Goal: Task Accomplishment & Management: Manage account settings

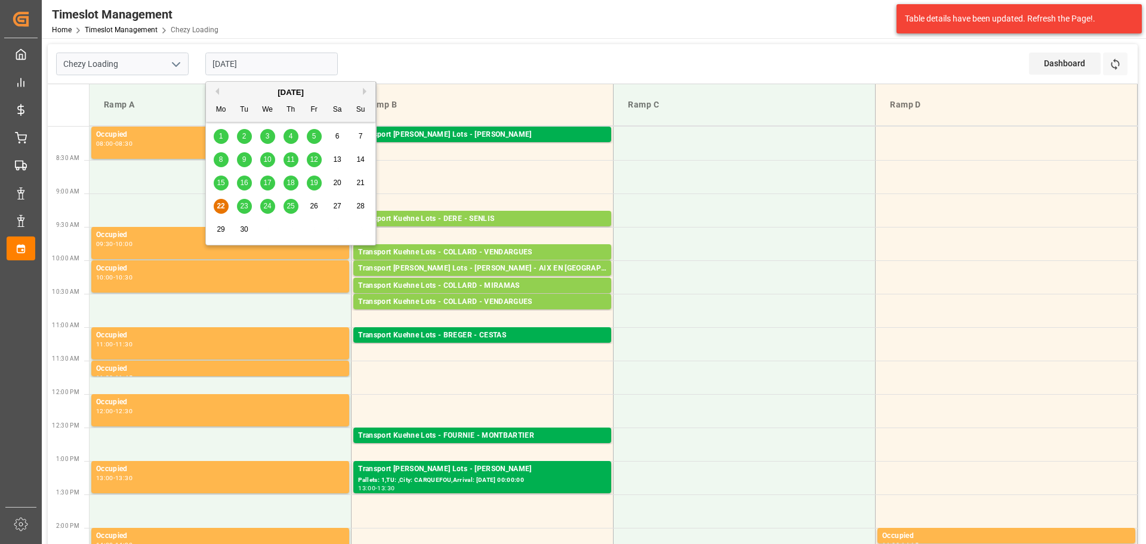
click at [491, 173] on td at bounding box center [483, 176] width 262 height 33
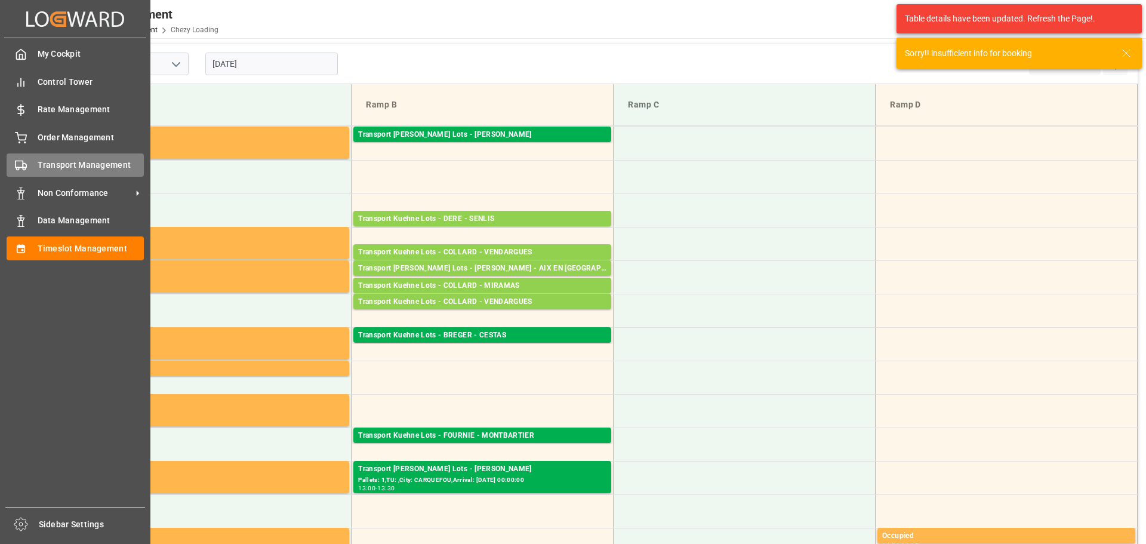
click at [63, 159] on span "Transport Management" at bounding box center [91, 165] width 107 height 13
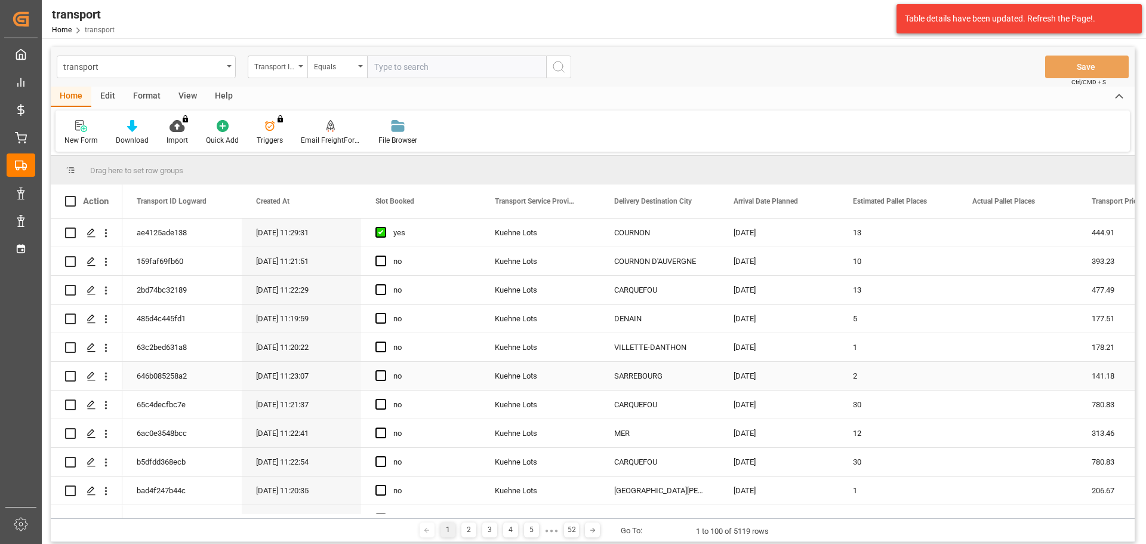
drag, startPoint x: 103, startPoint y: 371, endPoint x: 128, endPoint y: 394, distance: 34.6
click at [103, 371] on icon "open menu" at bounding box center [106, 376] width 13 height 13
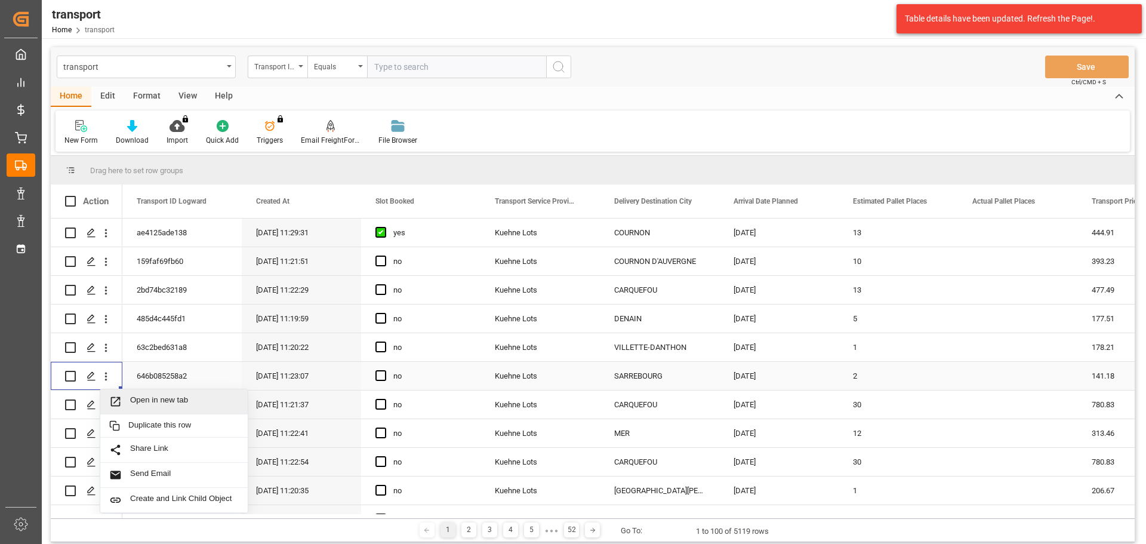
click at [145, 397] on span "Open in new tab" at bounding box center [184, 401] width 109 height 13
click at [384, 377] on span "Press SPACE to select this row." at bounding box center [380, 375] width 11 height 11
click at [384, 370] on input "Press SPACE to select this row." at bounding box center [384, 370] width 0 height 0
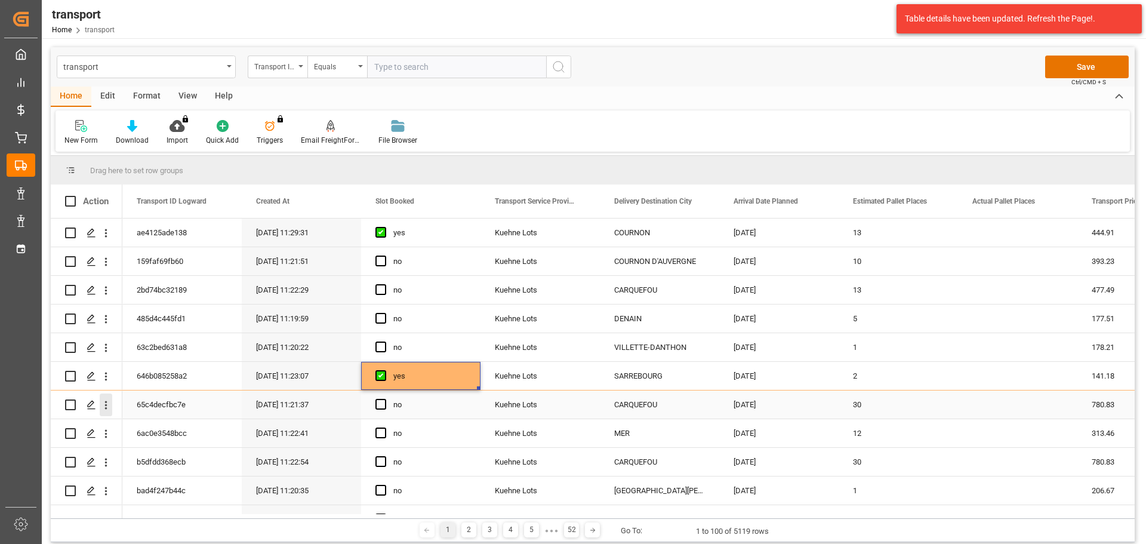
click at [103, 403] on icon "open menu" at bounding box center [106, 405] width 13 height 13
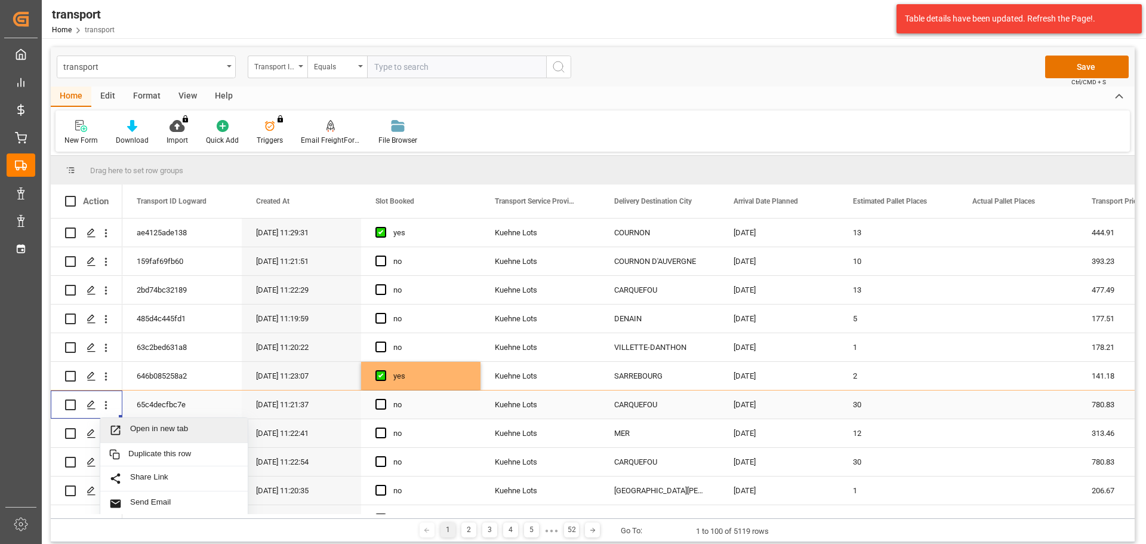
click at [171, 422] on div "Open in new tab" at bounding box center [173, 430] width 147 height 25
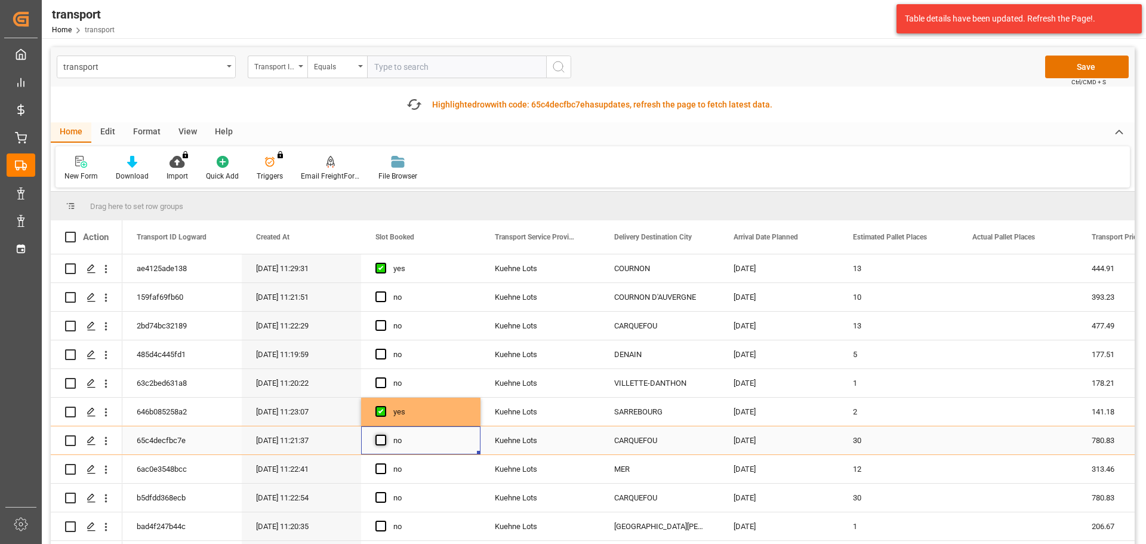
click at [381, 440] on span "Press SPACE to select this row." at bounding box center [380, 439] width 11 height 11
click at [384, 434] on input "Press SPACE to select this row." at bounding box center [384, 434] width 0 height 0
click at [103, 496] on icon "open menu" at bounding box center [106, 498] width 13 height 13
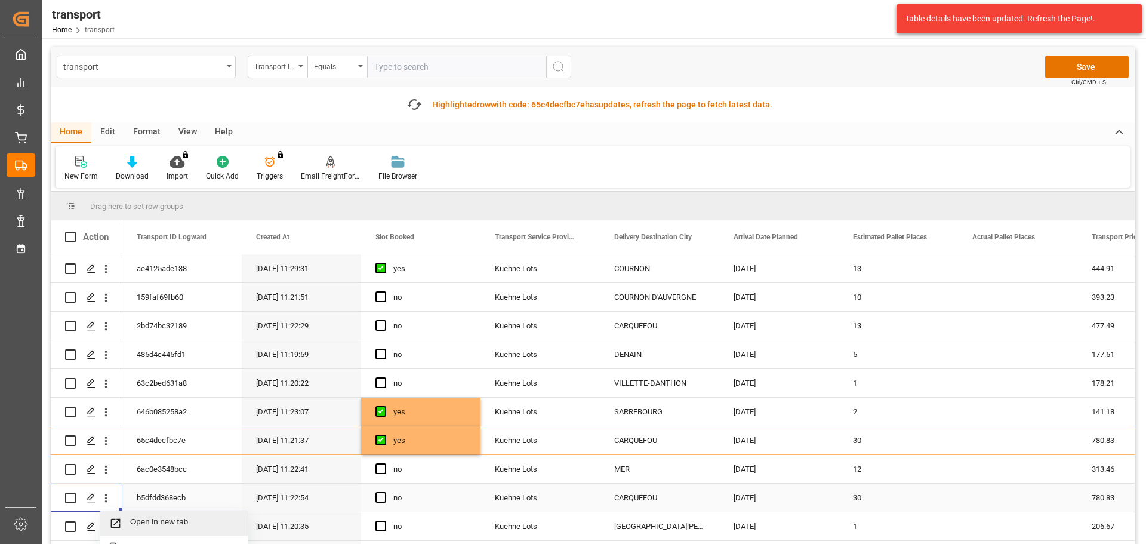
click at [153, 514] on div "Open in new tab" at bounding box center [173, 523] width 147 height 25
click at [381, 495] on span "Press SPACE to select this row." at bounding box center [380, 497] width 11 height 11
click at [384, 492] on input "Press SPACE to select this row." at bounding box center [384, 492] width 0 height 0
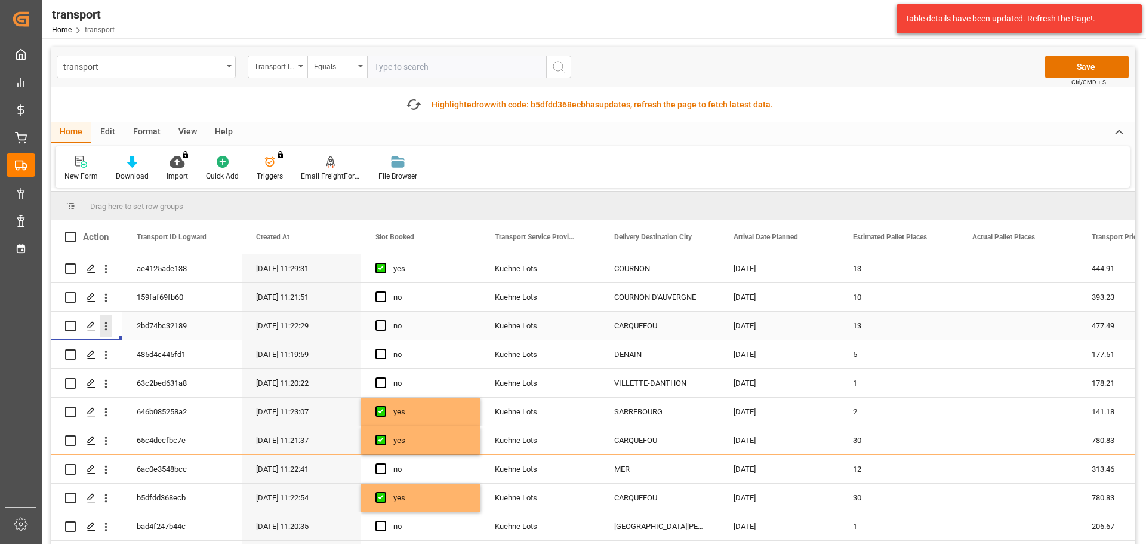
click at [107, 325] on icon "open menu" at bounding box center [106, 326] width 13 height 13
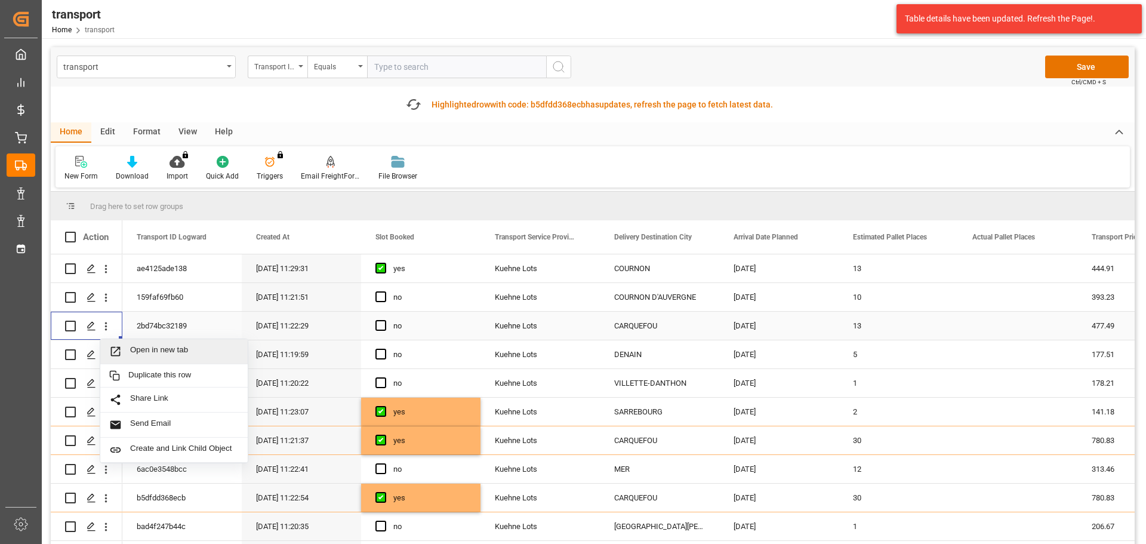
click at [156, 346] on span "Open in new tab" at bounding box center [184, 351] width 109 height 13
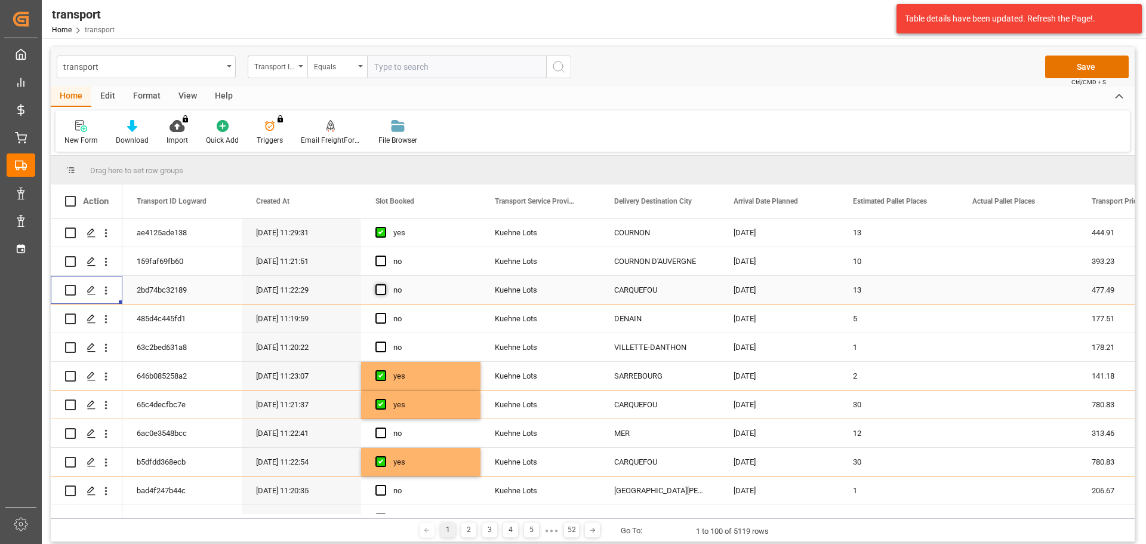
click at [386, 286] on span "Press SPACE to select this row." at bounding box center [380, 289] width 11 height 11
click at [384, 284] on input "Press SPACE to select this row." at bounding box center [384, 284] width 0 height 0
click at [106, 344] on icon "open menu" at bounding box center [106, 348] width 2 height 8
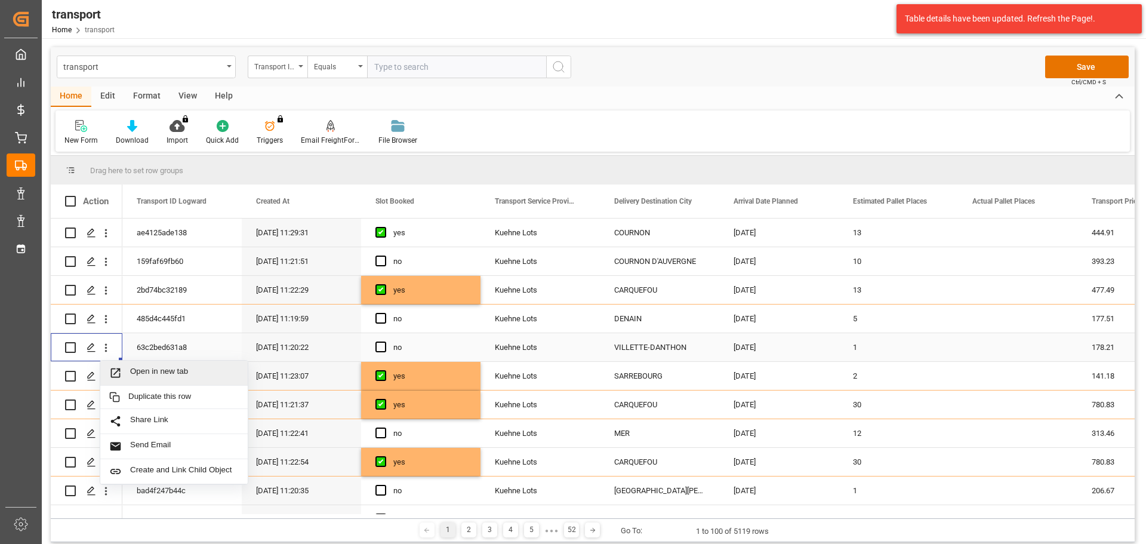
click at [150, 368] on span "Open in new tab" at bounding box center [184, 372] width 109 height 13
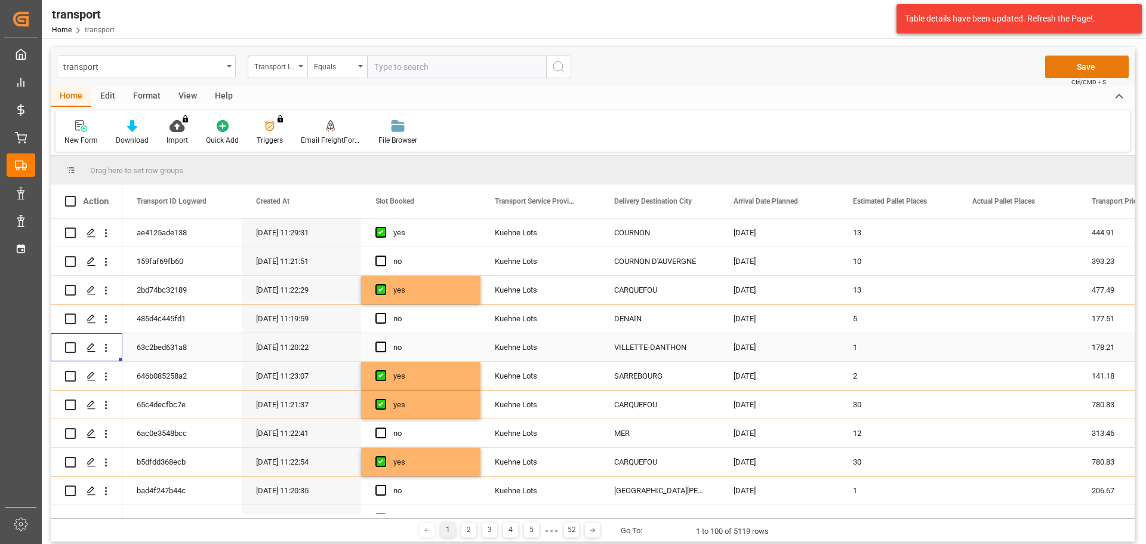
click at [1082, 60] on button "Save" at bounding box center [1087, 67] width 84 height 23
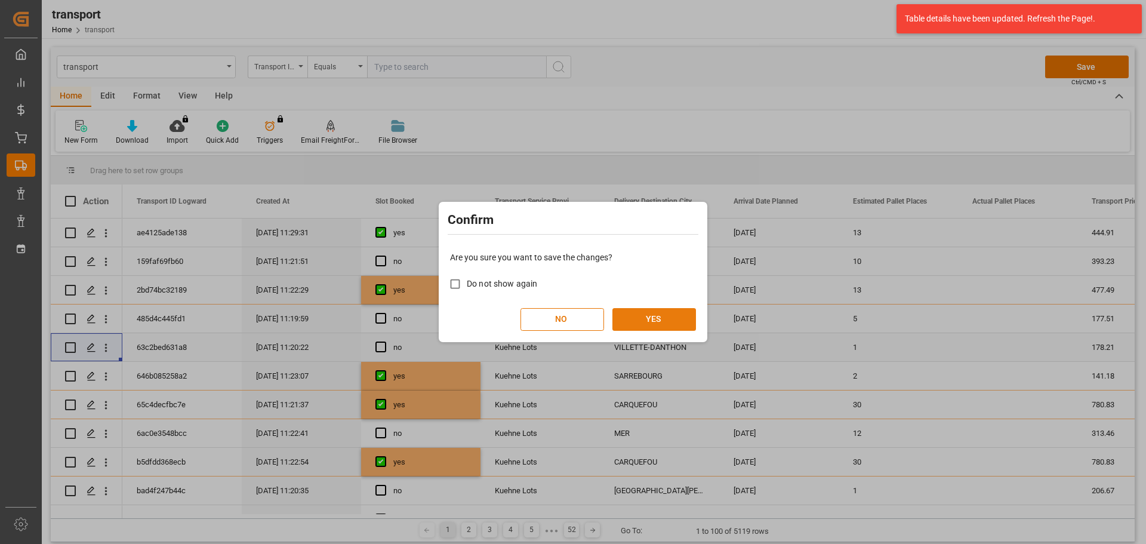
click at [673, 311] on button "YES" at bounding box center [654, 319] width 84 height 23
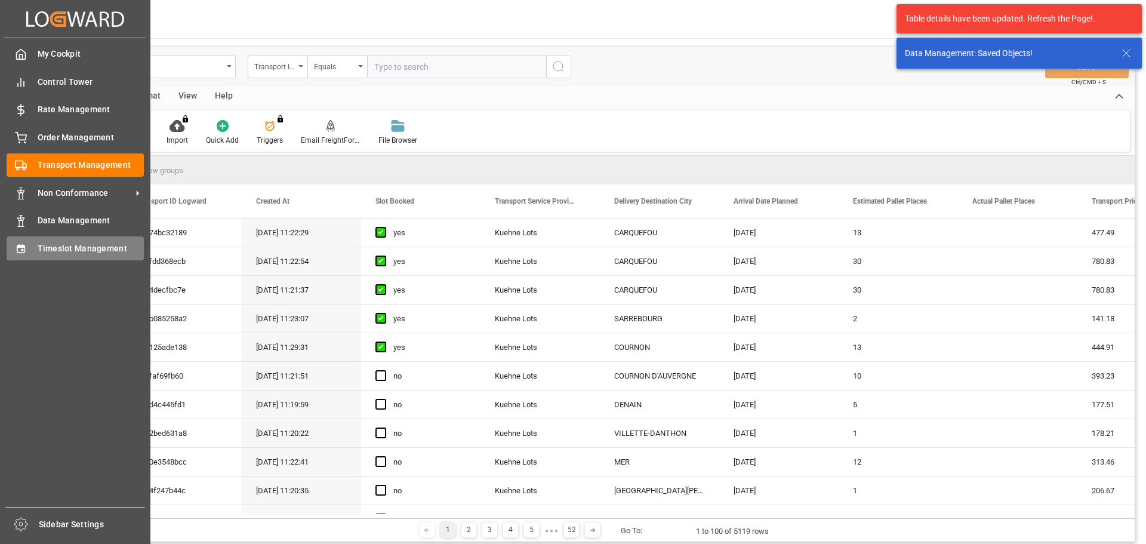
click at [69, 243] on span "Timeslot Management" at bounding box center [91, 248] width 107 height 13
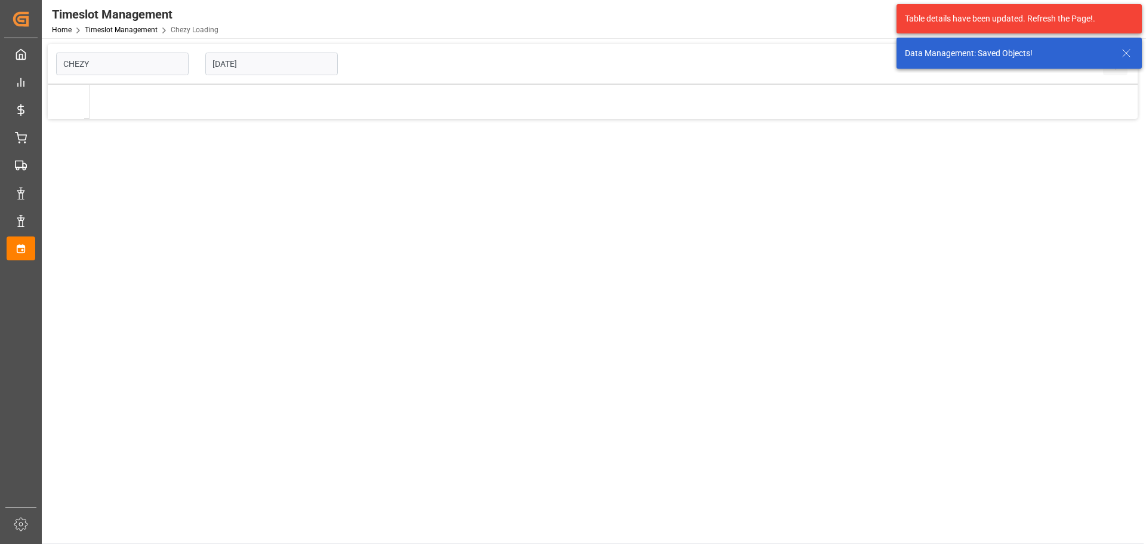
type input "Chezy Loading"
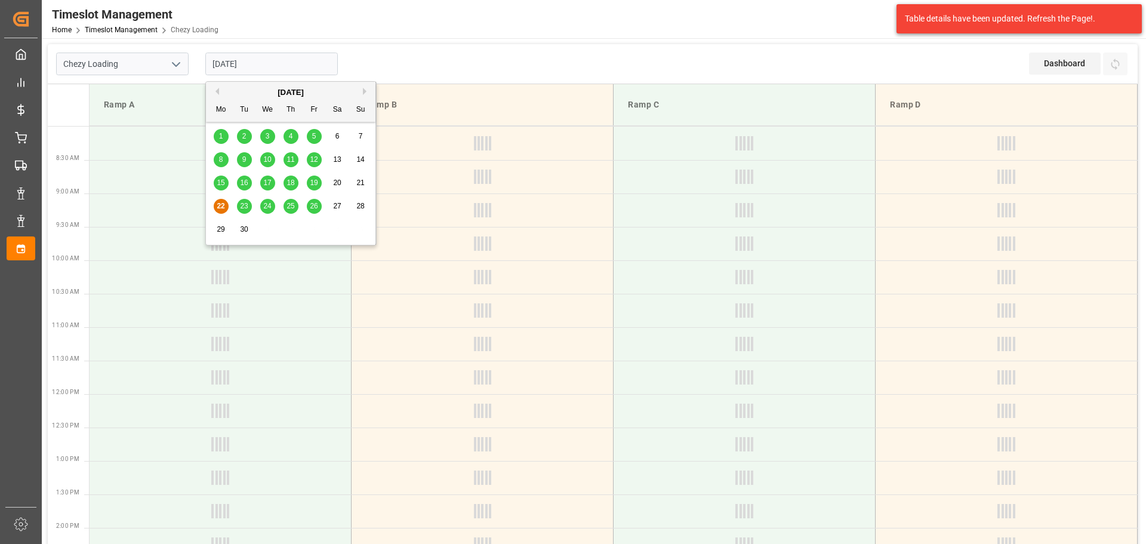
click at [278, 62] on input "22-09-2025" at bounding box center [271, 64] width 132 height 23
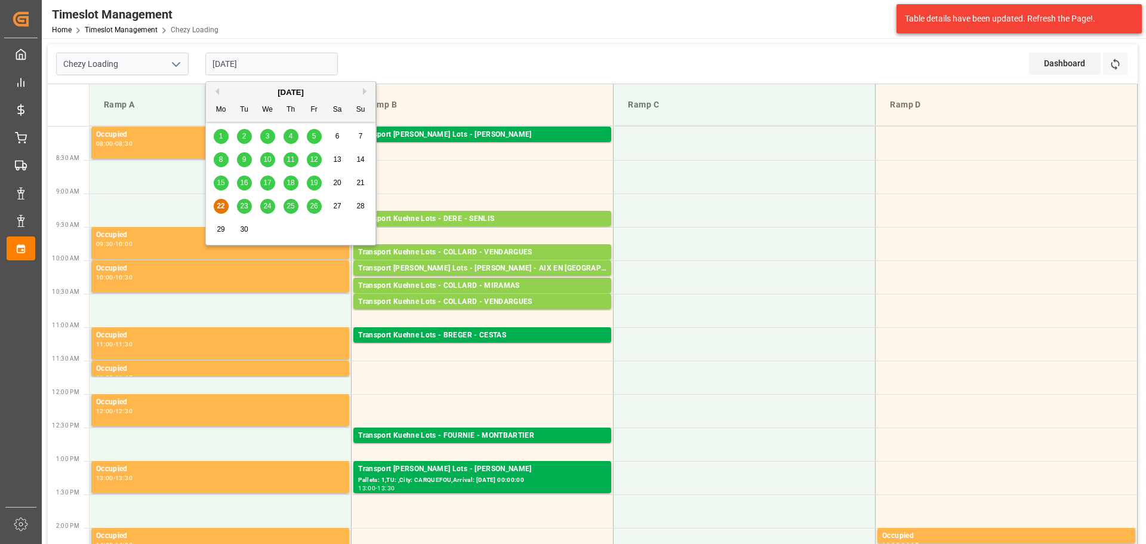
click at [239, 204] on div "23" at bounding box center [244, 206] width 15 height 14
type input "23-09-2025"
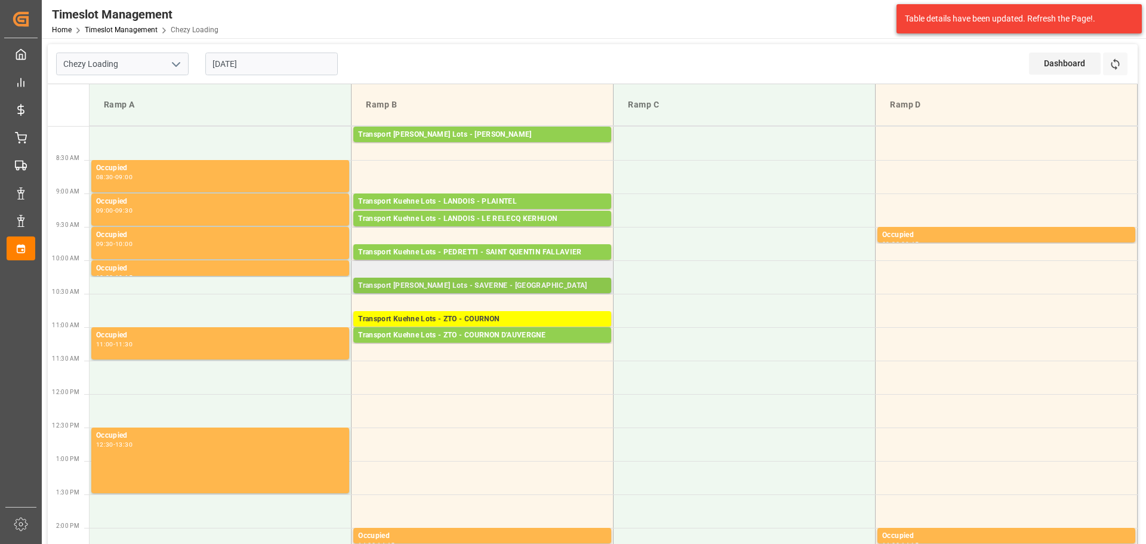
click at [449, 282] on div "Transport Kuehne Lots - SAVERNE - SARREBOURG" at bounding box center [482, 286] width 248 height 12
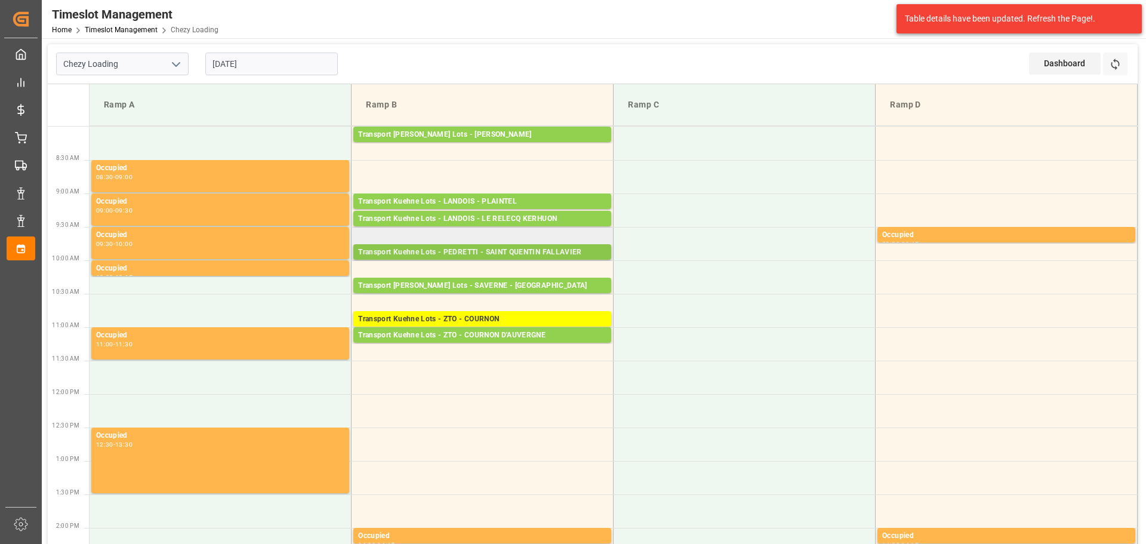
click at [478, 252] on div "Transport Kuehne Lots - PEDRETTI - SAINT QUENTIN FALLAVIER" at bounding box center [482, 252] width 248 height 12
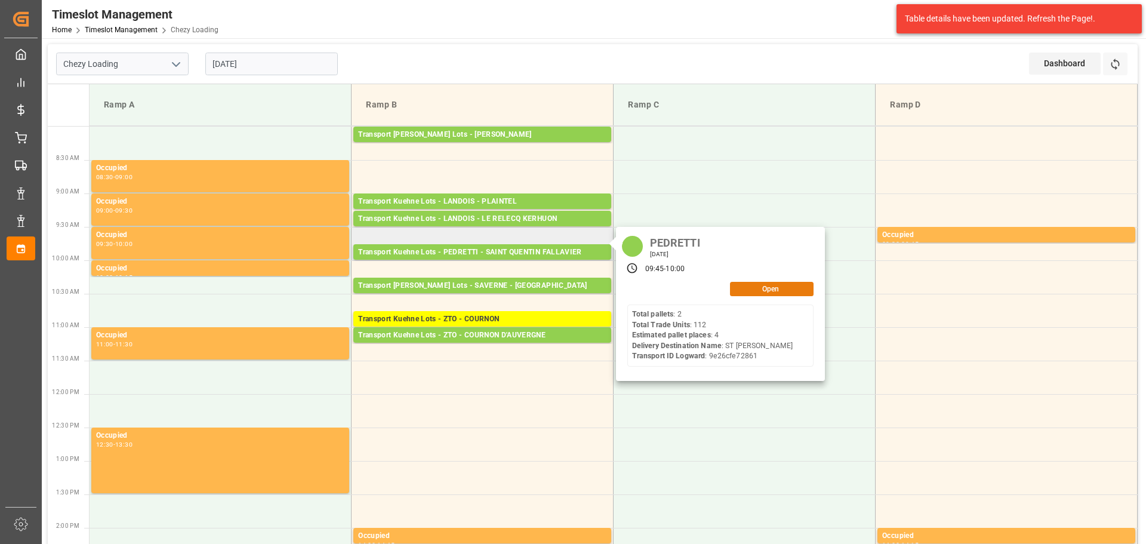
click at [787, 284] on button "Open" at bounding box center [772, 289] width 84 height 14
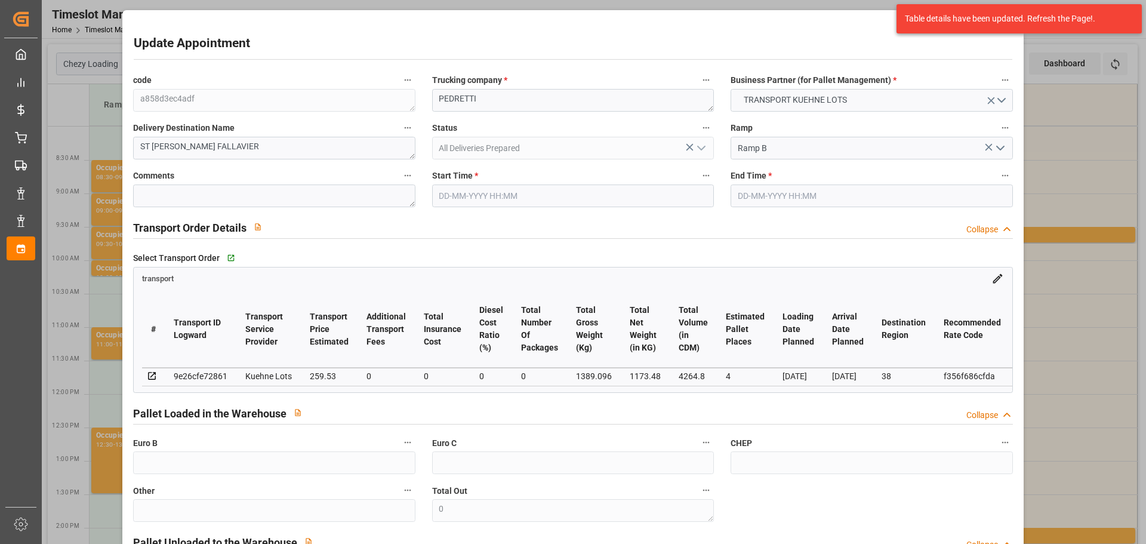
type input "4"
type input "259.53"
type input "0"
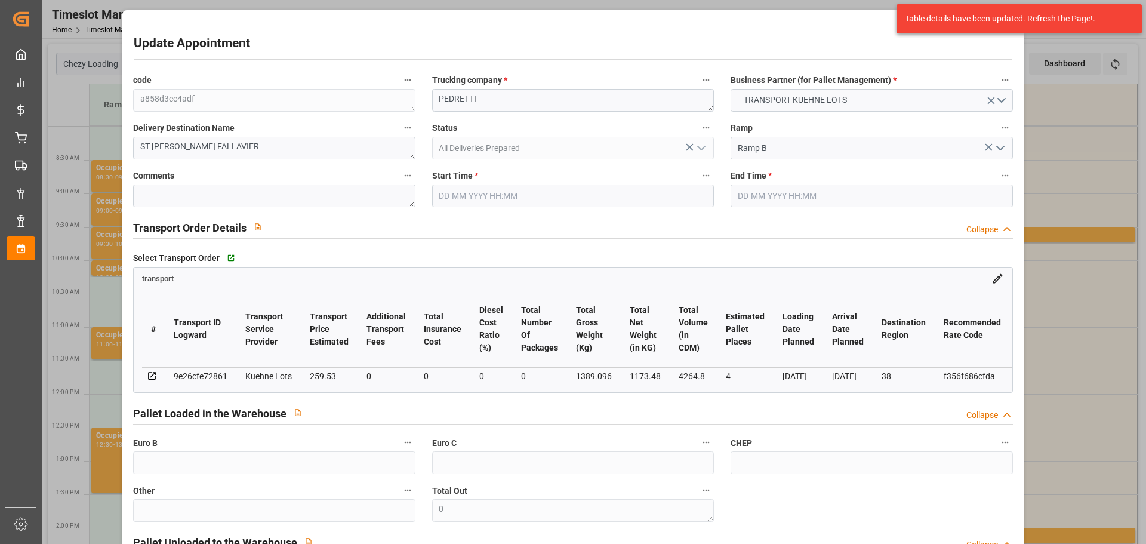
type input "259.53"
type input "0"
type input "1173.48"
type input "1565"
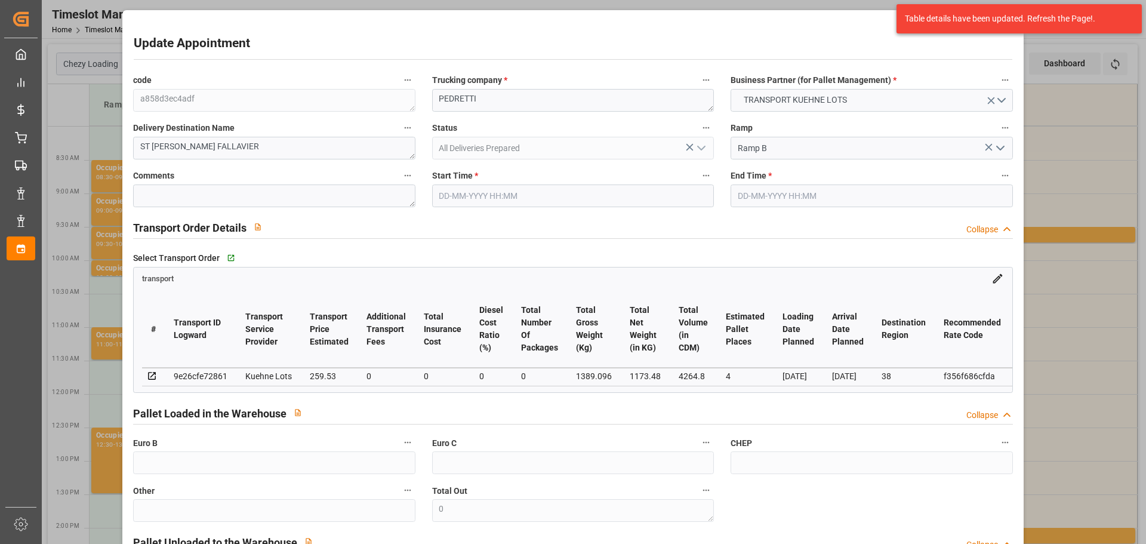
type input "4264.8"
type input "38"
type input "2"
type input "112"
type input "4"
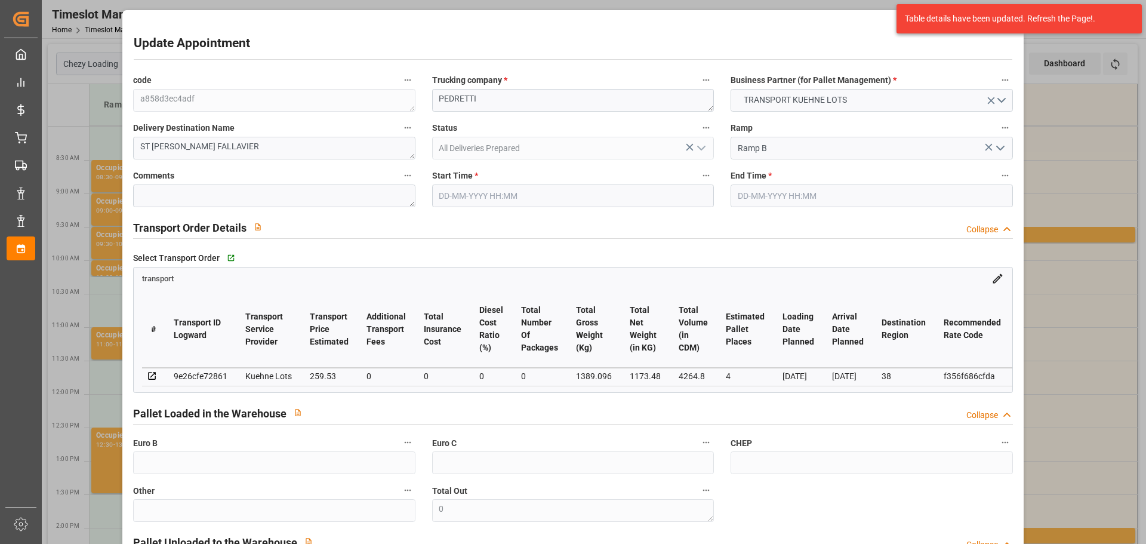
type input "101"
type input "1389.096"
type input "0"
type input "4710.8598"
type input "0"
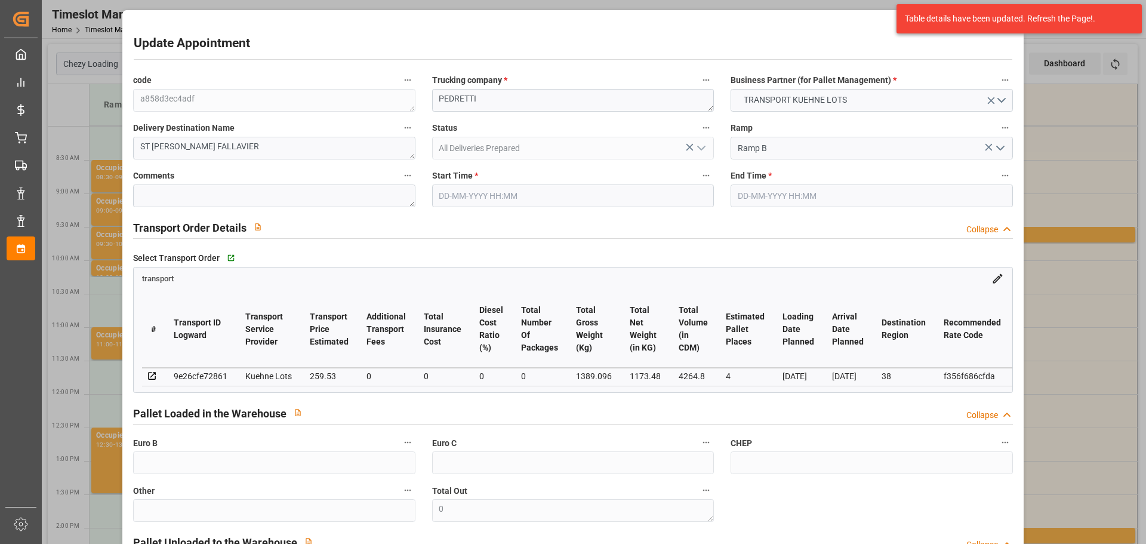
type input "0"
type input "21"
type input "35"
type input "23-09-2025 09:45"
type input "23-09-2025 10:00"
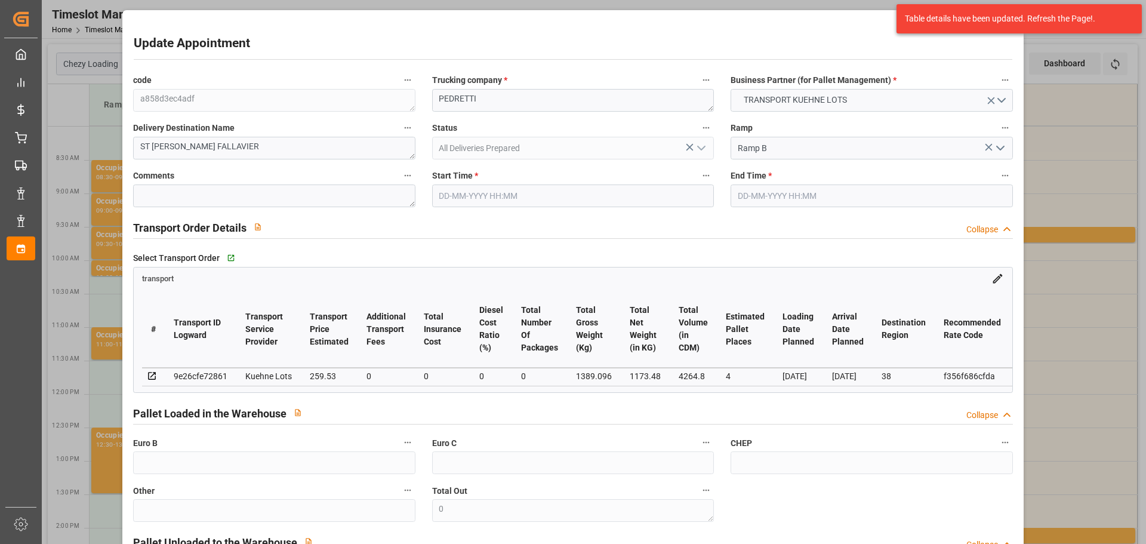
type input "18-09-2025 15:56"
type input "18-09-2025 11:36"
type input "24-09-2025"
type input "22-09-2025"
click at [465, 187] on input "23-09-2025 09:45" at bounding box center [573, 195] width 282 height 23
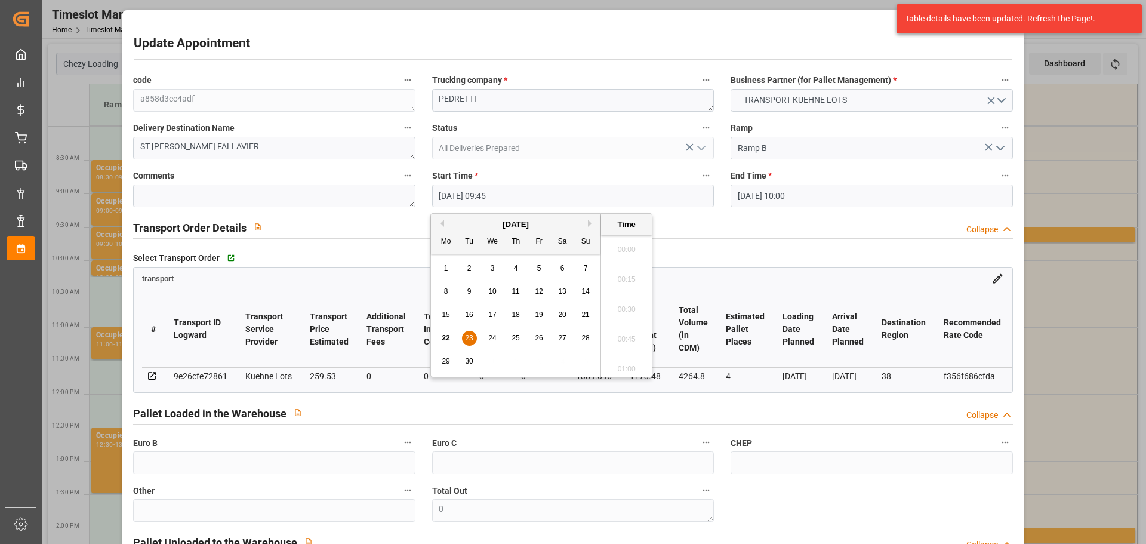
scroll to position [1108, 0]
click at [467, 337] on span "23" at bounding box center [469, 338] width 8 height 8
click at [621, 329] on li "08:30" at bounding box center [626, 335] width 51 height 30
type input "23-09-2025 08:30"
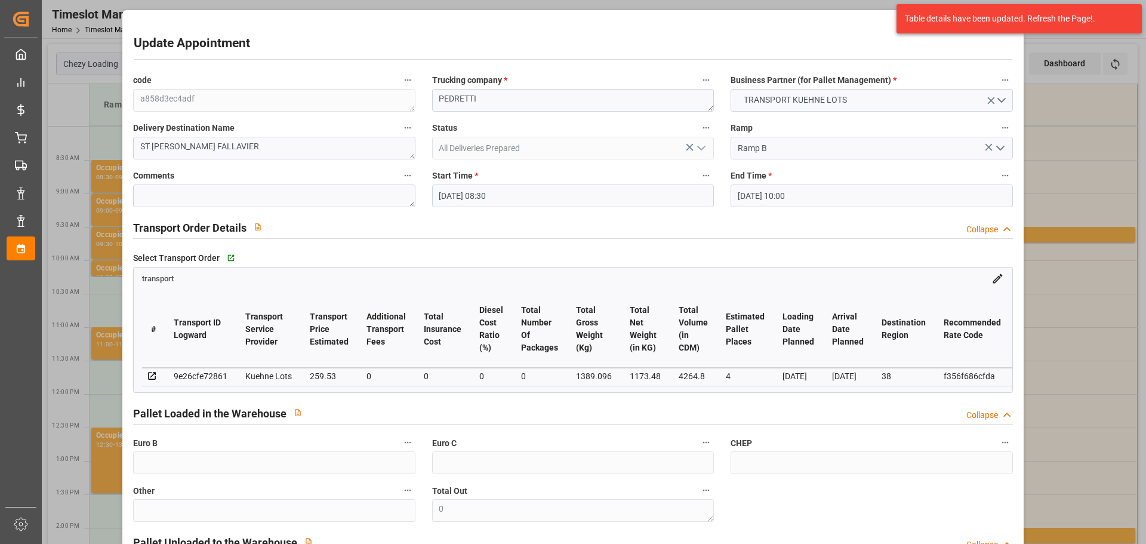
click at [810, 192] on input "23-09-2025 10:00" at bounding box center [871, 195] width 282 height 23
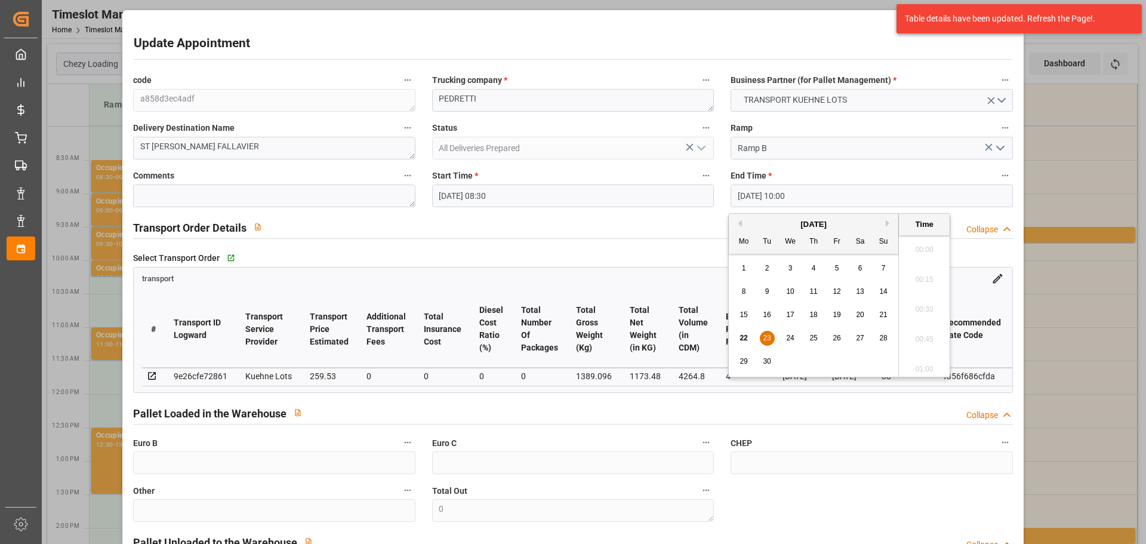
scroll to position [1138, 0]
click at [763, 338] on span "23" at bounding box center [767, 338] width 8 height 8
click at [912, 267] on li "08:45" at bounding box center [924, 276] width 51 height 30
type input "23-09-2025 08:45"
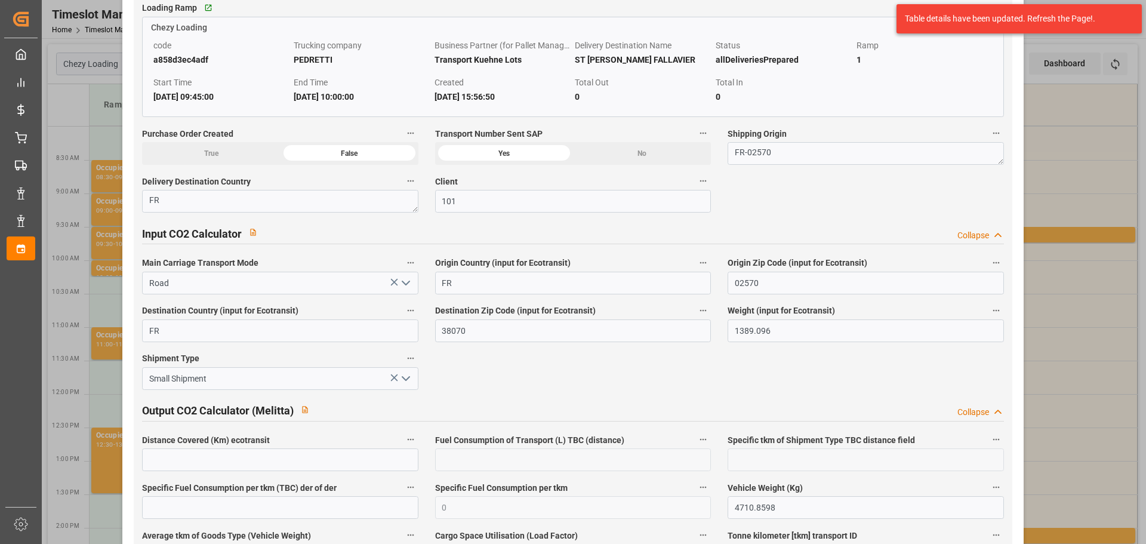
scroll to position [1932, 0]
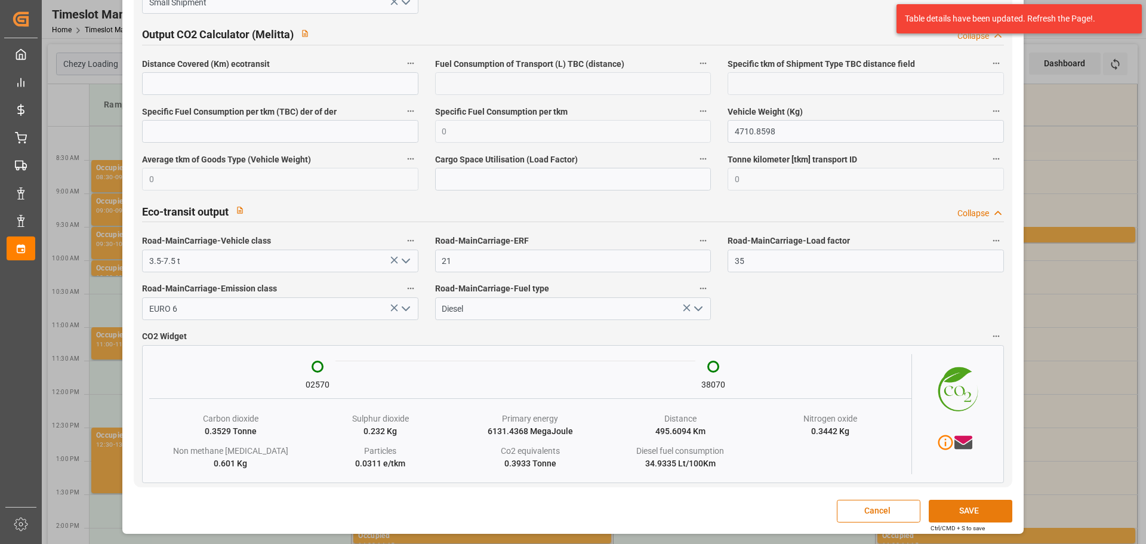
click at [967, 507] on button "SAVE" at bounding box center [971, 511] width 84 height 23
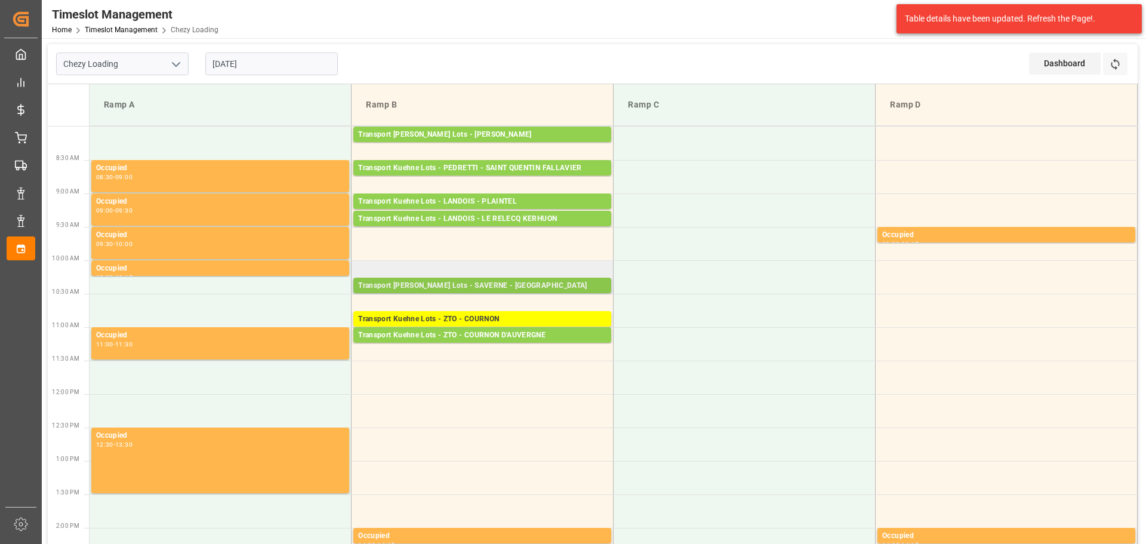
click at [386, 286] on div "Transport Kuehne Lots - SAVERNE - SARREBOURG" at bounding box center [482, 286] width 248 height 12
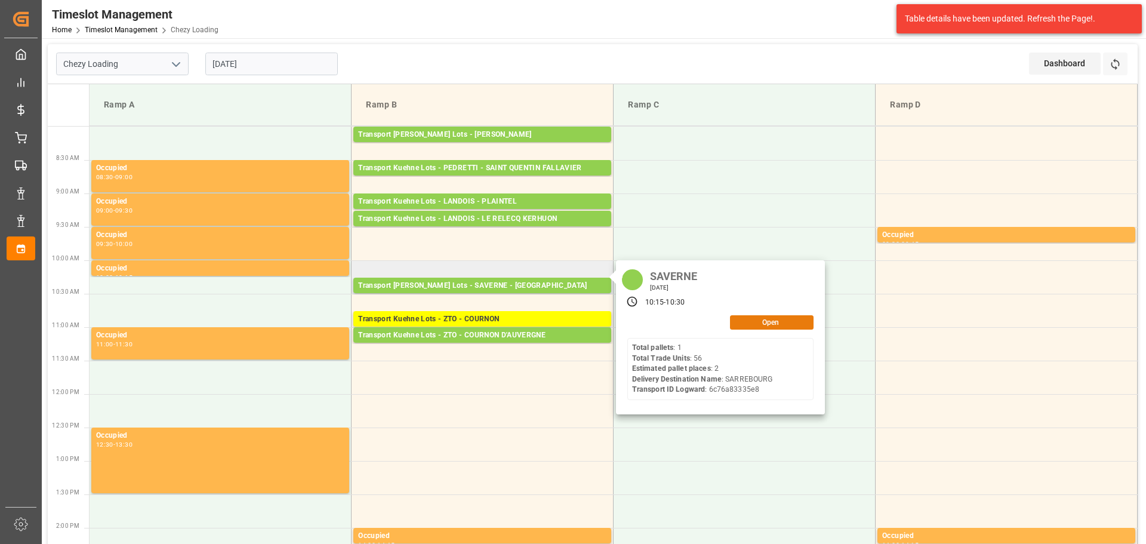
click at [754, 324] on button "Open" at bounding box center [772, 322] width 84 height 14
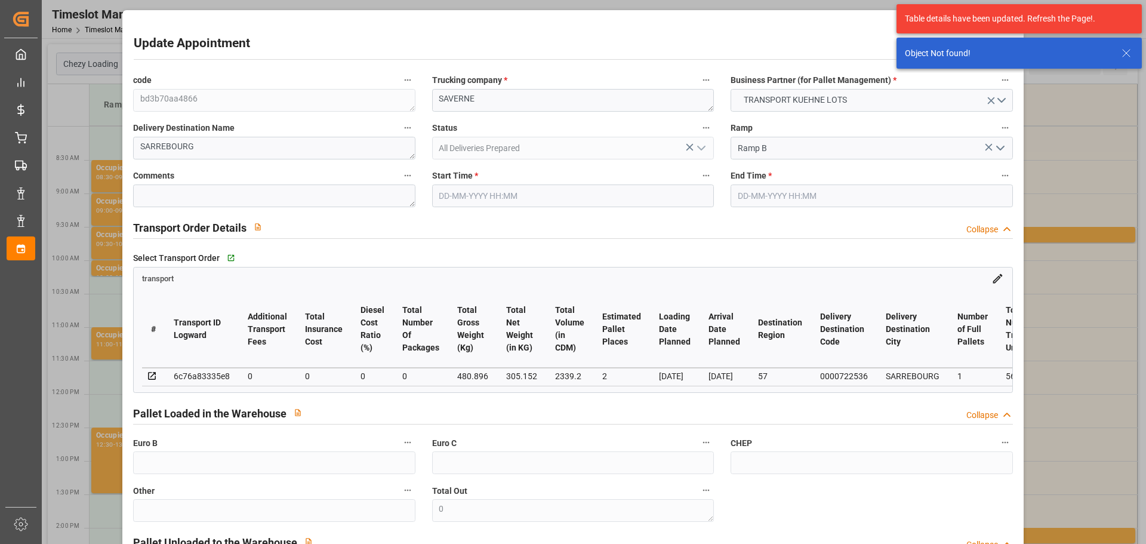
type input "23-09-2025 10:15"
type input "23-09-2025 10:30"
type input "19-09-2025 14:57"
type input "18-09-2025 11:36"
type input "[DATE]"
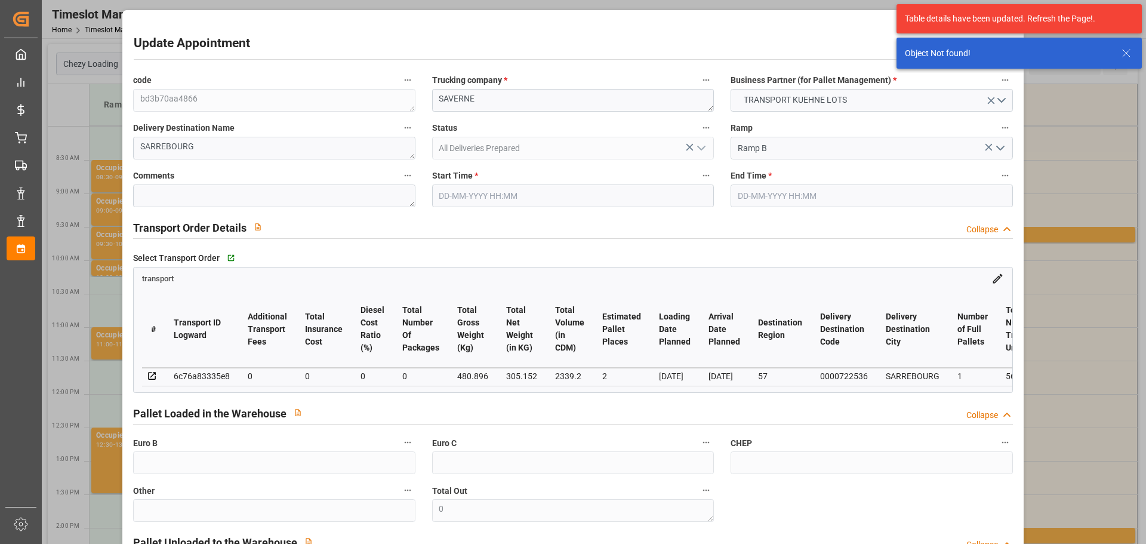
type input "22-09-2025"
drag, startPoint x: 477, startPoint y: 184, endPoint x: 485, endPoint y: 201, distance: 18.2
click at [479, 184] on input "23-09-2025 10:15" at bounding box center [573, 195] width 282 height 23
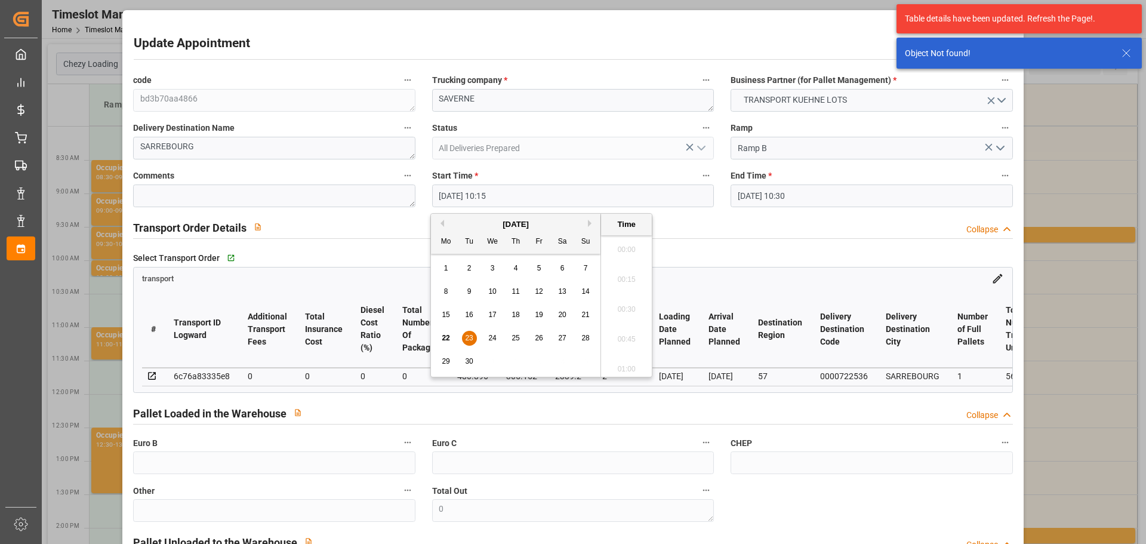
scroll to position [1168, 0]
click at [465, 338] on div "23" at bounding box center [469, 338] width 15 height 14
click at [633, 240] on li "09:45" at bounding box center [626, 246] width 51 height 30
type input "23-09-2025 09:45"
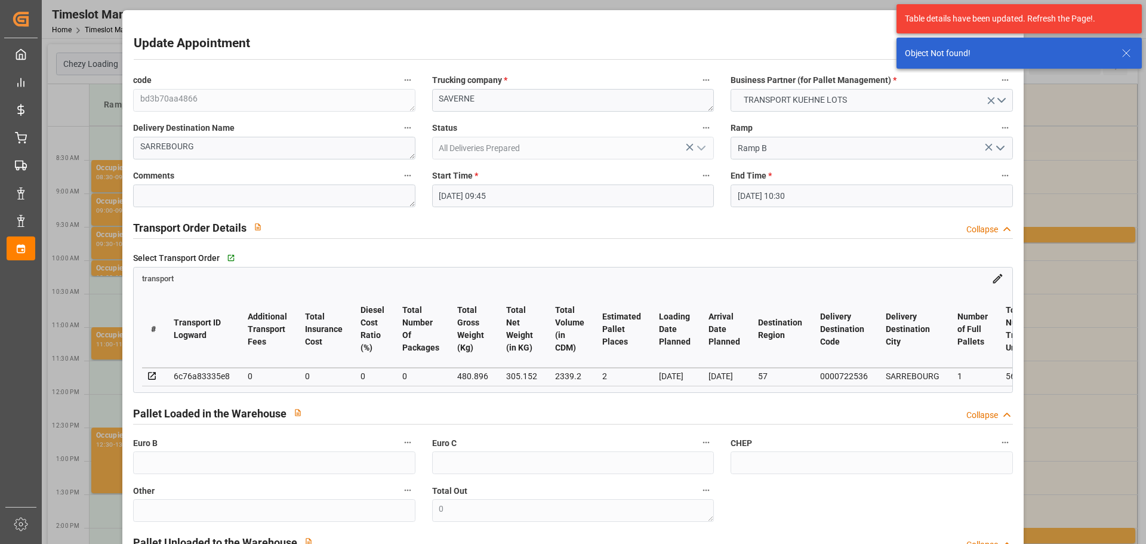
click at [756, 195] on input "23-09-2025 10:30" at bounding box center [871, 195] width 282 height 23
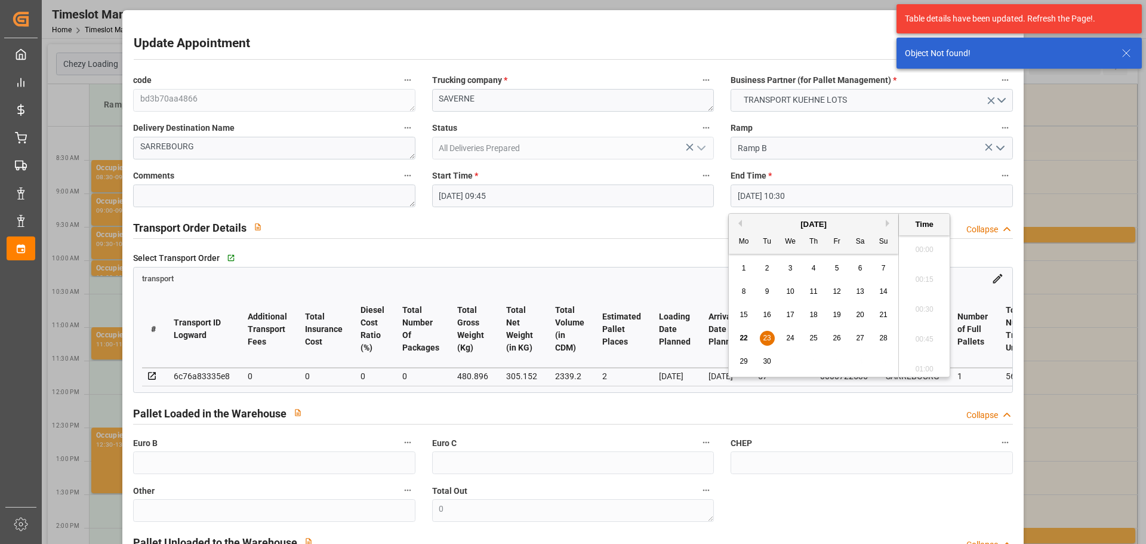
scroll to position [1198, 0]
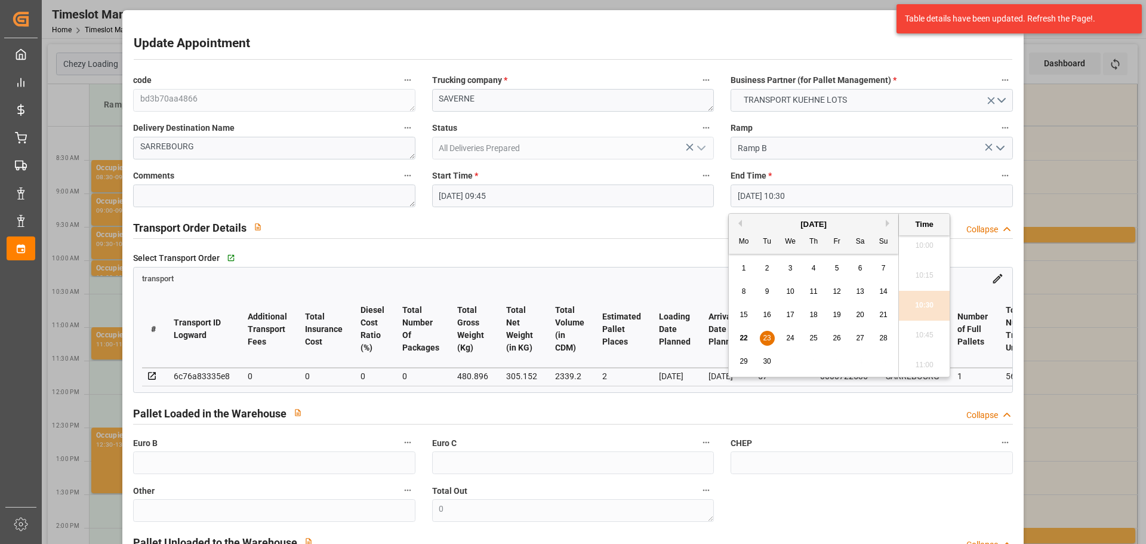
click at [769, 332] on div "23" at bounding box center [767, 338] width 15 height 14
click at [921, 245] on li "10:00" at bounding box center [924, 246] width 51 height 30
type input "23-09-2025 10:00"
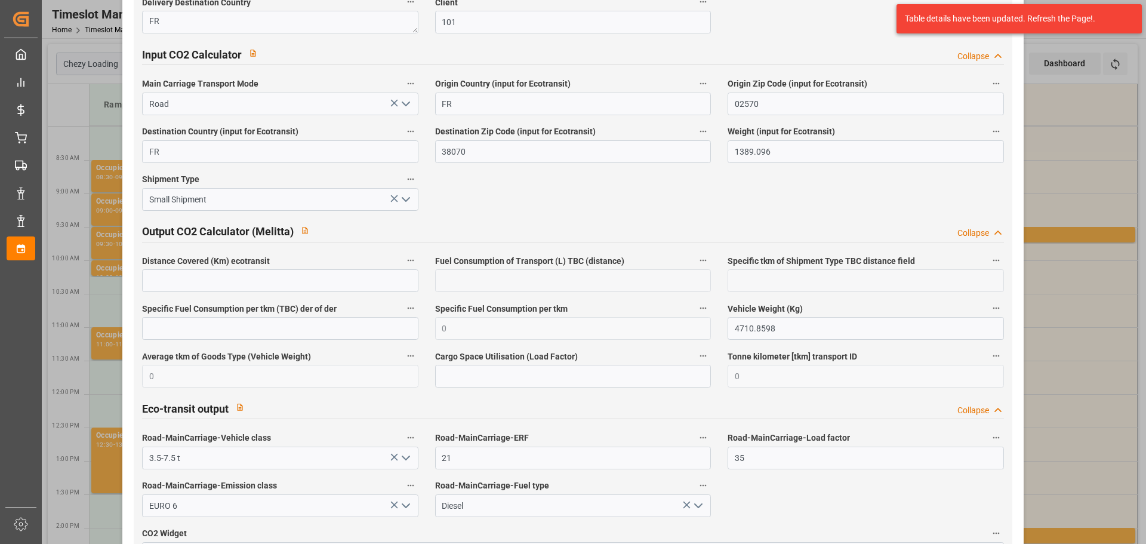
scroll to position [1932, 0]
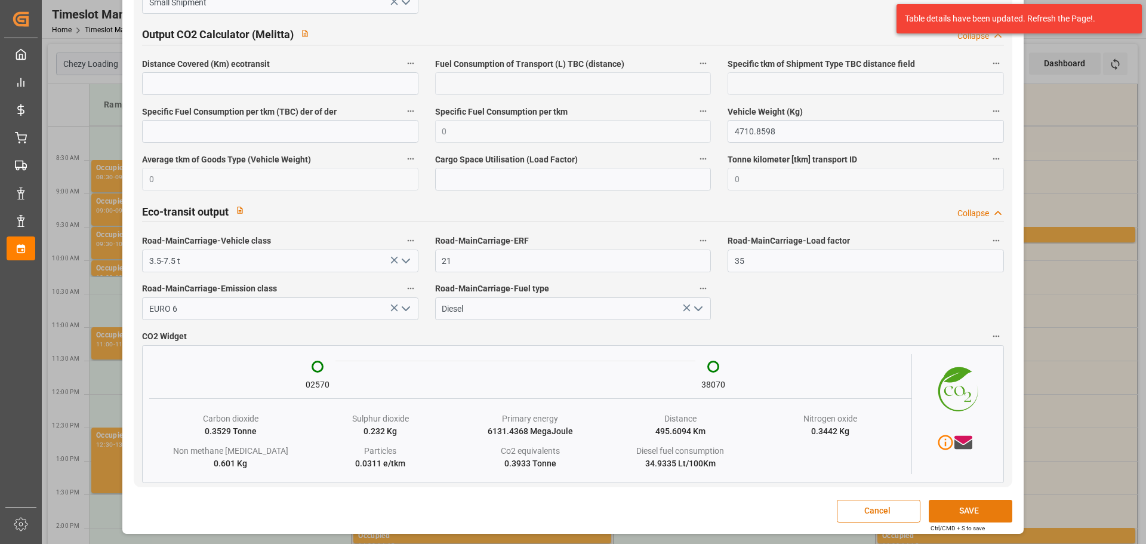
click at [966, 511] on button "SAVE" at bounding box center [971, 511] width 84 height 23
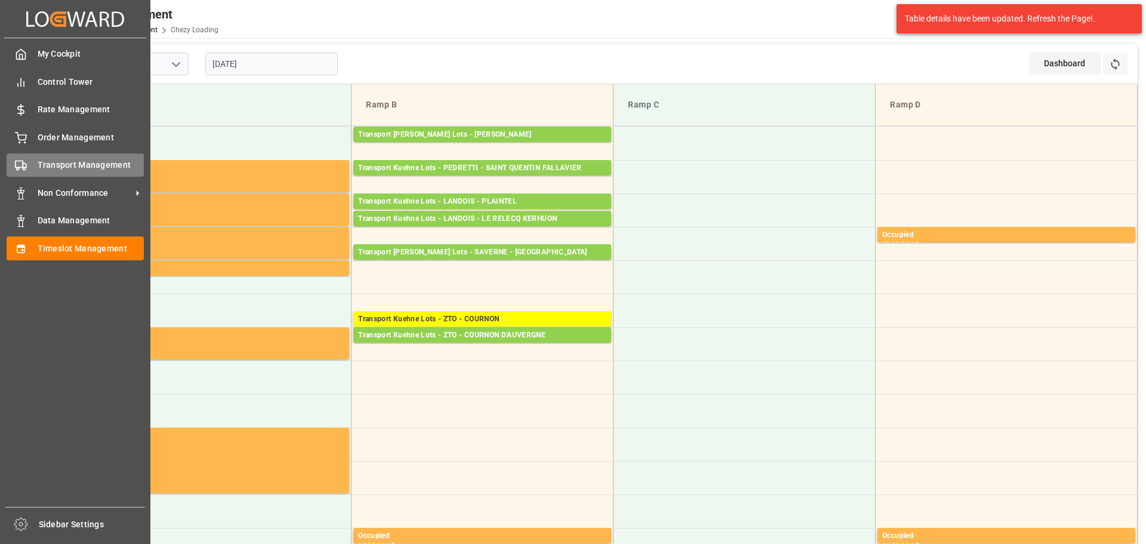
click at [32, 159] on div "Transport Management Transport Management" at bounding box center [75, 164] width 137 height 23
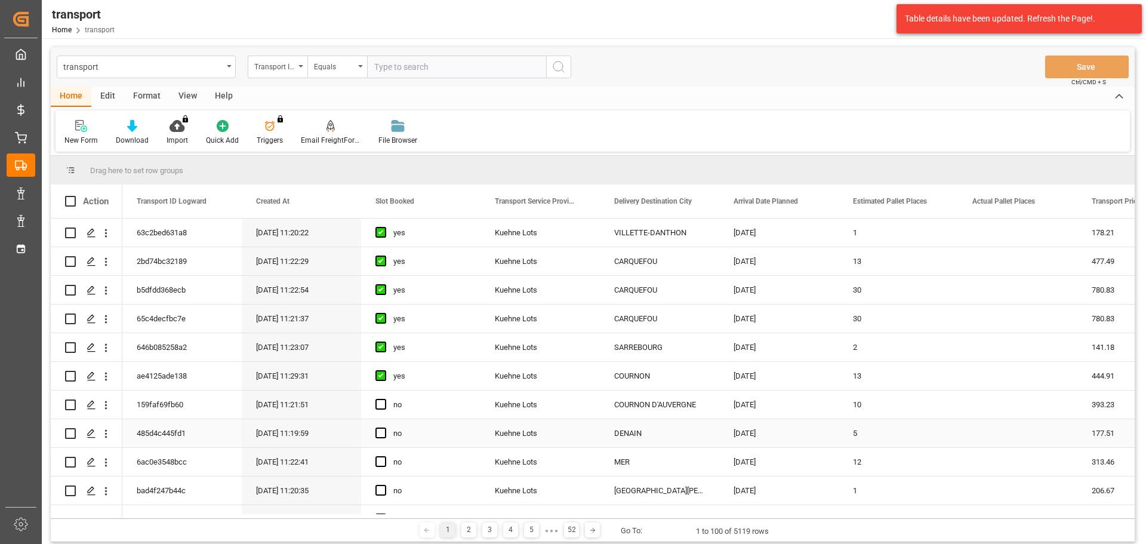
scroll to position [60, 0]
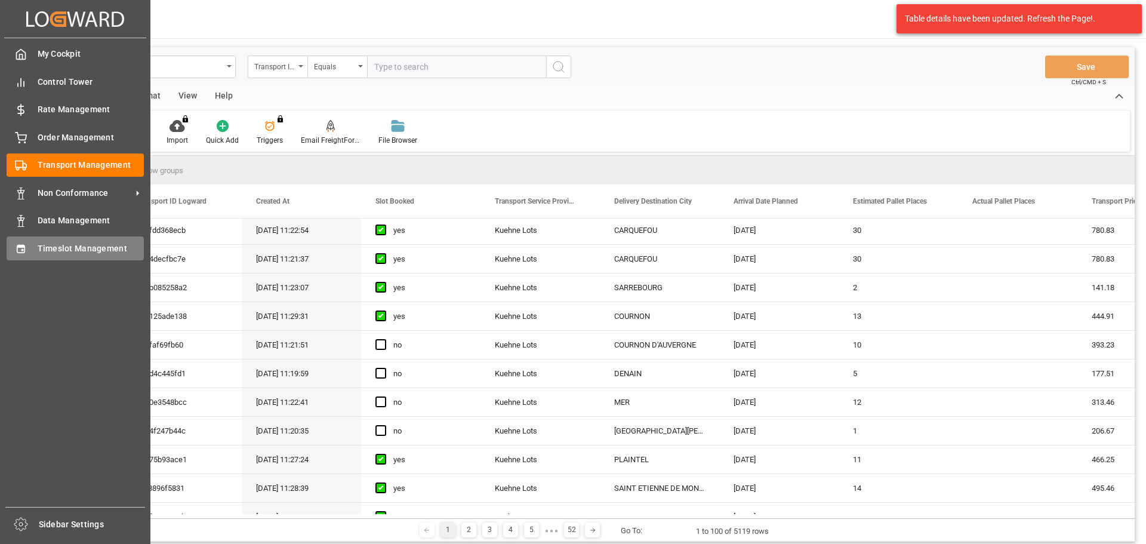
click at [52, 242] on span "Timeslot Management" at bounding box center [91, 248] width 107 height 13
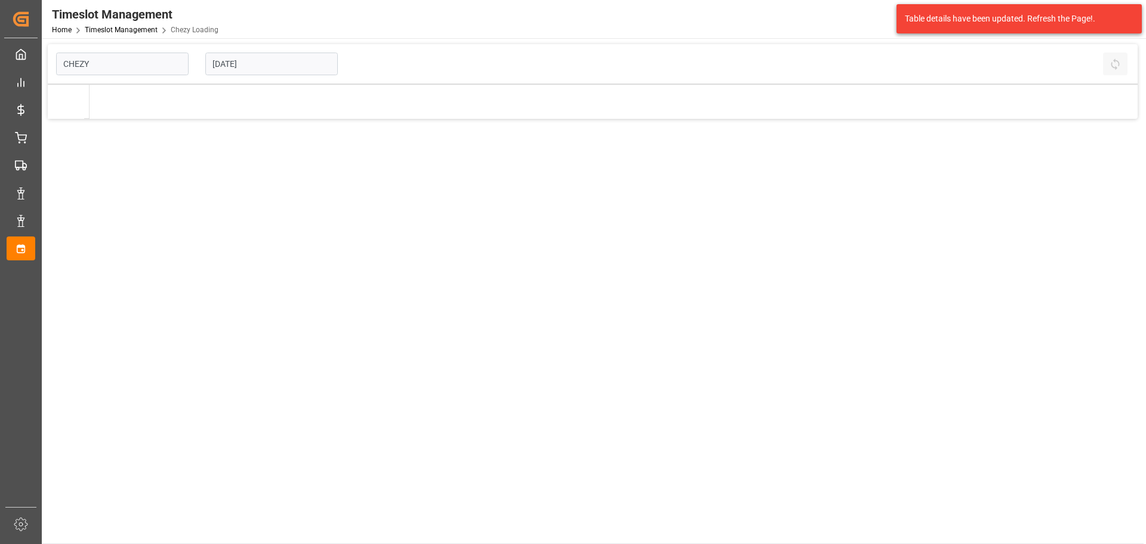
type input "Chezy Loading"
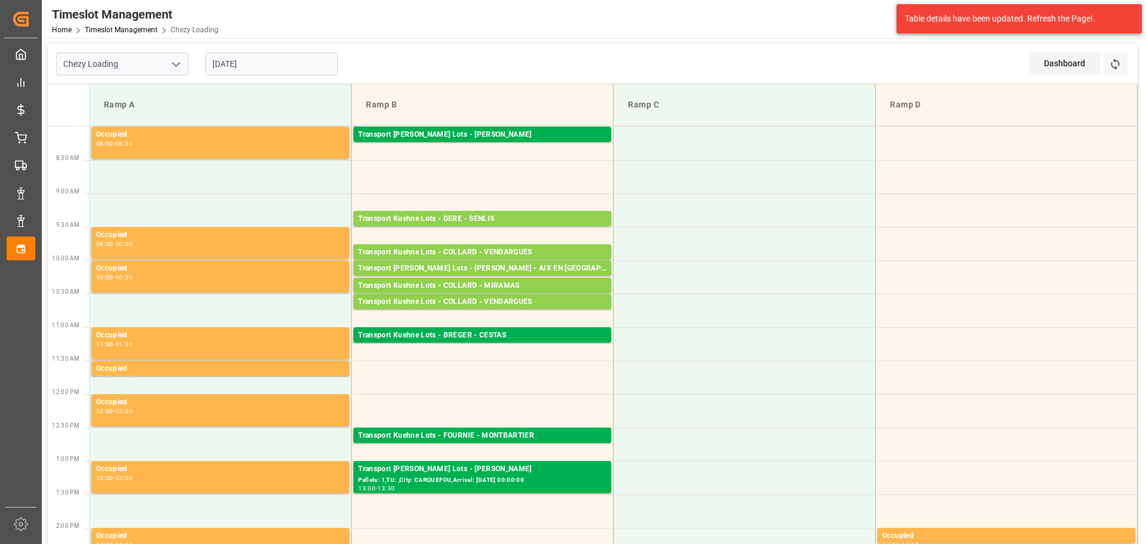
click at [255, 63] on input "22-09-2025" at bounding box center [271, 64] width 132 height 23
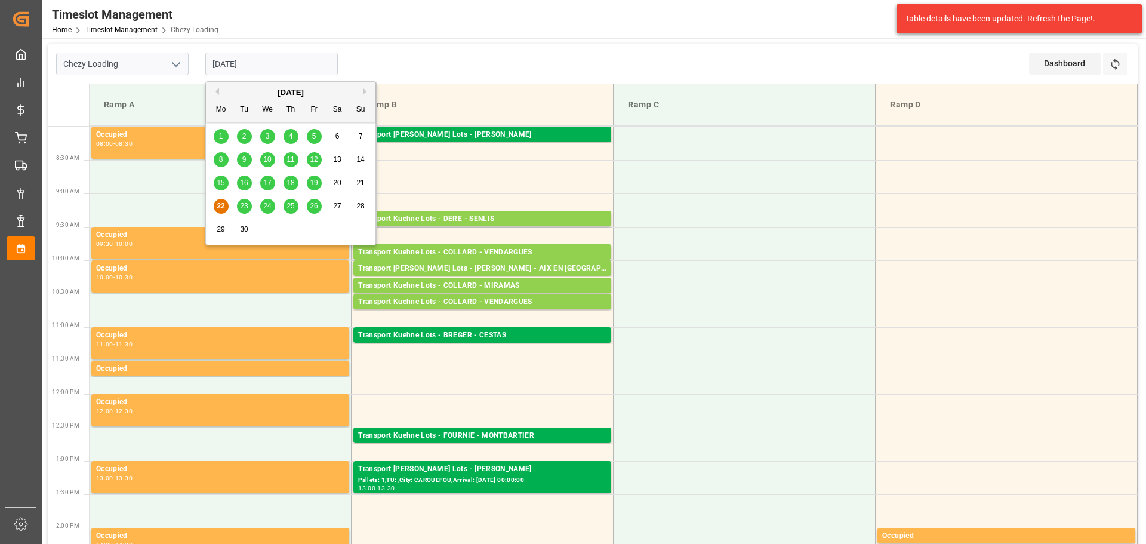
click at [243, 201] on div "23" at bounding box center [244, 206] width 15 height 14
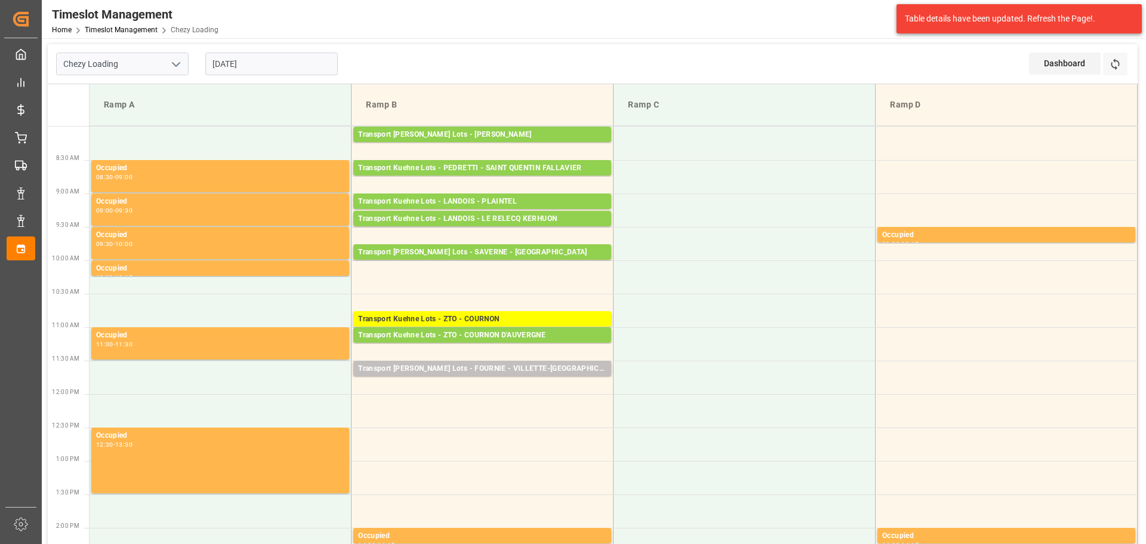
click at [267, 68] on input "[DATE]" at bounding box center [271, 64] width 132 height 23
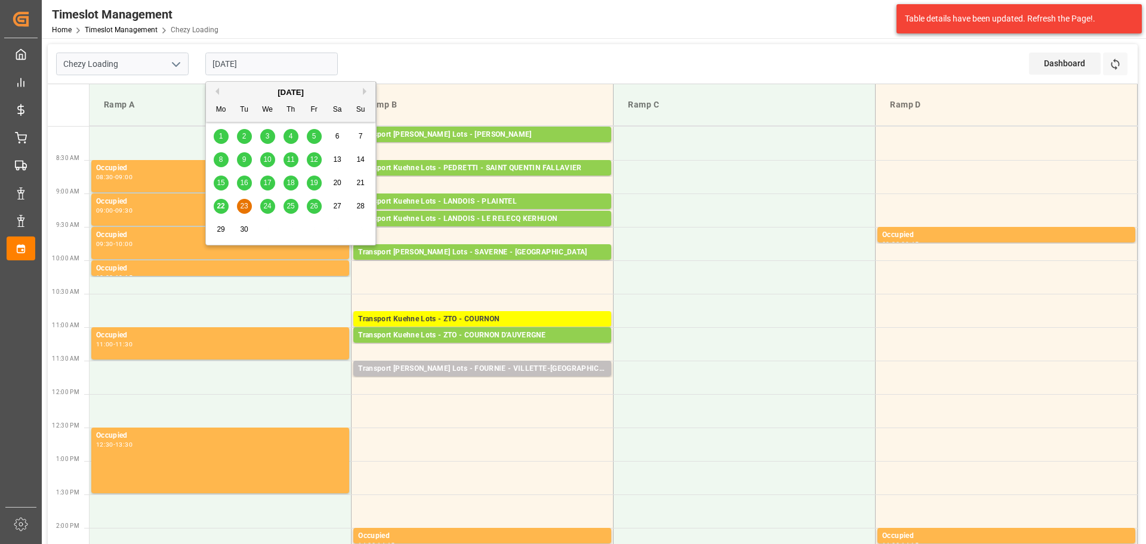
click at [264, 203] on span "24" at bounding box center [267, 206] width 8 height 8
type input "[DATE]"
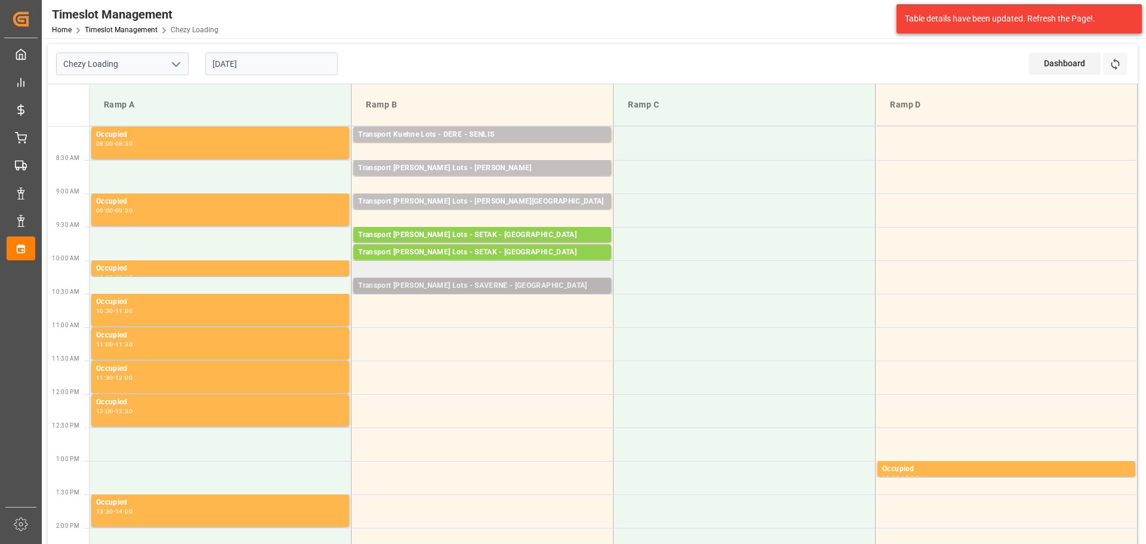
click at [469, 280] on div "Transport [PERSON_NAME] Lots - SAVERNE - [GEOGRAPHIC_DATA]" at bounding box center [482, 286] width 248 height 12
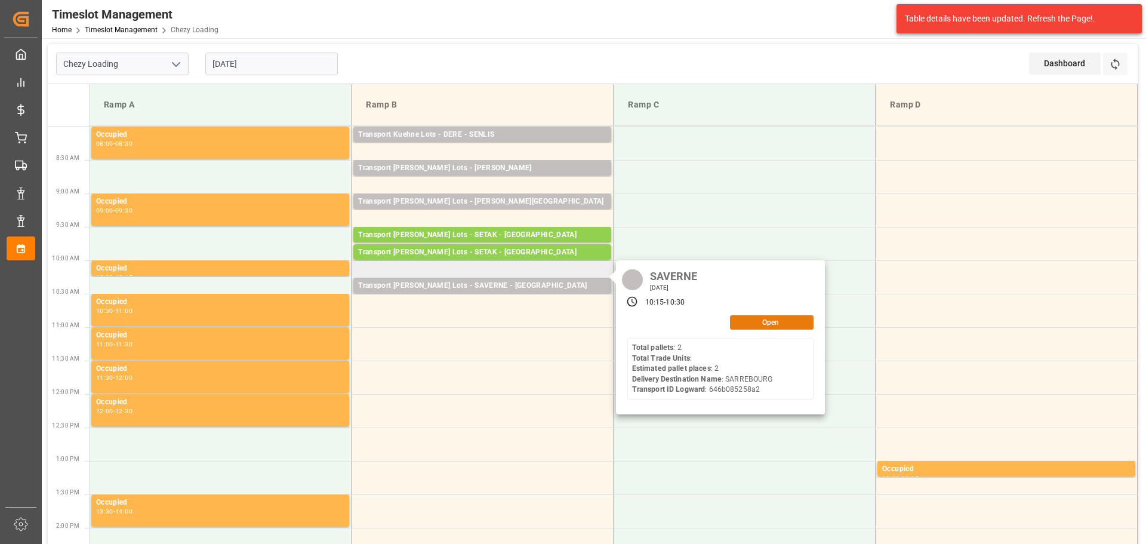
click at [776, 323] on button "Open" at bounding box center [772, 322] width 84 height 14
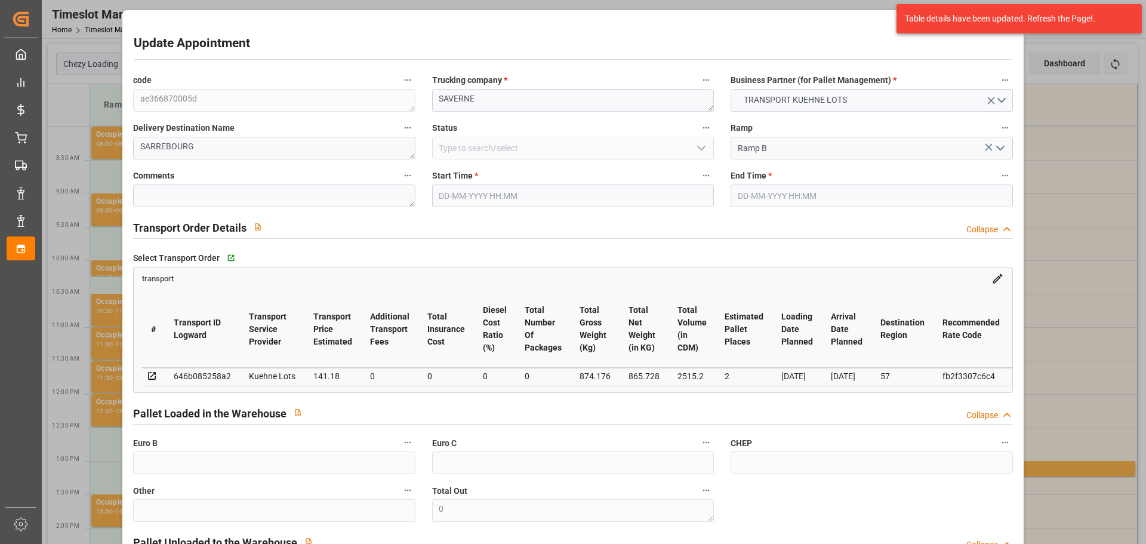
type input "24-09-2025 10:15"
type input "24-09-2025 10:30"
type input "22-09-2025 12:40"
type input "22-09-2025 11:23"
type input "29-09-2025"
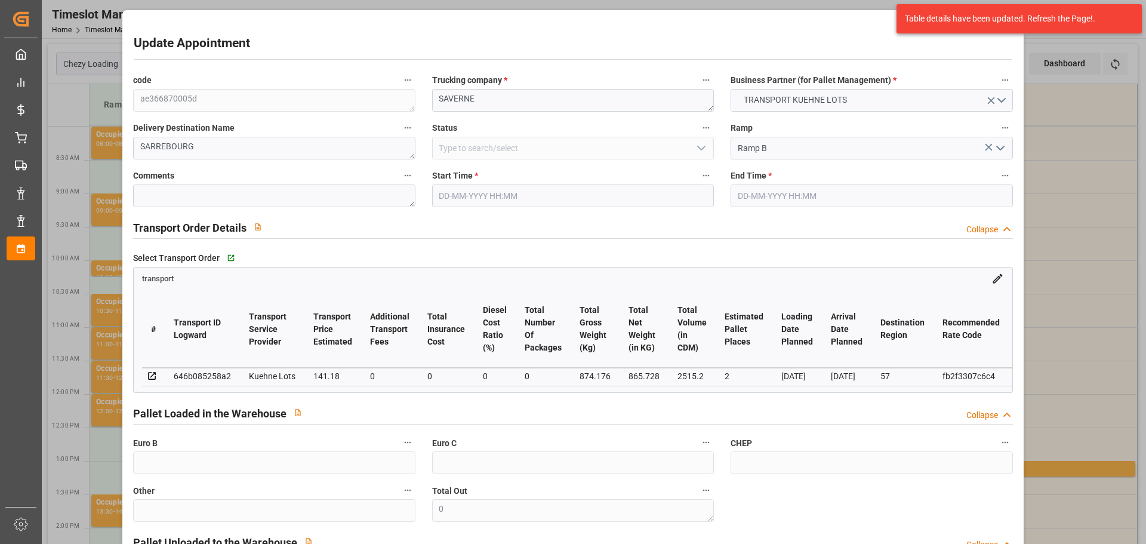
type input "26-09-2025"
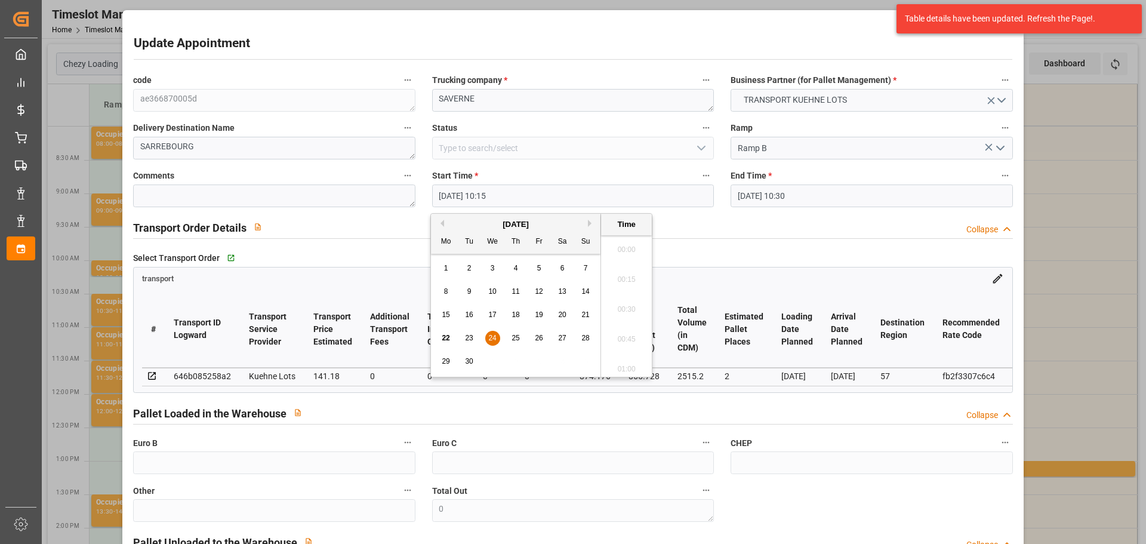
click at [465, 191] on input "24-09-2025 10:15" at bounding box center [573, 195] width 282 height 23
drag, startPoint x: 468, startPoint y: 336, endPoint x: 546, endPoint y: 336, distance: 78.2
click at [468, 335] on span "23" at bounding box center [469, 338] width 8 height 8
click at [623, 267] on li "10:00" at bounding box center [626, 276] width 51 height 30
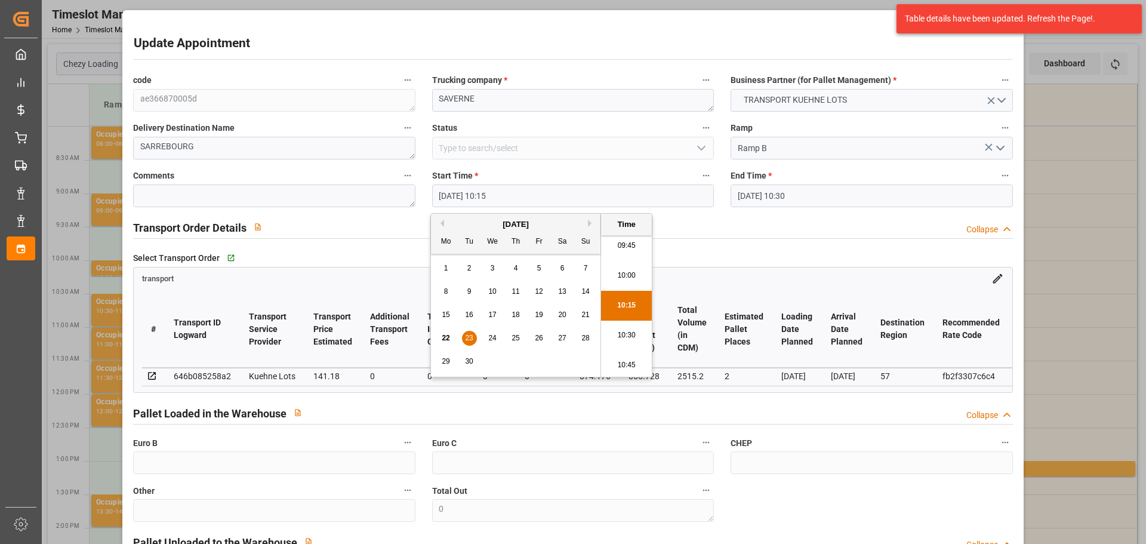
type input "23-09-2025 10:00"
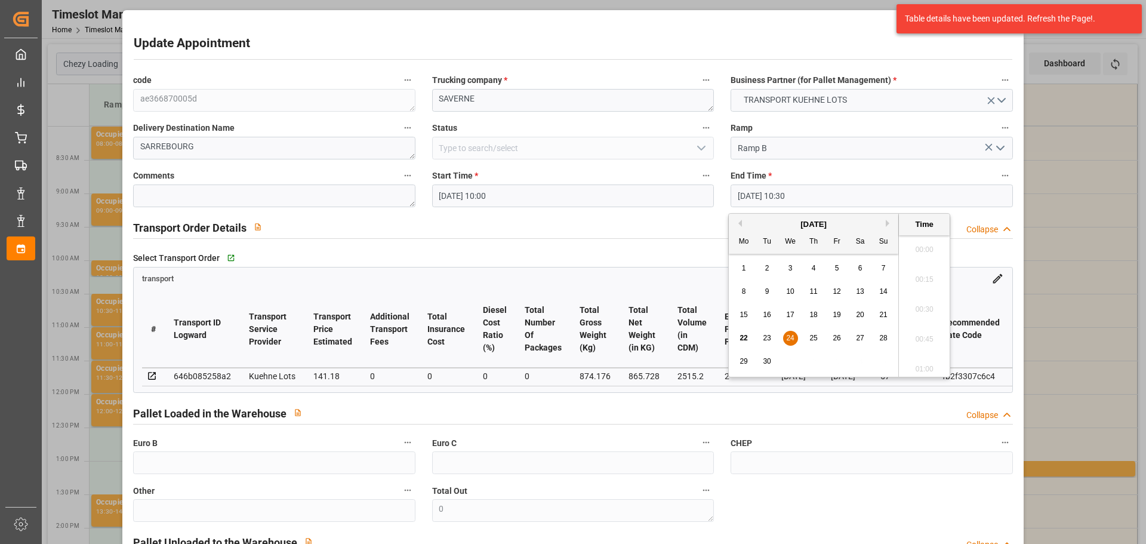
click at [738, 195] on input "24-09-2025 10:30" at bounding box center [871, 195] width 282 height 23
click at [761, 339] on div "23" at bounding box center [767, 338] width 15 height 14
click at [914, 270] on li "10:15" at bounding box center [924, 276] width 51 height 30
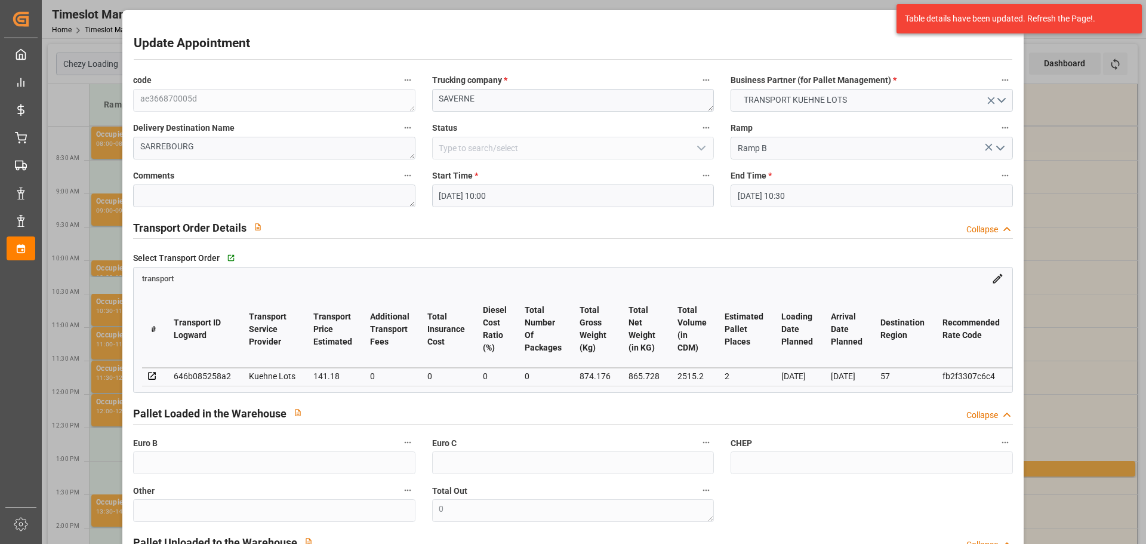
type input "23-09-2025 10:15"
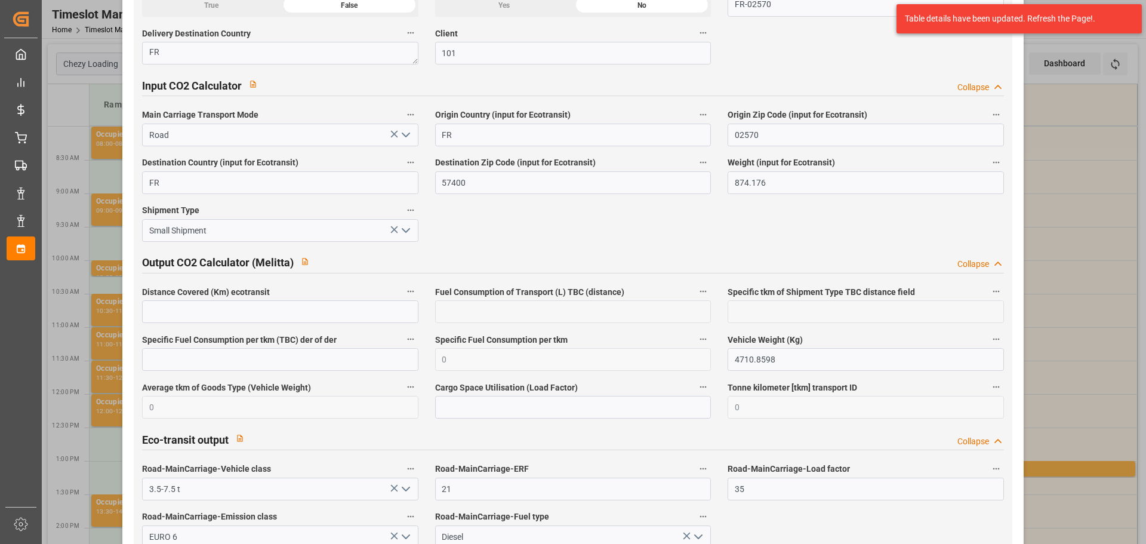
scroll to position [1932, 0]
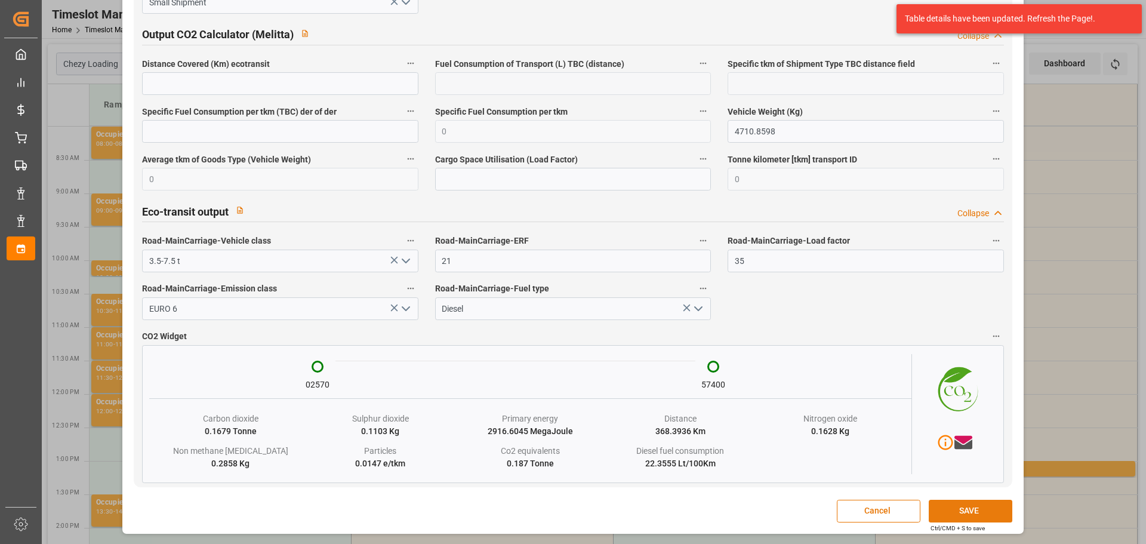
click at [970, 506] on button "SAVE" at bounding box center [971, 511] width 84 height 23
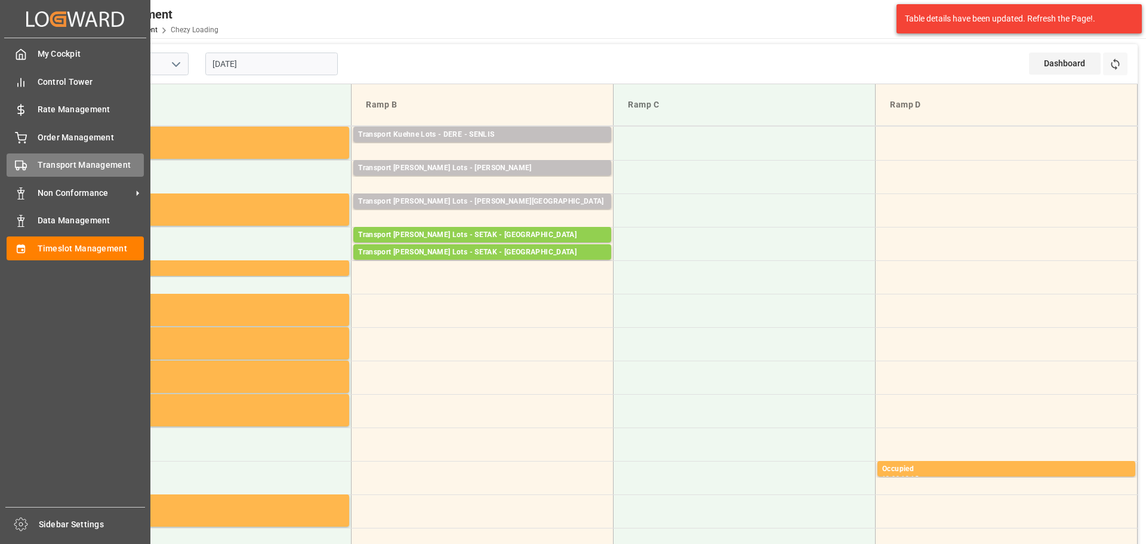
click at [43, 165] on span "Transport Management" at bounding box center [91, 165] width 107 height 13
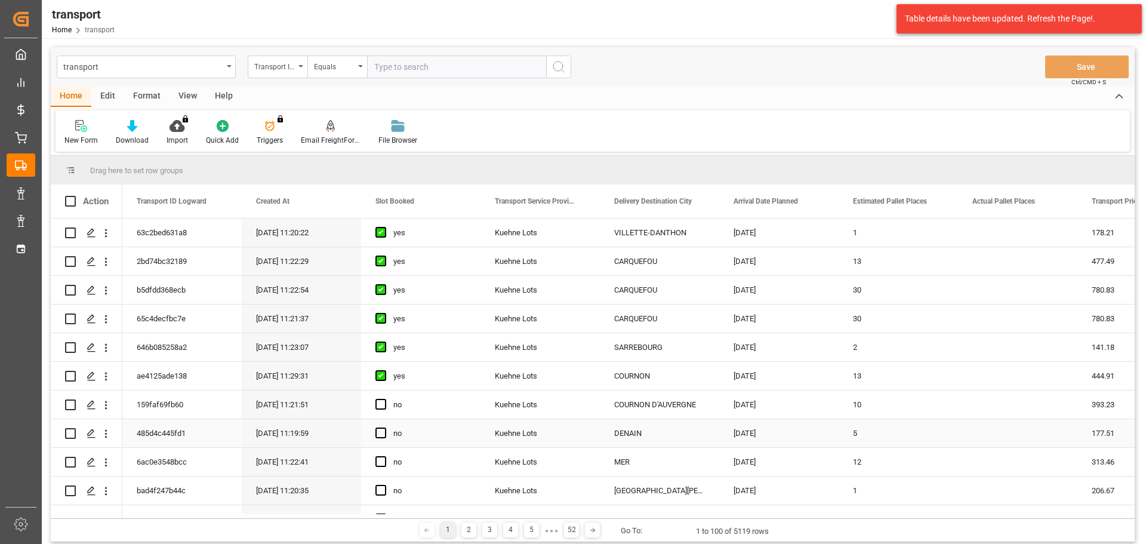
scroll to position [60, 0]
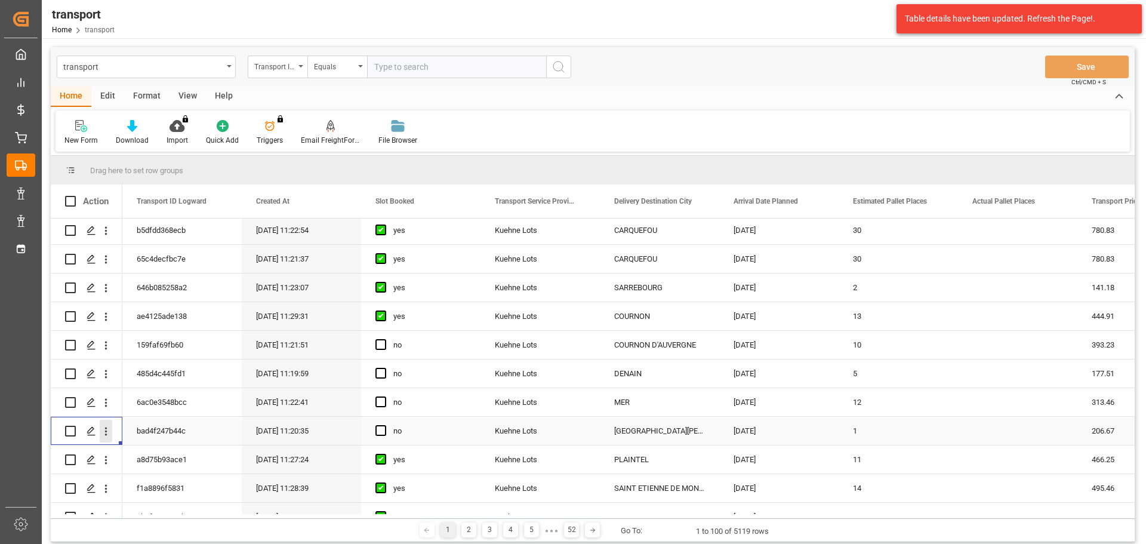
click at [104, 426] on icon "open menu" at bounding box center [106, 431] width 13 height 13
click at [152, 450] on span "Open in new tab" at bounding box center [184, 456] width 109 height 13
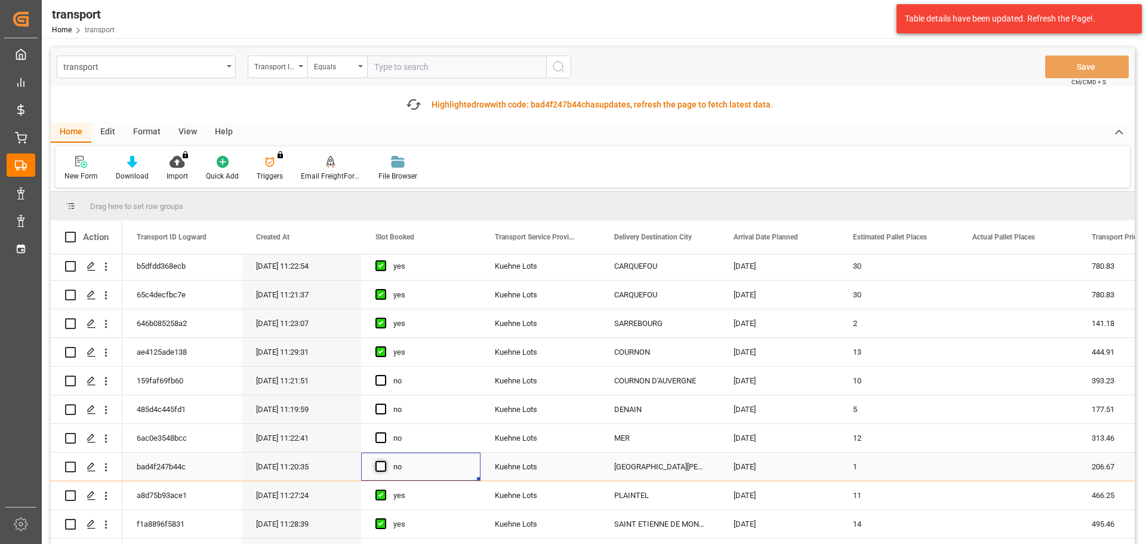
click at [378, 464] on span "Press SPACE to select this row." at bounding box center [380, 466] width 11 height 11
click at [384, 461] on input "Press SPACE to select this row." at bounding box center [384, 461] width 0 height 0
click at [1062, 60] on button "Save" at bounding box center [1087, 67] width 84 height 23
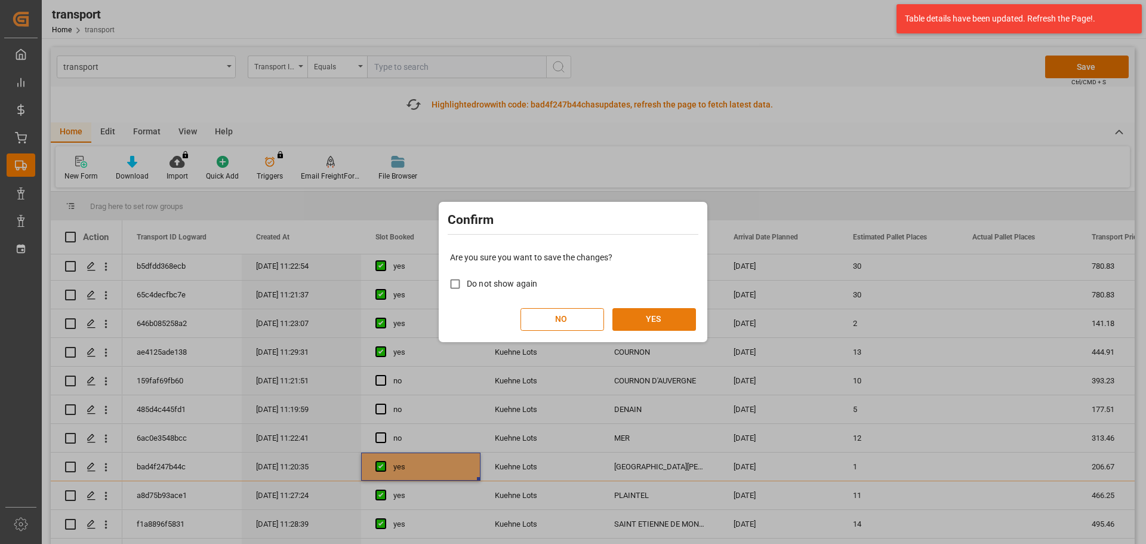
click at [674, 319] on button "YES" at bounding box center [654, 319] width 84 height 23
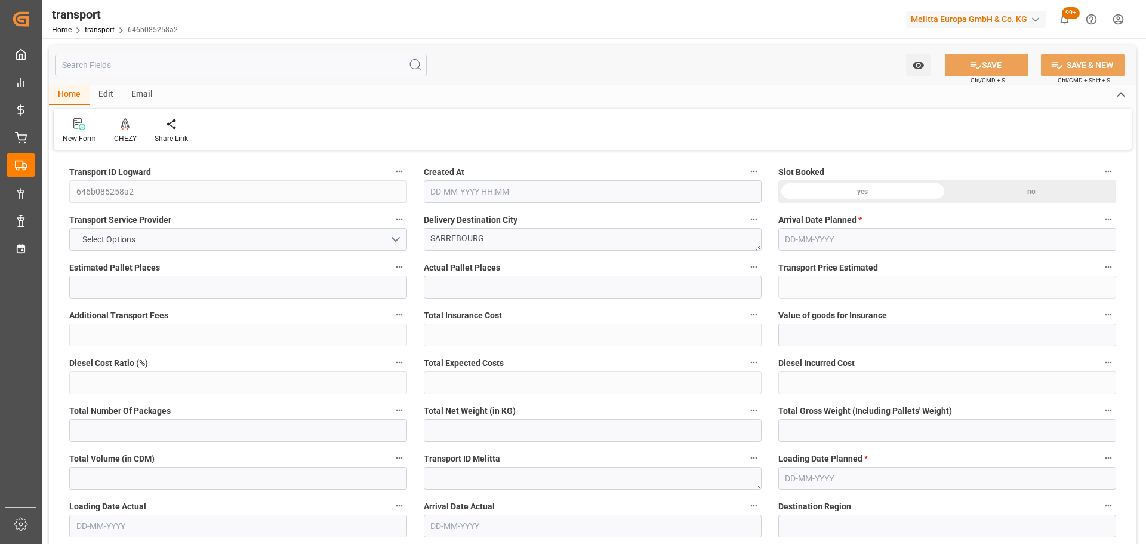
type input "2"
type input "141.18"
type input "0"
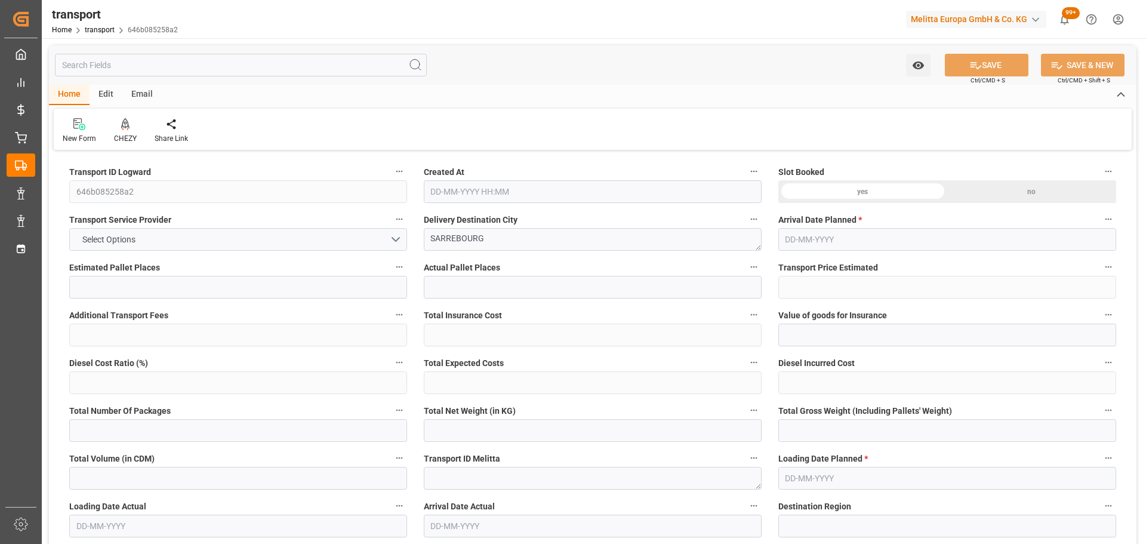
type input "141.18"
type input "0"
type input "865.728"
type input "970"
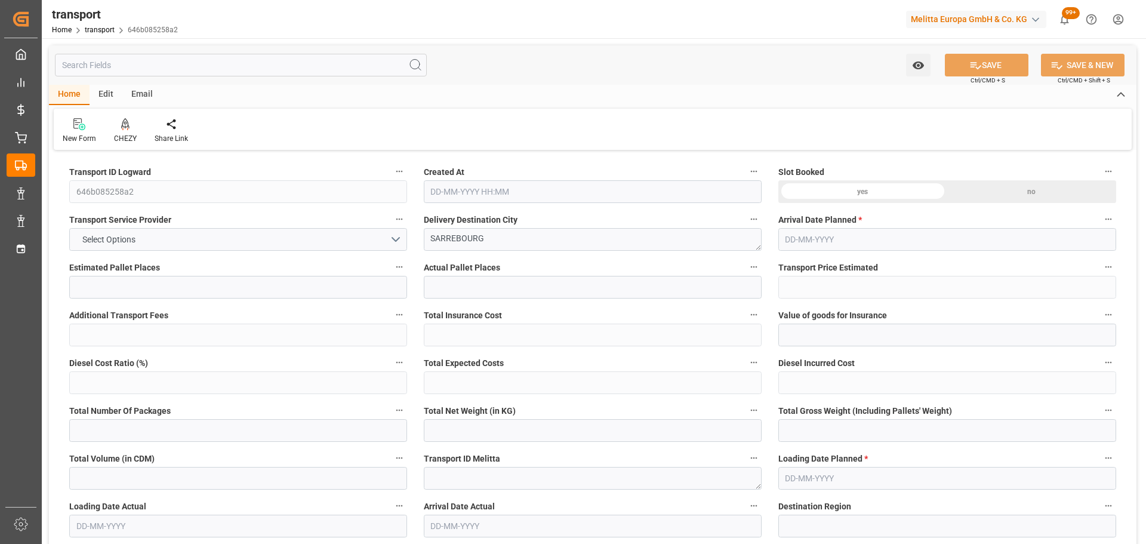
type input "2515.2"
type input "57"
type input "2"
type input "0"
type input "2"
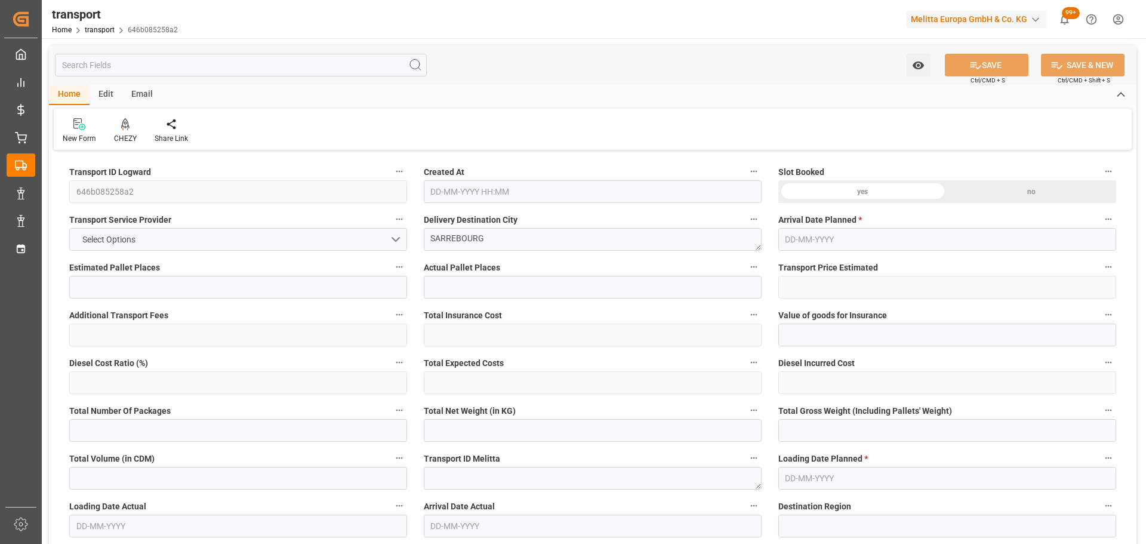
type input "101"
type input "874.176"
type input "0"
type input "4710.8598"
type input "0"
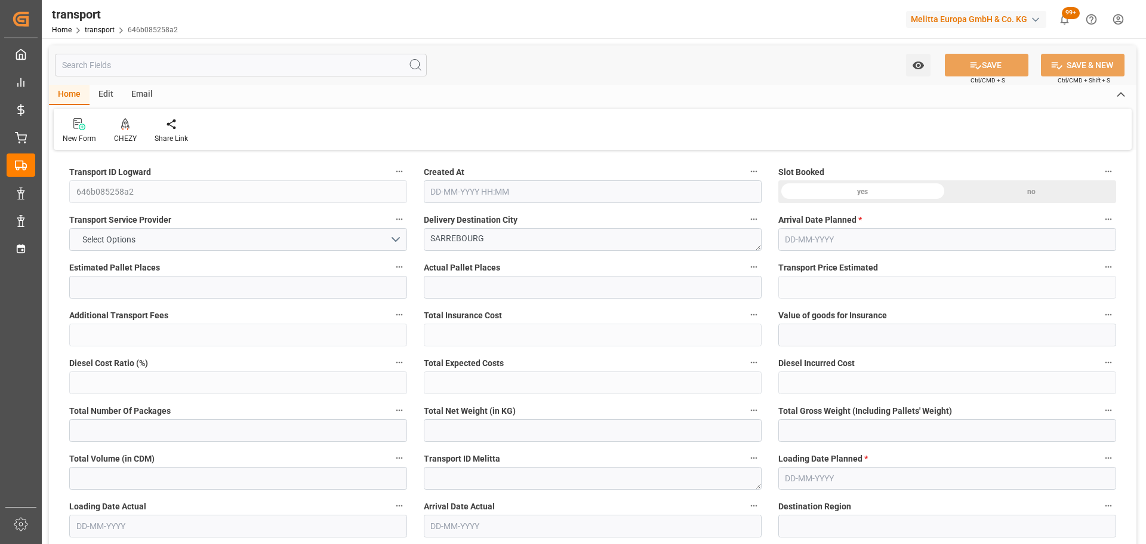
type input "0"
type input "21"
type input "35"
type input "[DATE] 11:23"
type input "[DATE]"
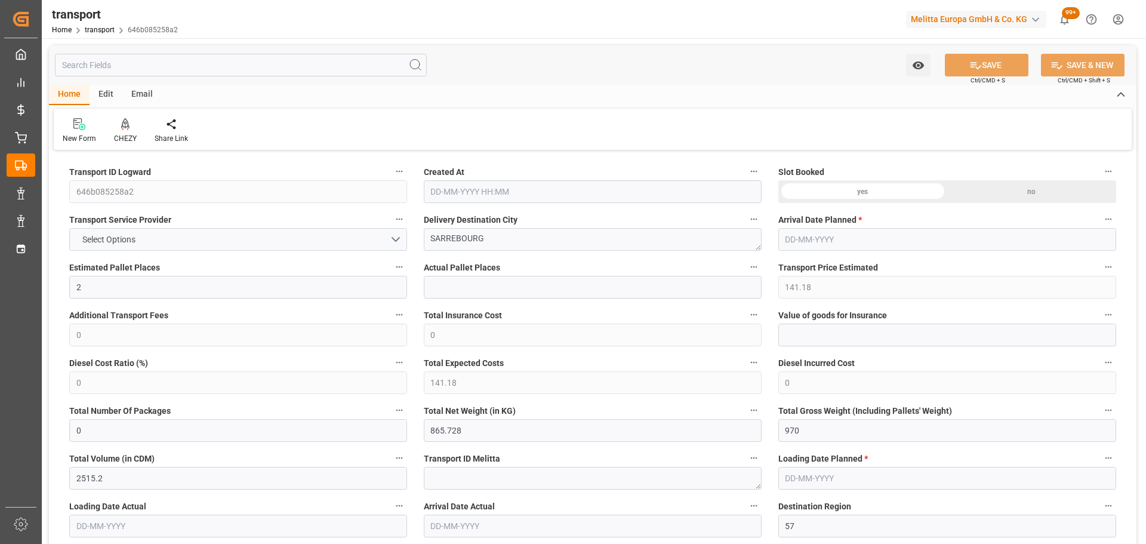
type input "[DATE]"
click at [127, 128] on icon at bounding box center [125, 124] width 8 height 12
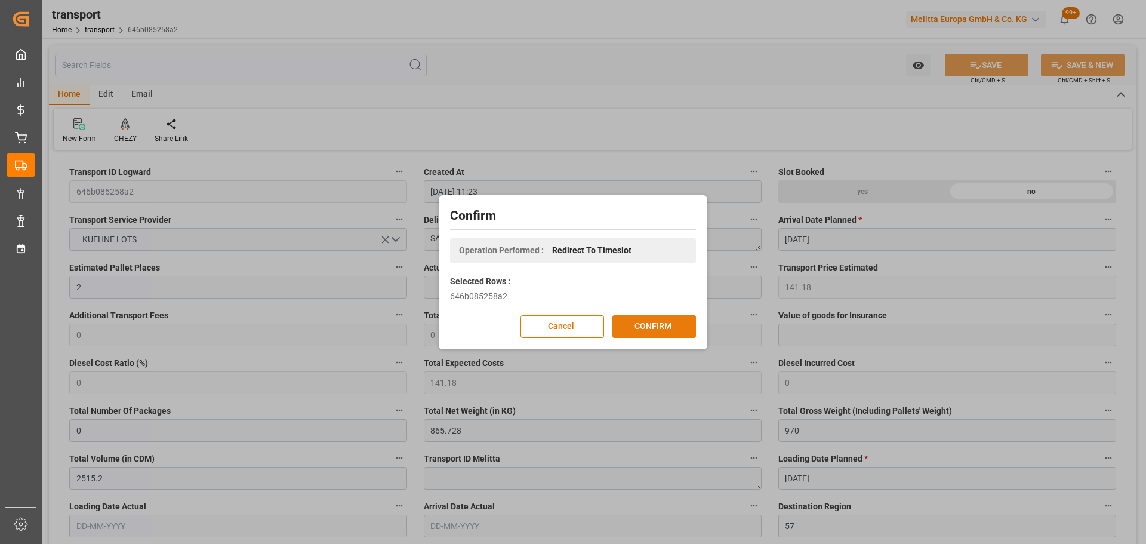
click at [656, 325] on button "CONFIRM" at bounding box center [654, 326] width 84 height 23
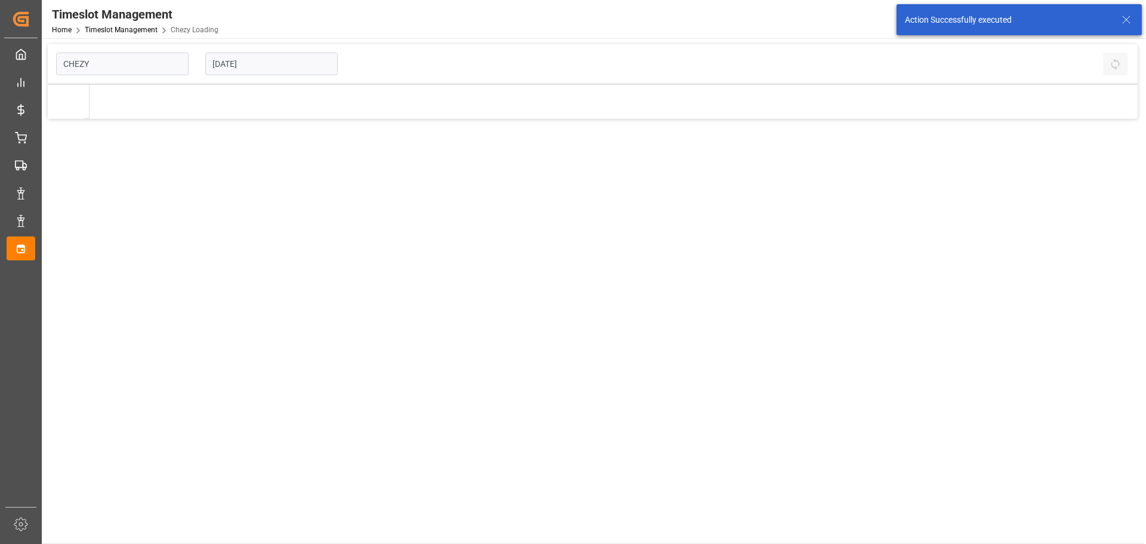
type input "Chezy Loading"
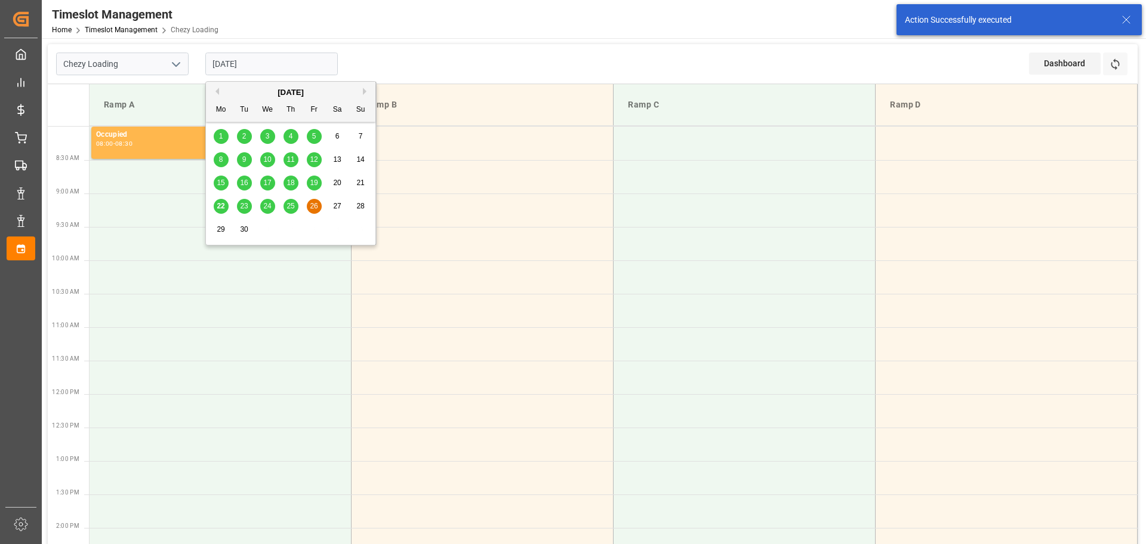
click at [228, 70] on input "[DATE]" at bounding box center [271, 64] width 132 height 23
click at [263, 204] on div "24" at bounding box center [267, 206] width 15 height 14
type input "24-09-2025"
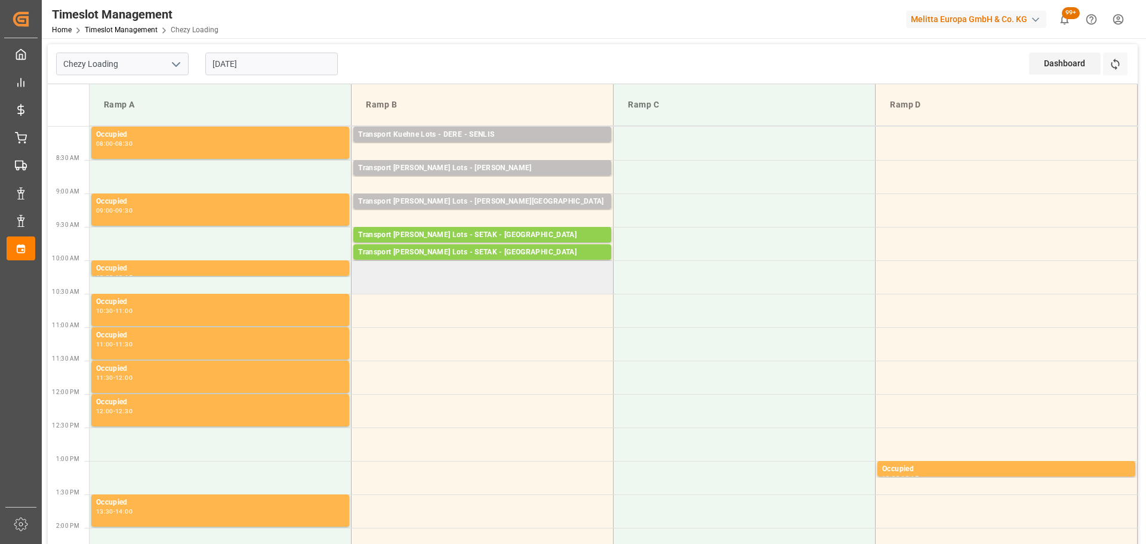
click at [362, 286] on td at bounding box center [483, 276] width 262 height 33
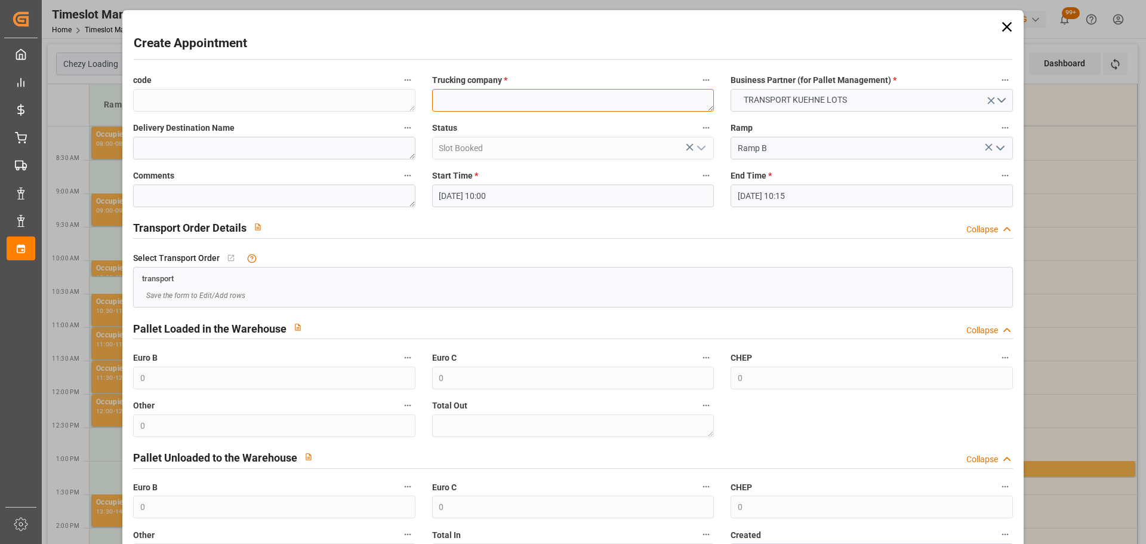
click at [472, 99] on textarea at bounding box center [573, 100] width 282 height 23
click at [500, 105] on textarea at bounding box center [573, 100] width 282 height 23
type textarea "SAVERNE"
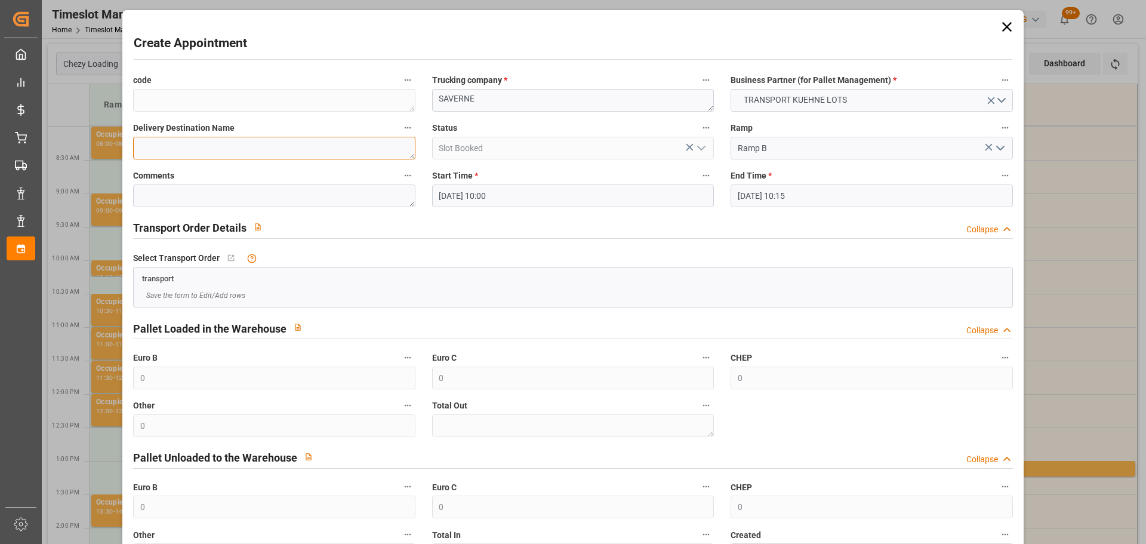
click at [199, 144] on textarea at bounding box center [274, 148] width 282 height 23
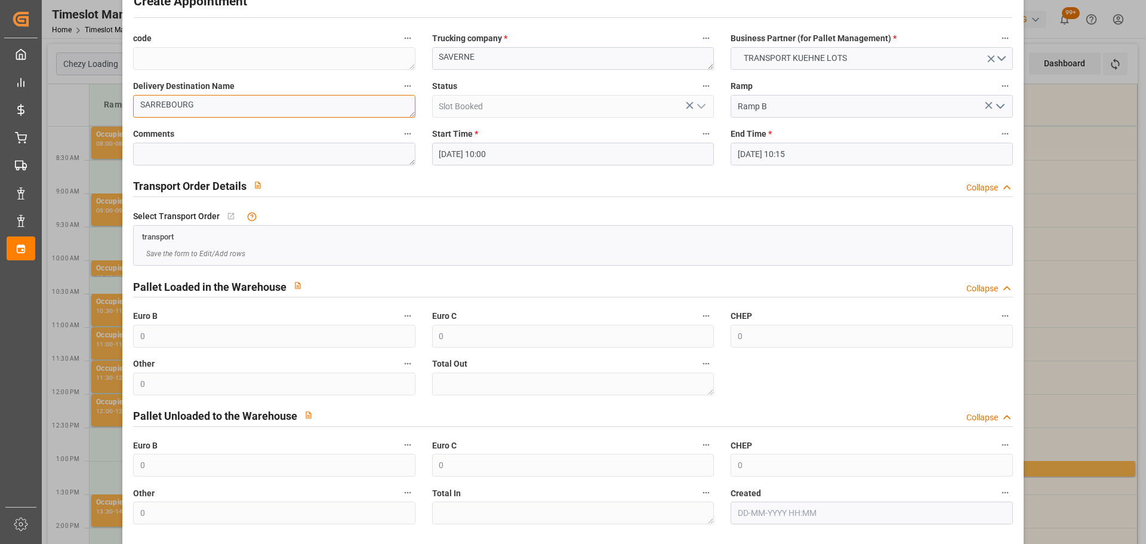
scroll to position [91, 0]
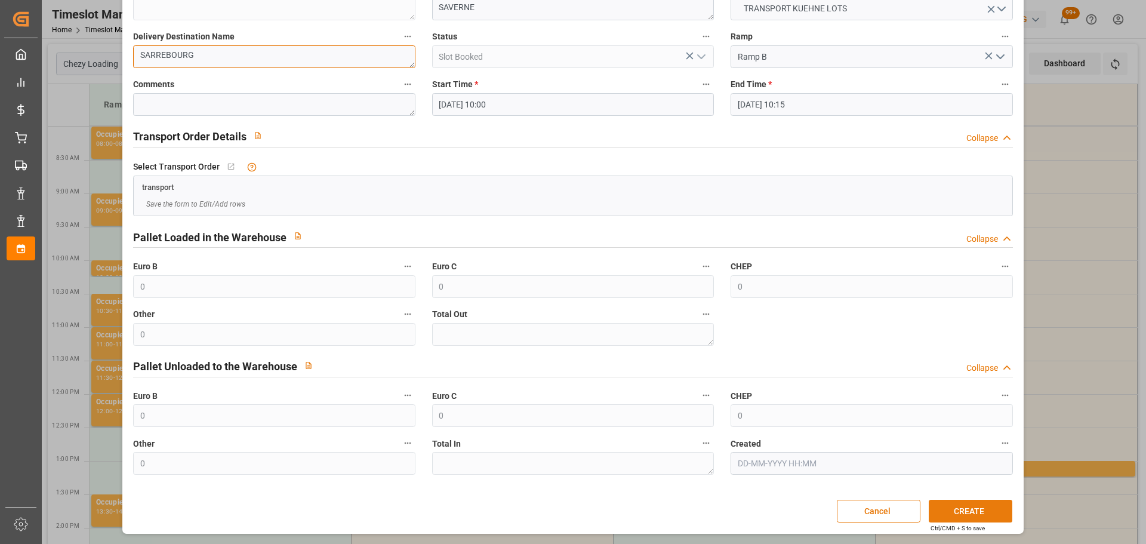
type textarea "SARREBOURG"
click at [966, 504] on button "CREATE" at bounding box center [971, 511] width 84 height 23
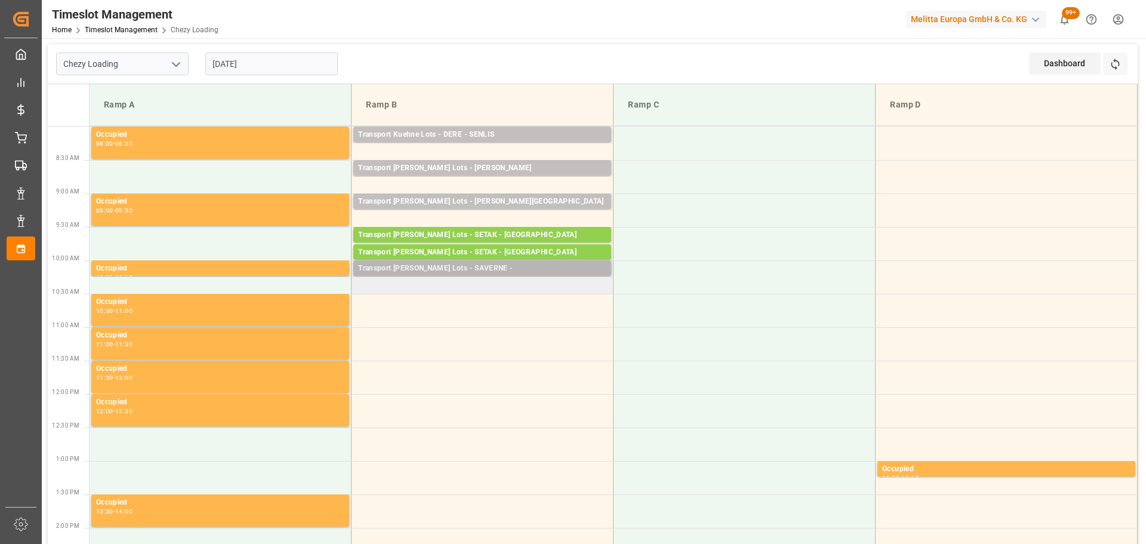
click at [485, 265] on div "Transport Kuehne Lots - SAVERNE -" at bounding box center [482, 269] width 248 height 12
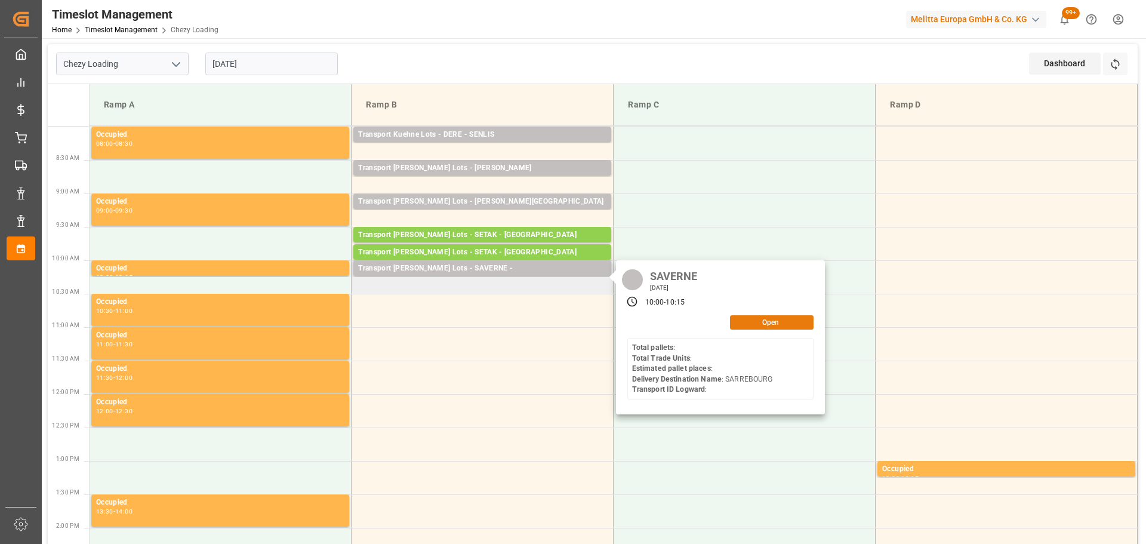
click at [743, 316] on button "Open" at bounding box center [772, 322] width 84 height 14
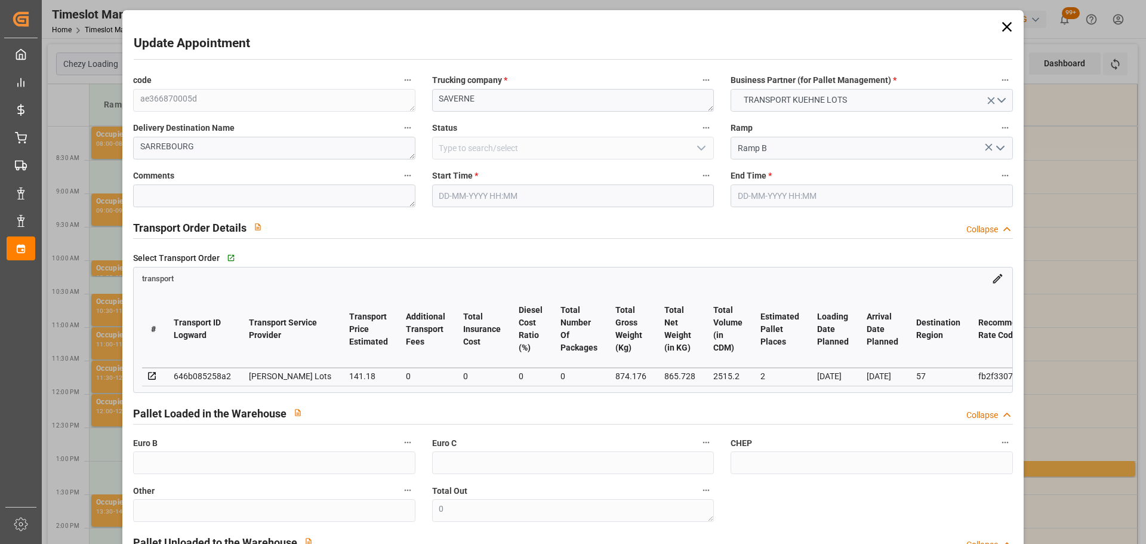
type input "2"
type input "141.18"
type input "0"
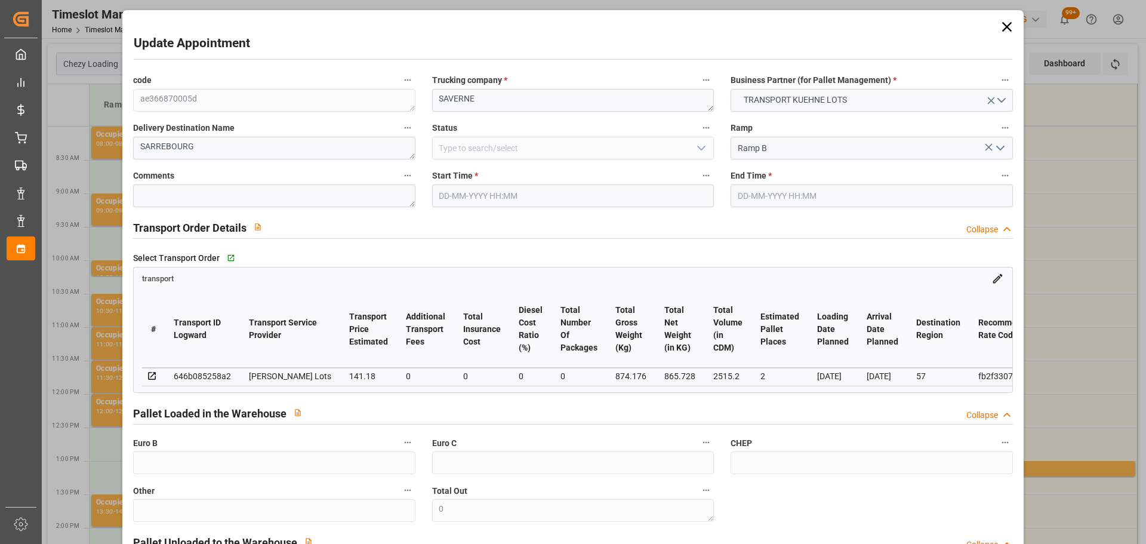
type input "141.18"
type input "0"
type input "865.728"
type input "970"
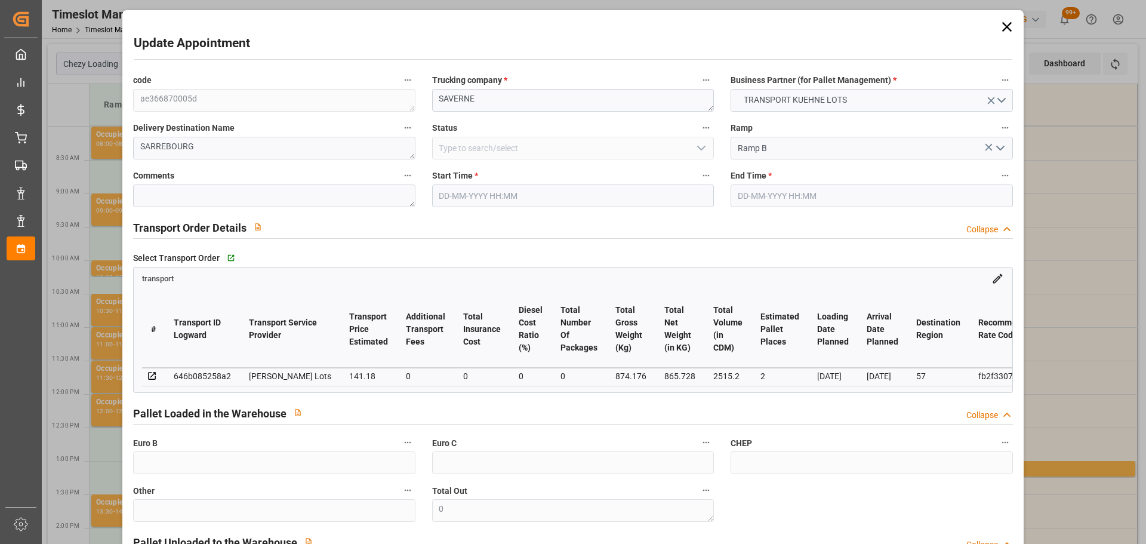
type input "2515.2"
type input "57"
type input "2"
type input "0"
type input "2"
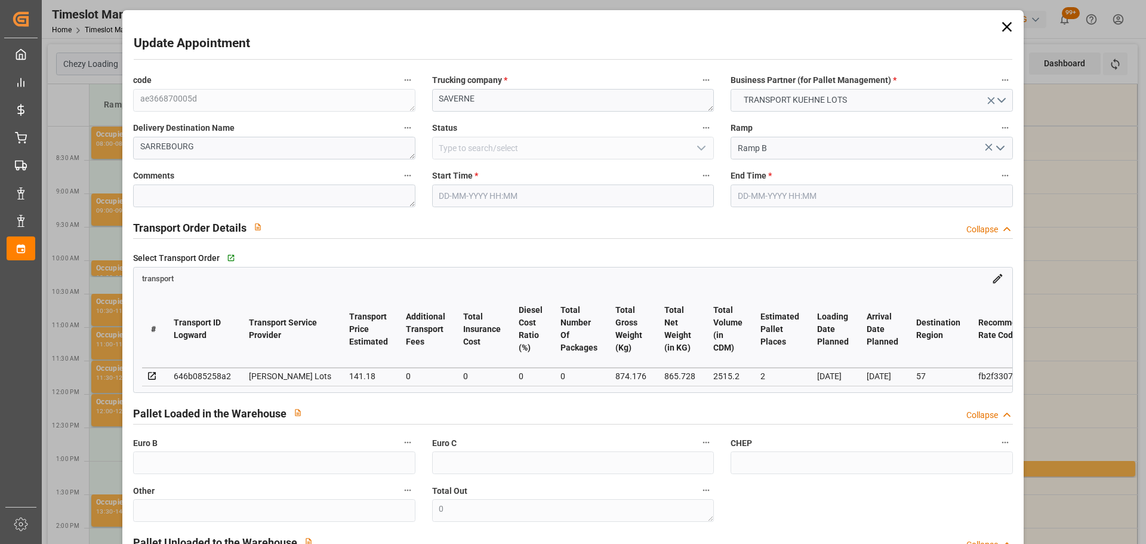
type input "101"
type input "874.176"
type input "0"
type input "4710.8598"
type input "0"
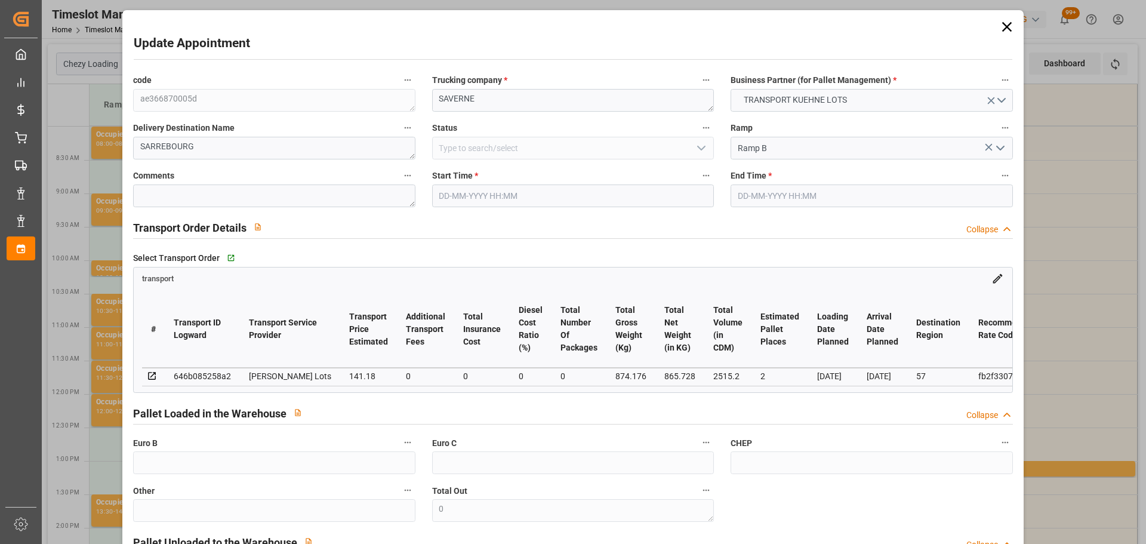
type input "0"
type input "21"
type input "35"
type input "24-09-2025 10:00"
type input "24-09-2025 10:15"
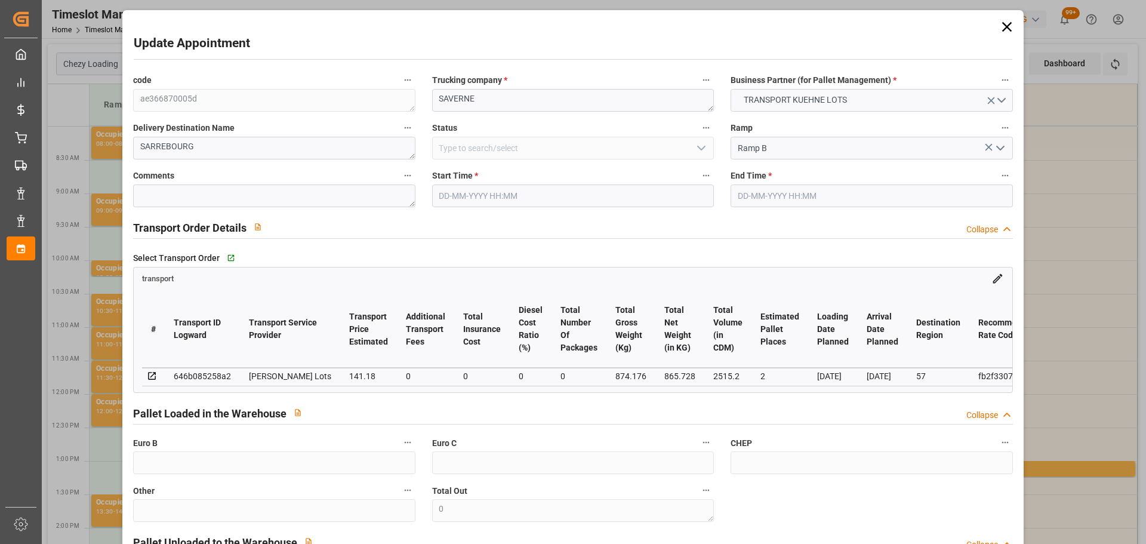
type input "22-09-2025 12:40"
type input "22-09-2025 11:23"
type input "29-09-2025"
type input "26-09-2025"
click at [460, 189] on input "24-09-2025 10:00" at bounding box center [573, 195] width 282 height 23
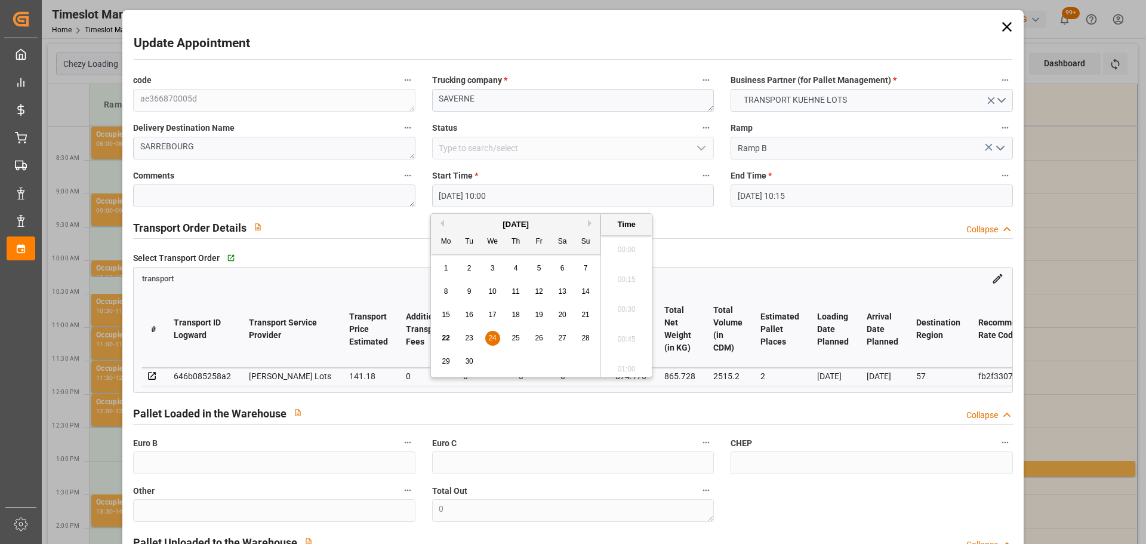
scroll to position [1138, 0]
drag, startPoint x: 491, startPoint y: 335, endPoint x: 613, endPoint y: 340, distance: 123.0
click at [492, 335] on span "24" at bounding box center [492, 338] width 8 height 8
click at [617, 333] on li "10:15" at bounding box center [626, 335] width 51 height 30
type input "24-09-2025 10:15"
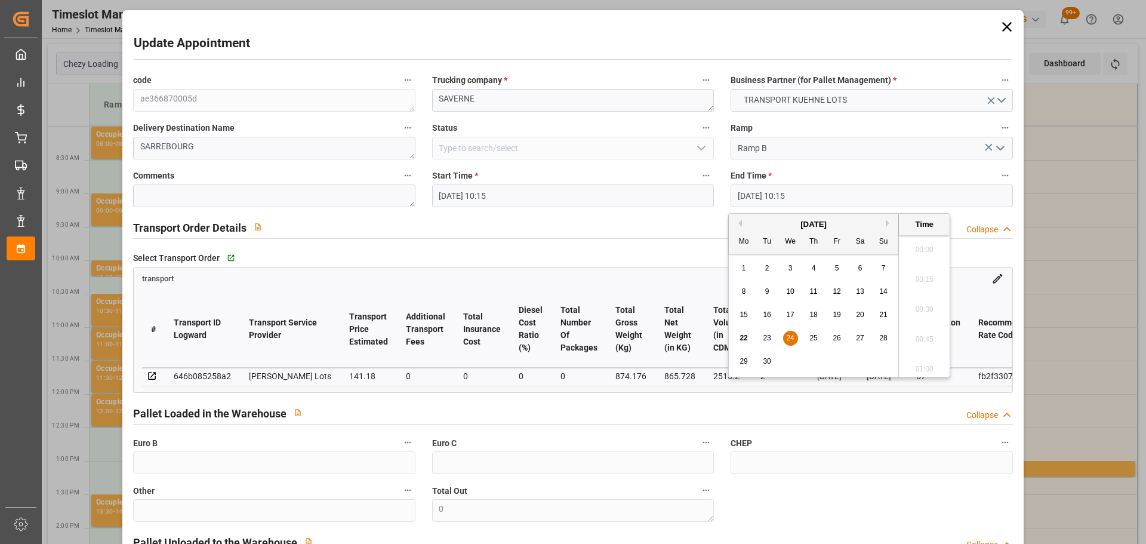
click at [787, 195] on input "24-09-2025 10:15" at bounding box center [871, 195] width 282 height 23
click at [791, 340] on span "24" at bounding box center [790, 338] width 8 height 8
drag, startPoint x: 916, startPoint y: 329, endPoint x: 943, endPoint y: 328, distance: 26.9
click at [919, 327] on li "10:30" at bounding box center [924, 335] width 51 height 30
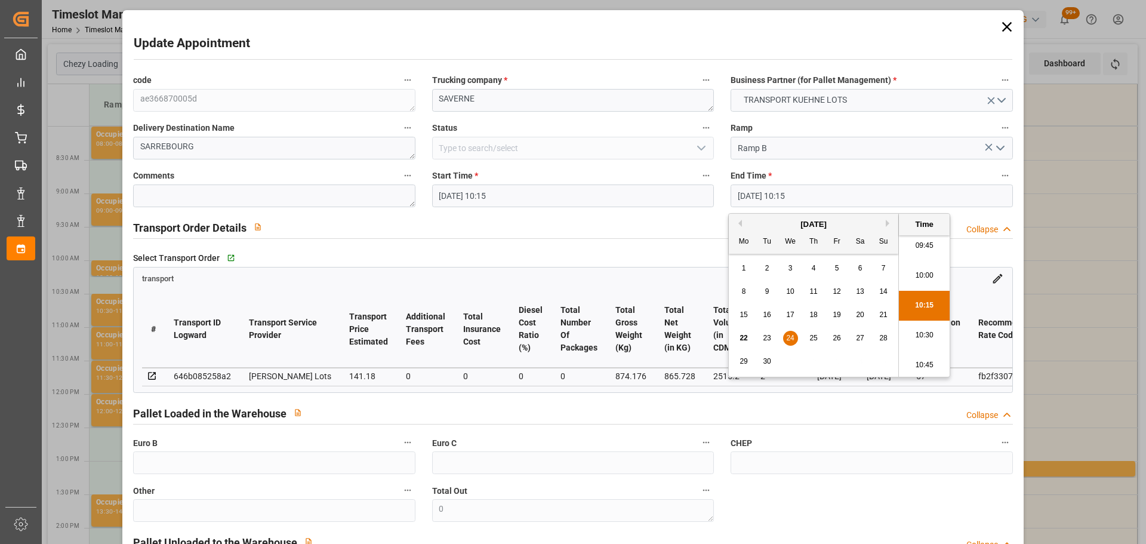
type input "24-09-2025 10:30"
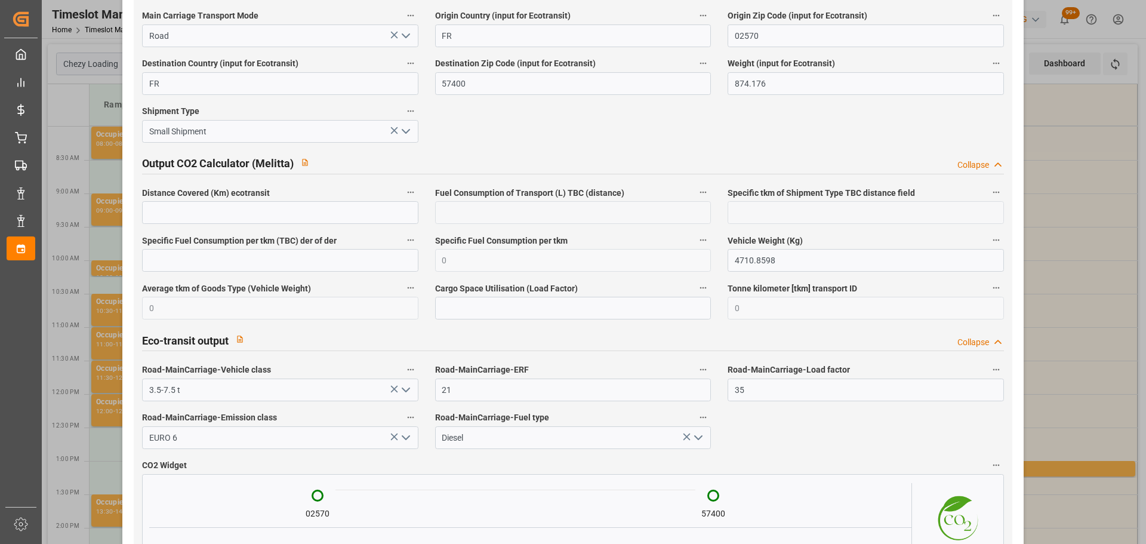
scroll to position [1932, 0]
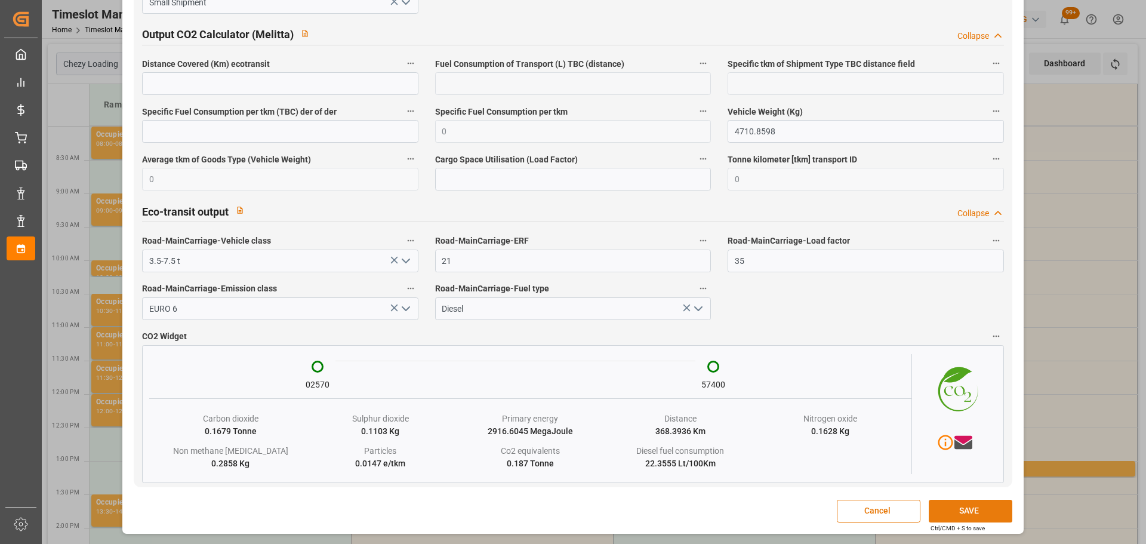
click at [952, 510] on button "SAVE" at bounding box center [971, 511] width 84 height 23
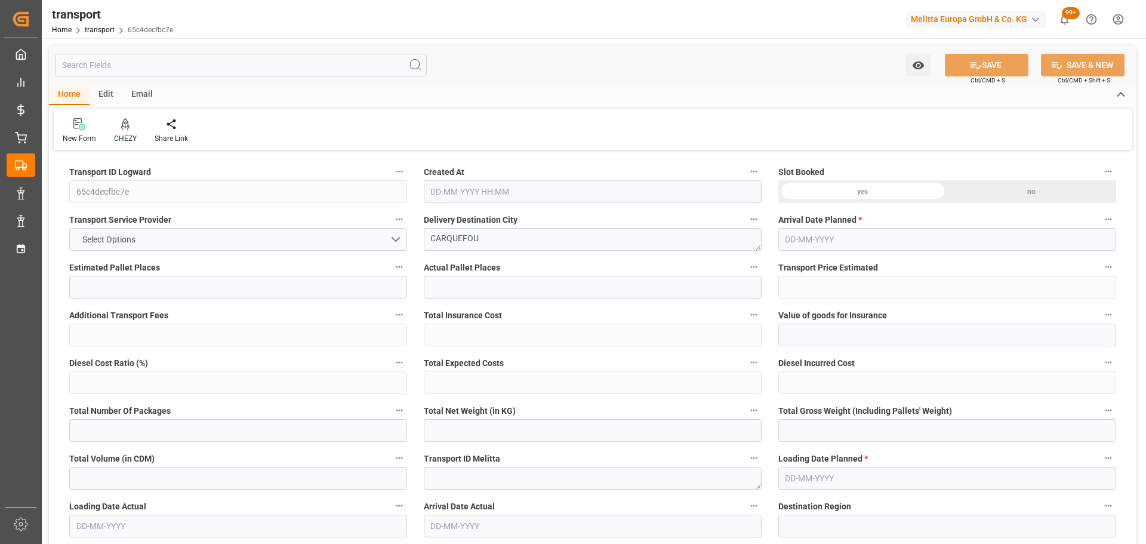
type input "30"
type input "780.83"
type input "0"
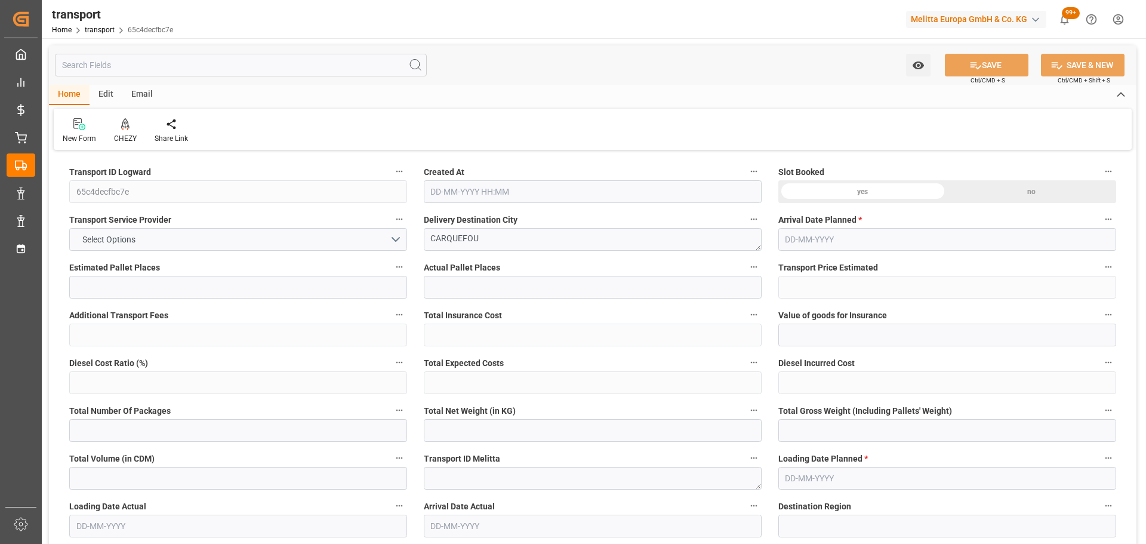
type input "780.83"
type input "0"
type input "3810.144"
type input "7359.168"
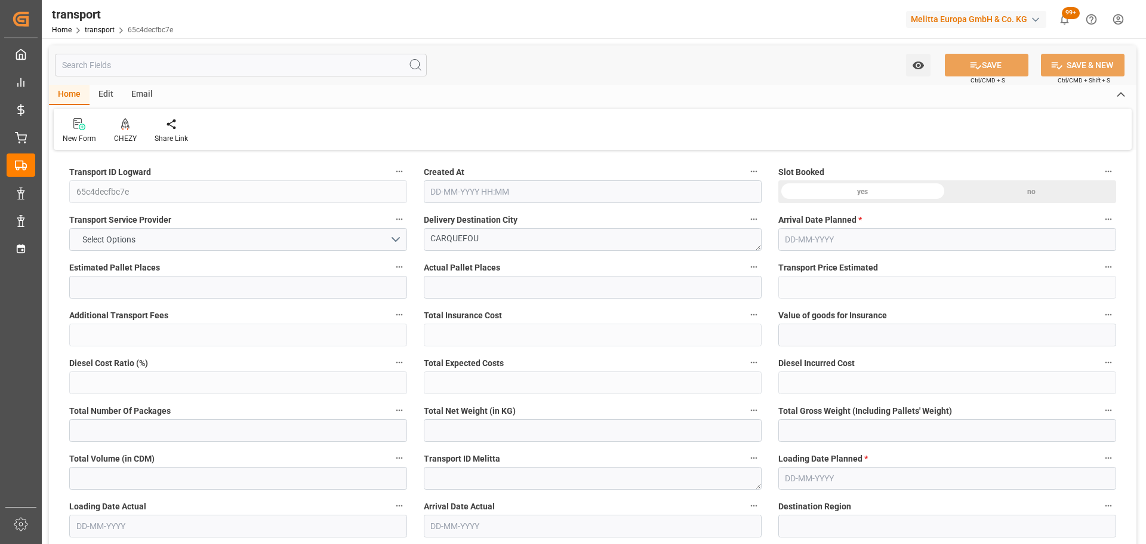
type input "32029.1"
type input "44"
type input "33"
type input "320"
type input "45"
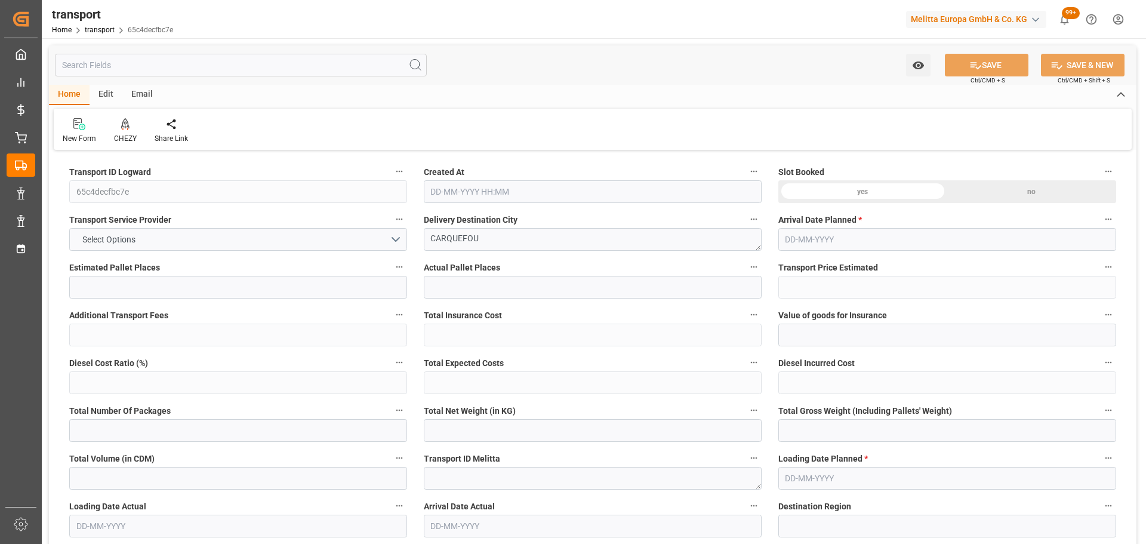
type input "101"
type input "6013.548"
type input "0"
type input "4710.8598"
type input "0"
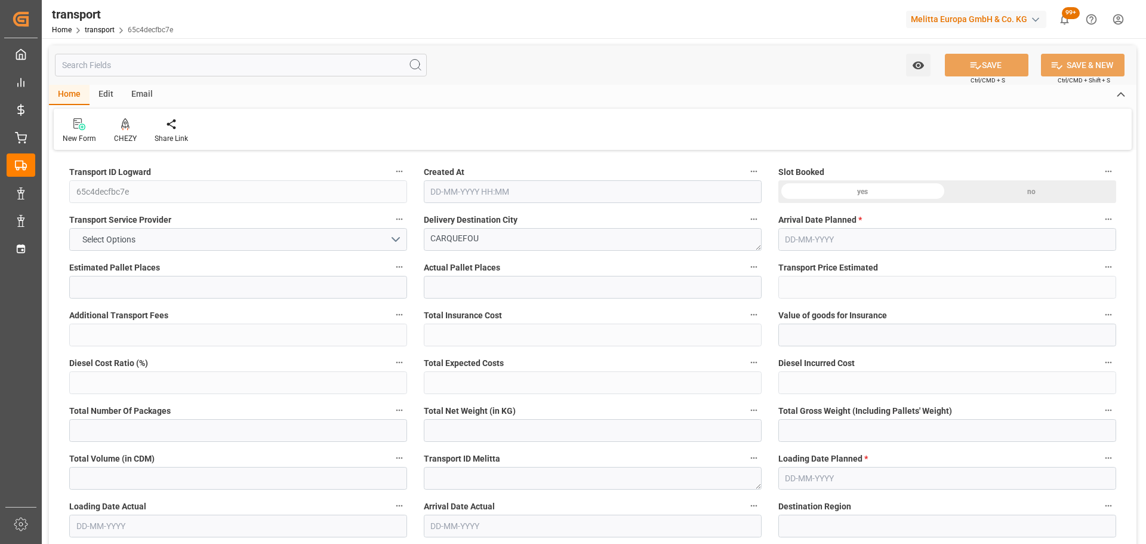
type input "0"
type input "21"
type input "35"
type input "22-09-2025 11:21"
type input "29-09-2025"
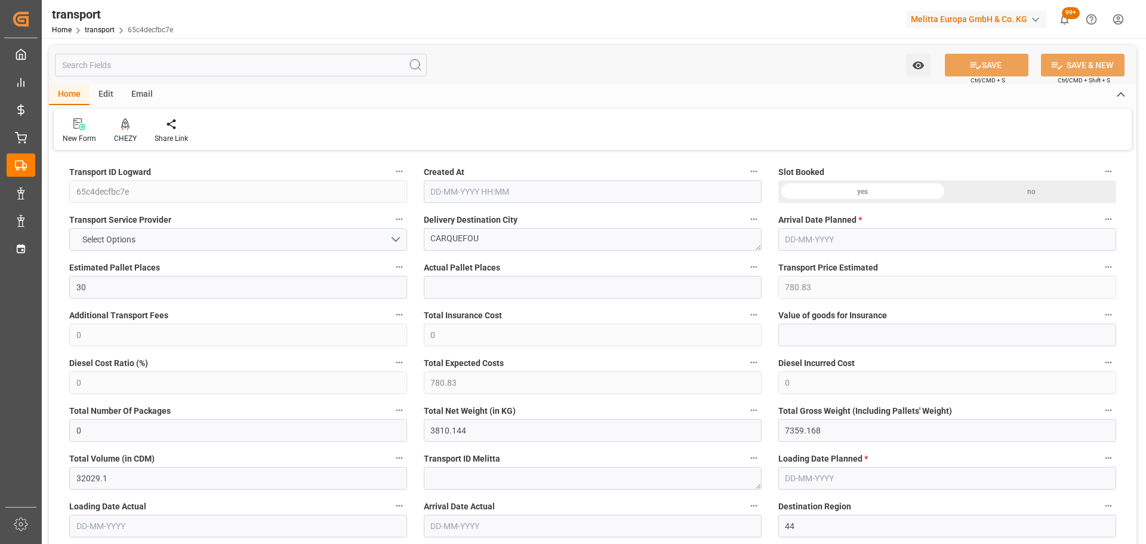
type input "25-09-2025"
click at [125, 122] on icon at bounding box center [125, 123] width 8 height 10
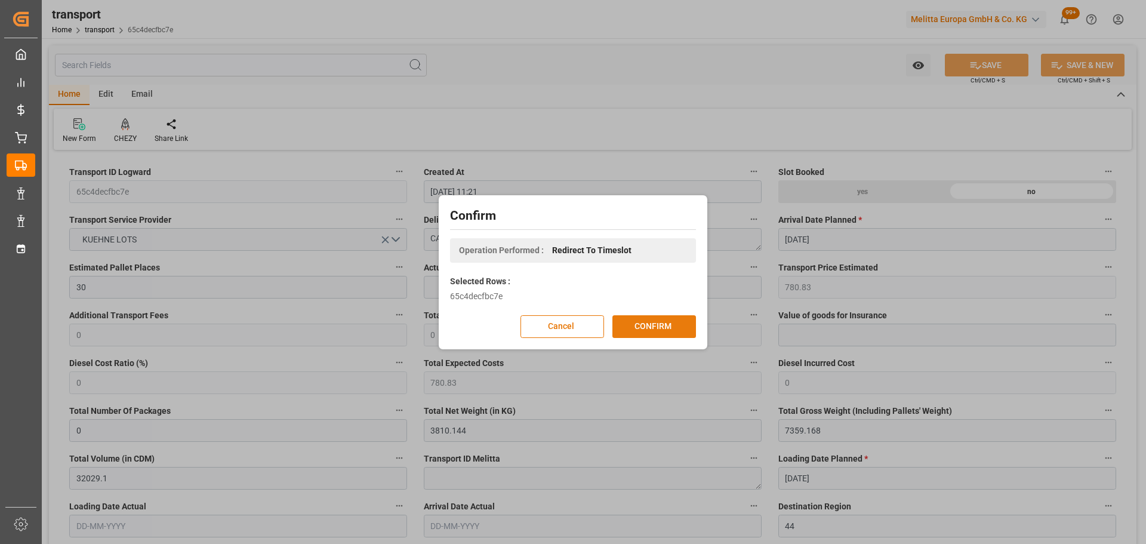
click at [671, 320] on button "CONFIRM" at bounding box center [654, 326] width 84 height 23
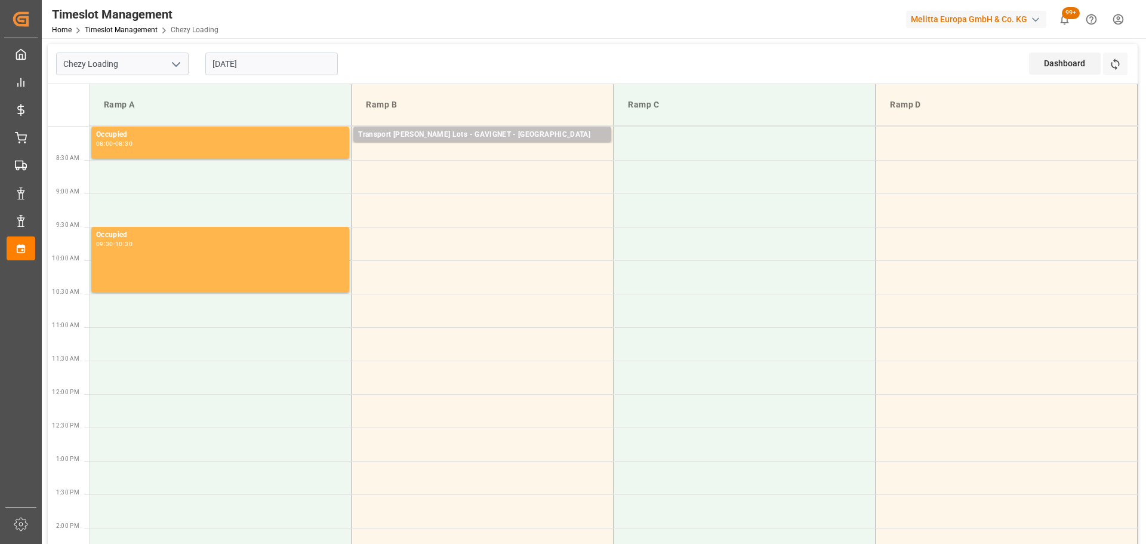
click at [218, 60] on input "[DATE]" at bounding box center [271, 64] width 132 height 23
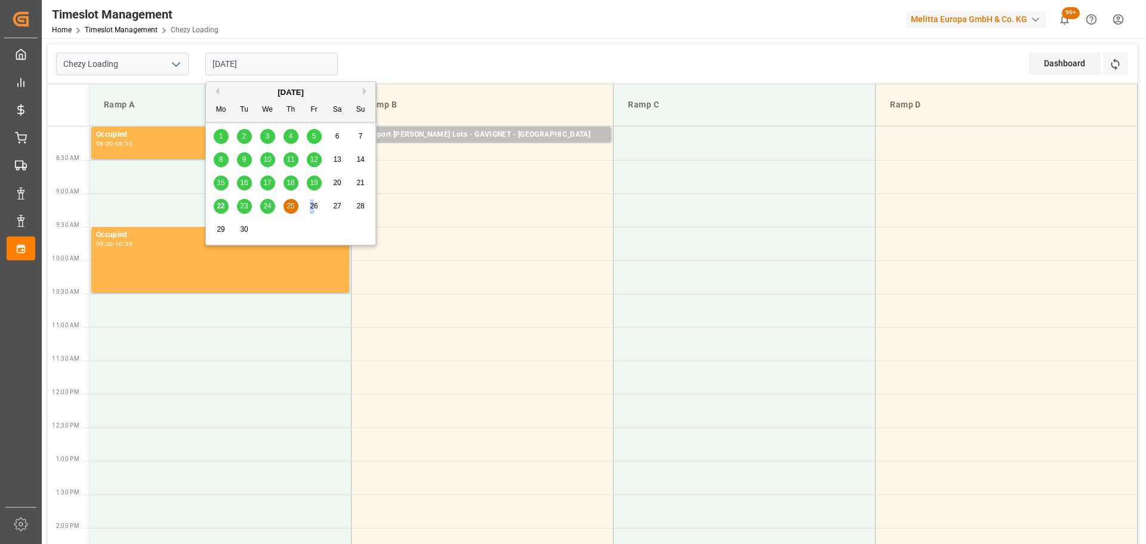
click at [312, 202] on span "26" at bounding box center [314, 206] width 8 height 8
type input "[DATE]"
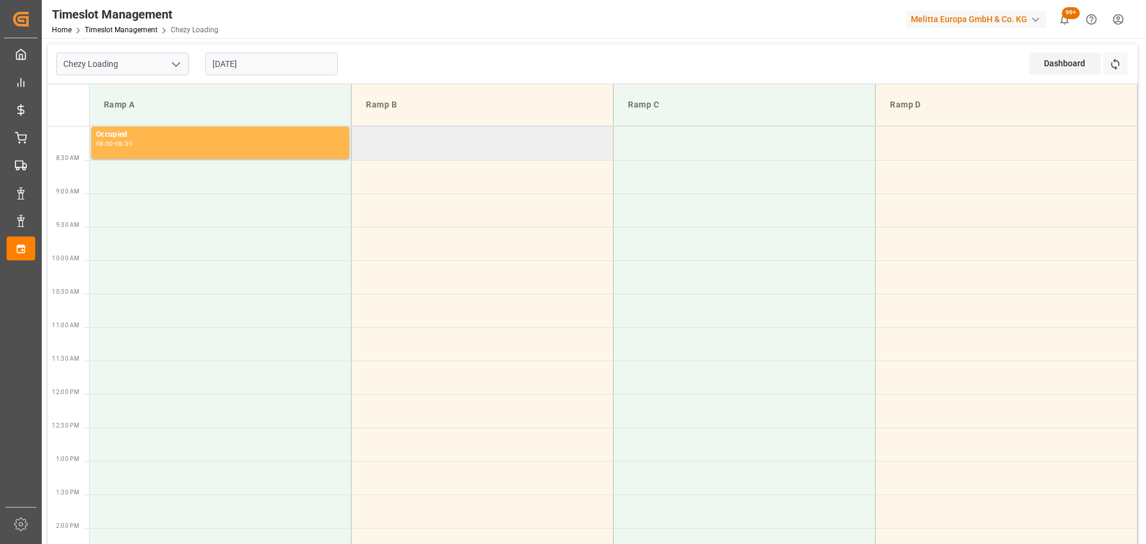
click at [361, 137] on td at bounding box center [483, 143] width 262 height 33
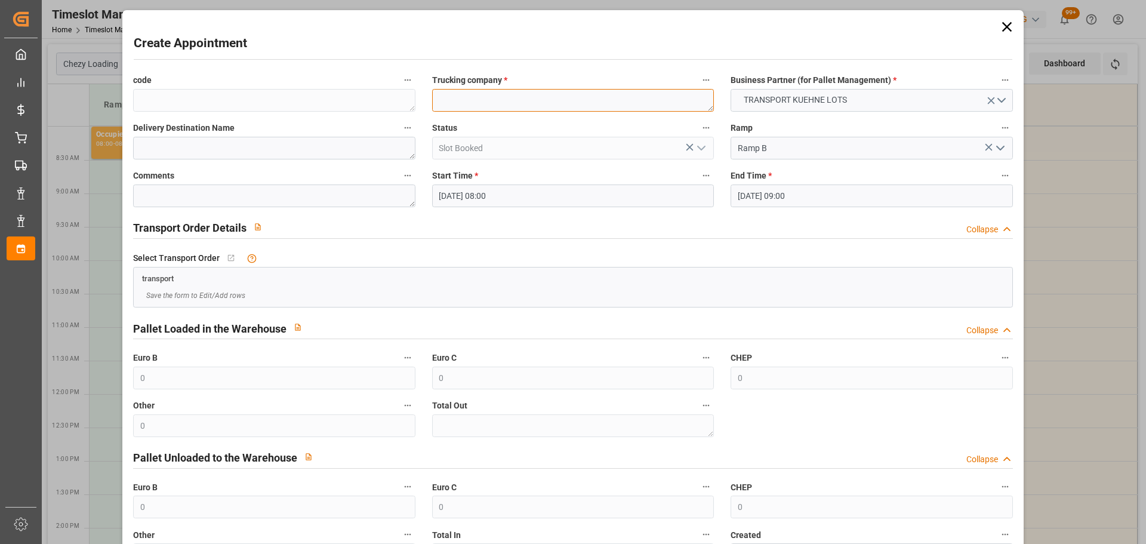
click at [454, 97] on textarea at bounding box center [573, 100] width 282 height 23
type textarea "[PERSON_NAME]"
click at [808, 196] on input "[DATE] 09:00" at bounding box center [871, 195] width 282 height 23
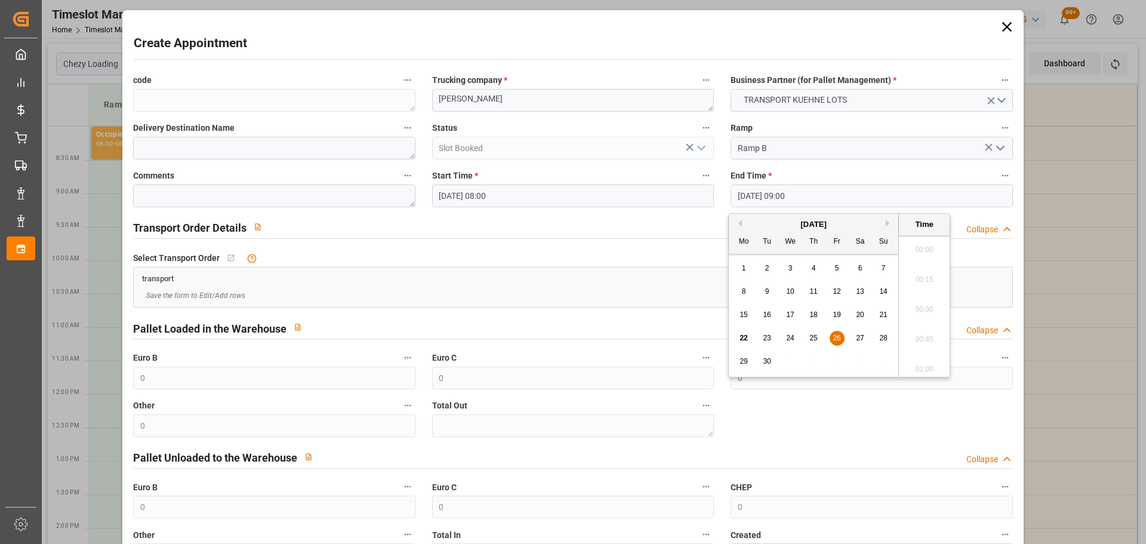
scroll to position [1019, 0]
drag, startPoint x: 837, startPoint y: 340, endPoint x: 838, endPoint y: 328, distance: 11.4
click at [838, 337] on span "26" at bounding box center [837, 338] width 8 height 8
click at [922, 272] on li "08:15" at bounding box center [924, 276] width 51 height 30
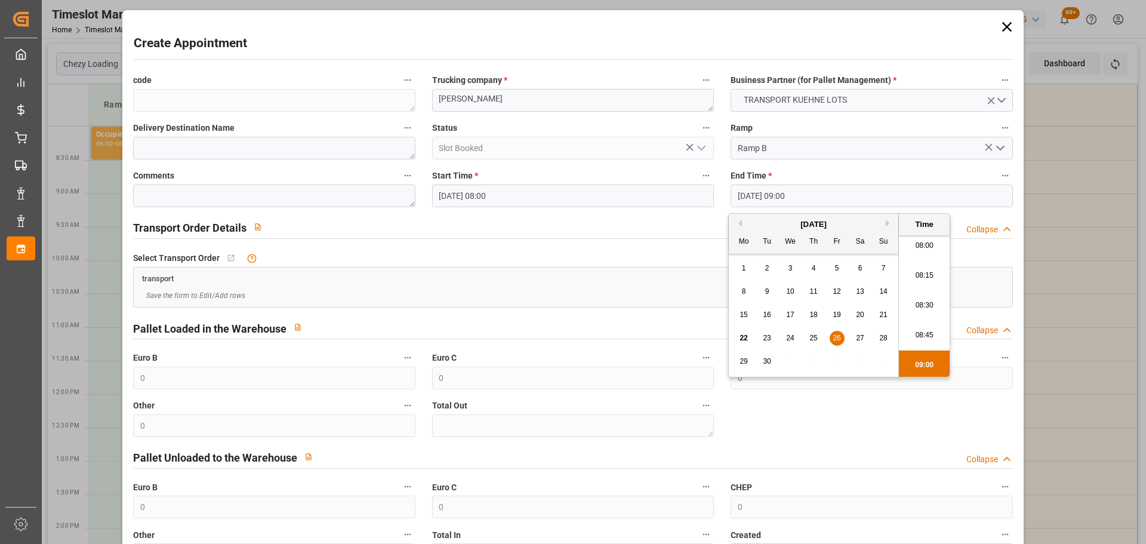
type input "[DATE] 08:15"
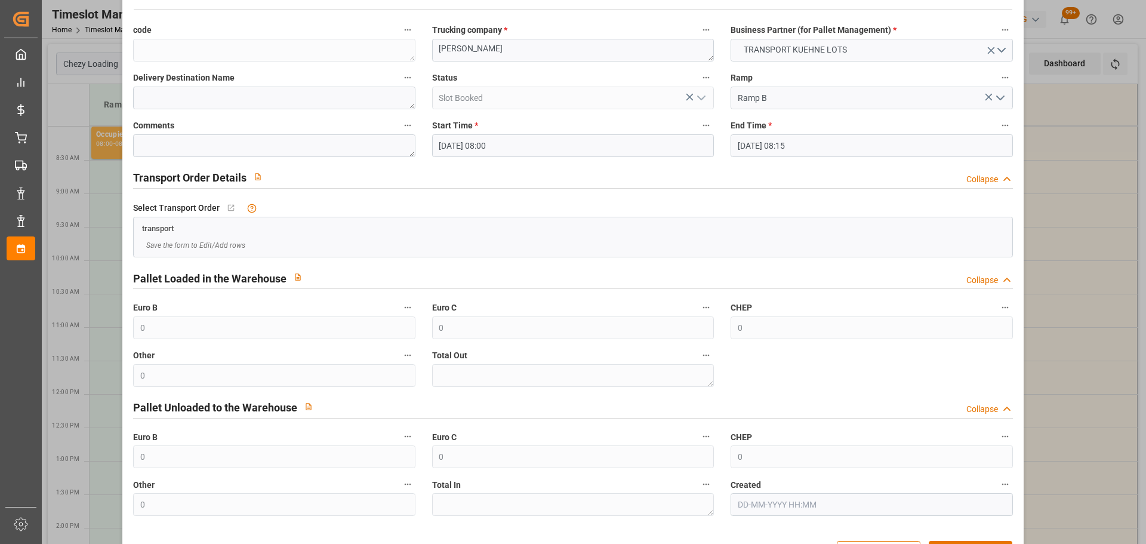
scroll to position [91, 0]
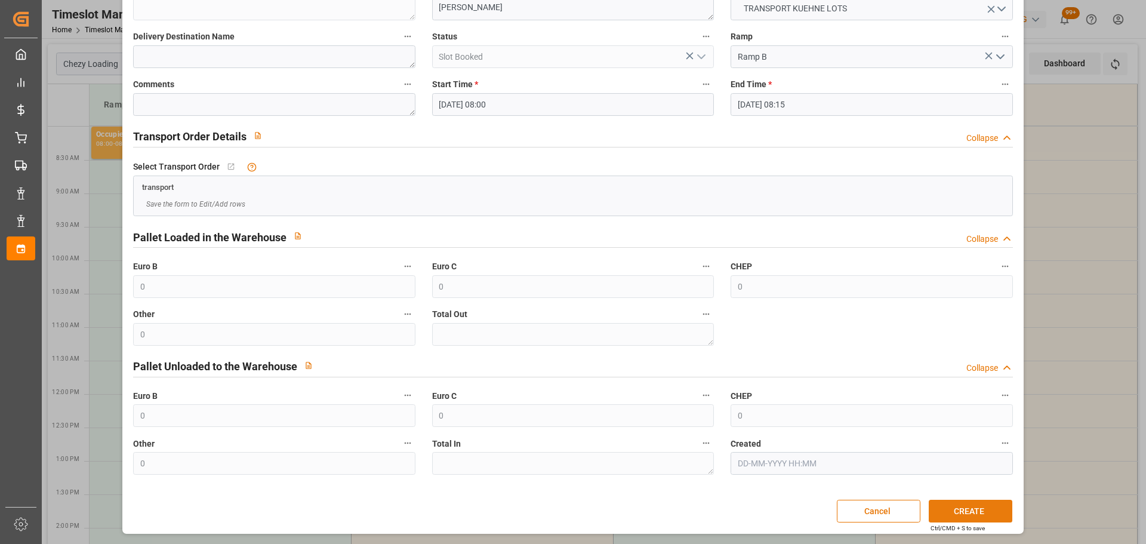
click at [958, 508] on button "CREATE" at bounding box center [971, 511] width 84 height 23
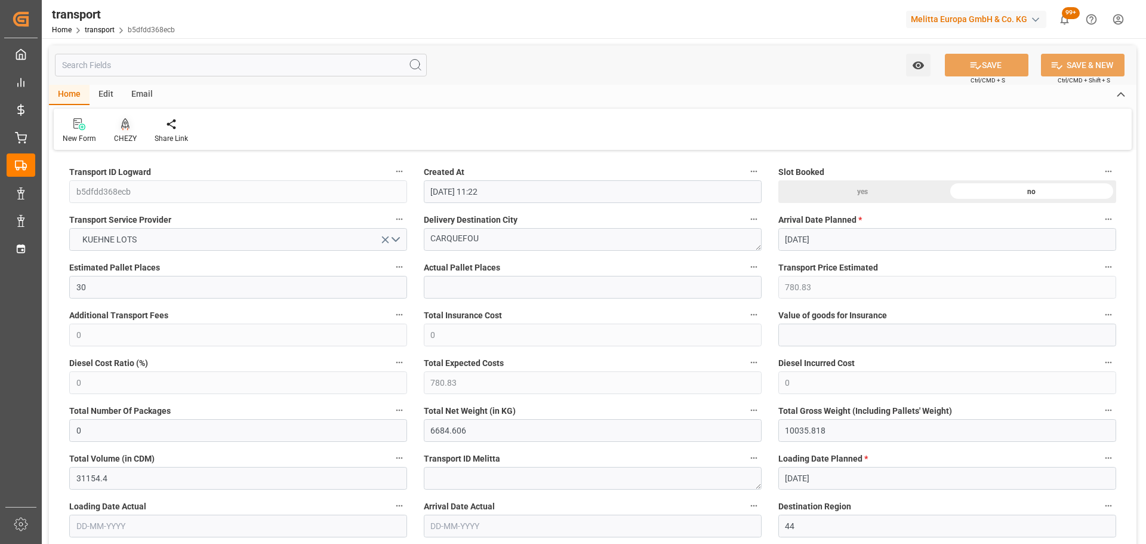
click at [121, 126] on icon at bounding box center [125, 124] width 8 height 12
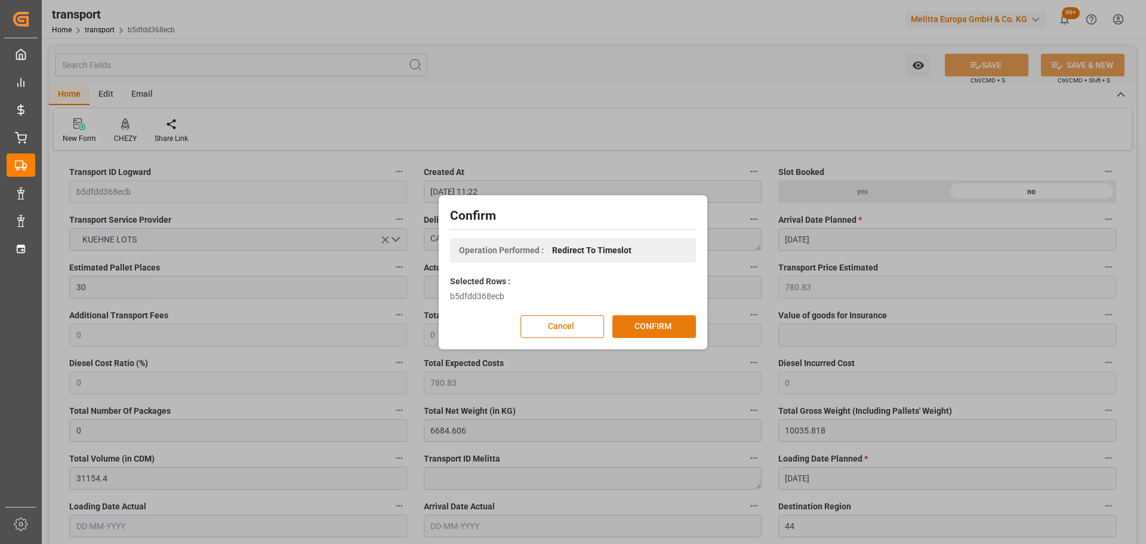
click at [680, 323] on button "CONFIRM" at bounding box center [654, 326] width 84 height 23
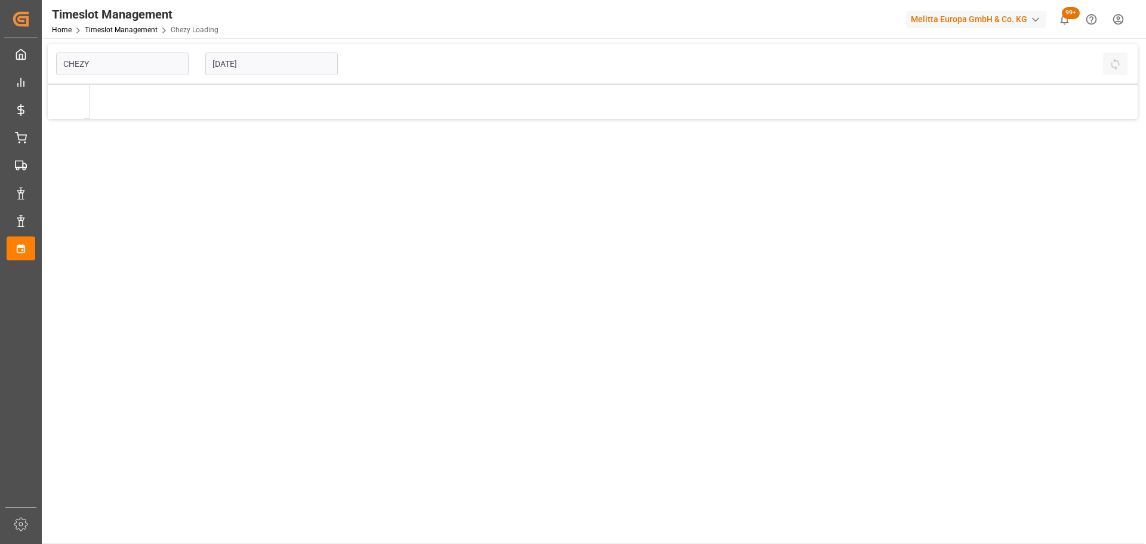
type input "Chezy Loading"
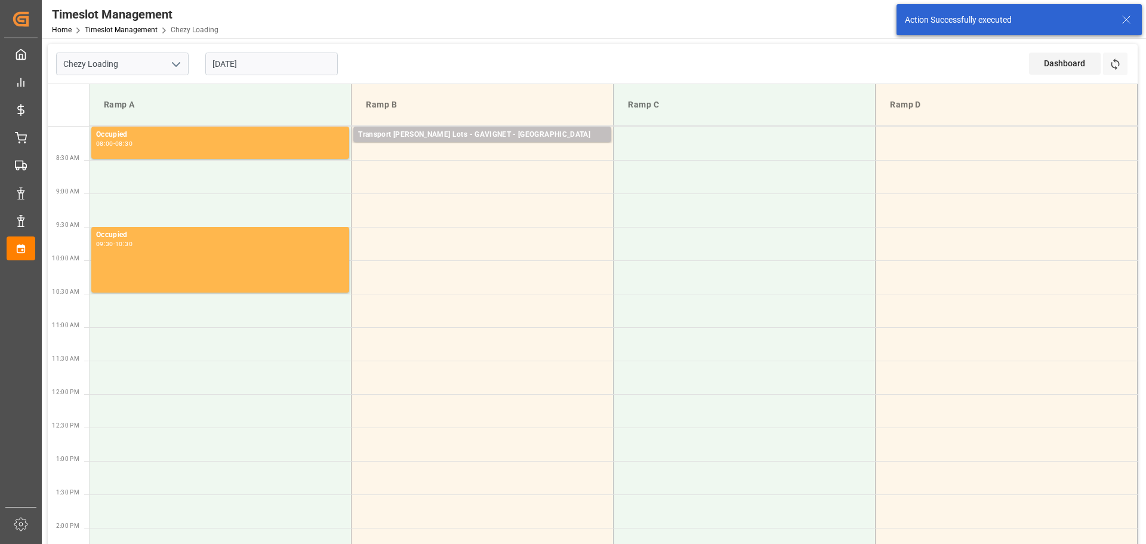
click at [280, 60] on input "[DATE]" at bounding box center [271, 64] width 132 height 23
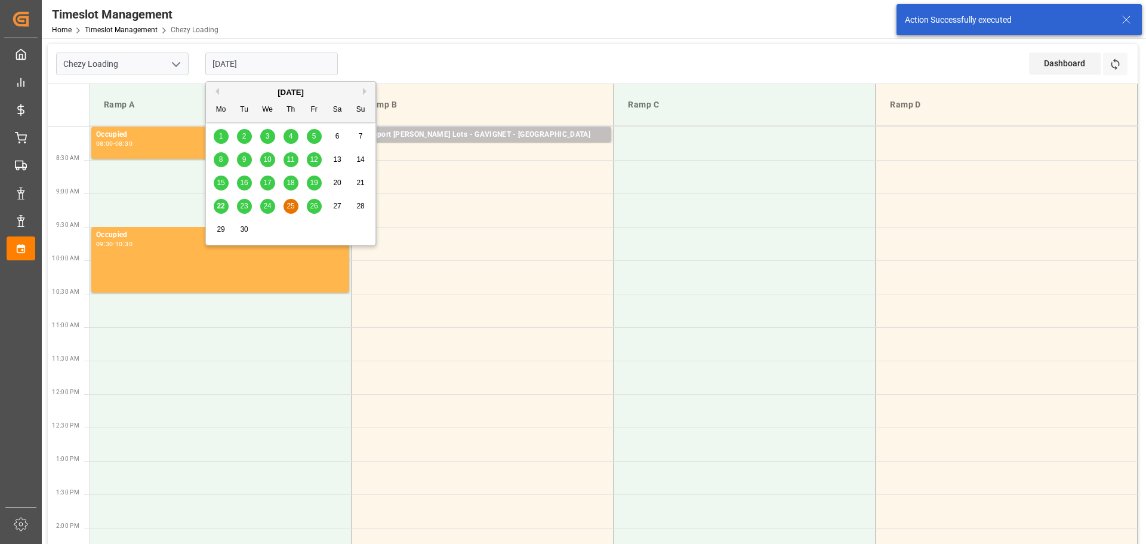
click at [310, 202] on span "26" at bounding box center [314, 206] width 8 height 8
type input "[DATE]"
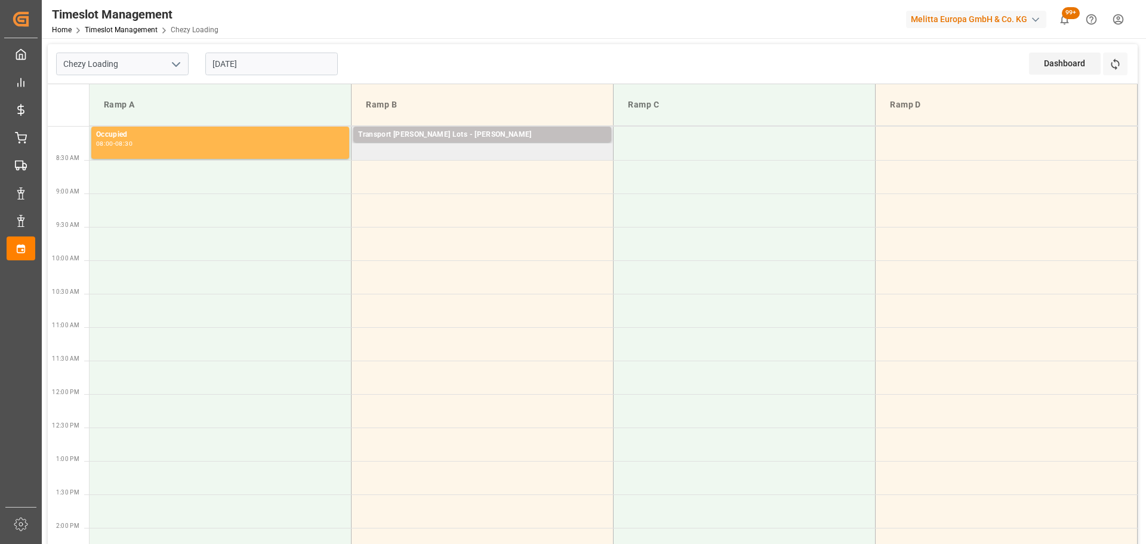
click at [366, 154] on td "Transport [PERSON_NAME] Lots - [PERSON_NAME] Pallets: 33,TU: 320,City: CARQUEFO…" at bounding box center [483, 143] width 262 height 33
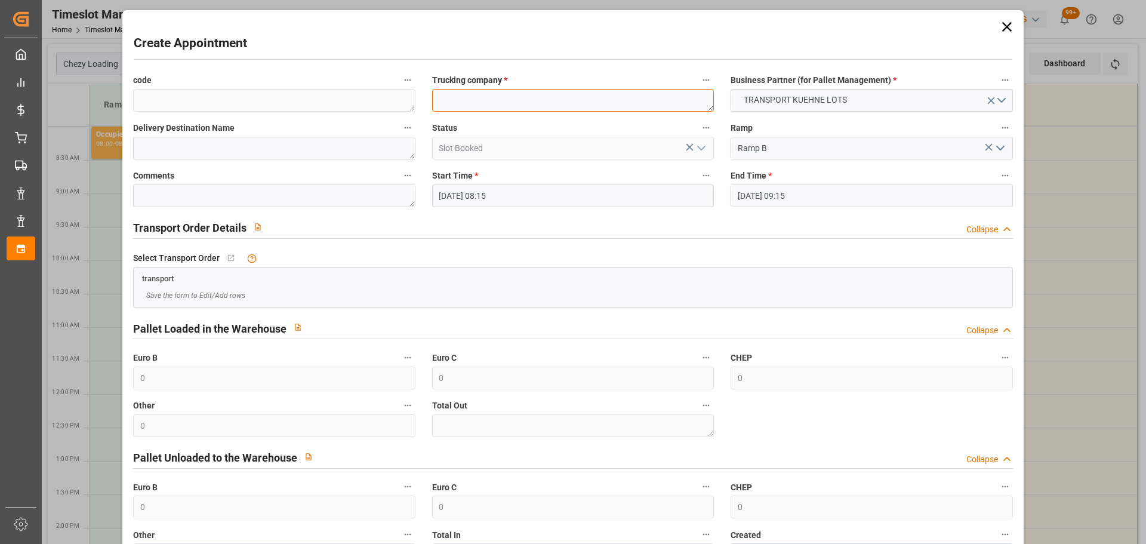
click at [451, 102] on textarea at bounding box center [573, 100] width 282 height 23
type textarea "[PERSON_NAME]"
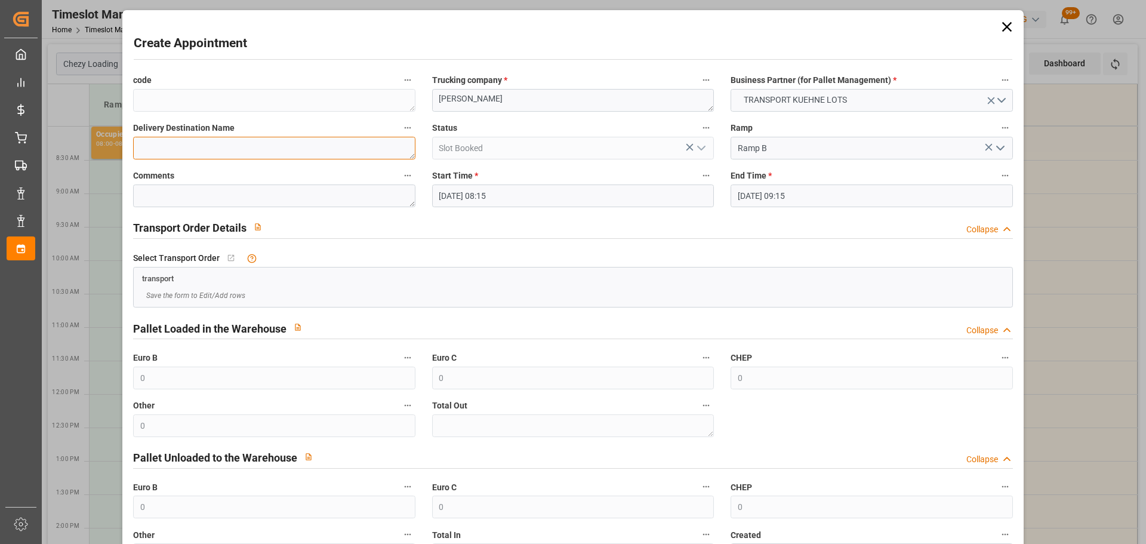
click at [274, 151] on textarea at bounding box center [274, 148] width 282 height 23
type textarea "CARQUEFOU"
click at [751, 198] on input "[DATE] 09:15" at bounding box center [871, 195] width 282 height 23
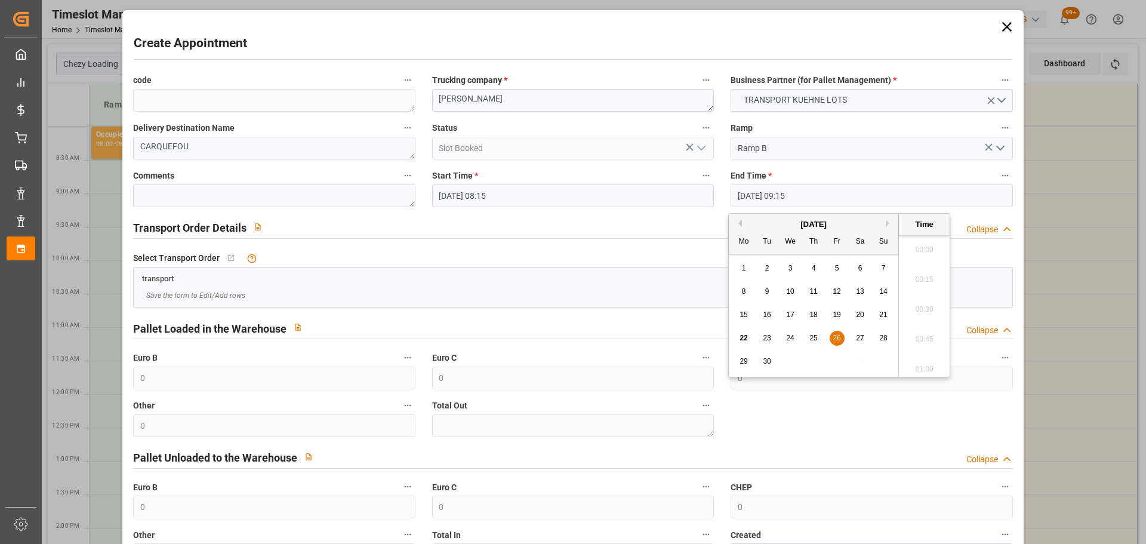
scroll to position [1049, 0]
click at [837, 335] on span "26" at bounding box center [837, 338] width 8 height 8
click at [918, 269] on li "08:30" at bounding box center [924, 276] width 51 height 30
type input "[DATE] 08:30"
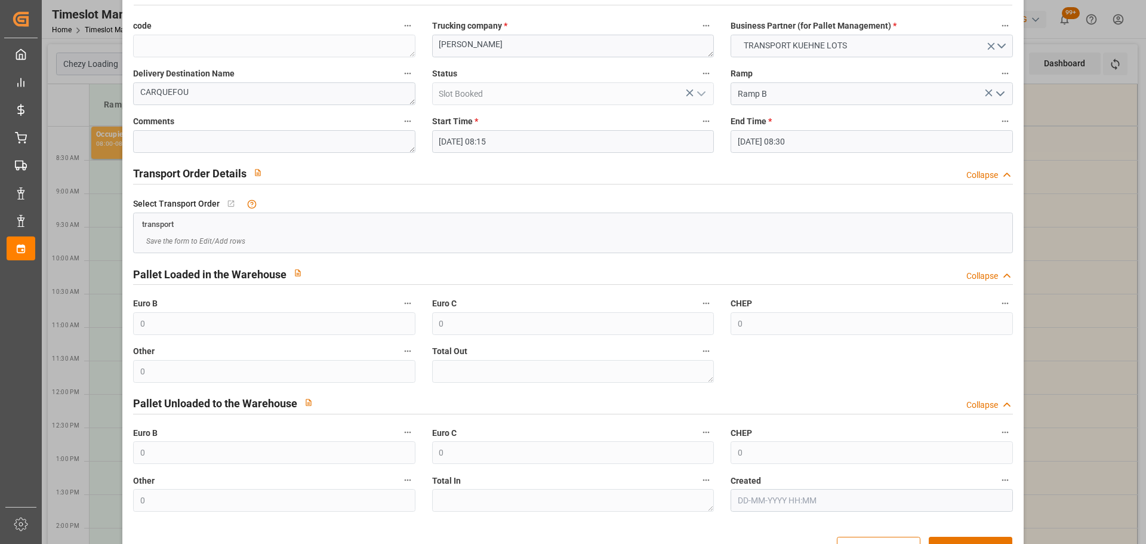
scroll to position [91, 0]
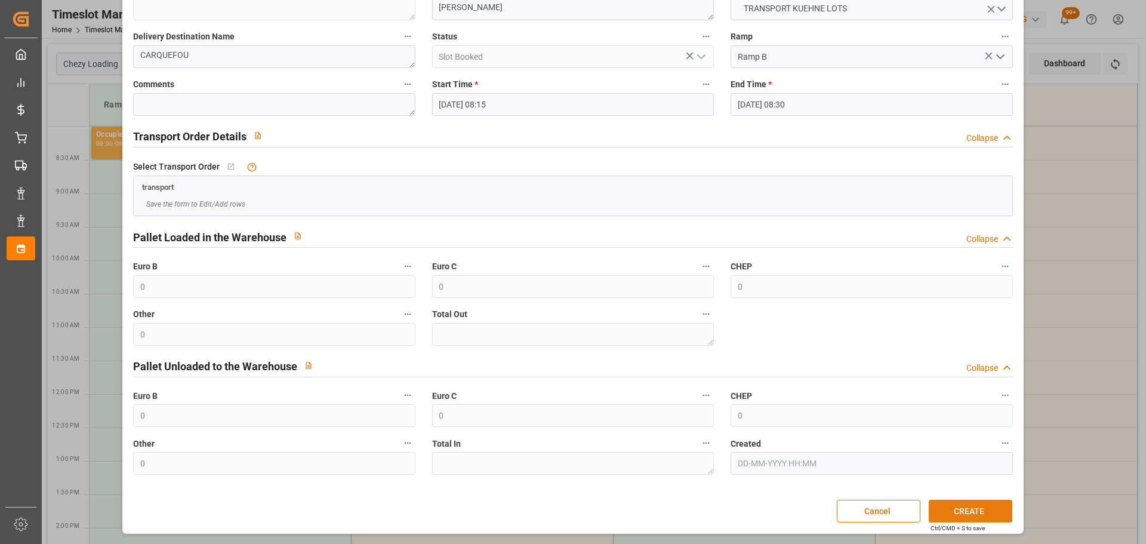
click at [985, 509] on button "CREATE" at bounding box center [971, 511] width 84 height 23
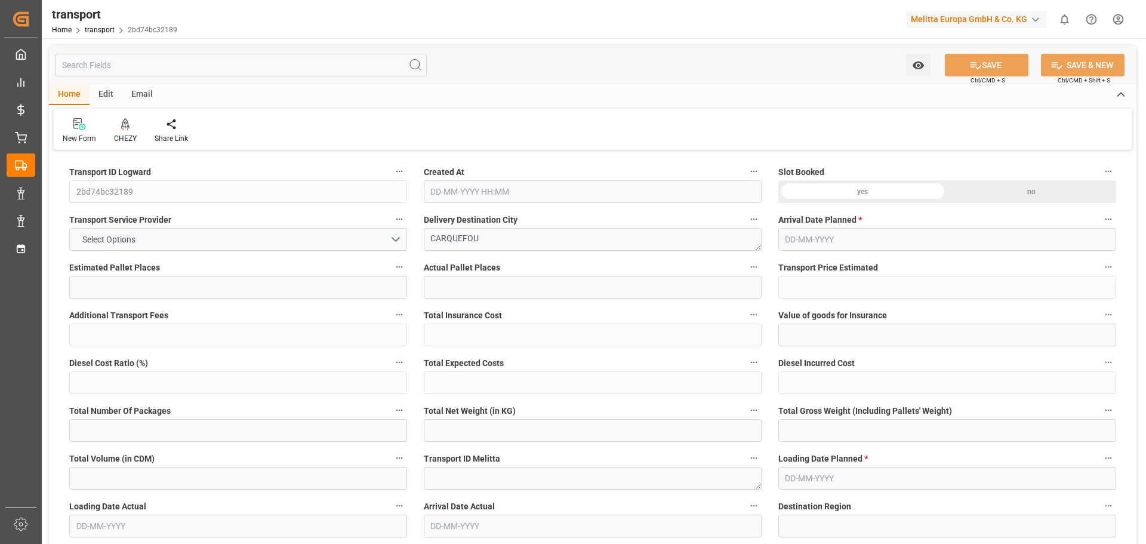
type input "13"
type input "477.49"
type input "0"
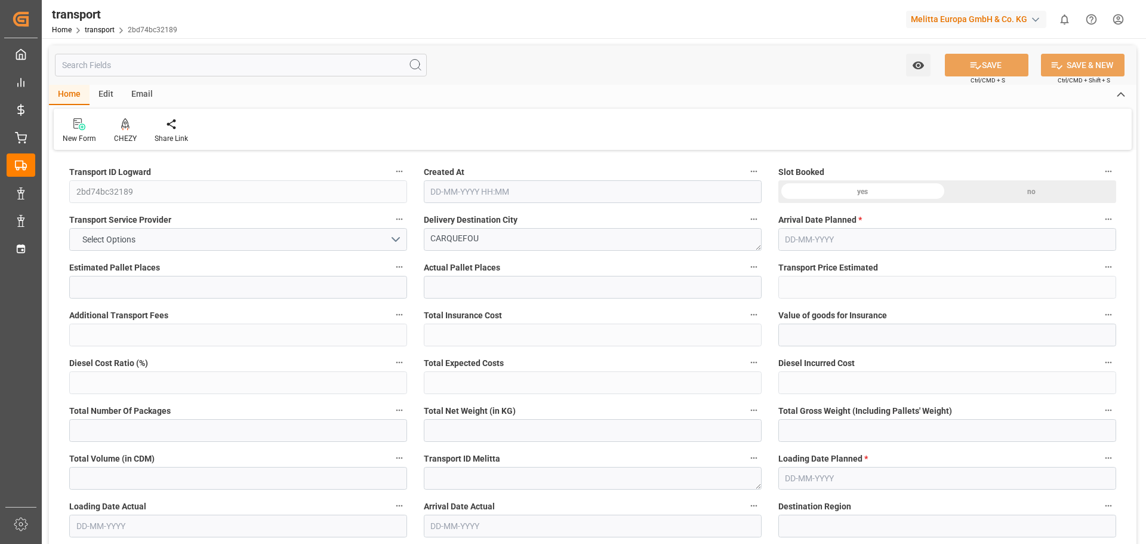
type input "477.49"
type input "0"
type input "3329.712"
type input "4309.392"
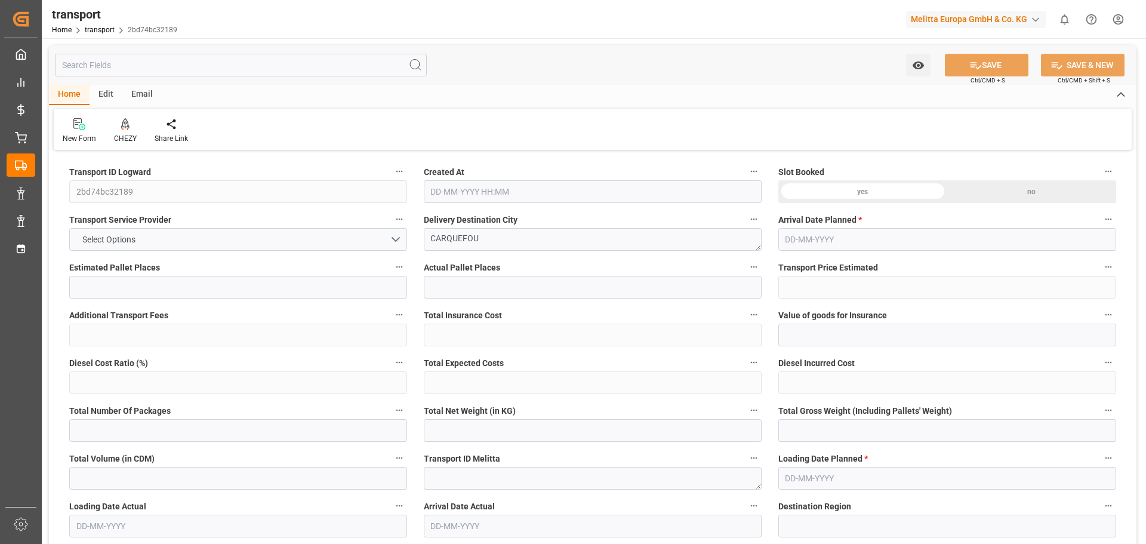
type input "14685.6"
type input "44"
type input "5"
type input "296"
type input "13"
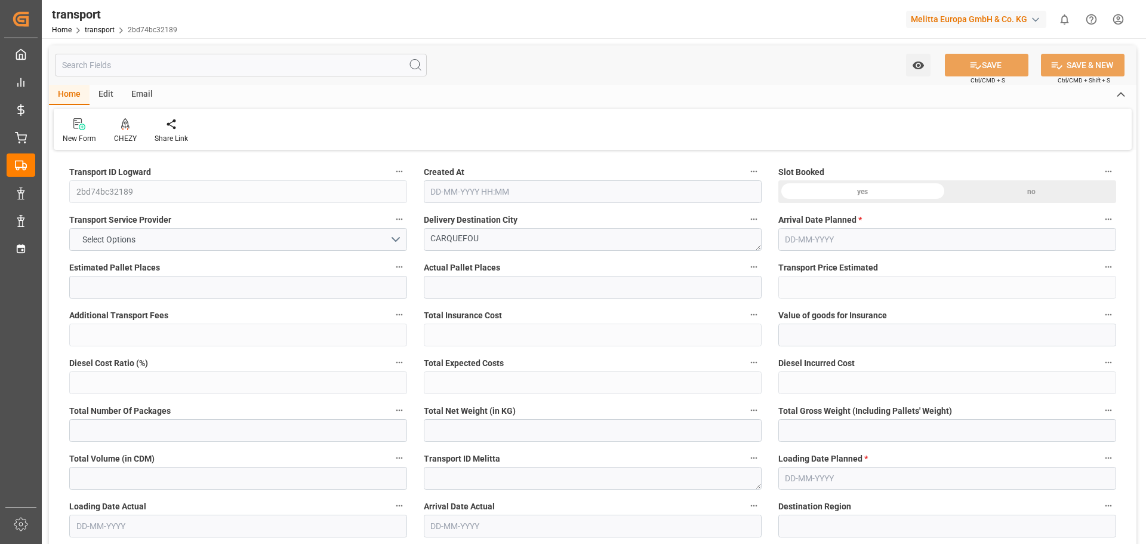
type input "101"
type input "3862.568"
type input "0"
type input "4710.8598"
type input "0"
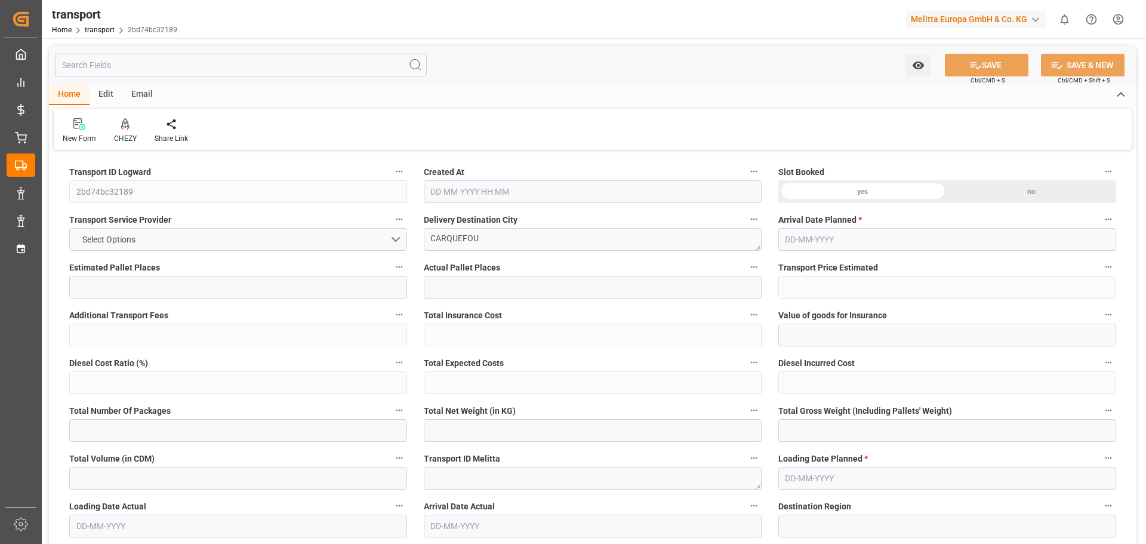
type input "0"
type input "21"
type input "35"
type input "[DATE] 11:22"
type input "[DATE]"
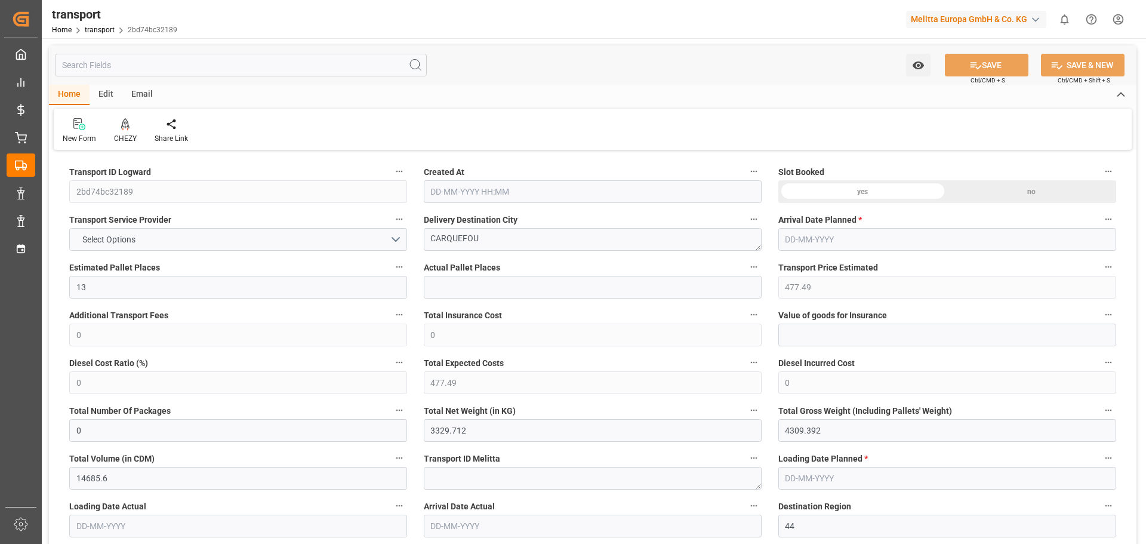
type input "[DATE]"
click at [124, 127] on icon at bounding box center [125, 123] width 8 height 10
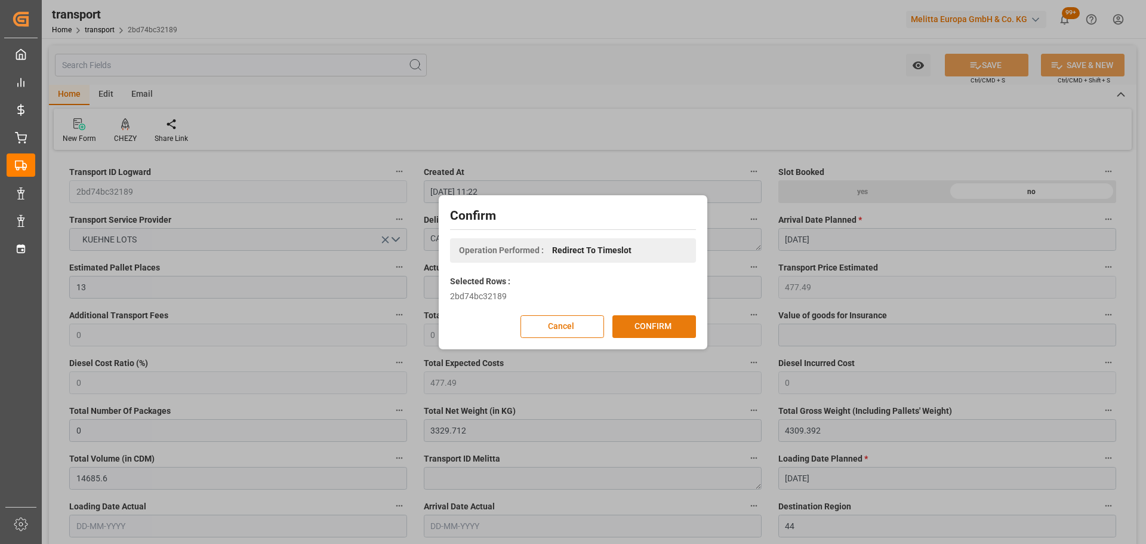
click at [662, 331] on button "CONFIRM" at bounding box center [654, 326] width 84 height 23
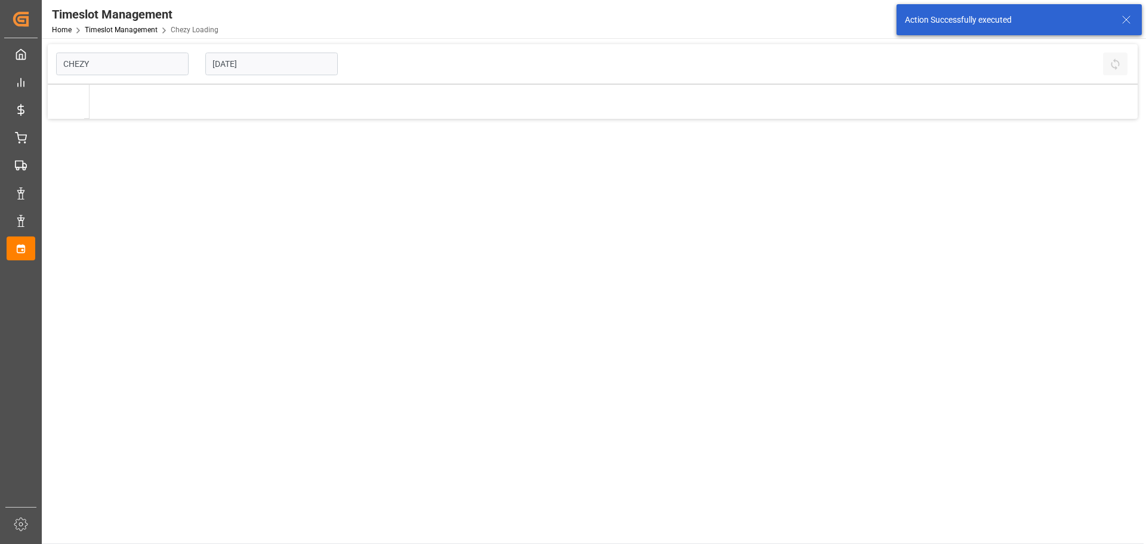
type input "Chezy Loading"
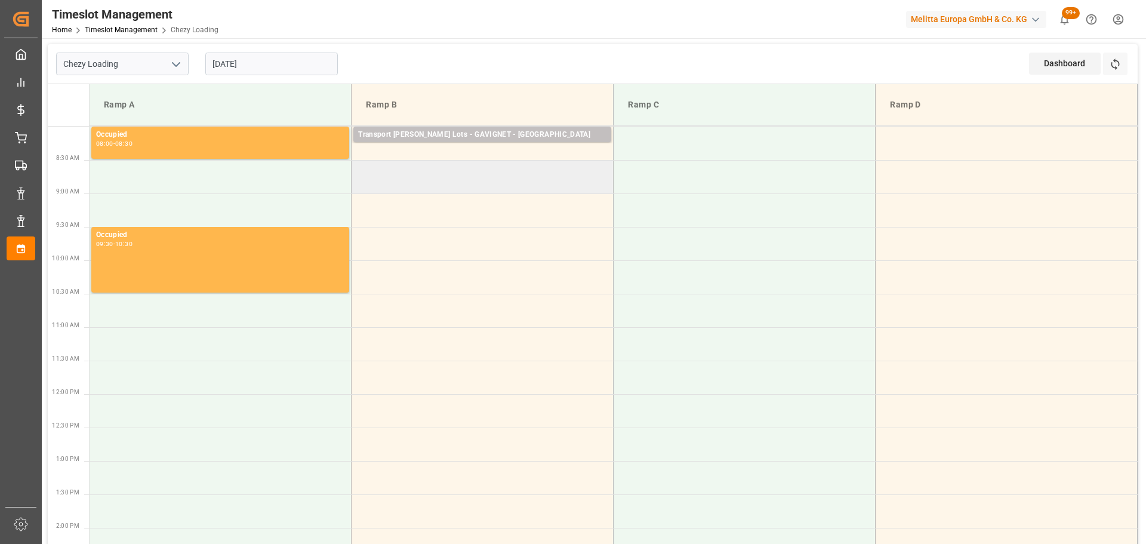
click at [357, 167] on td at bounding box center [483, 176] width 262 height 33
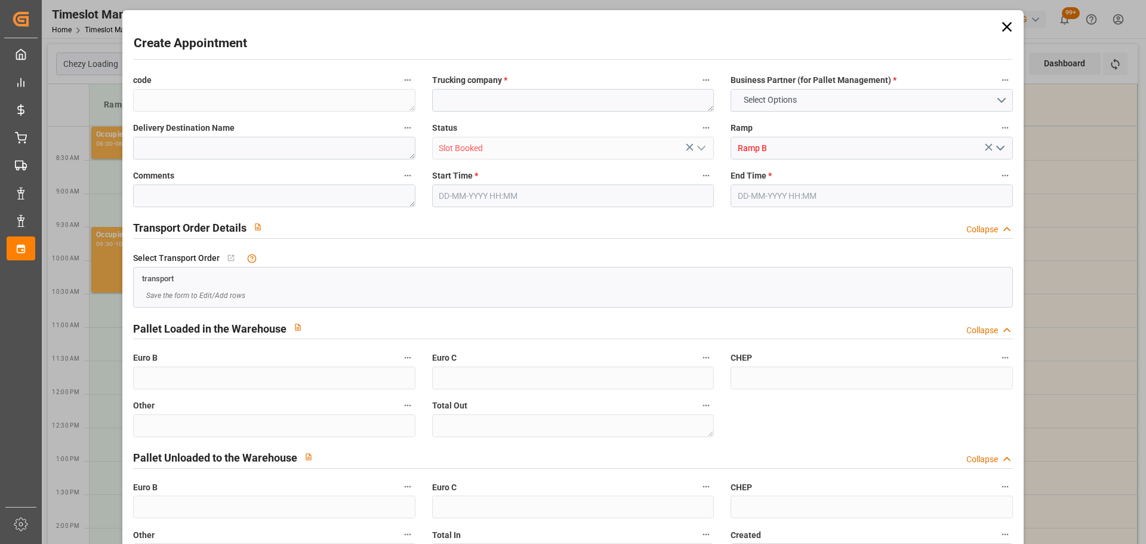
type input "0"
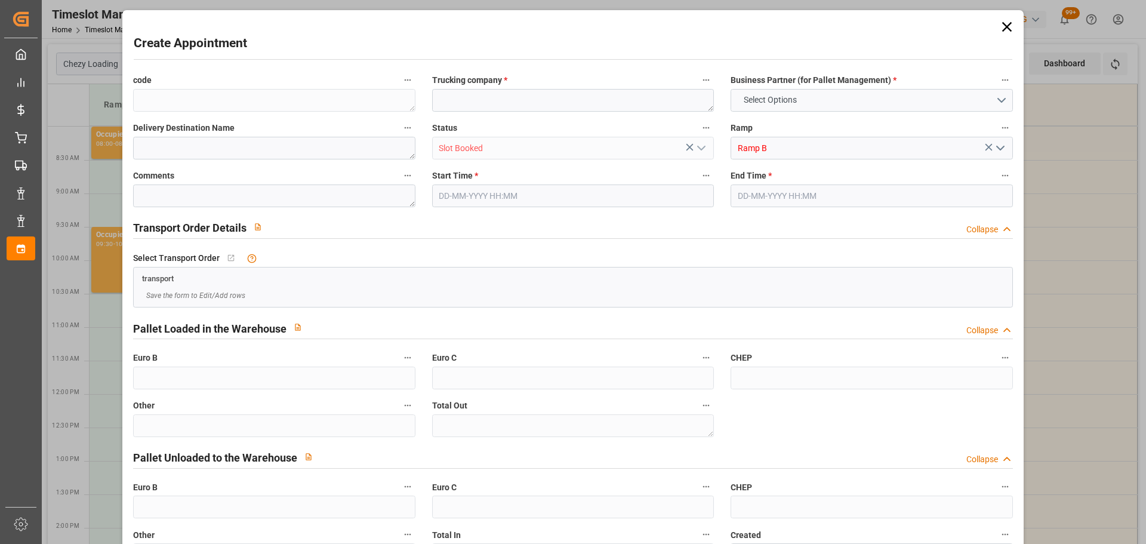
type input "0"
type input "[DATE] 08:30"
type input "[DATE] 09:00"
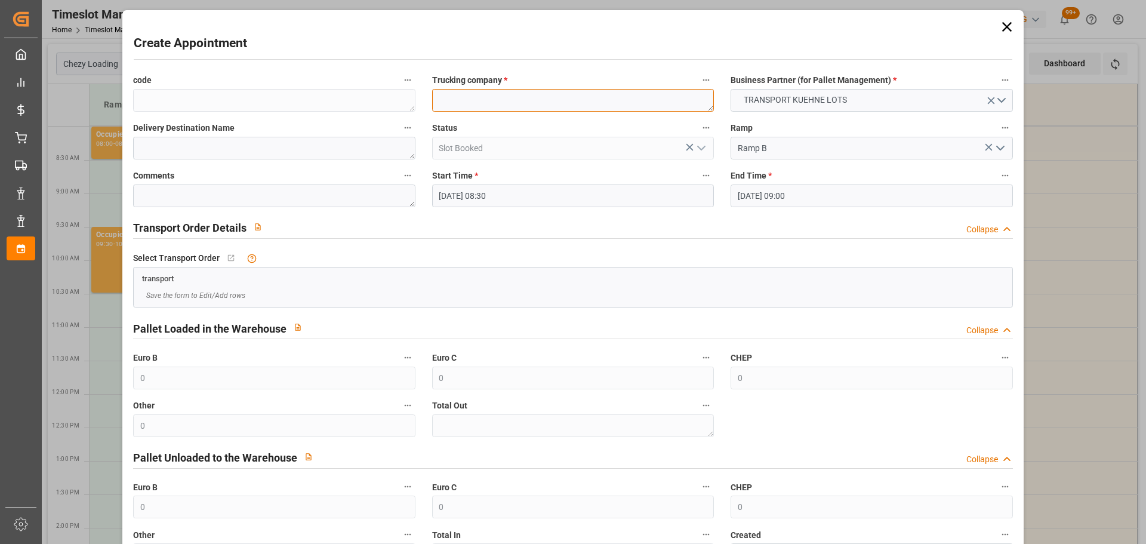
click at [471, 105] on textarea at bounding box center [573, 100] width 282 height 23
type textarea "[PERSON_NAME]"
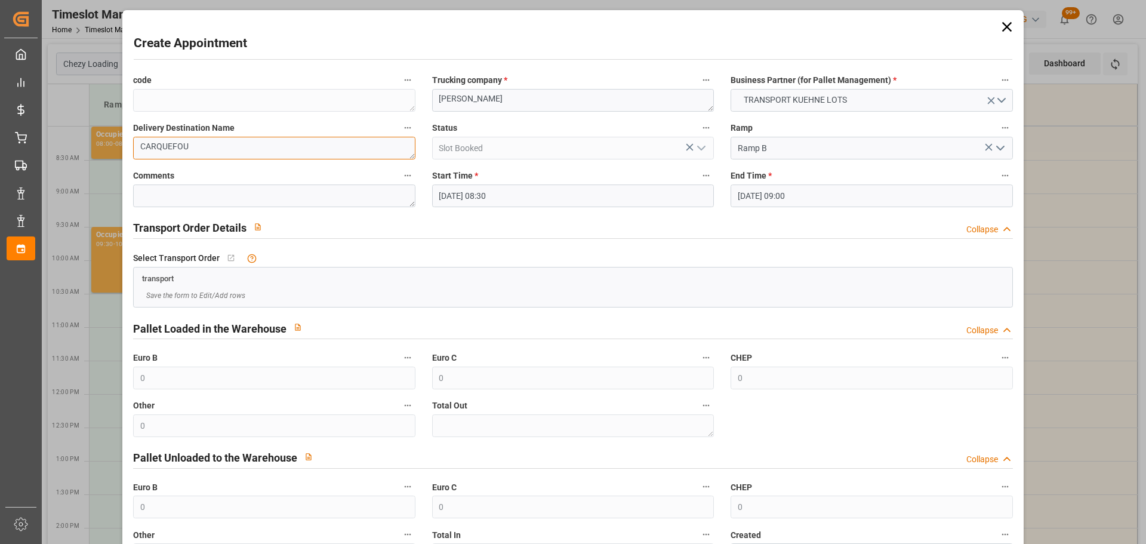
type textarea "CARQUEFOU"
click at [769, 192] on input "[DATE] 09:00" at bounding box center [871, 195] width 282 height 23
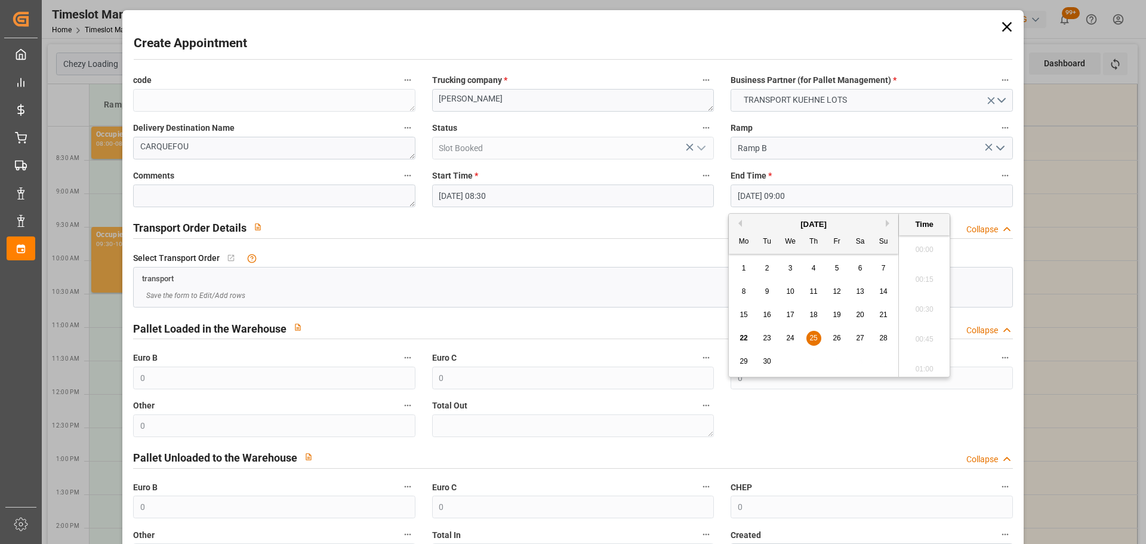
scroll to position [1019, 0]
drag, startPoint x: 810, startPoint y: 335, endPoint x: 938, endPoint y: 304, distance: 131.4
click at [809, 335] on span "25" at bounding box center [813, 338] width 8 height 8
click at [929, 271] on li "08:45" at bounding box center [924, 276] width 51 height 30
type input "[DATE] 08:45"
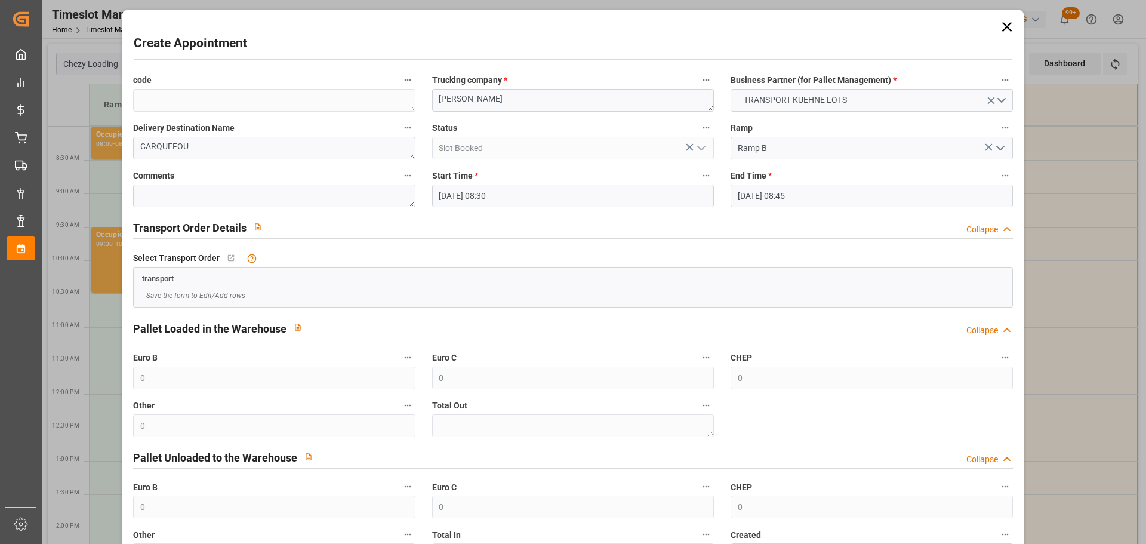
scroll to position [91, 0]
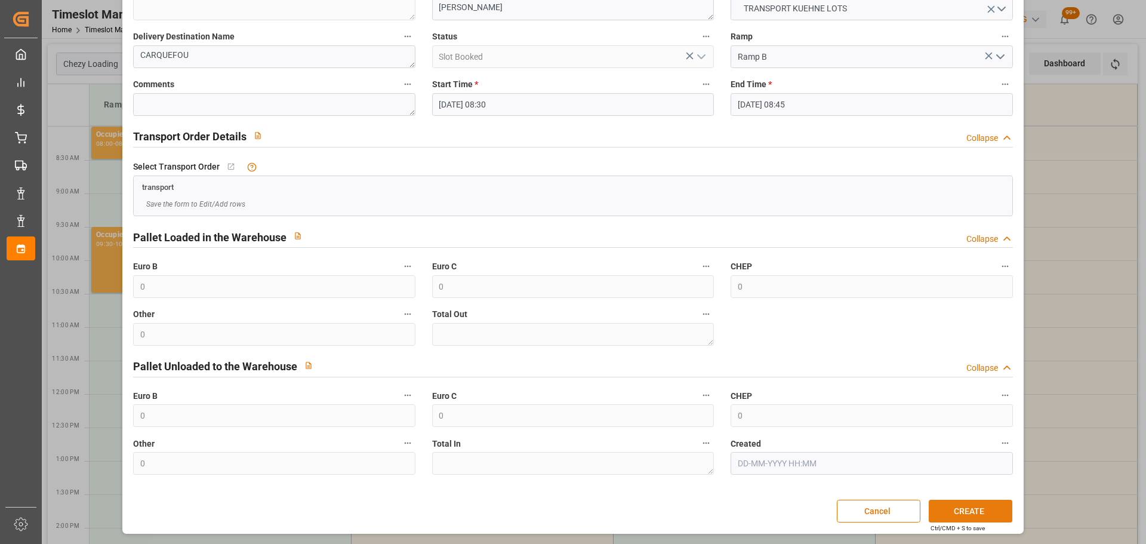
click at [967, 515] on button "CREATE" at bounding box center [971, 511] width 84 height 23
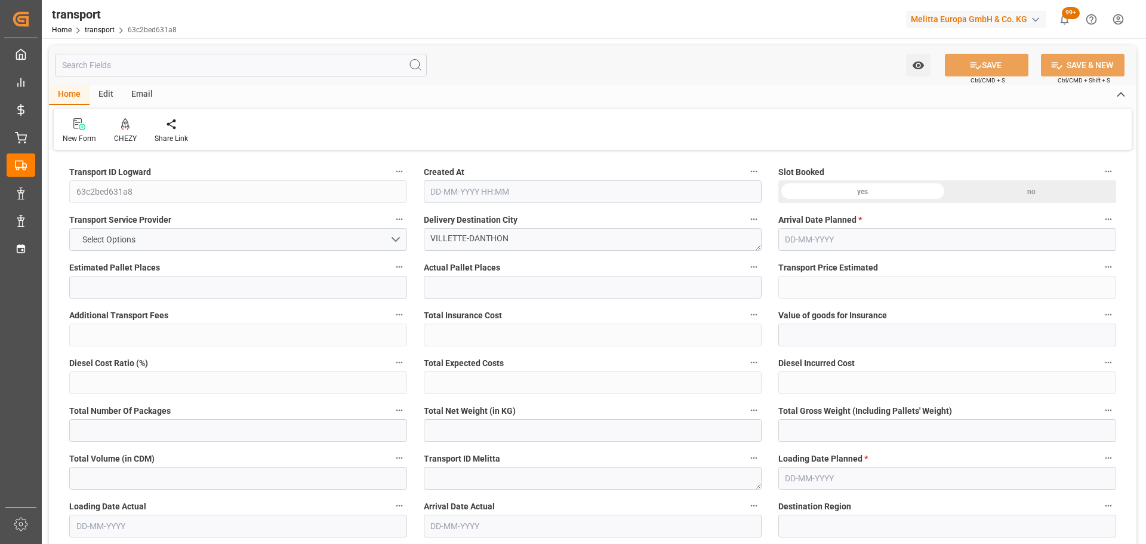
type input "1"
type input "178.21"
type input "0"
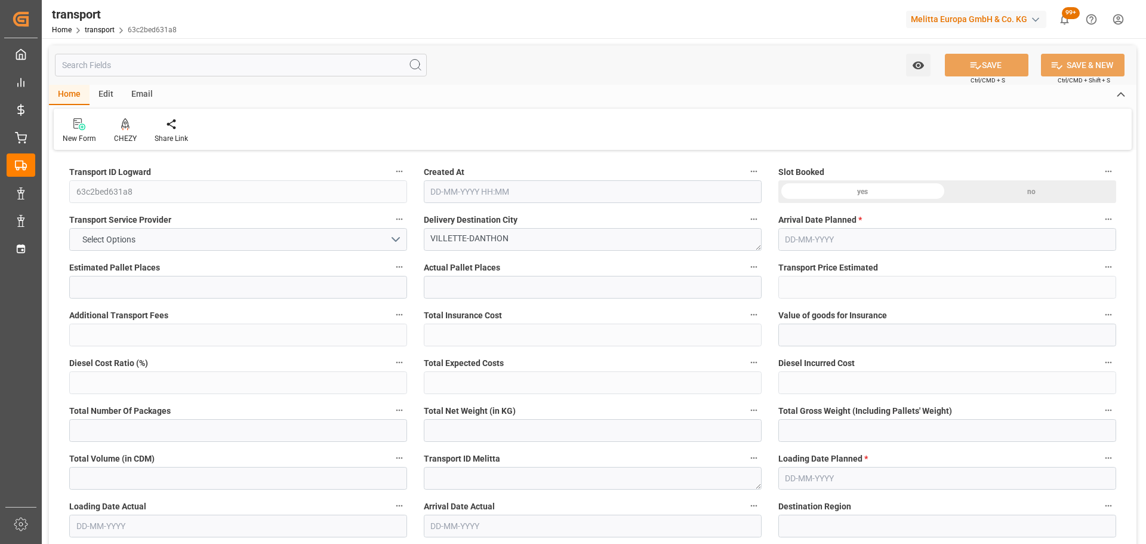
type input "178.21"
type input "0"
type input "36.288"
type input "84.824"
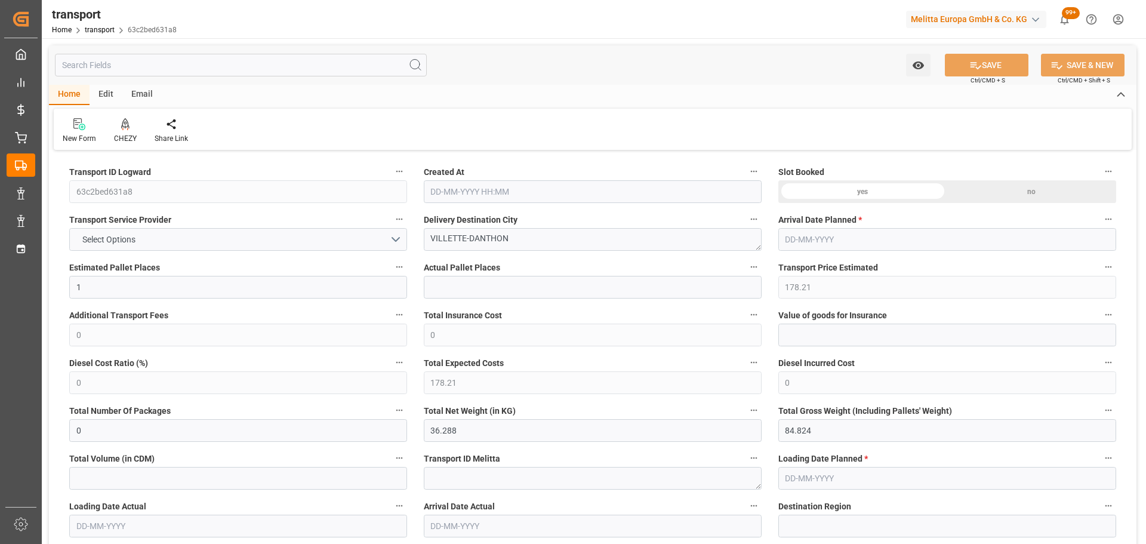
type input "268.8"
type input "38"
type input "0"
type input "14"
type input "1"
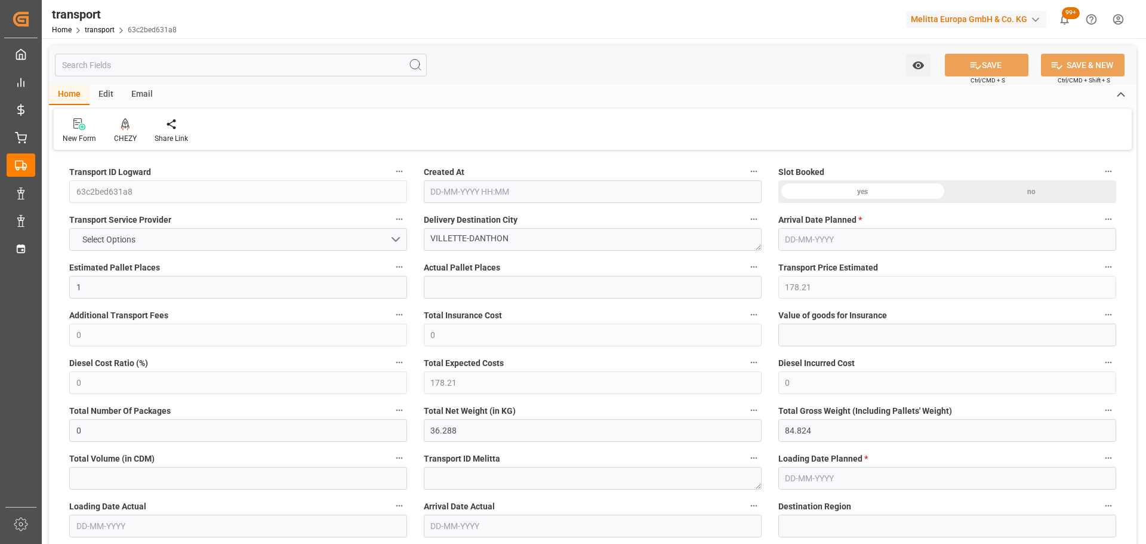
type input "101"
type input "61.824"
type input "0"
type input "4710.8598"
type input "0"
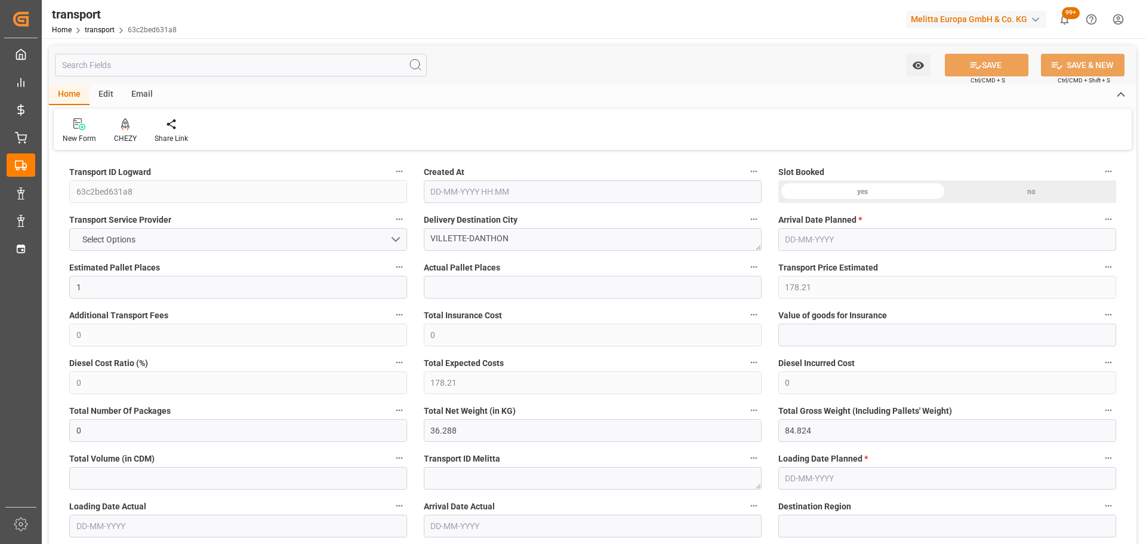
type input "0"
type input "21"
type input "35"
type input "22-09-2025 11:20"
type input "26-09-2025"
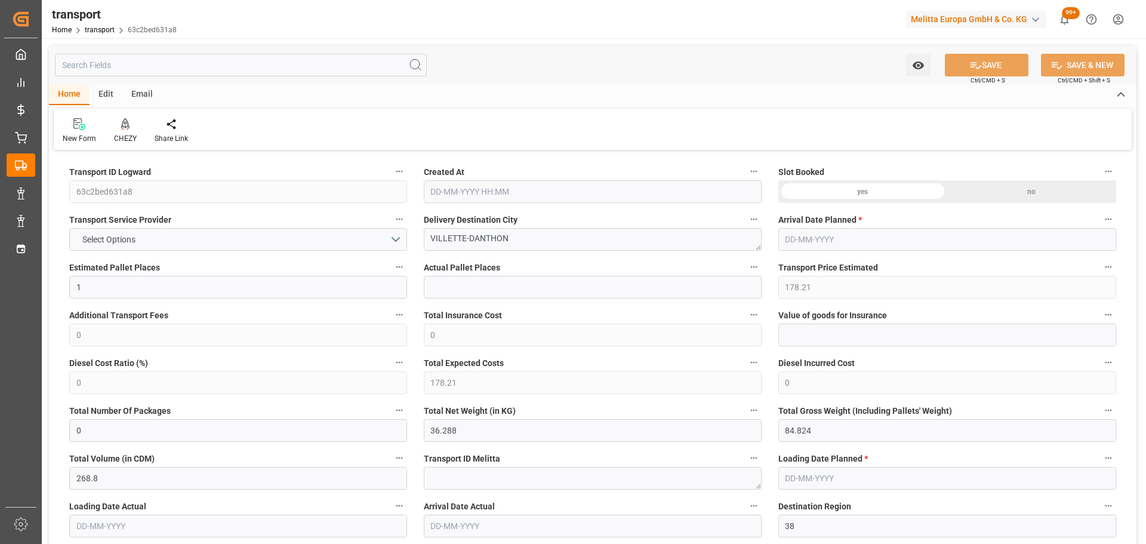
type input "[DATE]"
click at [1033, 140] on div "New Form CHEZY Share Link" at bounding box center [593, 129] width 1078 height 41
click at [126, 131] on div "CHEZY" at bounding box center [125, 131] width 41 height 26
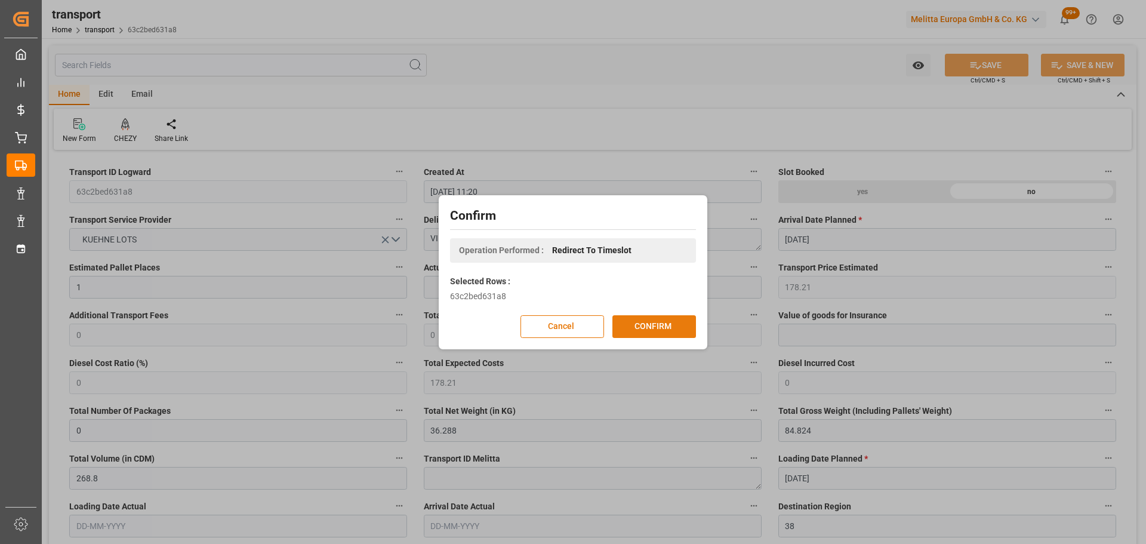
click at [643, 319] on button "CONFIRM" at bounding box center [654, 326] width 84 height 23
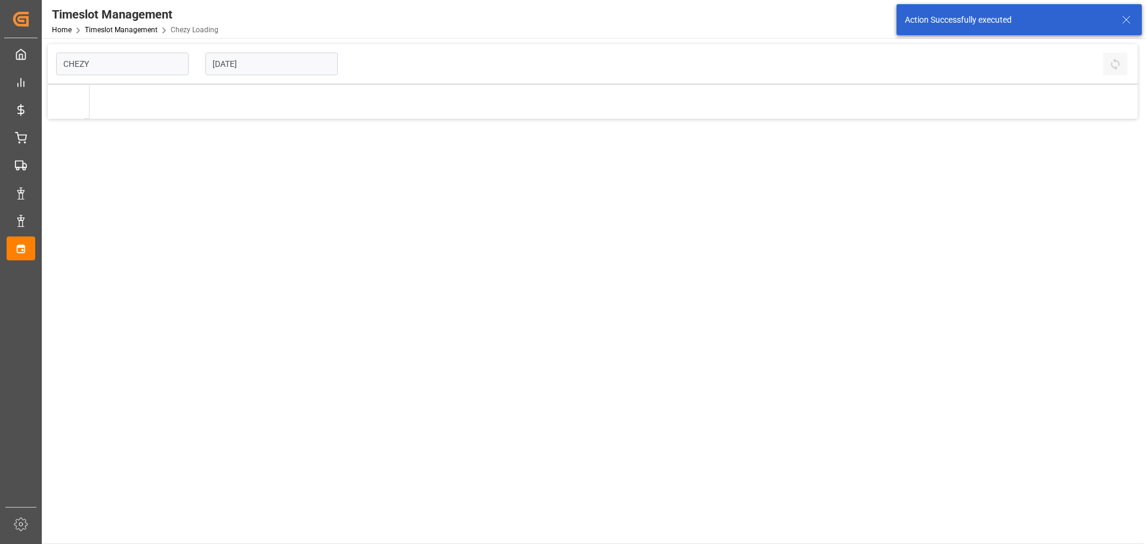
type input "Chezy Loading"
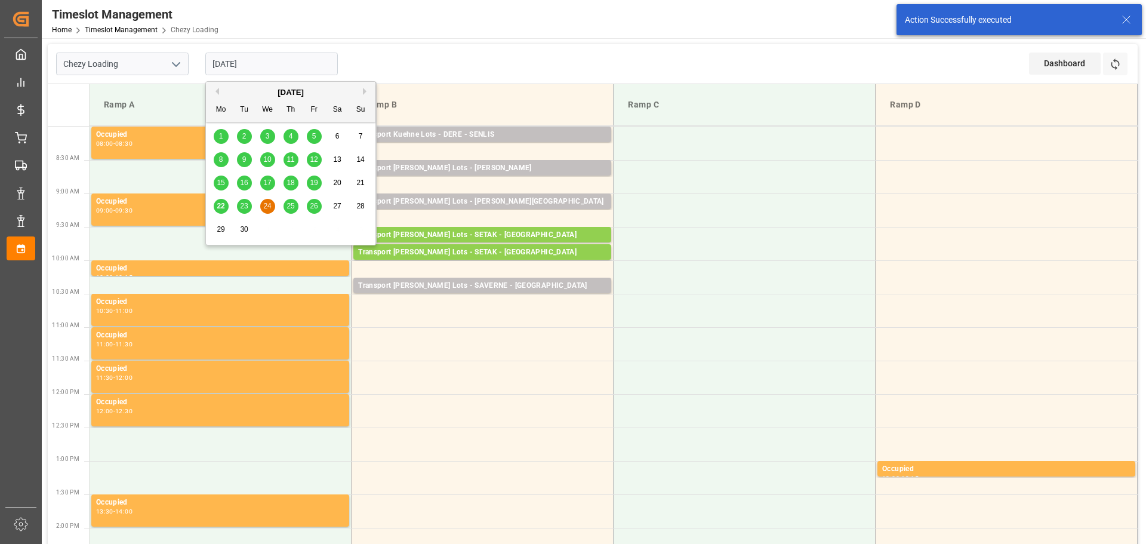
click at [239, 64] on input "[DATE]" at bounding box center [271, 64] width 132 height 23
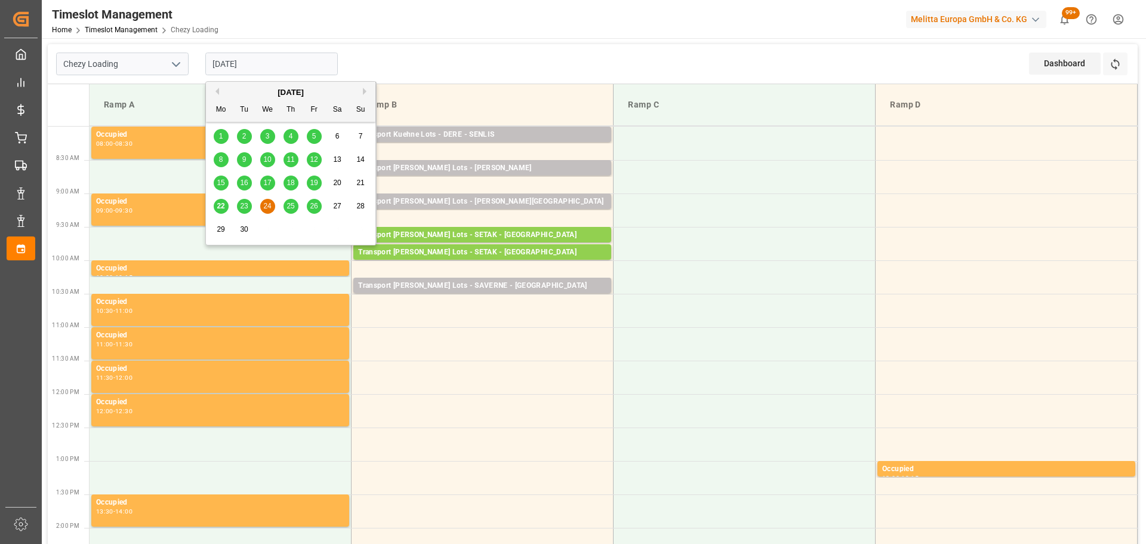
click at [240, 206] on span "23" at bounding box center [244, 206] width 8 height 8
type input "[DATE]"
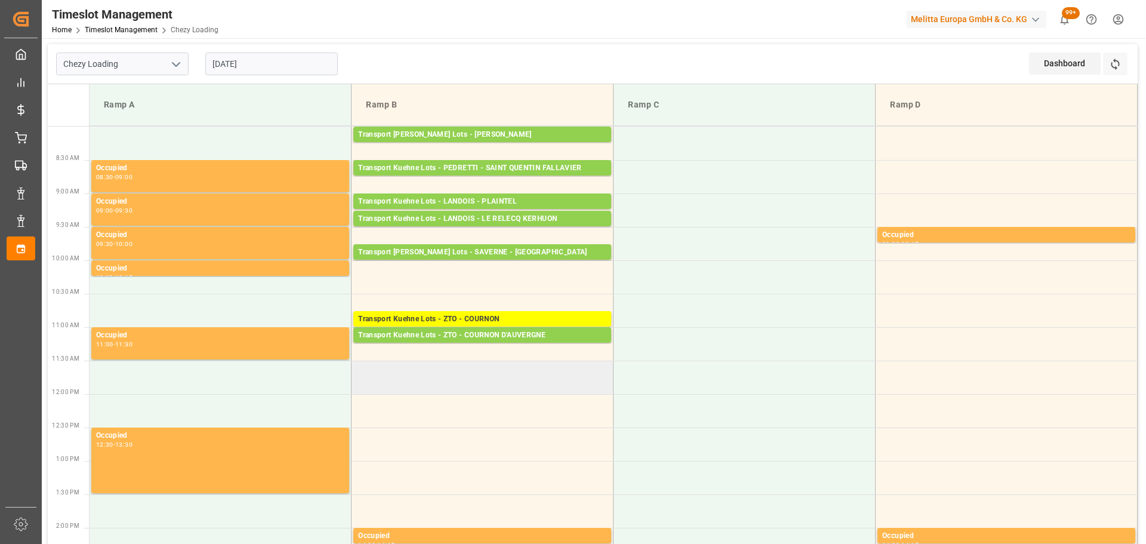
click at [361, 368] on td at bounding box center [483, 376] width 262 height 33
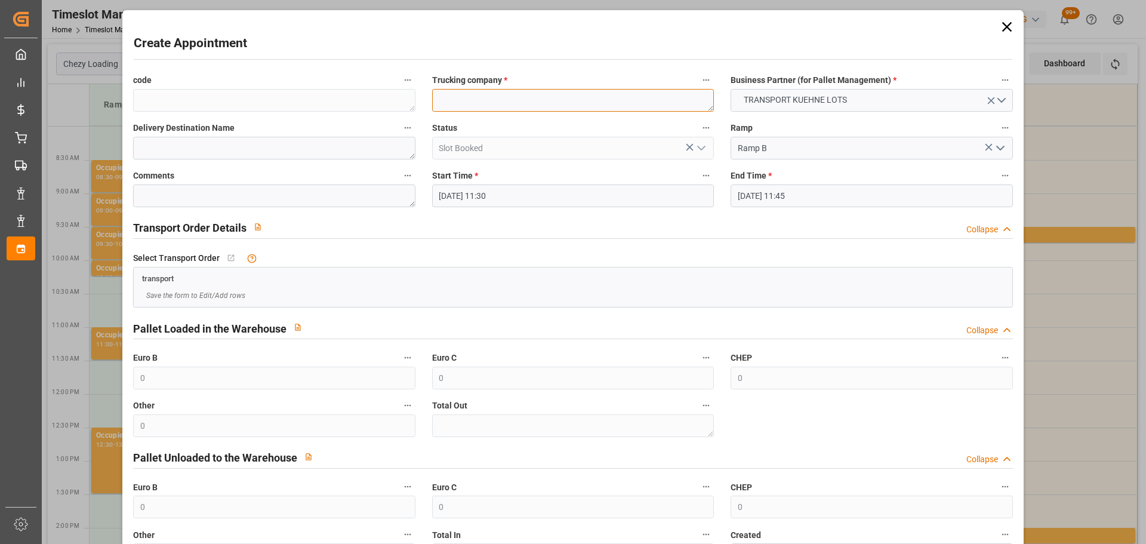
click at [477, 102] on textarea at bounding box center [573, 100] width 282 height 23
type textarea "FOURNIE"
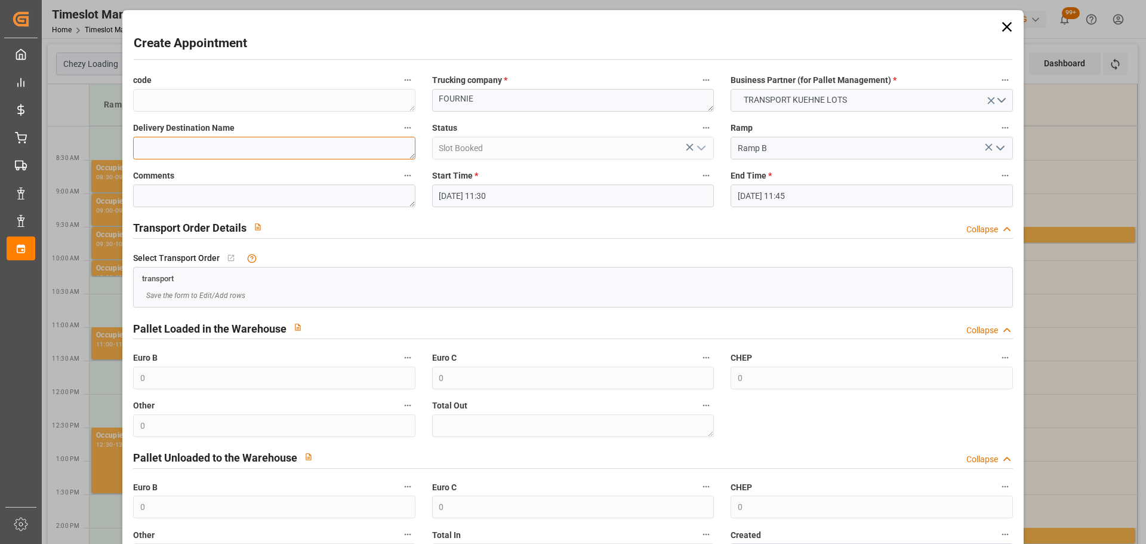
click at [252, 150] on textarea at bounding box center [274, 148] width 282 height 23
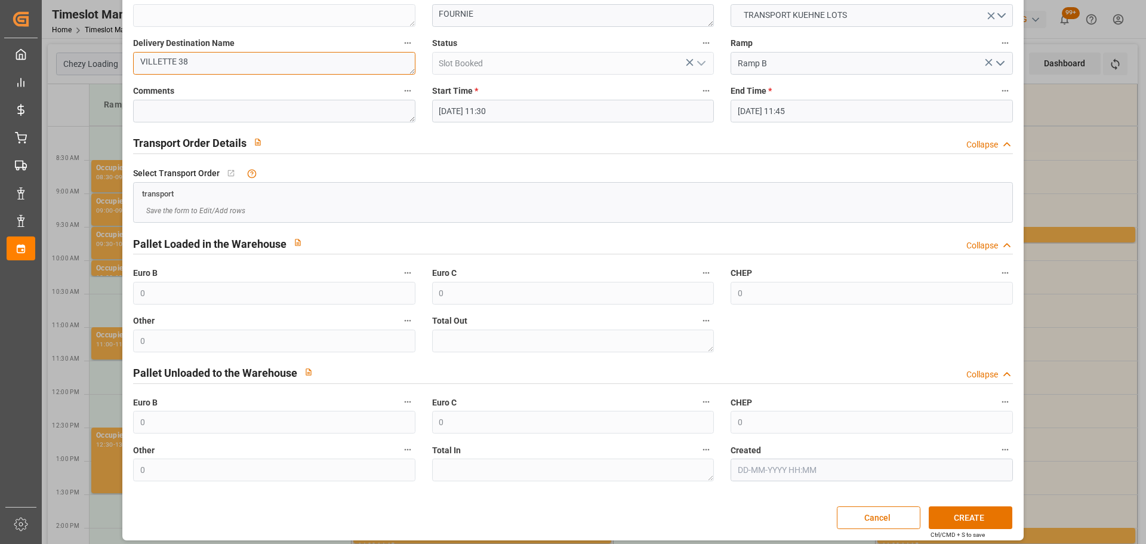
scroll to position [91, 0]
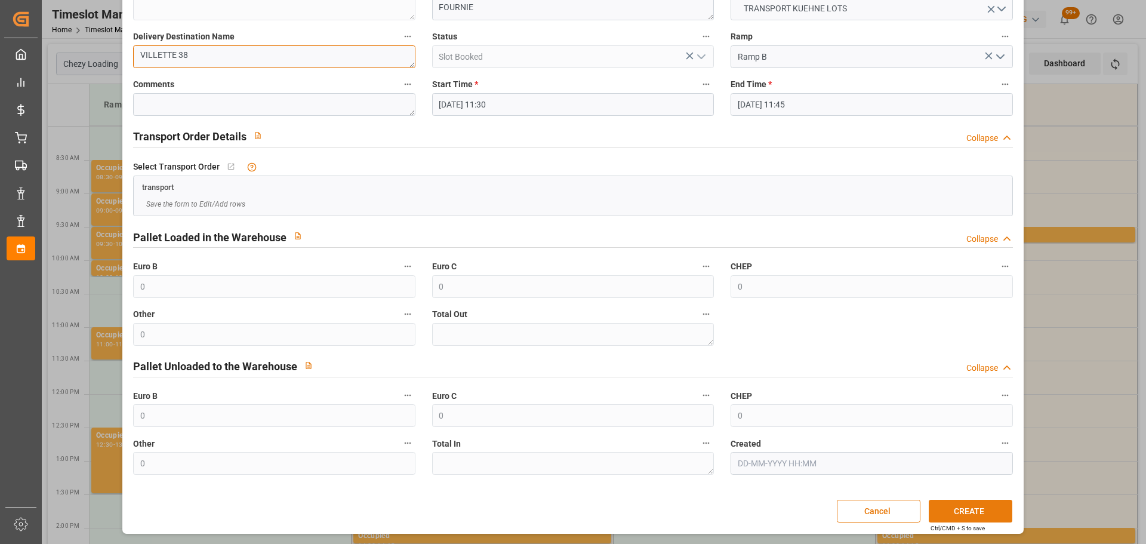
type textarea "VILLETTE 38"
click at [967, 510] on button "CREATE" at bounding box center [971, 511] width 84 height 23
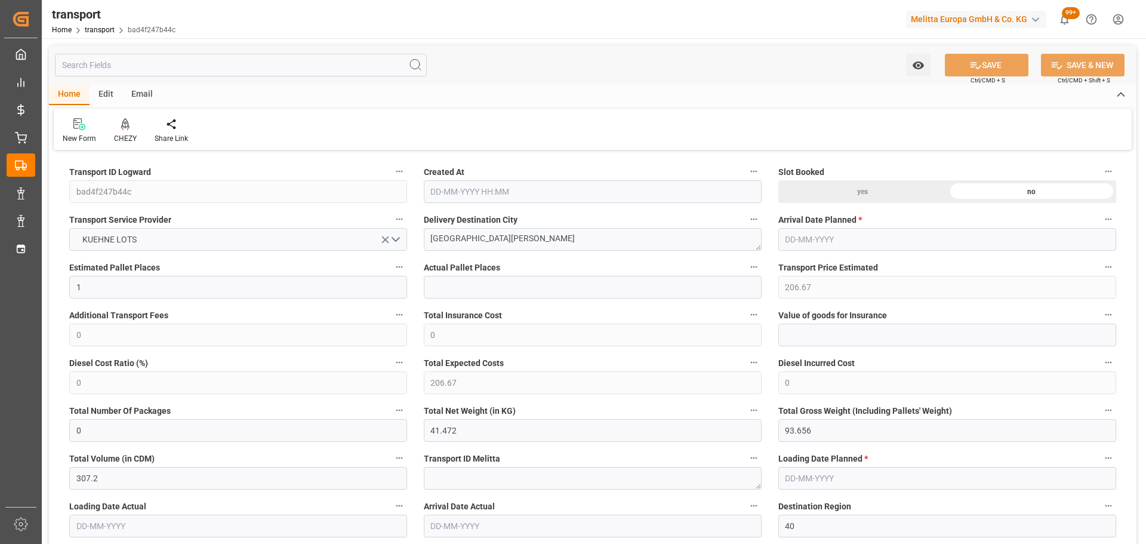
type input "[DATE] 11:20"
type input "[DATE]"
click at [123, 131] on div "CHEZY" at bounding box center [125, 131] width 41 height 26
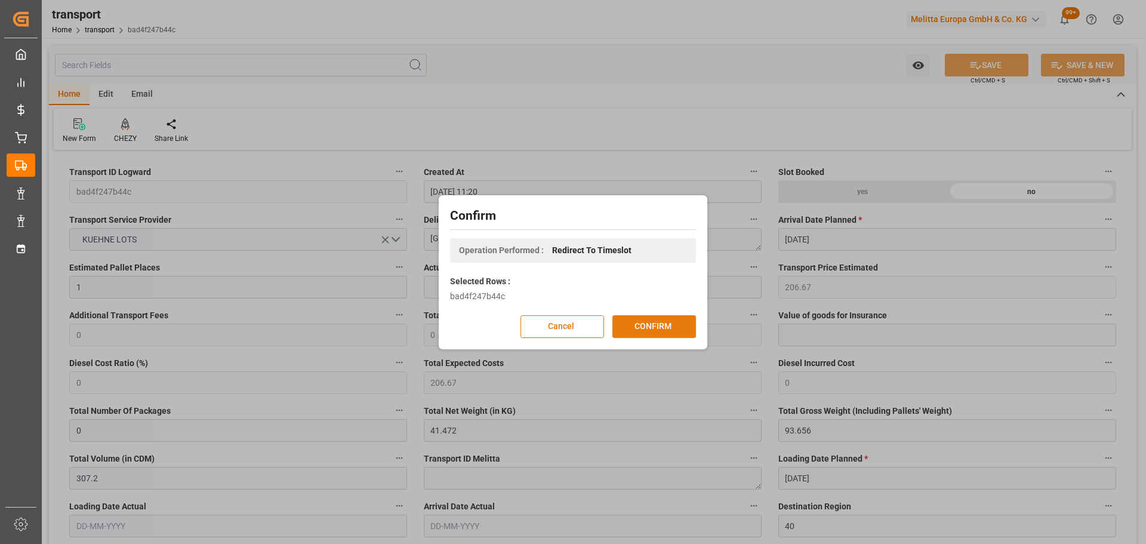
click at [649, 319] on button "CONFIRM" at bounding box center [654, 326] width 84 height 23
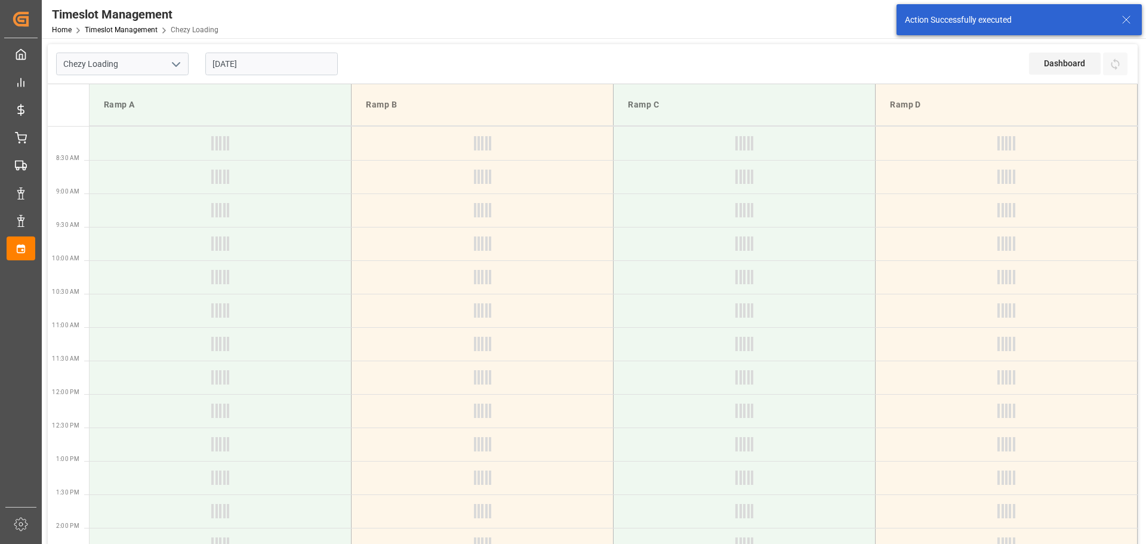
click at [252, 62] on input "[DATE]" at bounding box center [271, 64] width 132 height 23
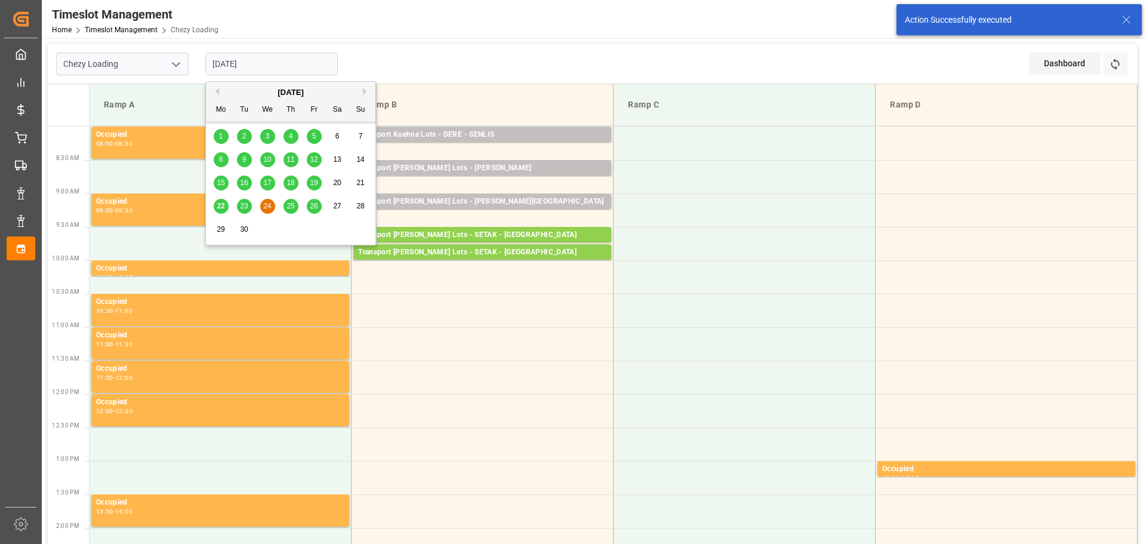
click at [241, 204] on span "23" at bounding box center [244, 206] width 8 height 8
type input "[DATE]"
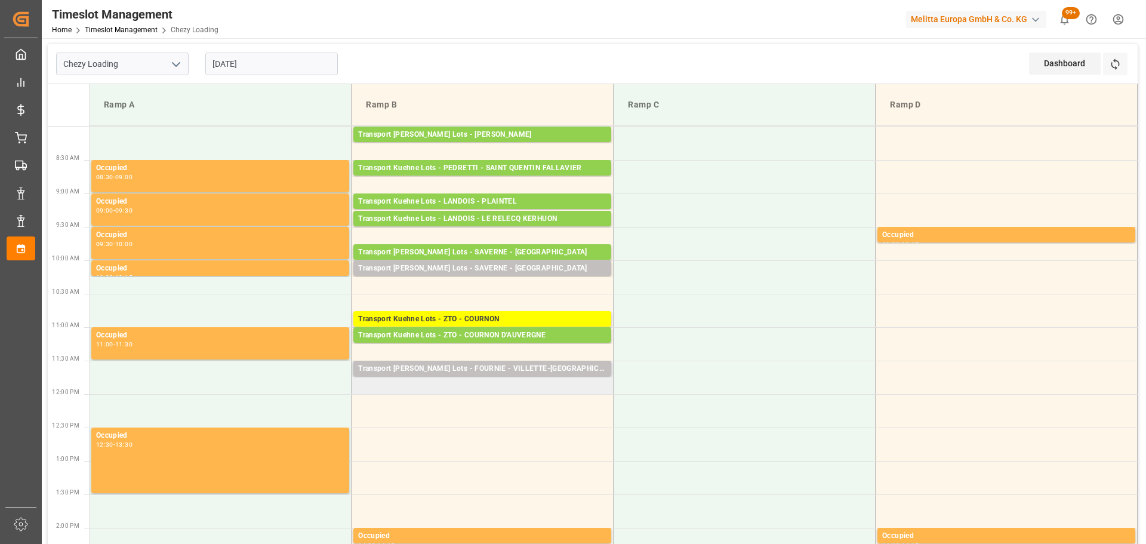
click at [361, 387] on td "Transport [PERSON_NAME] Lots - FOURNIE - VILLETTE-[GEOGRAPHIC_DATA] Pallets: ,T…" at bounding box center [483, 376] width 262 height 33
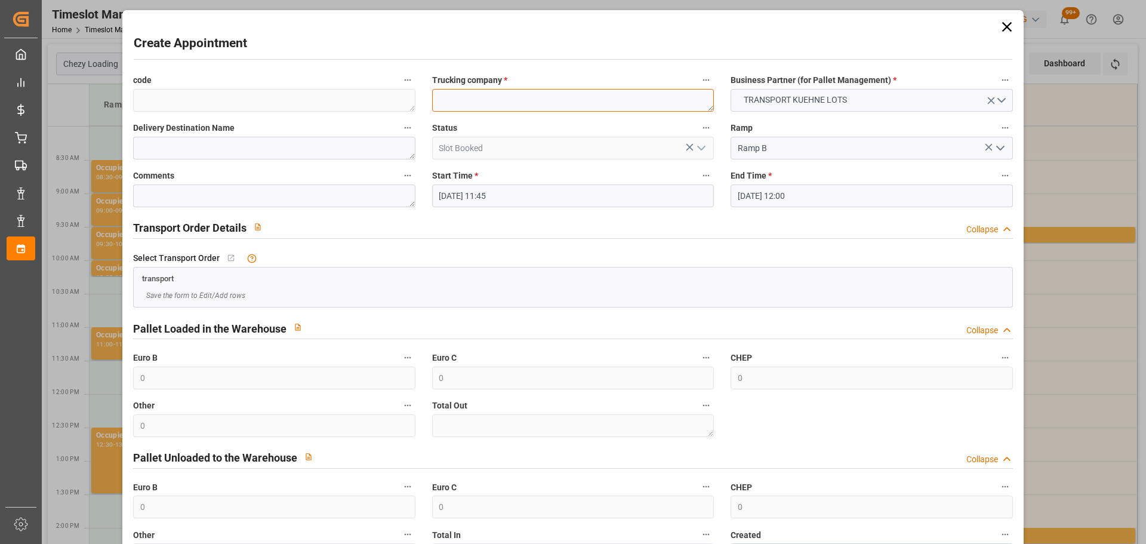
click at [459, 99] on textarea at bounding box center [573, 100] width 282 height 23
type textarea "FOURNIE"
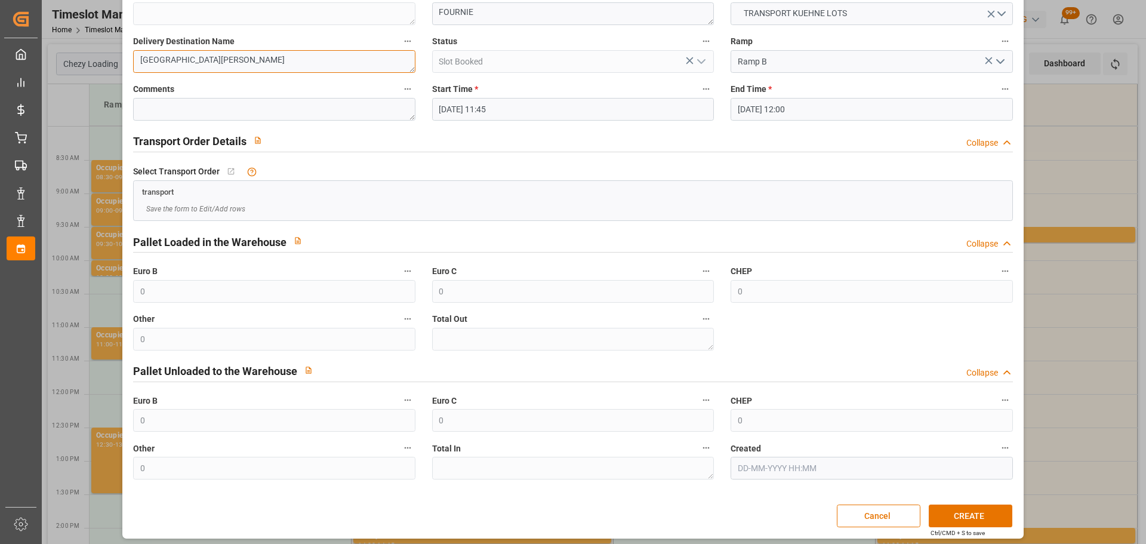
scroll to position [91, 0]
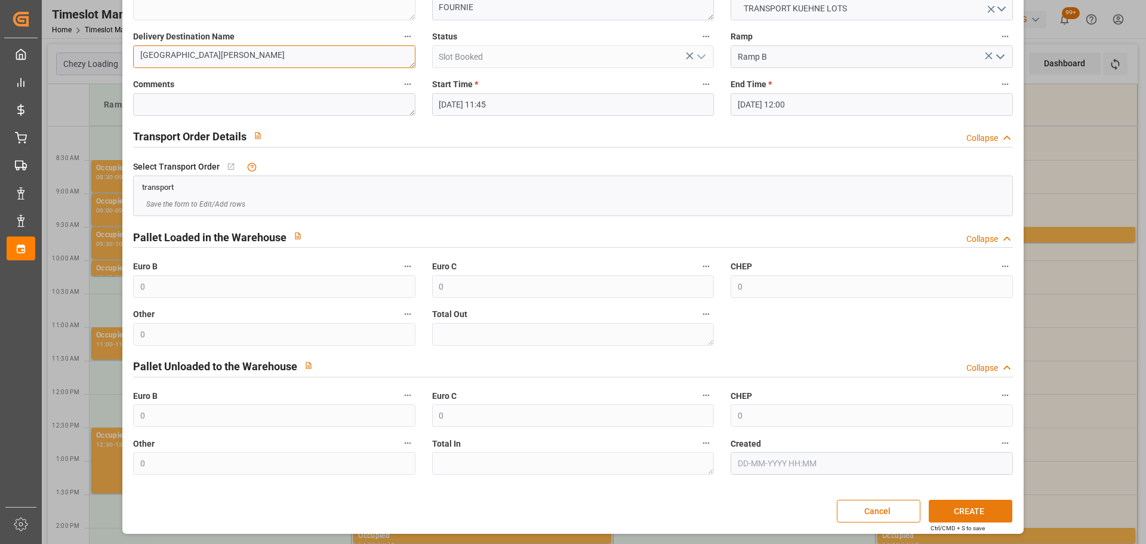
type textarea "[GEOGRAPHIC_DATA][PERSON_NAME]"
click at [968, 507] on button "CREATE" at bounding box center [971, 511] width 84 height 23
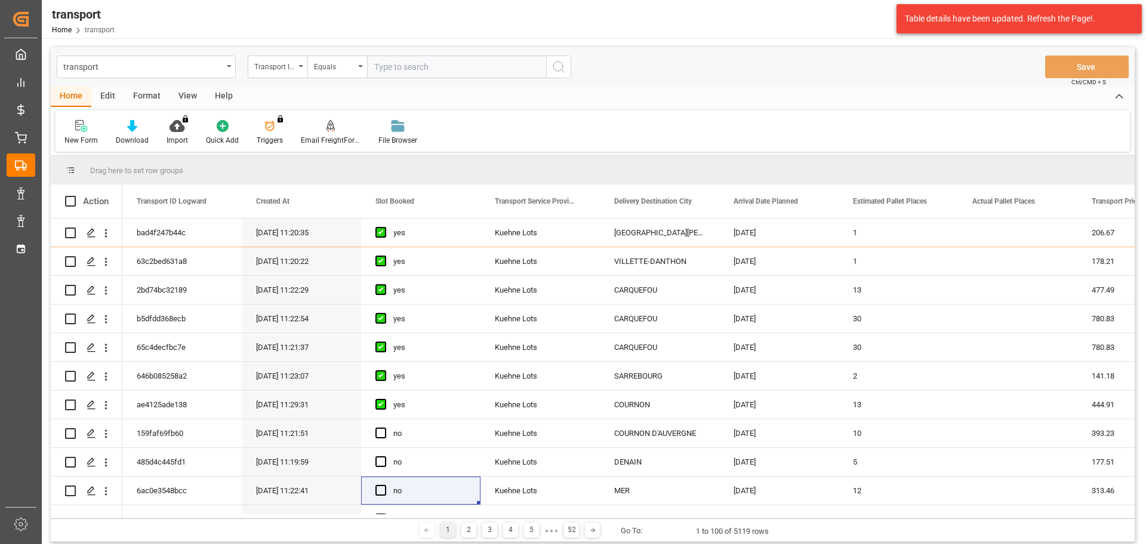
scroll to position [60, 0]
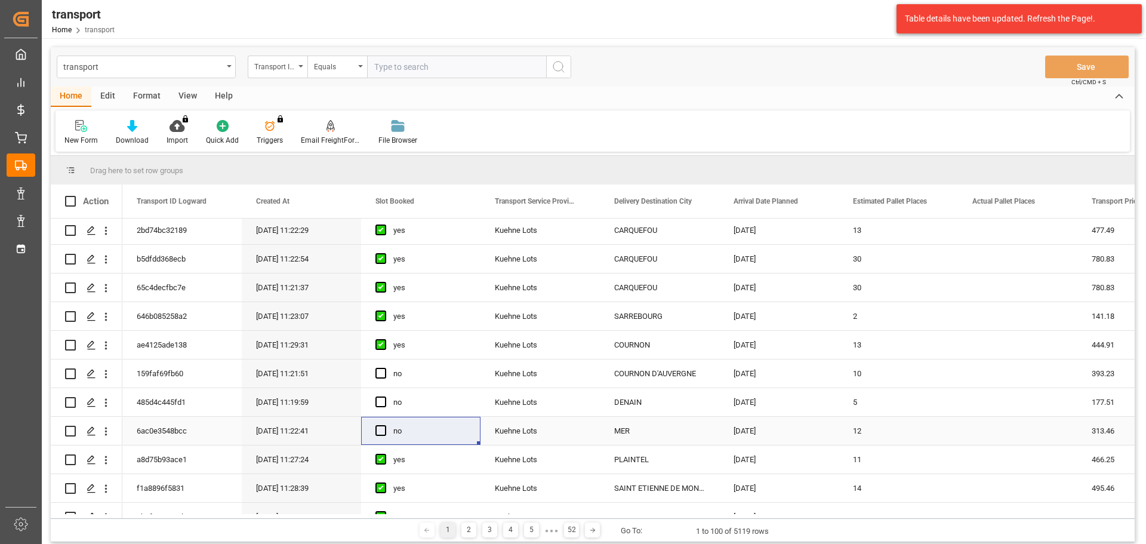
drag, startPoint x: 104, startPoint y: 431, endPoint x: 172, endPoint y: 452, distance: 71.7
click at [104, 431] on icon "open menu" at bounding box center [106, 431] width 13 height 13
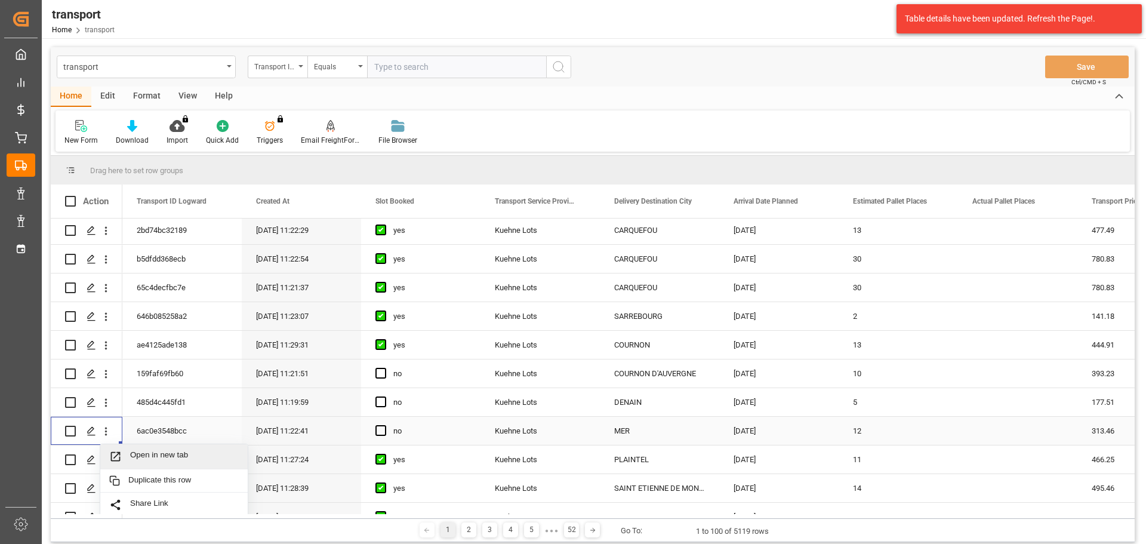
click at [155, 452] on span "Open in new tab" at bounding box center [184, 456] width 109 height 13
click at [379, 426] on span "Press SPACE to select this row." at bounding box center [380, 430] width 11 height 11
click at [384, 425] on input "Press SPACE to select this row." at bounding box center [384, 425] width 0 height 0
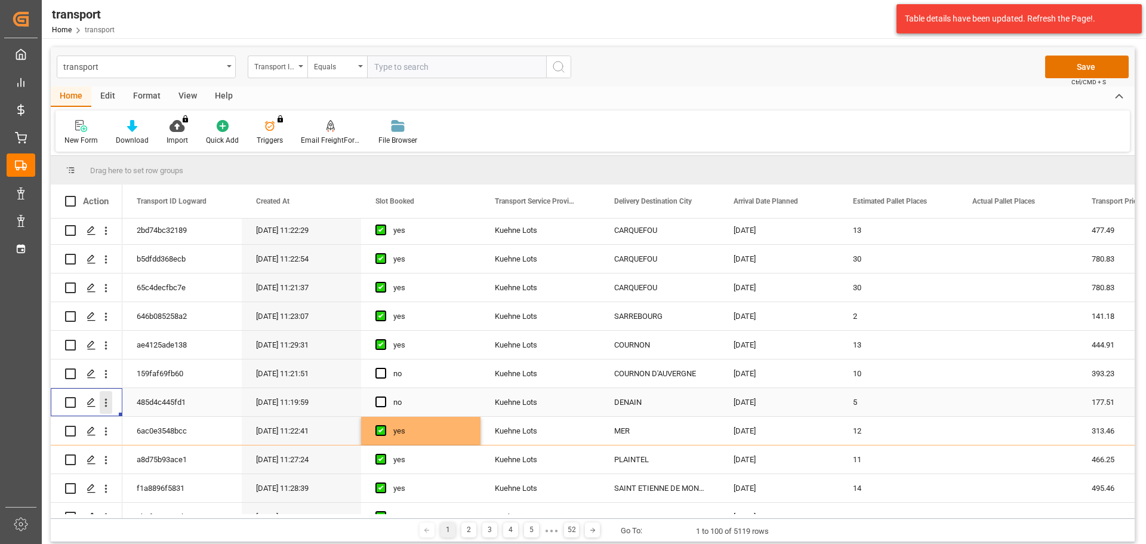
click at [107, 396] on button "open menu" at bounding box center [106, 402] width 13 height 23
click at [166, 426] on span "Open in new tab" at bounding box center [184, 427] width 109 height 13
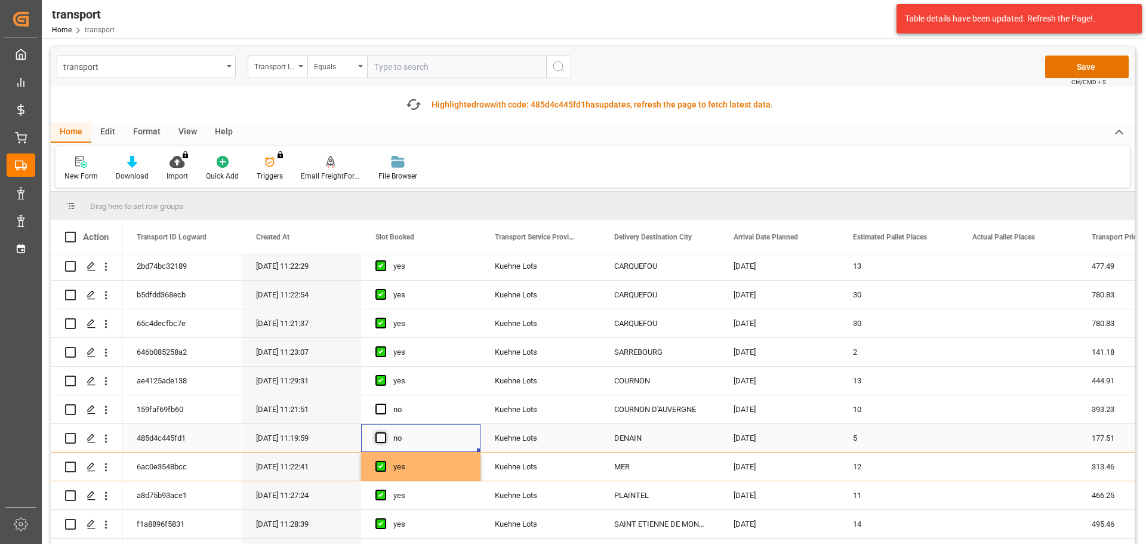
click at [383, 436] on span "Press SPACE to select this row." at bounding box center [380, 437] width 11 height 11
click at [384, 432] on input "Press SPACE to select this row." at bounding box center [384, 432] width 0 height 0
click at [107, 403] on button "open menu" at bounding box center [106, 409] width 13 height 23
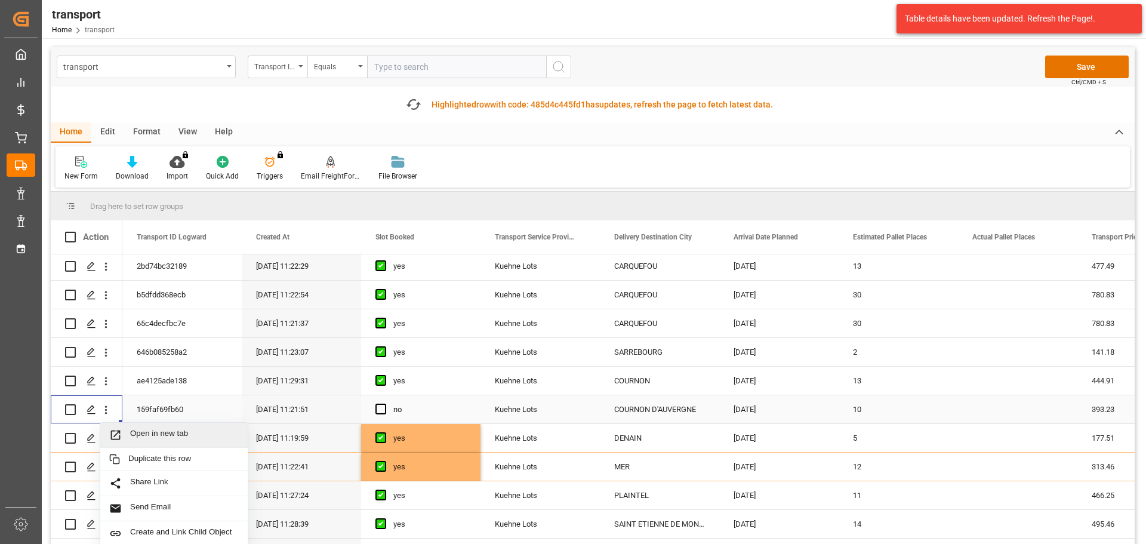
click at [186, 431] on span "Open in new tab" at bounding box center [184, 434] width 109 height 13
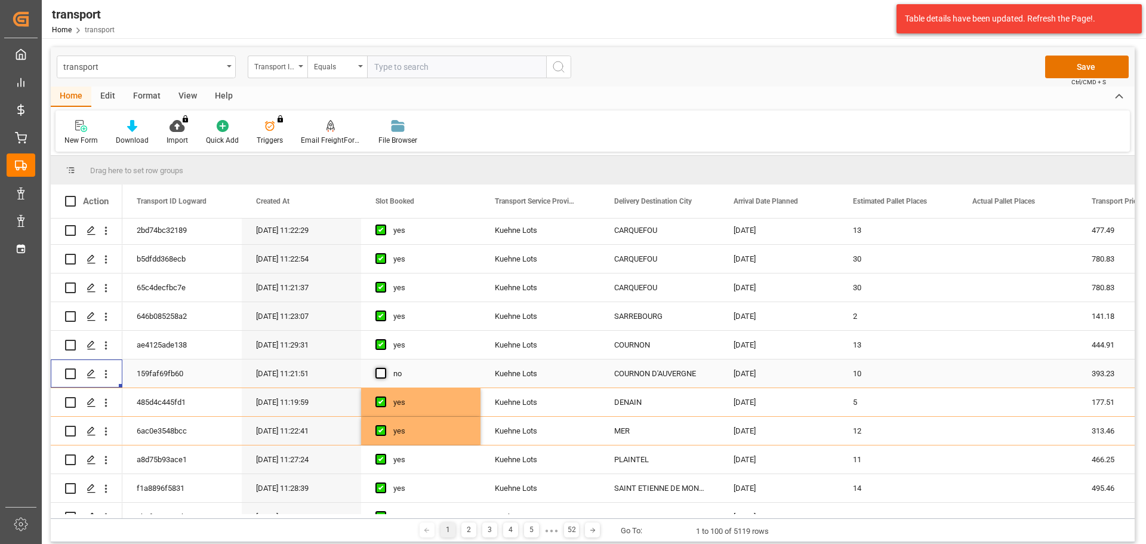
click at [381, 373] on span "Press SPACE to select this row." at bounding box center [380, 373] width 11 height 11
click at [384, 368] on input "Press SPACE to select this row." at bounding box center [384, 368] width 0 height 0
click at [1062, 64] on button "Save" at bounding box center [1087, 67] width 84 height 23
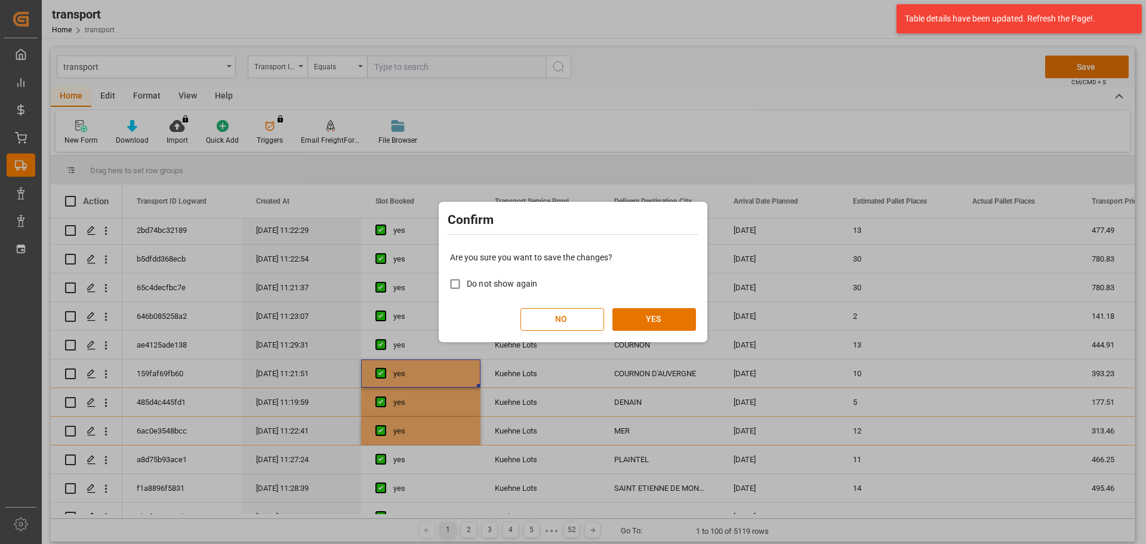
click at [1062, 65] on div "Confirm Are you sure you want to save the changes? Do not show again NO YES" at bounding box center [573, 272] width 1146 height 544
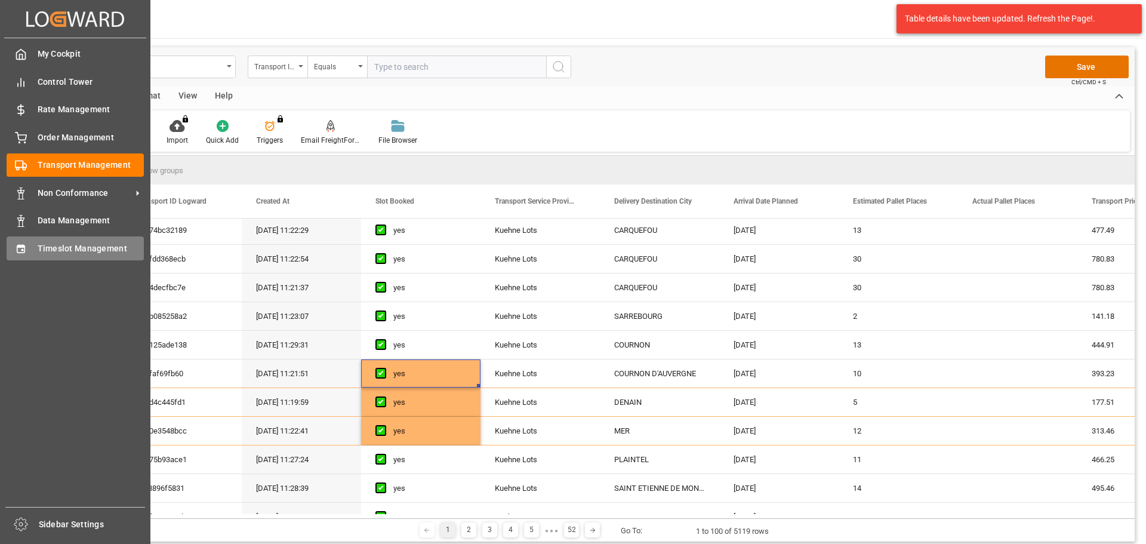
click at [76, 250] on span "Timeslot Management" at bounding box center [91, 248] width 107 height 13
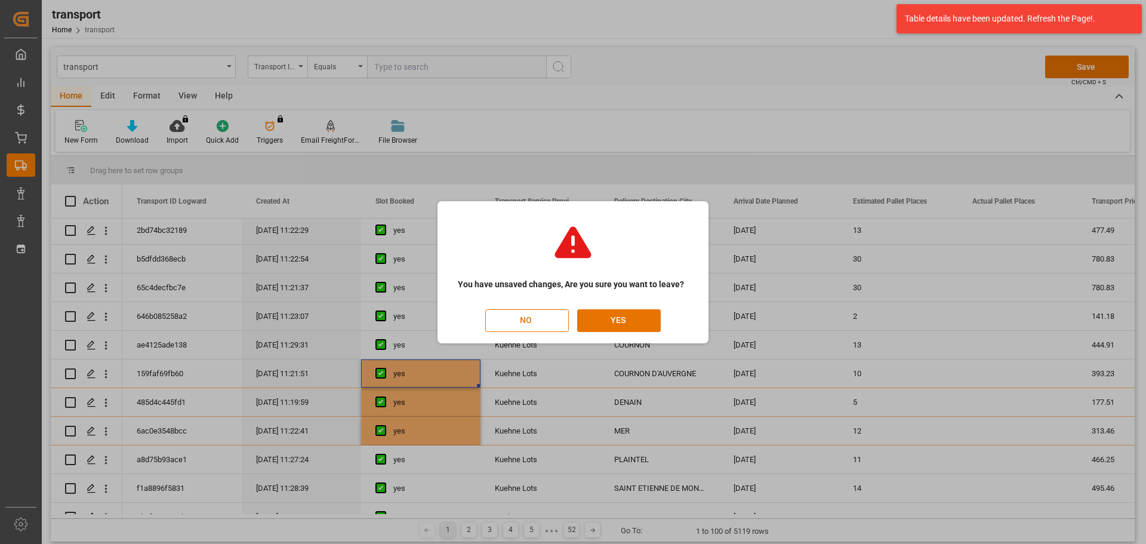
click at [834, 98] on div "You have unsaved changes, Are you sure you want to leave? NO YES" at bounding box center [573, 272] width 1146 height 544
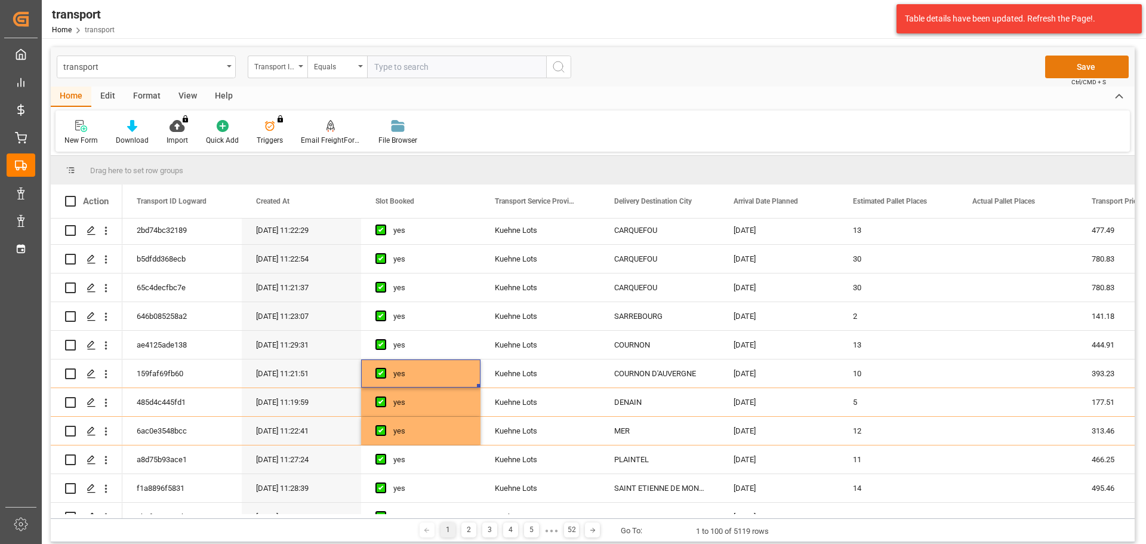
click at [1089, 66] on button "Save" at bounding box center [1087, 67] width 84 height 23
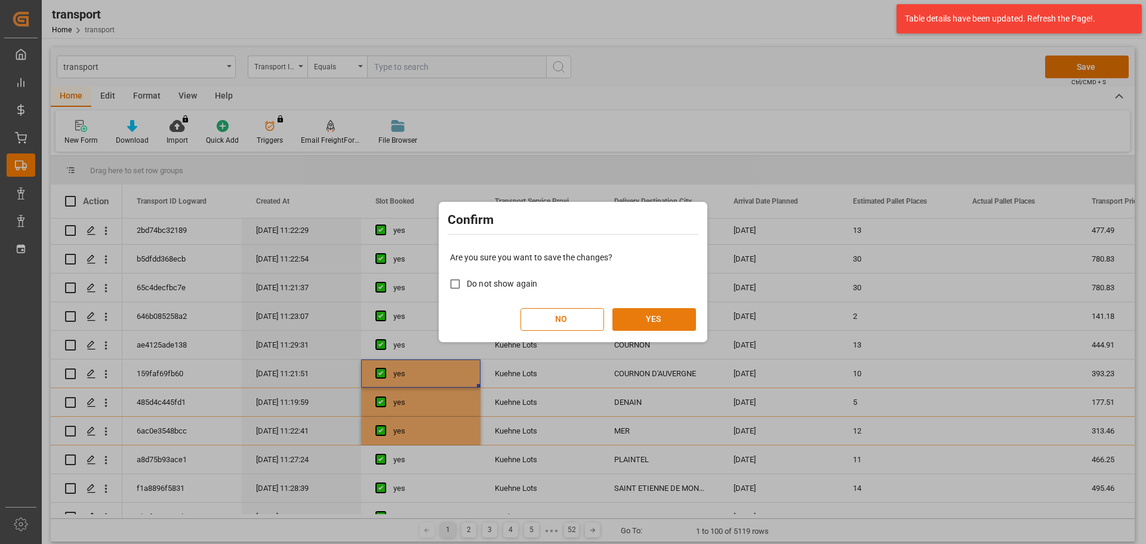
click at [643, 322] on button "YES" at bounding box center [654, 319] width 84 height 23
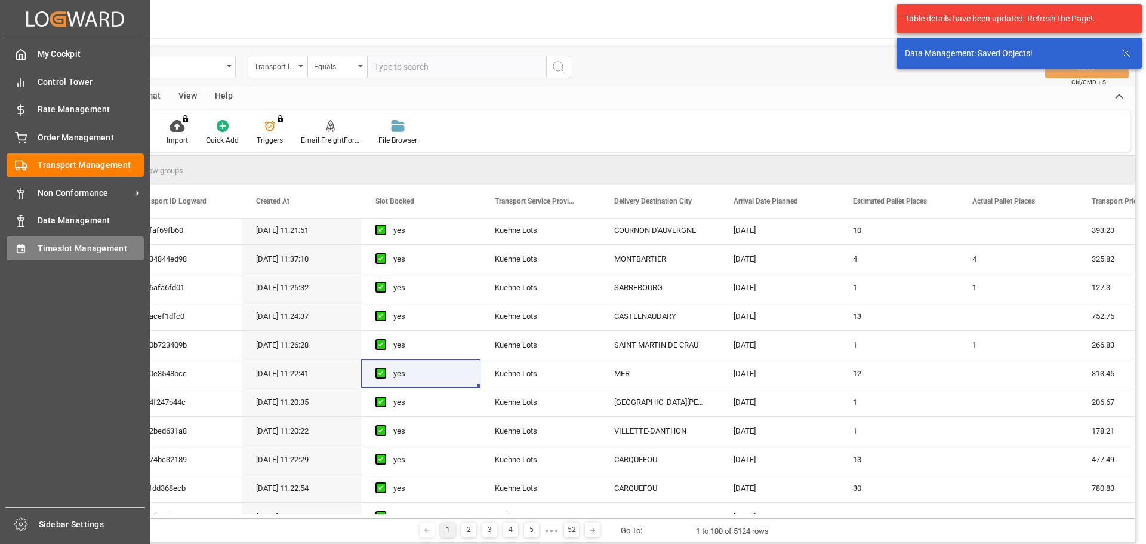
click at [45, 246] on span "Timeslot Management" at bounding box center [91, 248] width 107 height 13
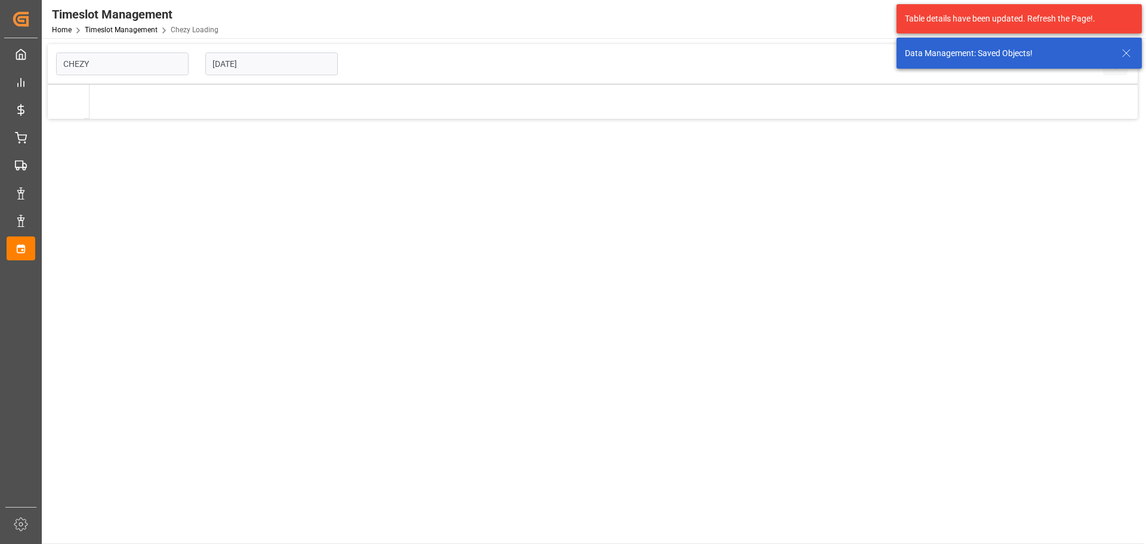
type input "Chezy Loading"
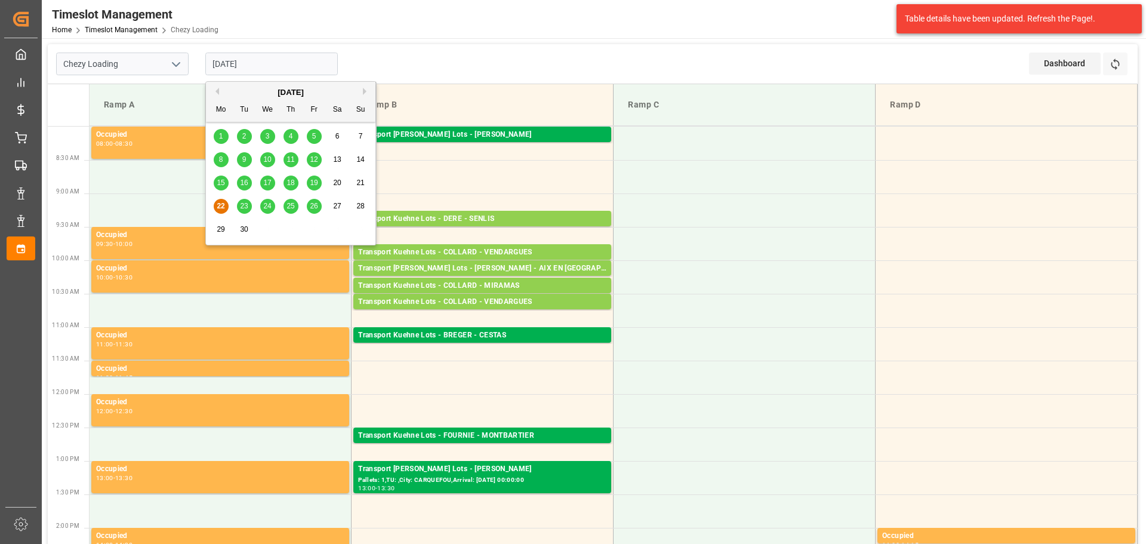
click at [249, 64] on input "22-09-2025" at bounding box center [271, 64] width 132 height 23
click at [243, 206] on span "23" at bounding box center [244, 206] width 8 height 8
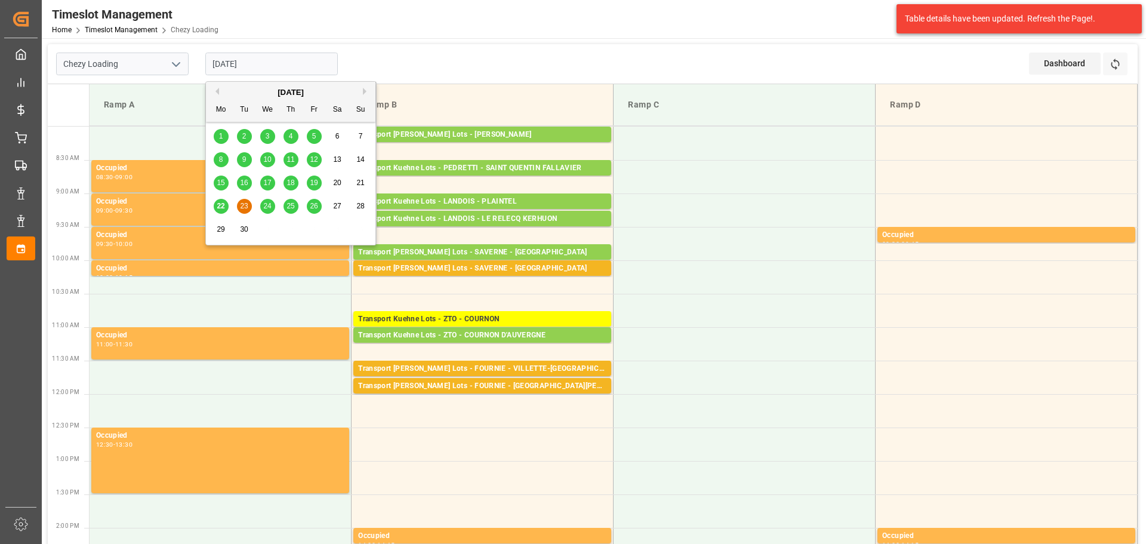
click at [242, 58] on input "23-09-2025" at bounding box center [271, 64] width 132 height 23
click at [217, 206] on span "22" at bounding box center [221, 206] width 8 height 8
type input "22-09-2025"
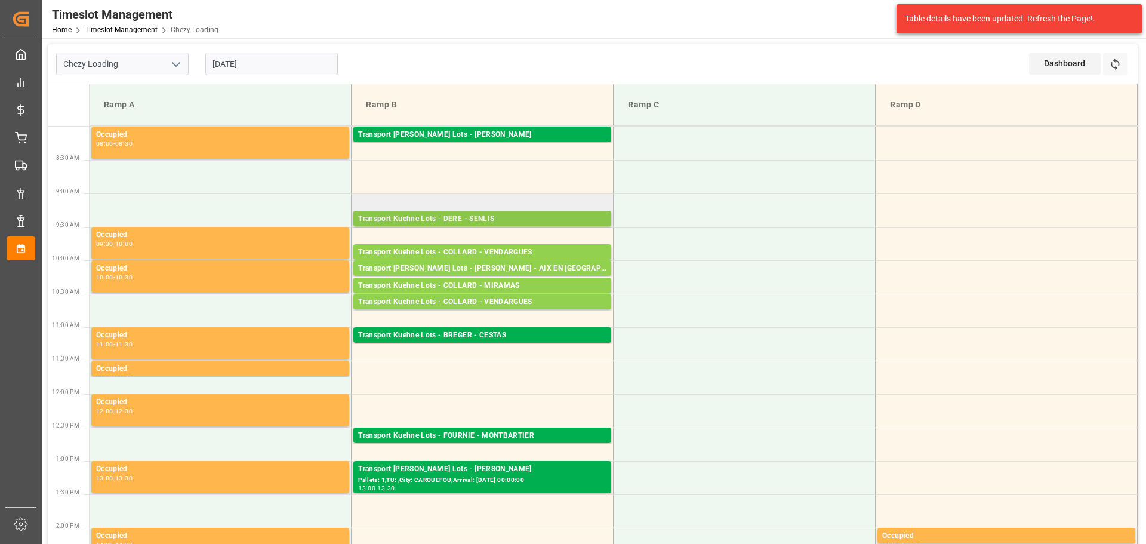
click at [457, 225] on div "Pallets: 1,TU: 209,City: SENLIS,Arrival: 2025-09-24 00:00:00" at bounding box center [482, 230] width 248 height 10
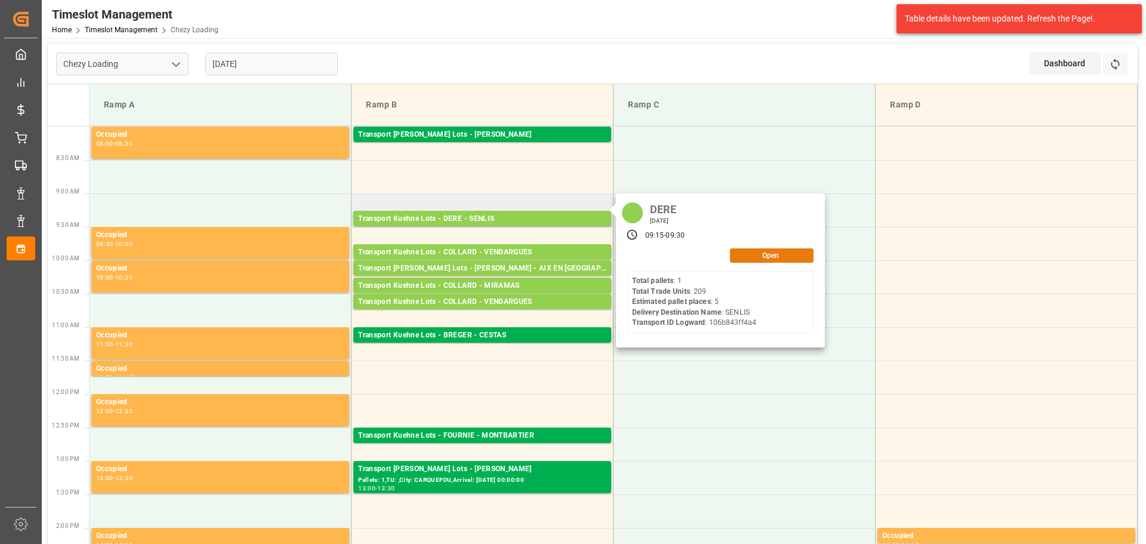
click at [778, 252] on button "Open" at bounding box center [772, 255] width 84 height 14
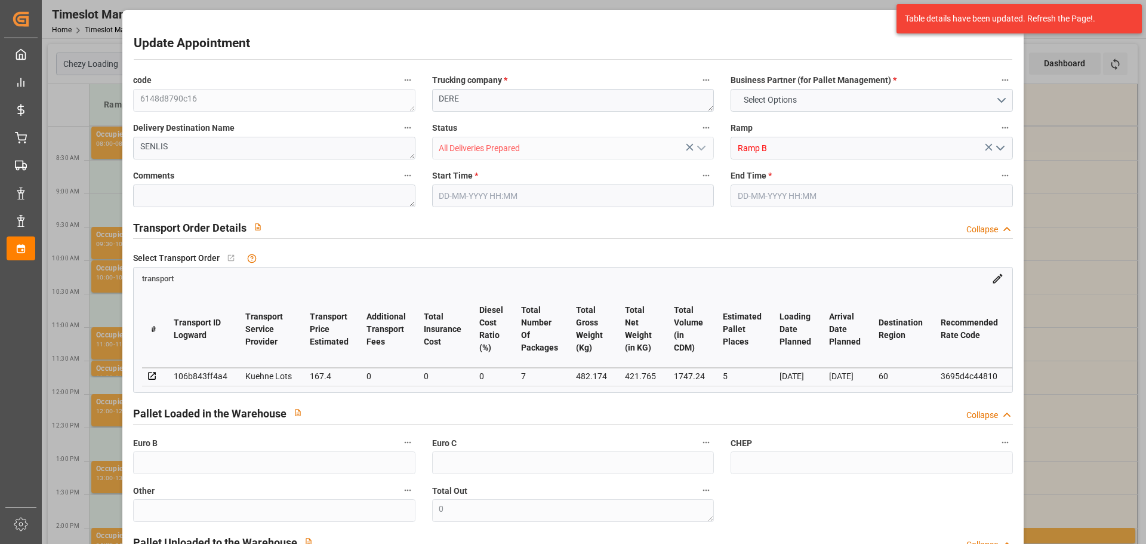
type input "5"
type input "167.4"
type input "0"
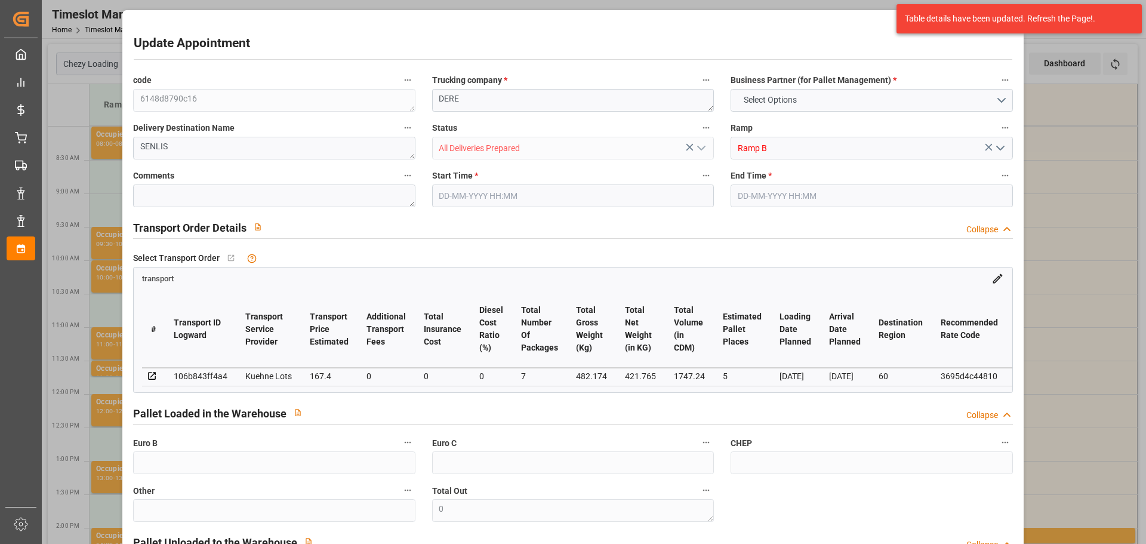
type input "167.4"
type input "0"
type input "7"
type input "421.765"
type input "531.834"
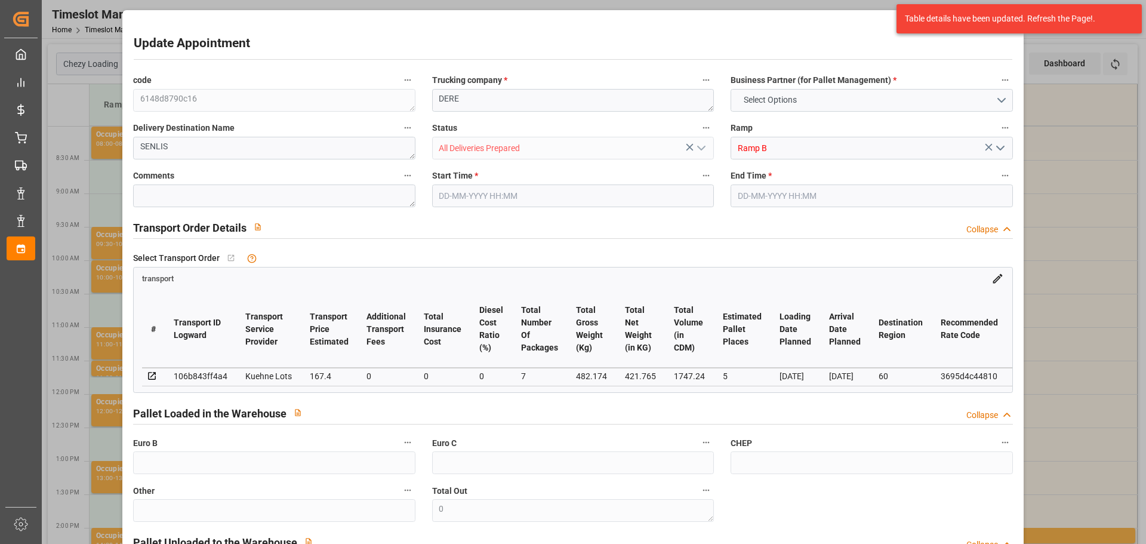
type input "1747.24"
type input "60"
type input "1"
type input "209"
type input "5"
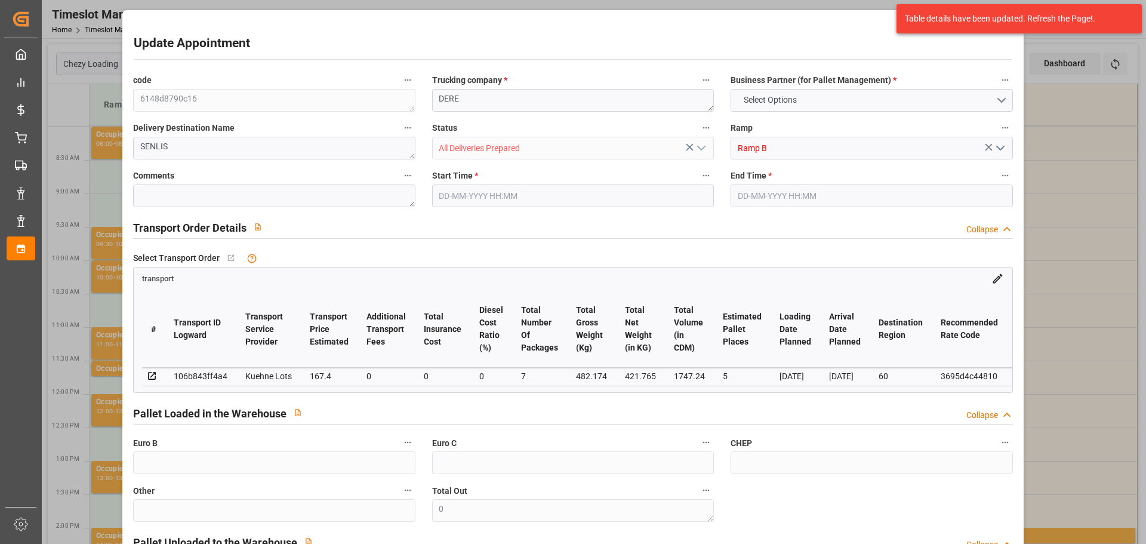
type input "101"
type input "482.174"
type input "0"
type input "4710.8598"
type input "0"
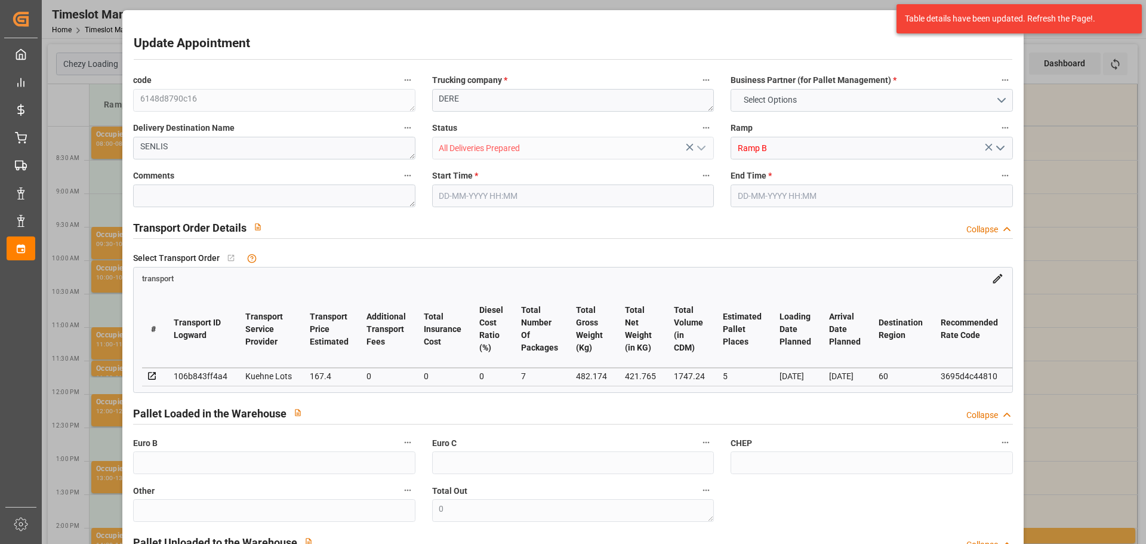
type input "0"
type input "21"
type input "35"
type input "22-09-2025 09:15"
type input "22-09-2025 09:30"
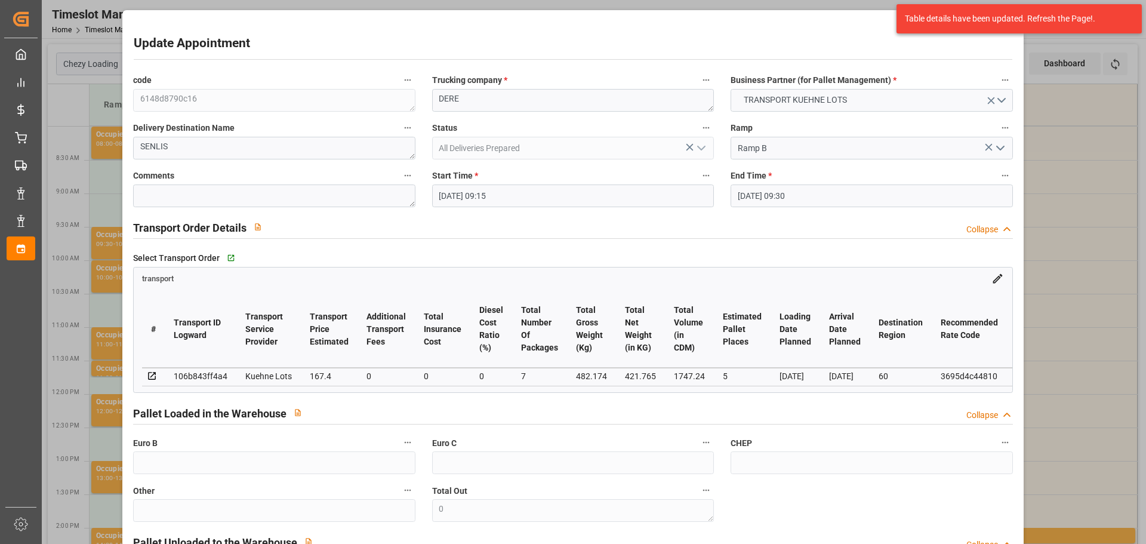
type input "17-09-2025 12:59"
type input "17-09-2025 11:28"
type input "24-09-2025"
type input "22-09-2025"
click at [471, 199] on input "22-09-2025 09:15" at bounding box center [573, 195] width 282 height 23
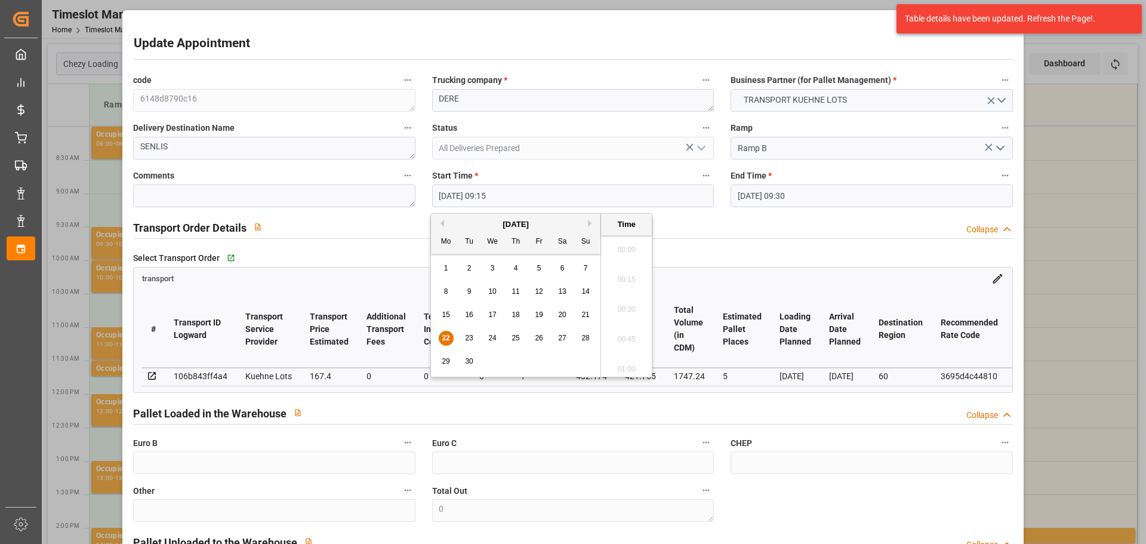
scroll to position [1049, 0]
click at [466, 334] on span "23" at bounding box center [469, 338] width 8 height 8
click at [615, 356] on li "12:45" at bounding box center [626, 365] width 51 height 30
type input "23-09-2025 12:45"
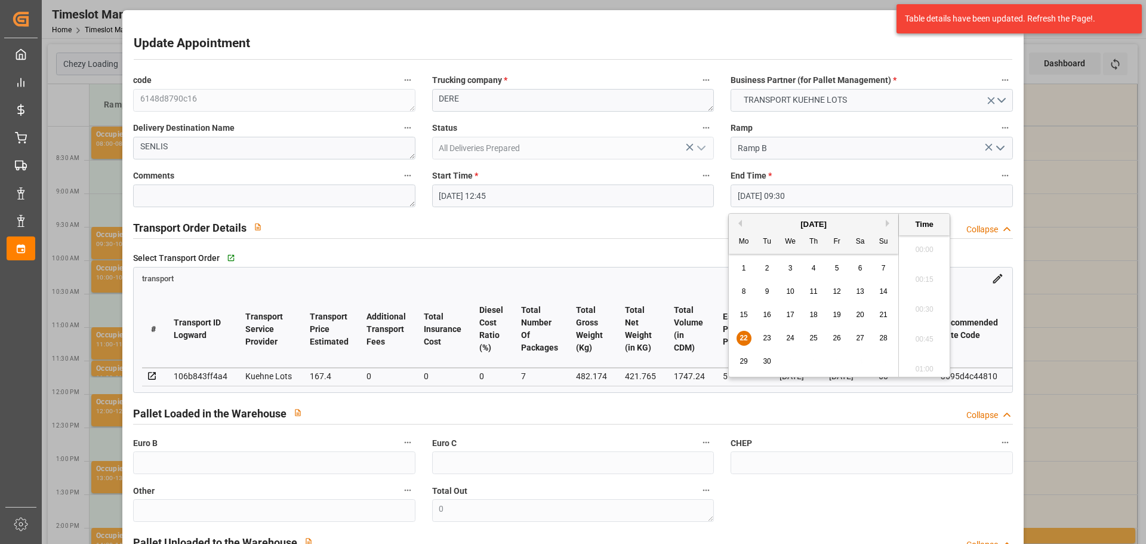
drag, startPoint x: 776, startPoint y: 190, endPoint x: 822, endPoint y: 222, distance: 55.8
click at [776, 190] on input "22-09-2025 09:30" at bounding box center [871, 195] width 282 height 23
click at [767, 332] on div "23" at bounding box center [767, 338] width 15 height 14
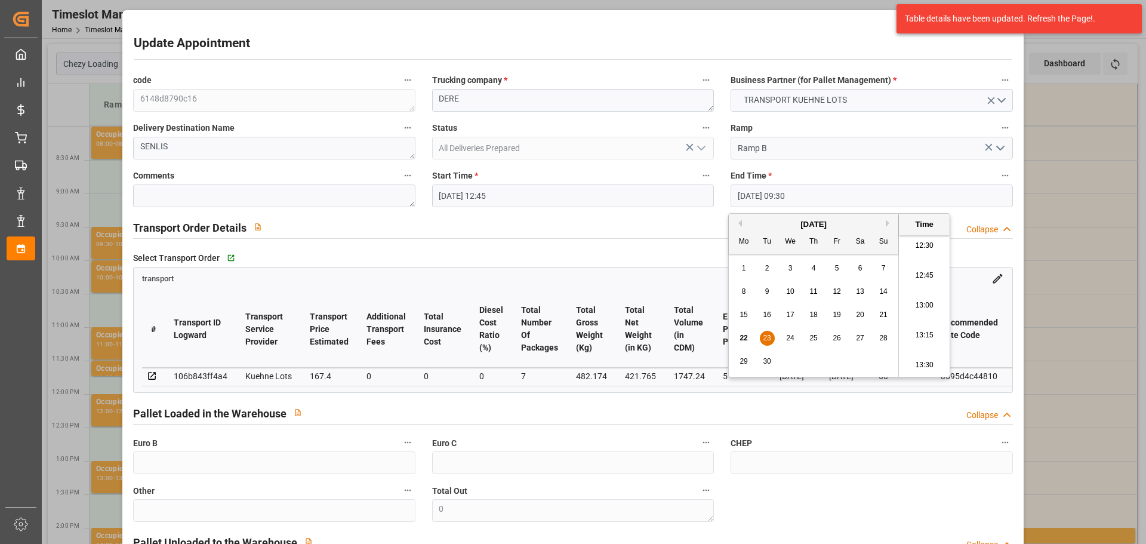
click at [915, 301] on li "13:00" at bounding box center [924, 306] width 51 height 30
type input "23-09-2025 13:00"
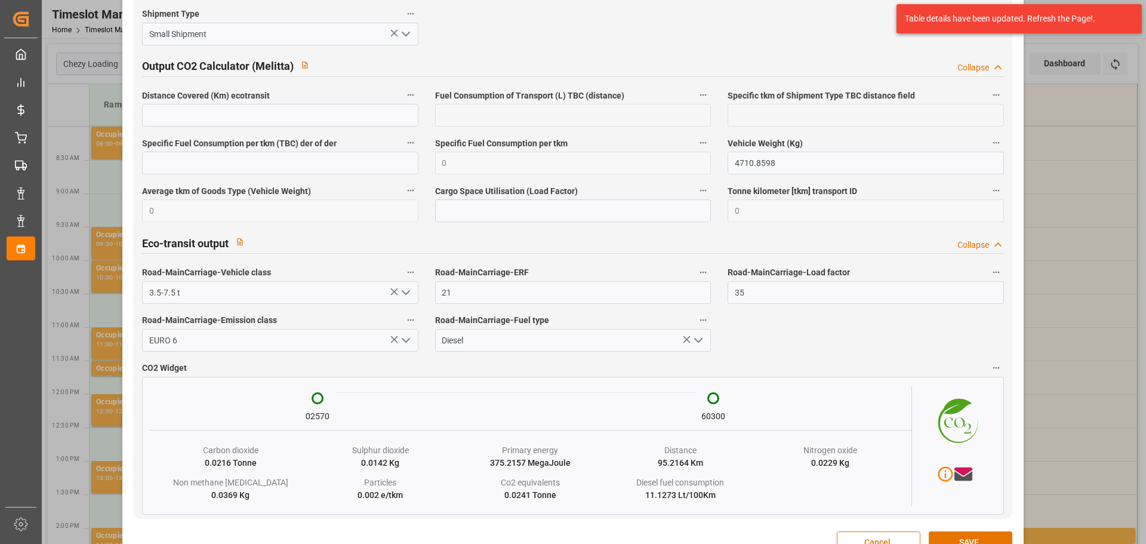
scroll to position [2043, 0]
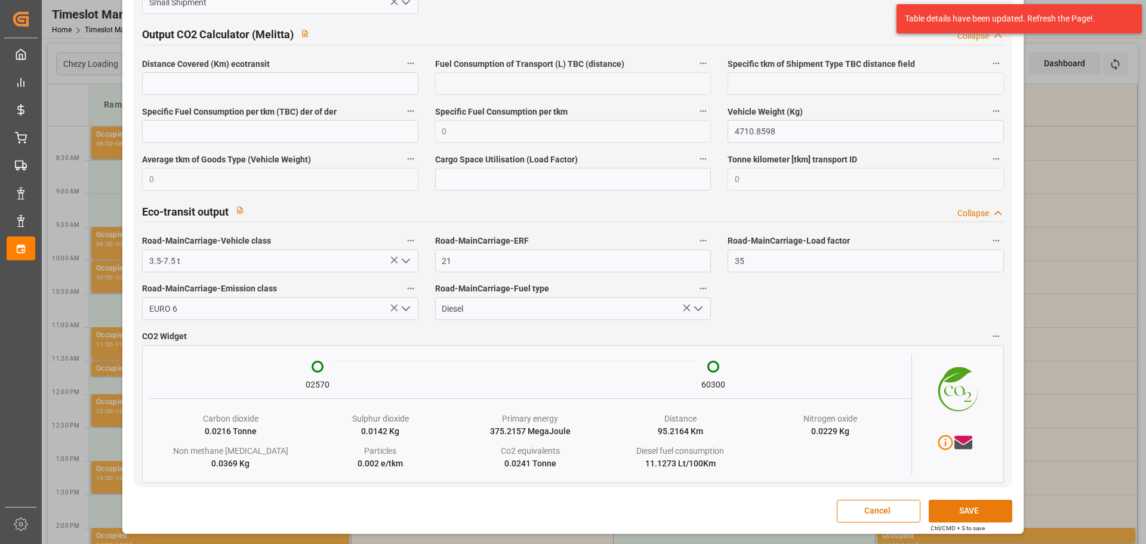
click at [982, 517] on button "SAVE" at bounding box center [971, 511] width 84 height 23
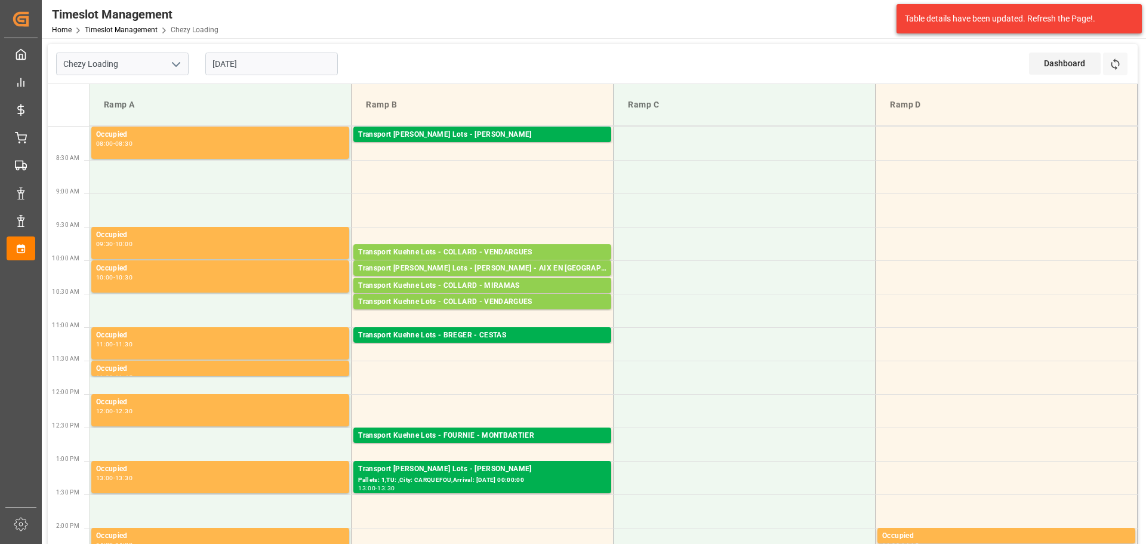
drag, startPoint x: 243, startPoint y: 63, endPoint x: 249, endPoint y: 76, distance: 15.0
click at [242, 63] on input "22-09-2025" at bounding box center [271, 64] width 132 height 23
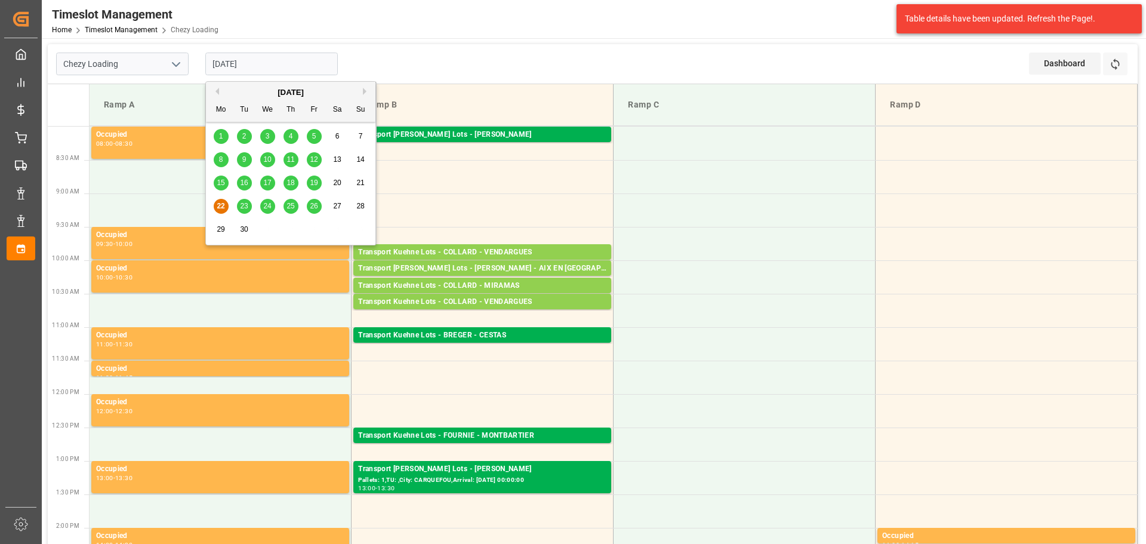
click at [247, 203] on span "23" at bounding box center [244, 206] width 8 height 8
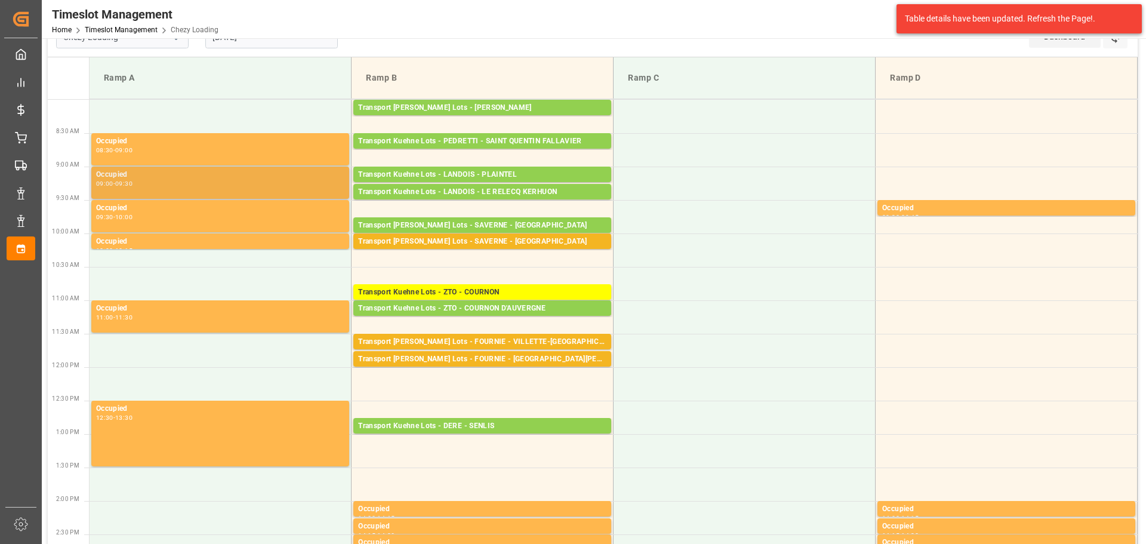
scroll to position [0, 0]
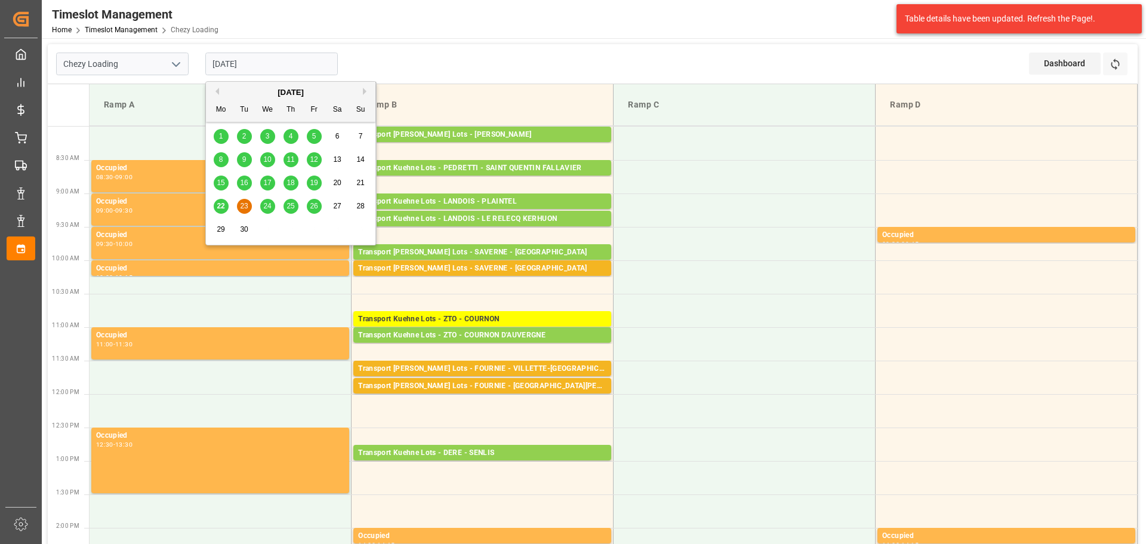
click at [254, 60] on input "23-09-2025" at bounding box center [271, 64] width 132 height 23
click at [218, 205] on span "22" at bounding box center [221, 206] width 8 height 8
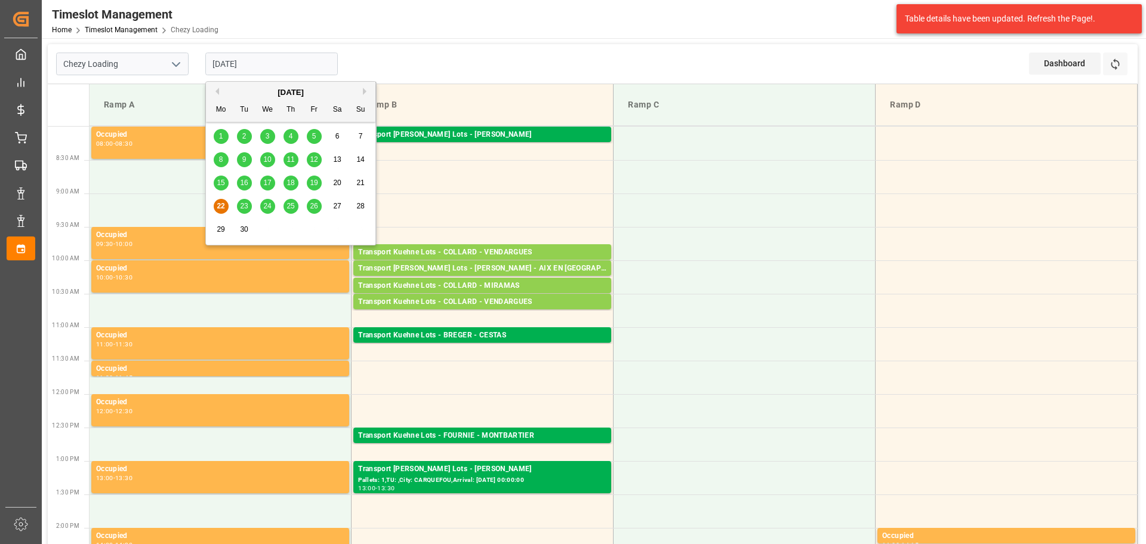
click at [270, 63] on input "22-09-2025" at bounding box center [271, 64] width 132 height 23
click at [315, 174] on div "15 16 17 18 19 20 21" at bounding box center [290, 182] width 163 height 23
click at [315, 180] on span "19" at bounding box center [314, 182] width 8 height 8
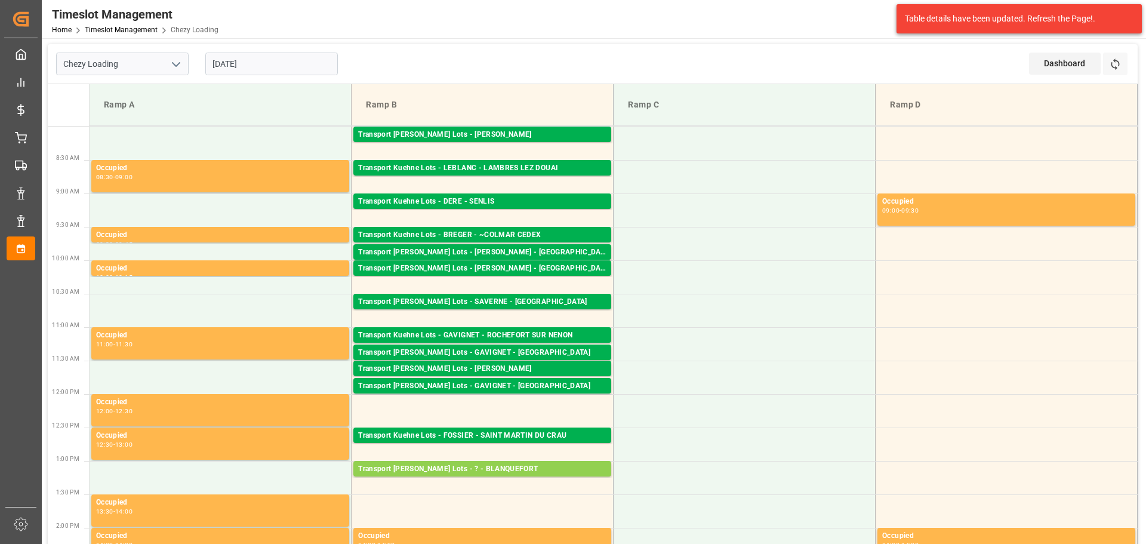
click at [232, 67] on input "19-09-2025" at bounding box center [271, 64] width 132 height 23
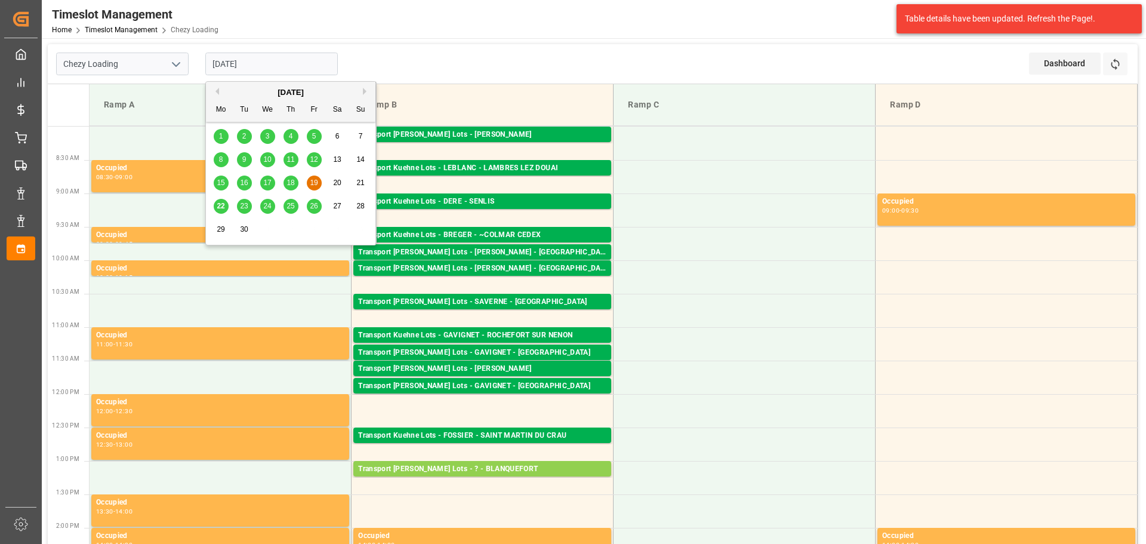
click at [245, 206] on span "23" at bounding box center [244, 206] width 8 height 8
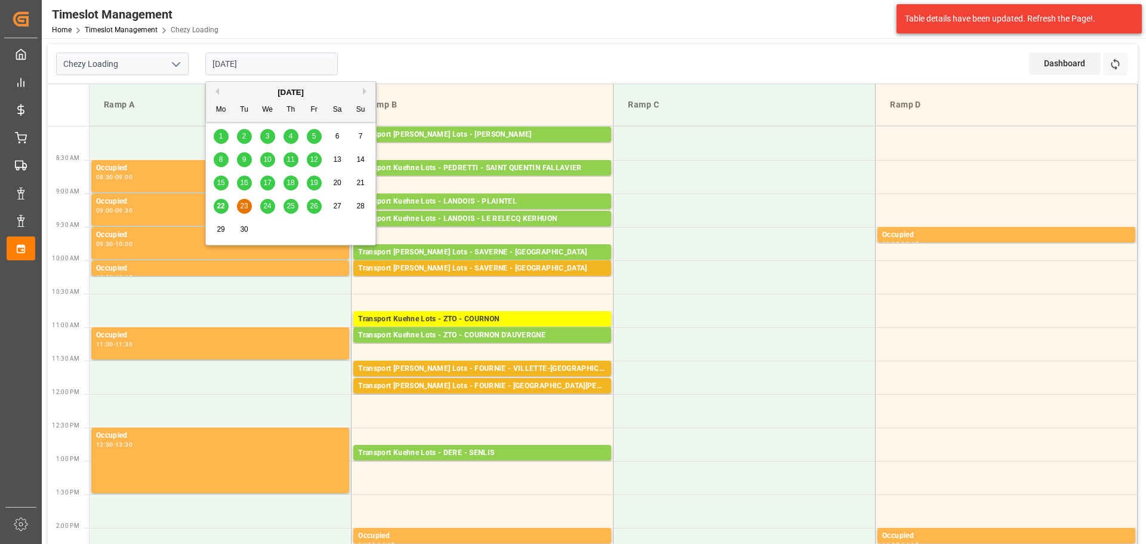
click at [272, 56] on input "23-09-2025" at bounding box center [271, 64] width 132 height 23
click at [315, 178] on span "19" at bounding box center [314, 182] width 8 height 8
type input "19-09-2025"
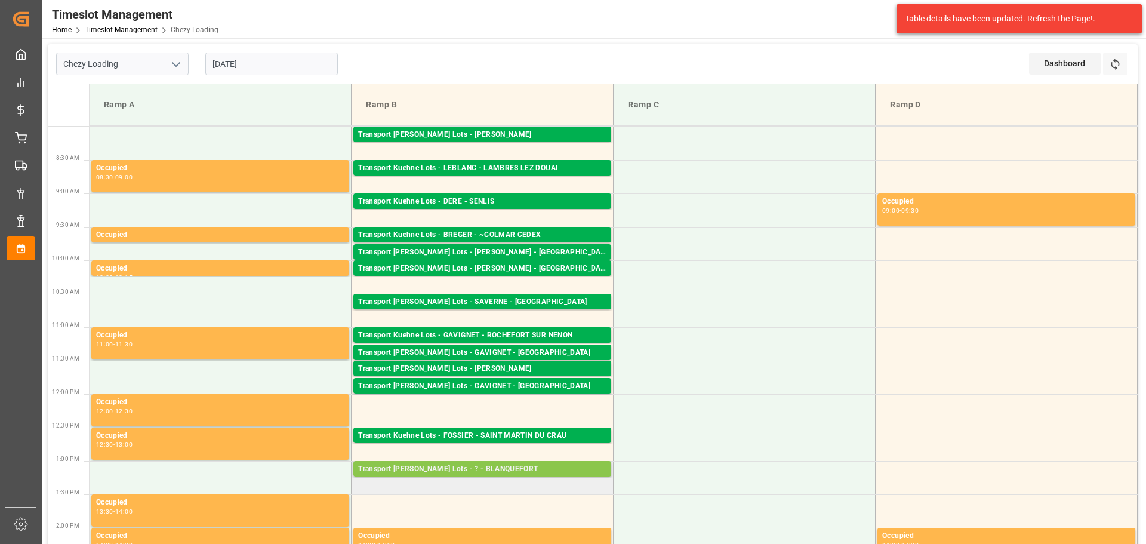
click at [460, 468] on div "Transport Kuehne Lots - ? - BLANQUEFORT" at bounding box center [482, 469] width 248 height 12
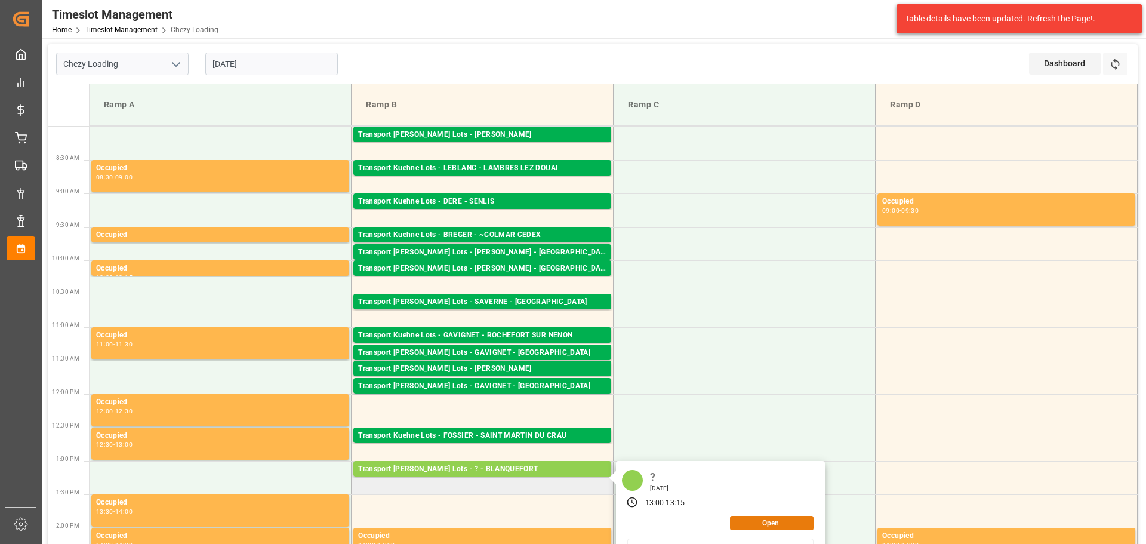
click at [751, 520] on button "Open" at bounding box center [772, 523] width 84 height 14
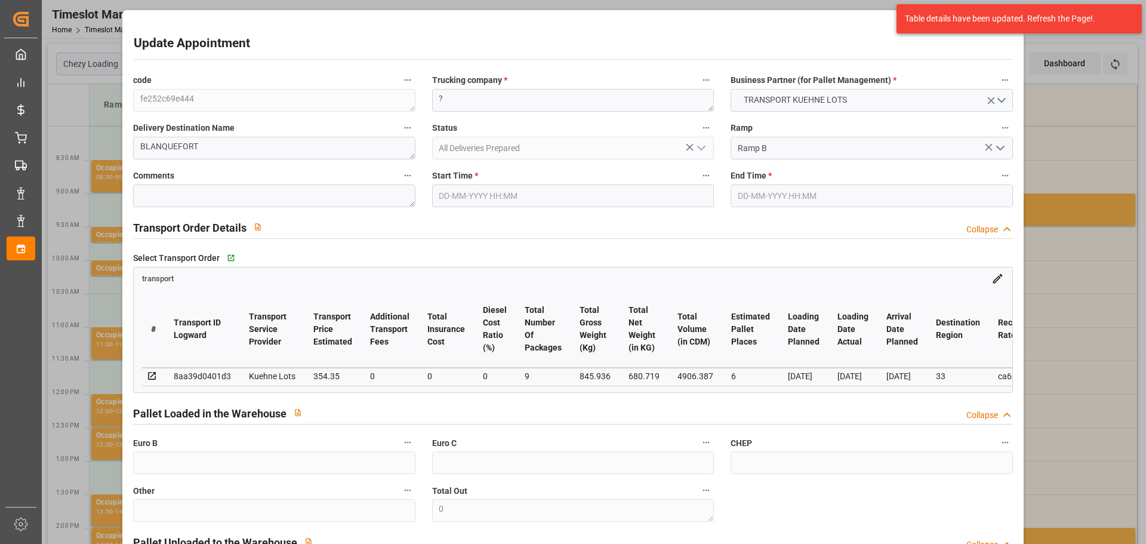
type input "19-09-2025 13:00"
type input "19-09-2025 13:15"
type input "16-09-2025 12:31"
type input "16-09-2025 11:27"
type input "23-09-2025"
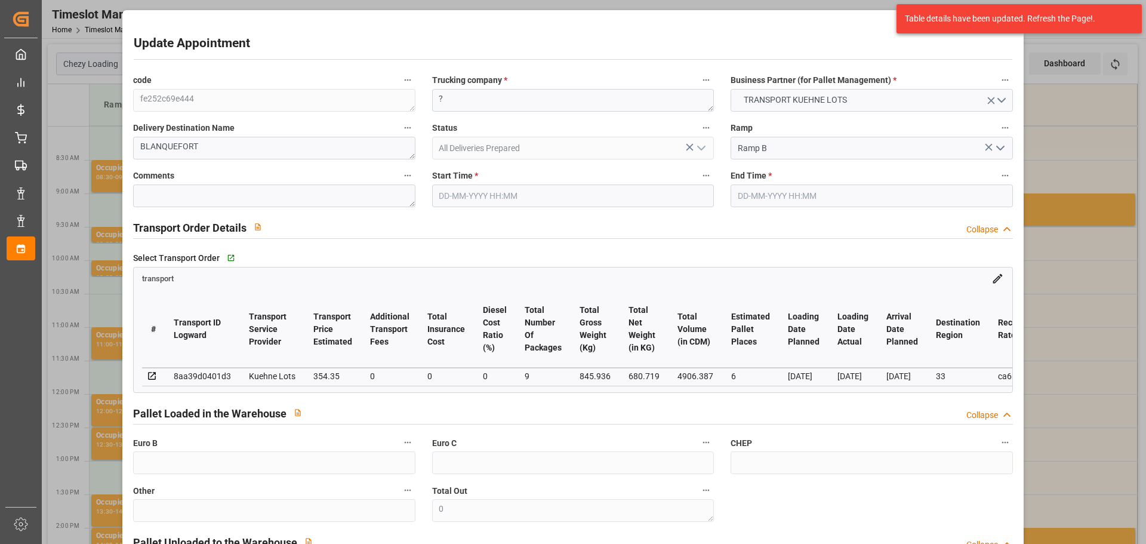
type input "19-09-2025"
type input "17-09-2025"
click at [507, 196] on input "19-09-2025 13:00" at bounding box center [573, 195] width 282 height 23
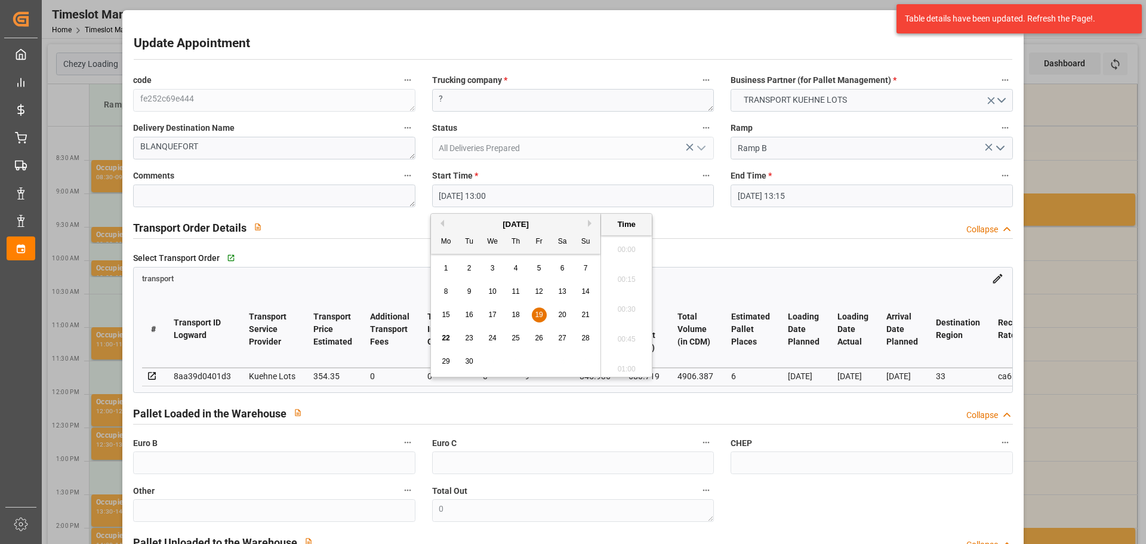
scroll to position [1496, 0]
click at [465, 340] on span "23" at bounding box center [469, 338] width 8 height 8
type input "23-09-2025 13:00"
click at [621, 301] on li "13:00" at bounding box center [626, 306] width 51 height 30
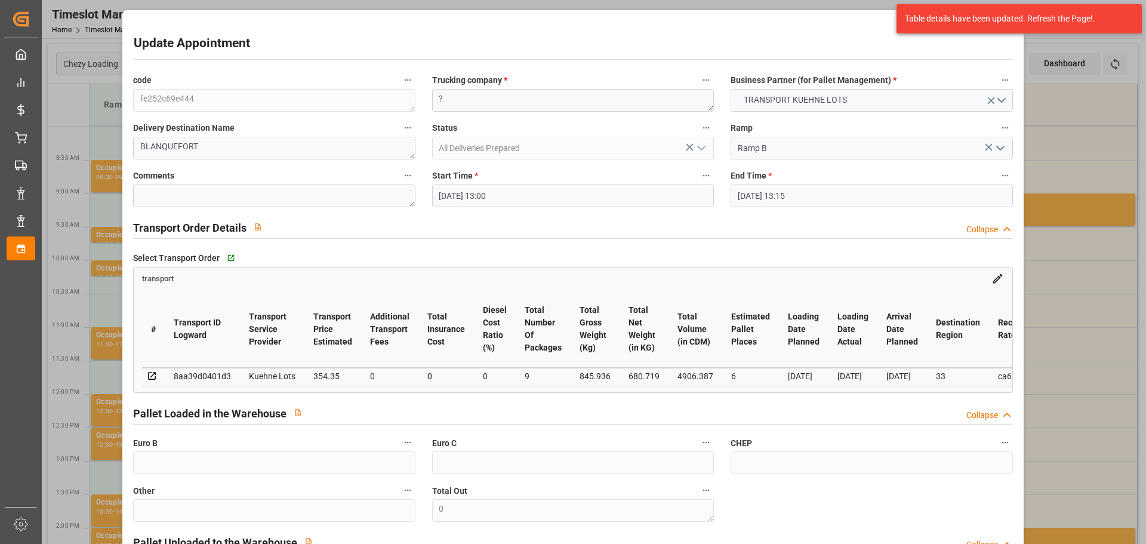
click at [767, 194] on input "19-09-2025 13:15" at bounding box center [871, 195] width 282 height 23
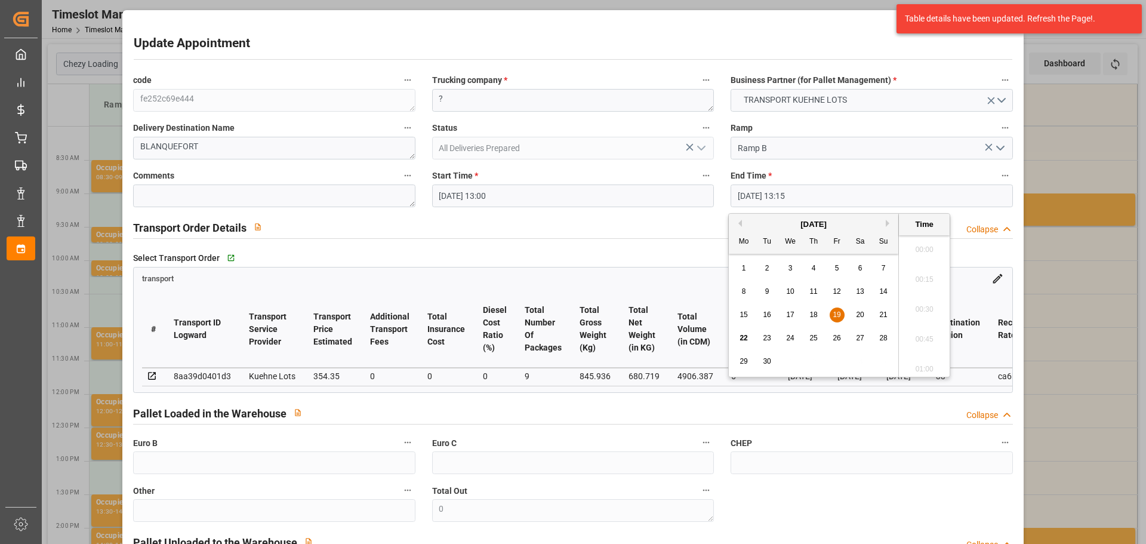
scroll to position [1526, 0]
click at [766, 334] on span "23" at bounding box center [767, 338] width 8 height 8
type input "23-09-2025 13:15"
click at [939, 303] on li "13:15" at bounding box center [924, 306] width 51 height 30
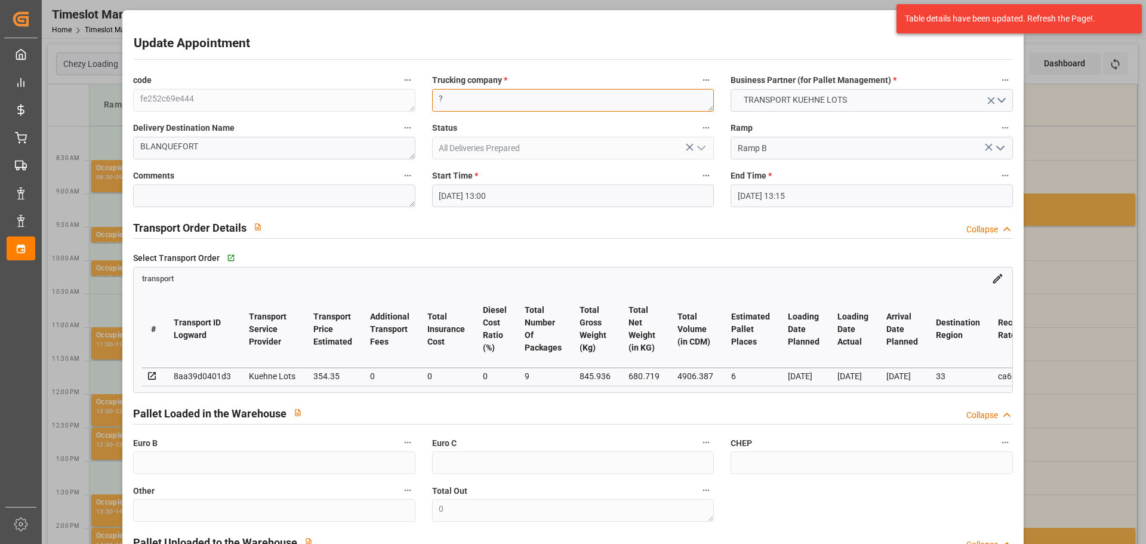
click at [514, 107] on textarea "?" at bounding box center [573, 100] width 282 height 23
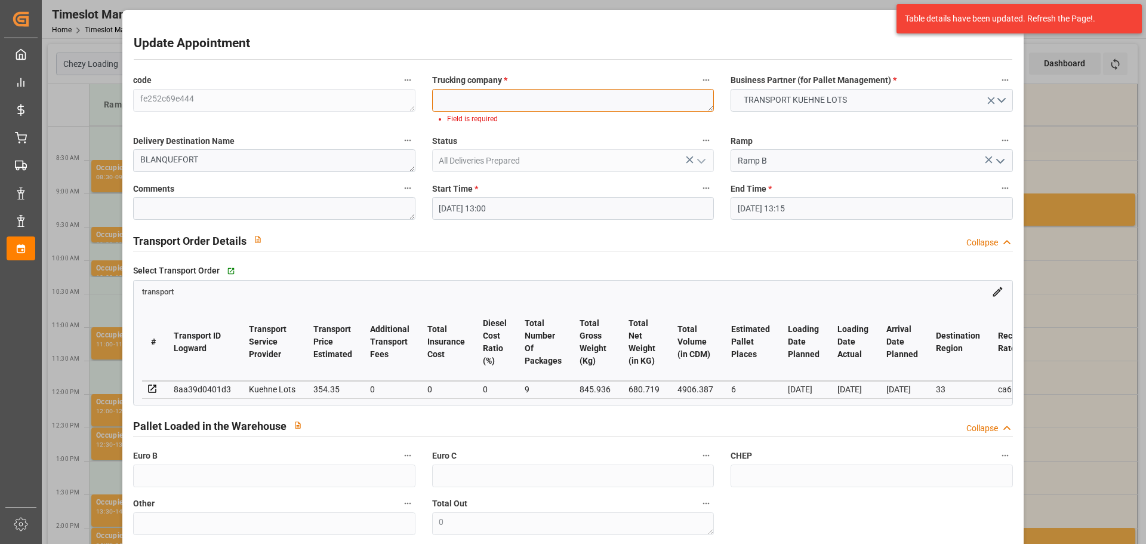
type textarea "g"
type textarea "f"
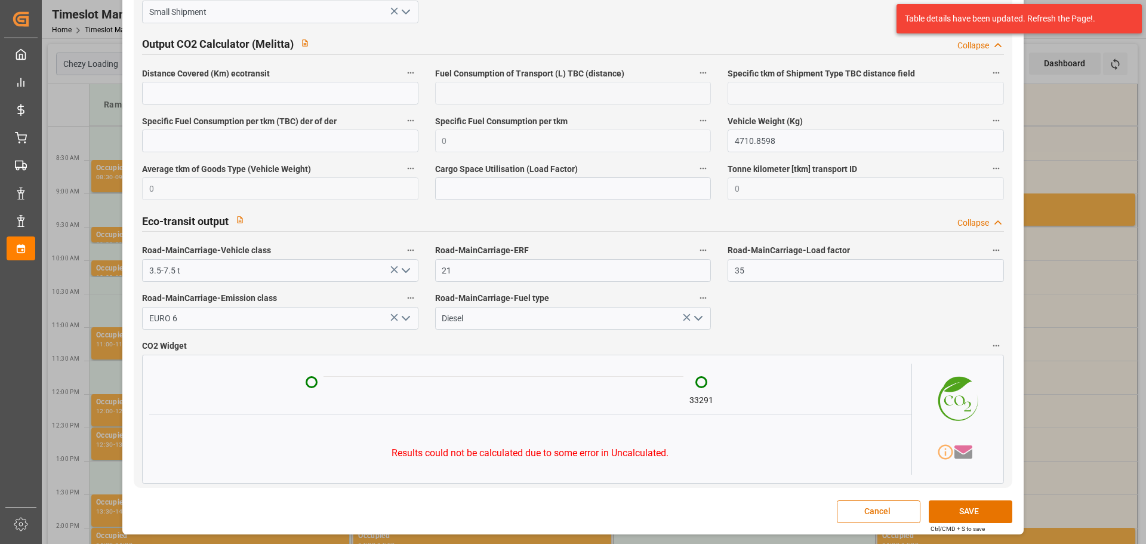
scroll to position [1947, 0]
type textarea "FOURNIE"
click at [941, 505] on button "SAVE" at bounding box center [971, 511] width 84 height 23
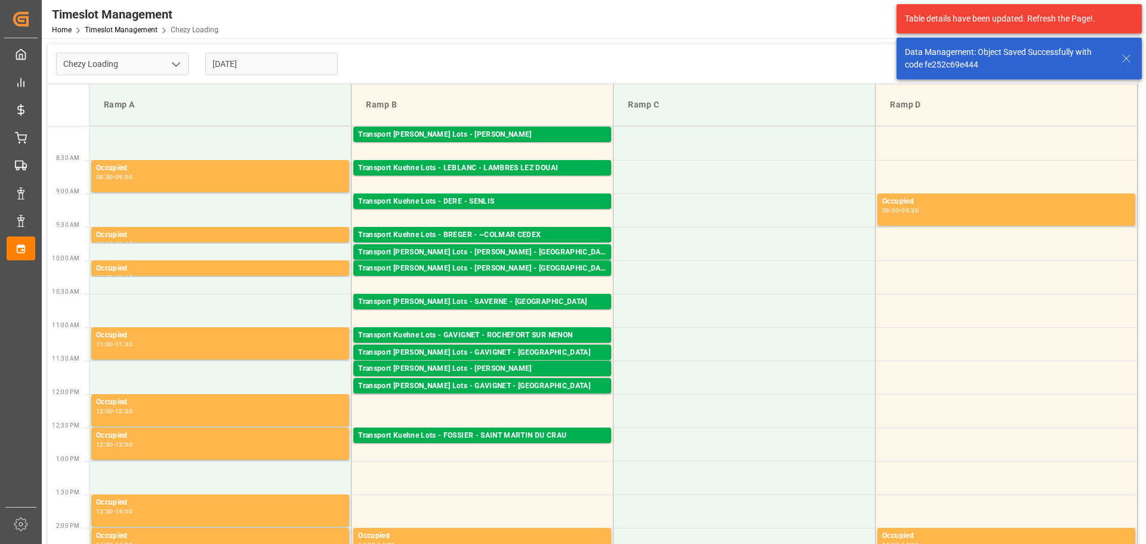
click at [286, 63] on input "19-09-2025" at bounding box center [271, 64] width 132 height 23
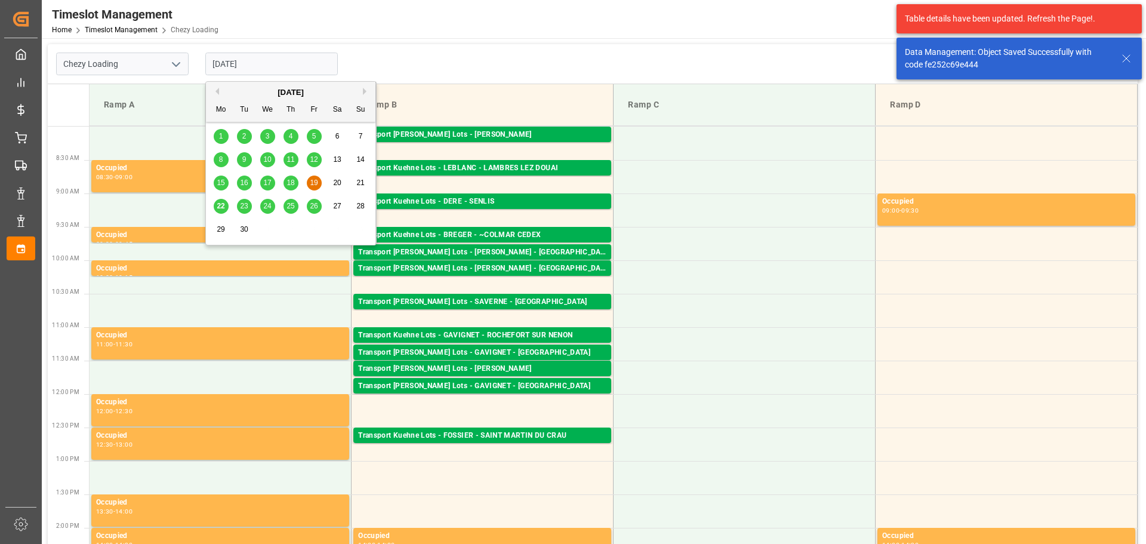
click at [248, 206] on div "23" at bounding box center [244, 206] width 15 height 14
type input "23-09-2025"
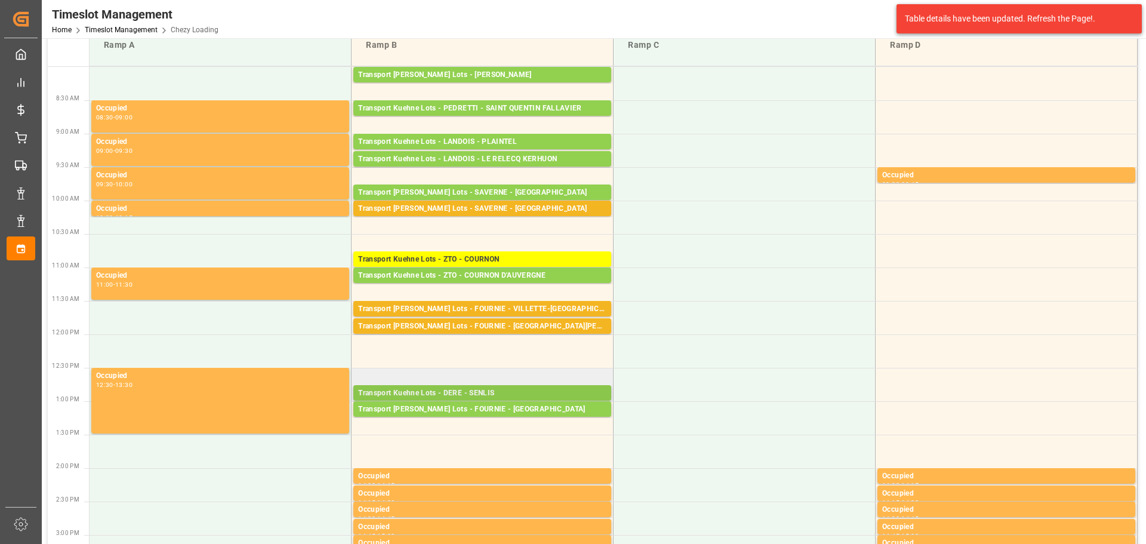
scroll to position [119, 0]
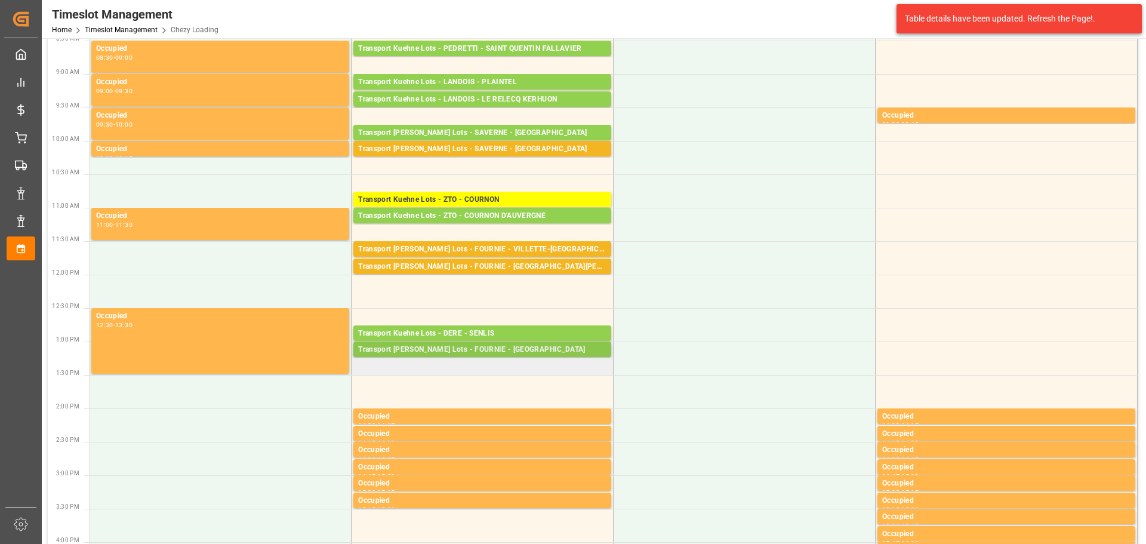
click at [431, 348] on div "Transport Kuehne Lots - FOURNIE - BLANQUEFORT" at bounding box center [482, 350] width 248 height 12
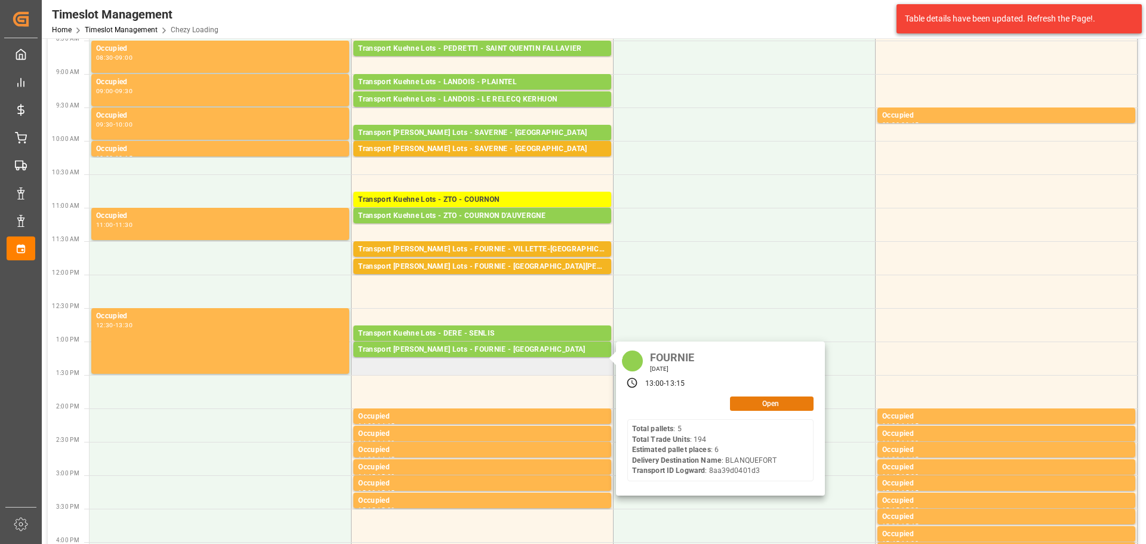
click at [747, 408] on button "Open" at bounding box center [772, 403] width 84 height 14
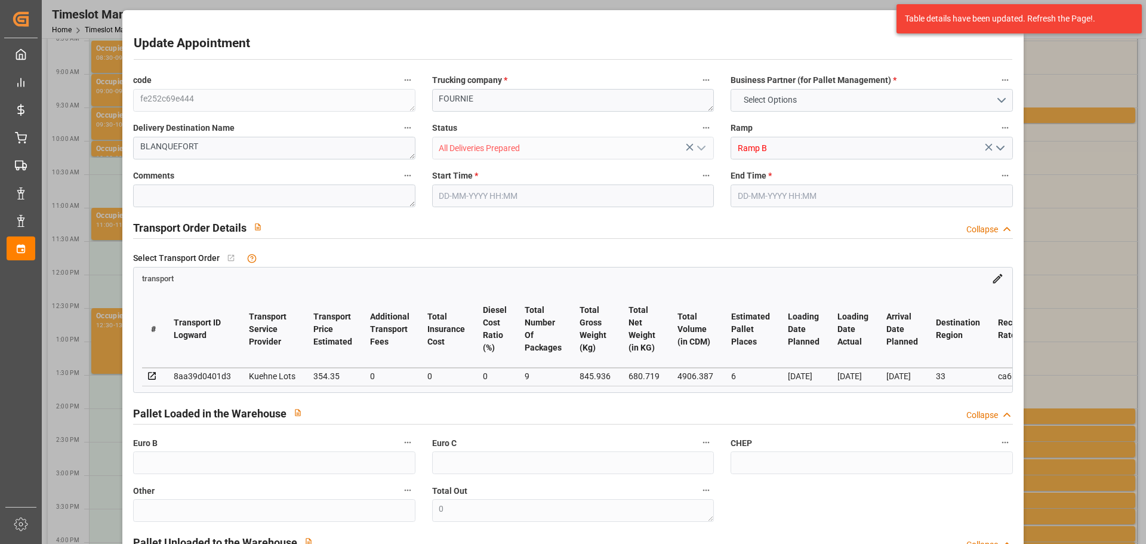
type input "6"
type input "354.35"
type input "0"
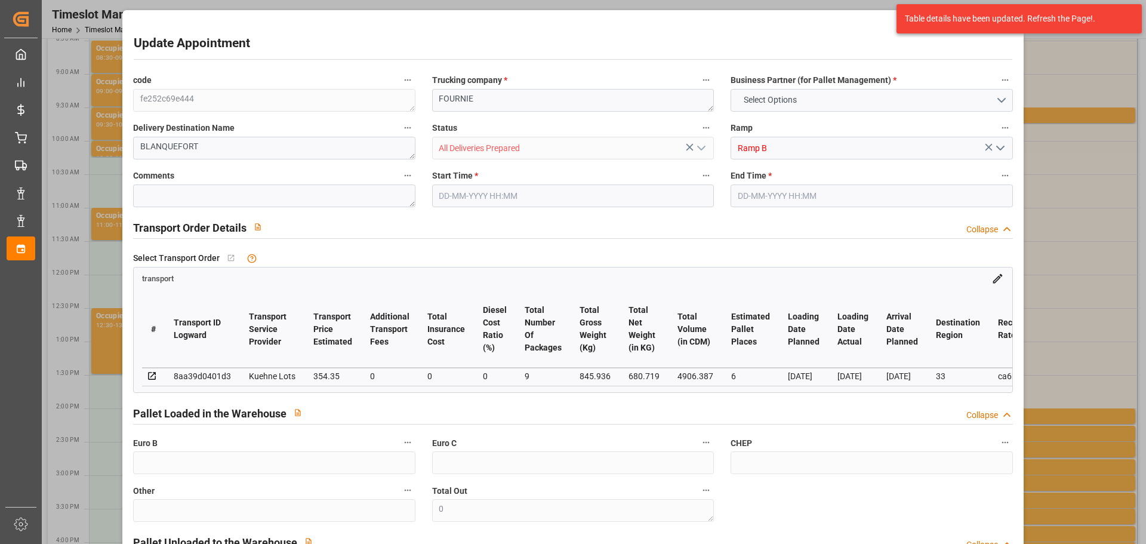
type input "354.35"
type input "0"
type input "9"
type input "680.719"
type input "1215.416"
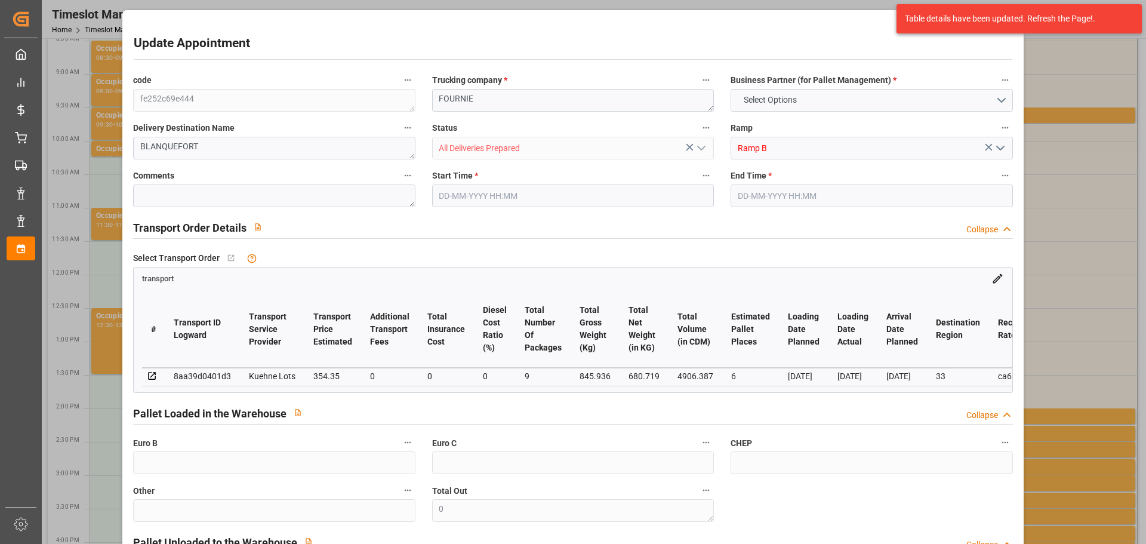
type input "4906.387"
type input "33"
type input "5"
type input "194"
type input "15"
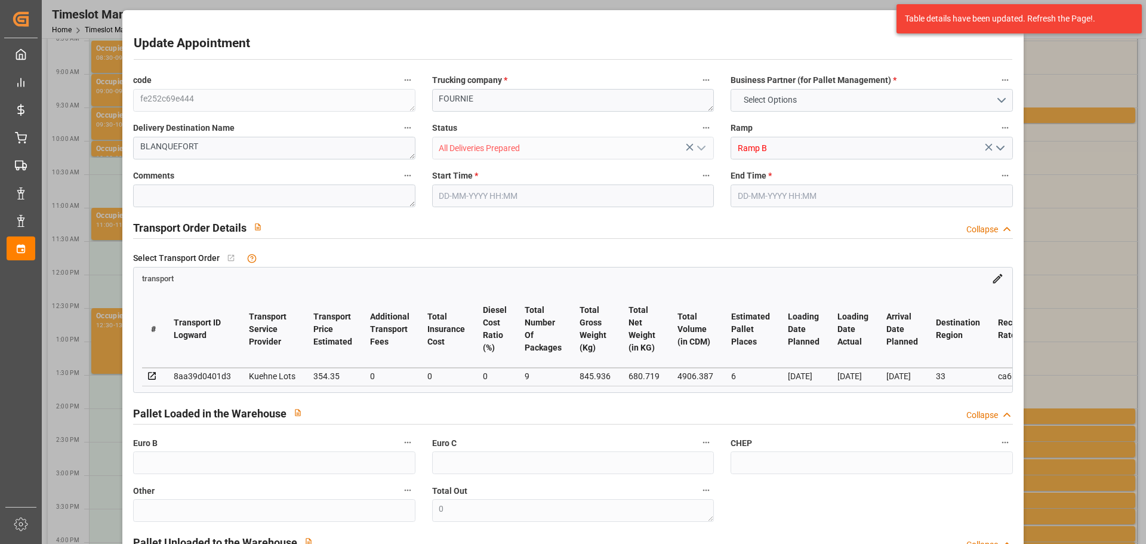
type input "101"
type input "845.936"
type input "0"
type input "4710.8598"
type input "0"
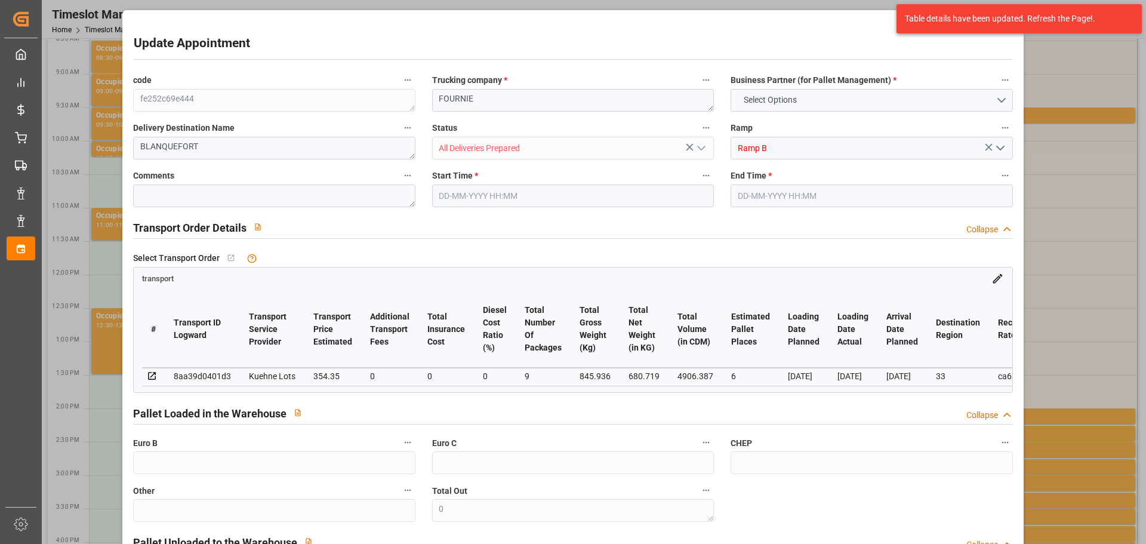
type input "0"
type input "21"
type input "35"
type input "23-09-2025 13:00"
type input "23-09-2025 13:15"
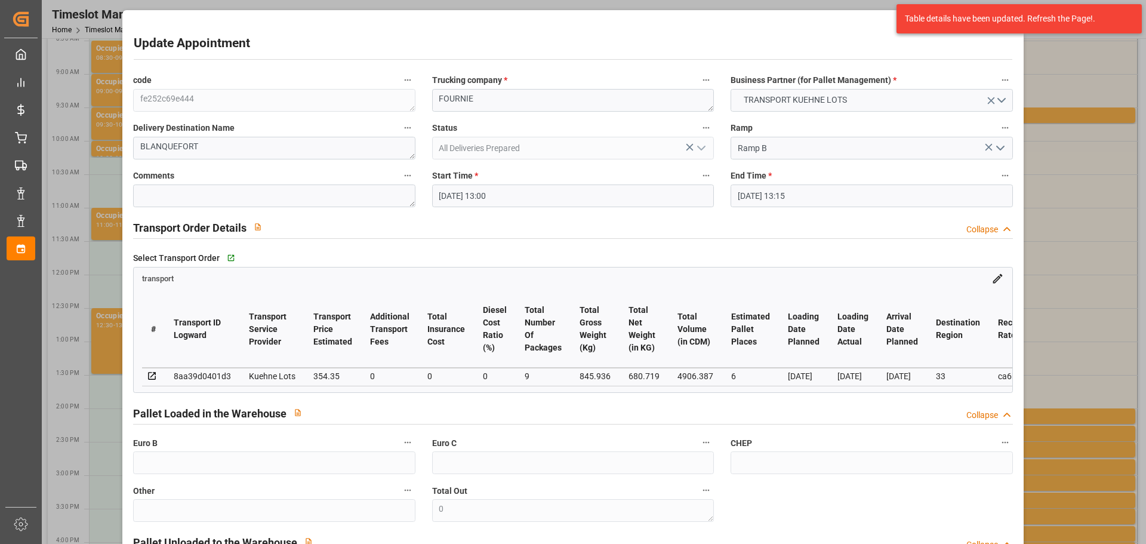
type input "16-09-2025 12:31"
type input "16-09-2025 11:27"
type input "[DATE]"
type input "19-09-2025"
type input "17-09-2025"
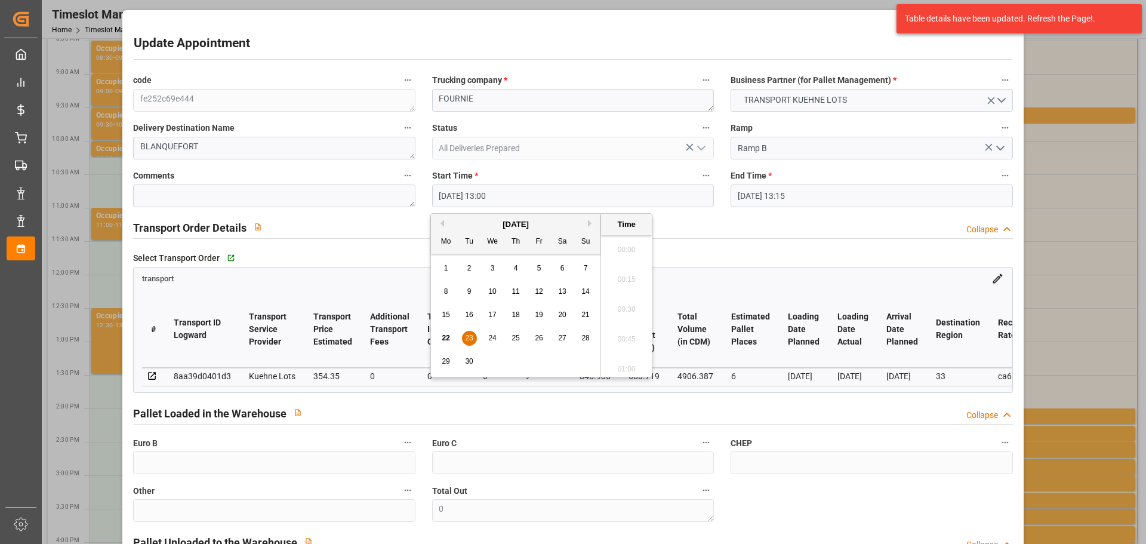
click at [474, 192] on input "23-09-2025 13:00" at bounding box center [573, 195] width 282 height 23
click at [468, 337] on span "23" at bounding box center [469, 338] width 8 height 8
click at [621, 248] on li "12:00" at bounding box center [626, 246] width 51 height 30
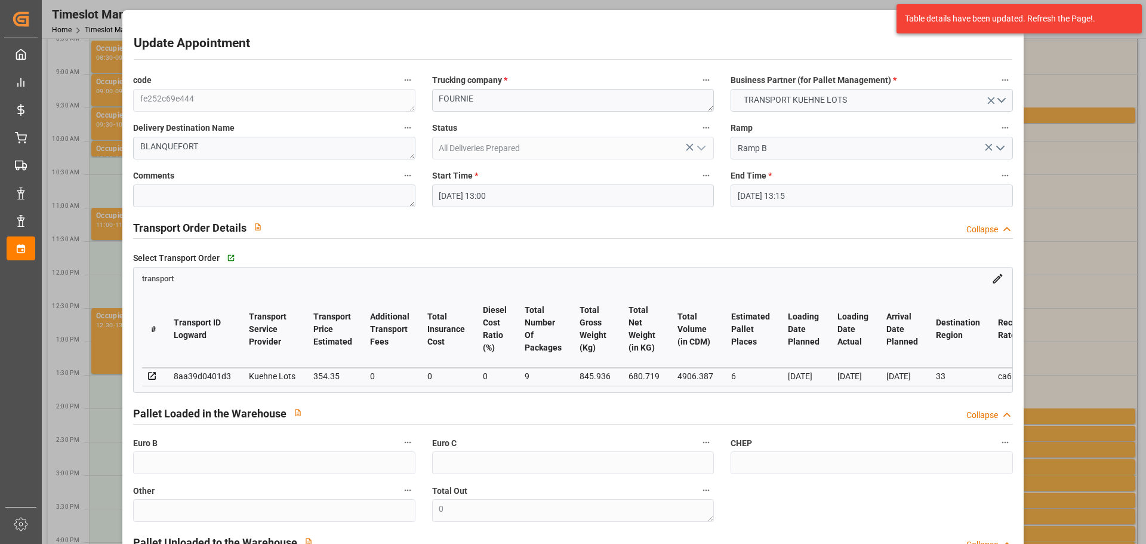
type input "23-09-2025 12:00"
click at [767, 187] on input "23-09-2025 13:15" at bounding box center [871, 195] width 282 height 23
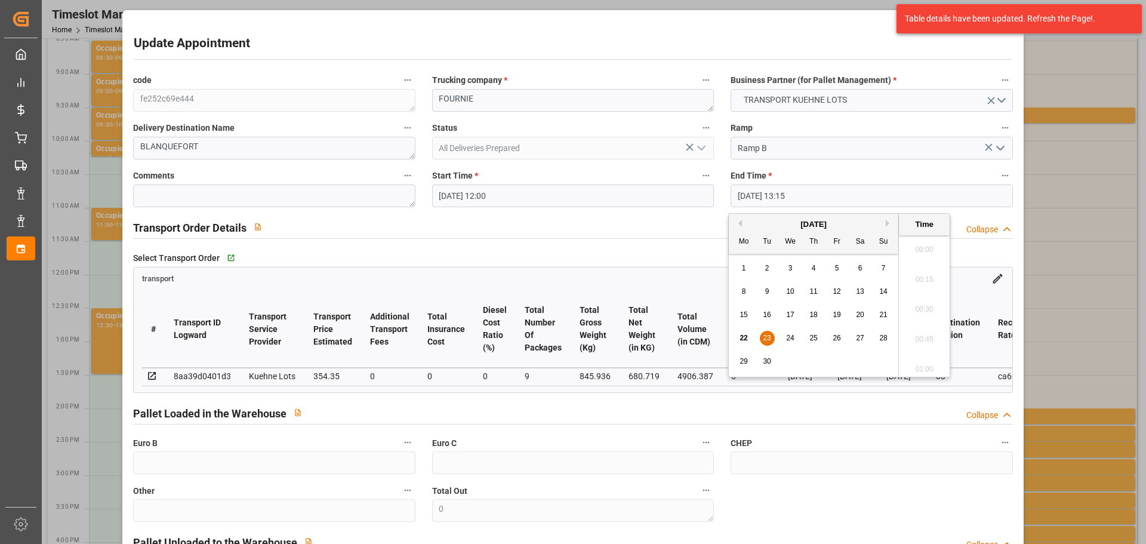
scroll to position [1526, 0]
click at [766, 333] on div "23" at bounding box center [767, 338] width 15 height 14
click at [923, 304] on li "12:15" at bounding box center [924, 306] width 51 height 30
type input "23-09-2025 12:15"
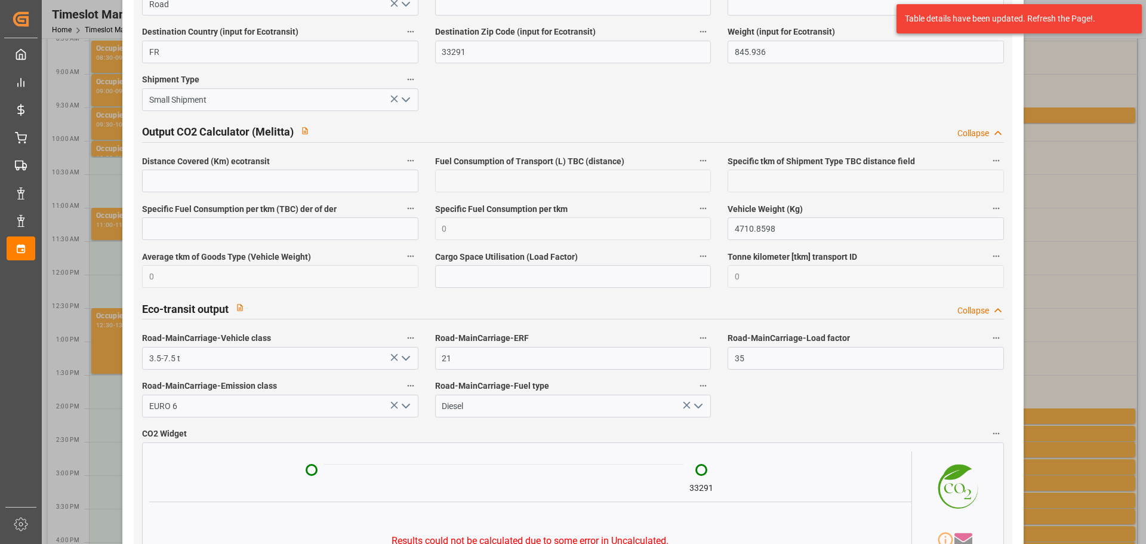
scroll to position [1947, 0]
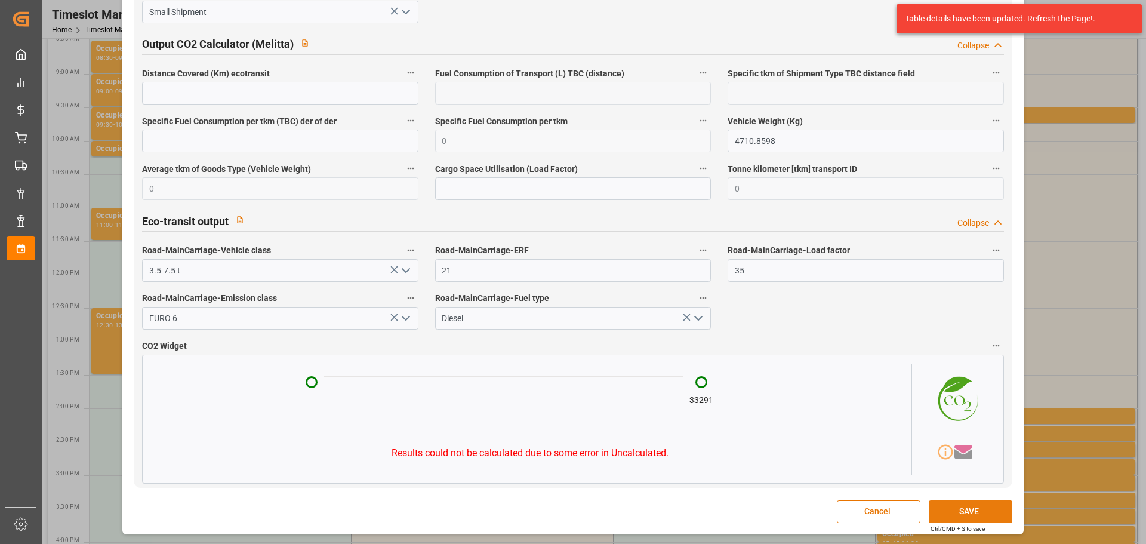
click at [954, 516] on button "SAVE" at bounding box center [971, 511] width 84 height 23
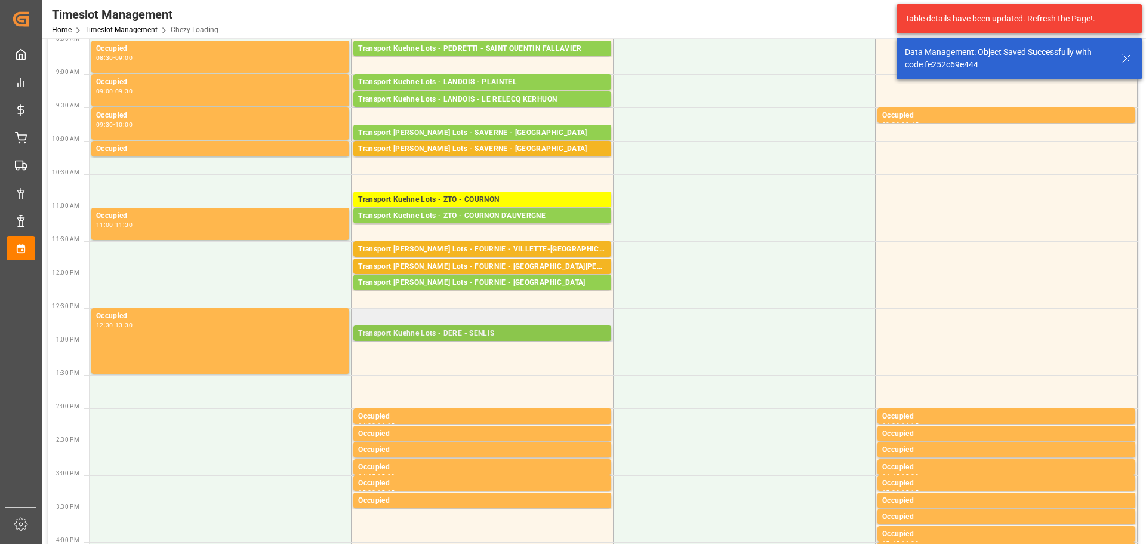
click at [445, 328] on div "Transport Kuehne Lots - DERE - SENLIS" at bounding box center [482, 334] width 248 height 12
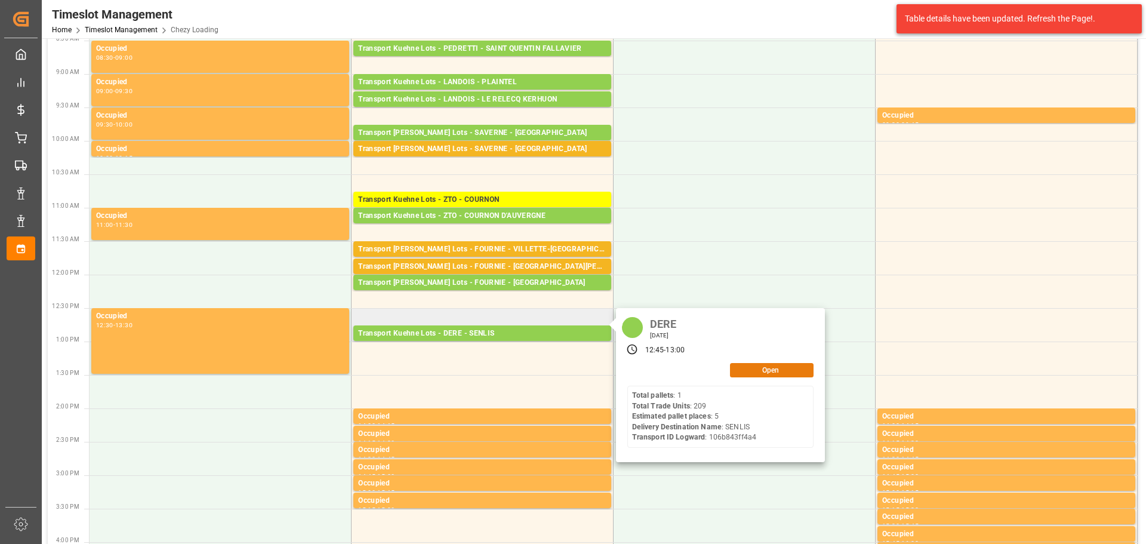
click at [758, 366] on button "Open" at bounding box center [772, 370] width 84 height 14
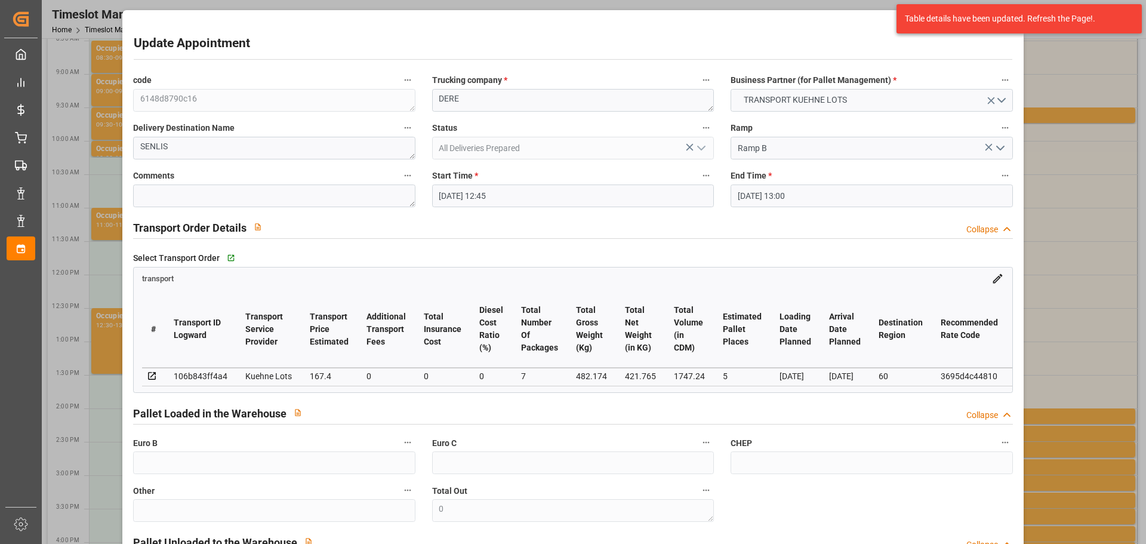
click at [453, 195] on input "23-09-2025 12:45" at bounding box center [573, 195] width 282 height 23
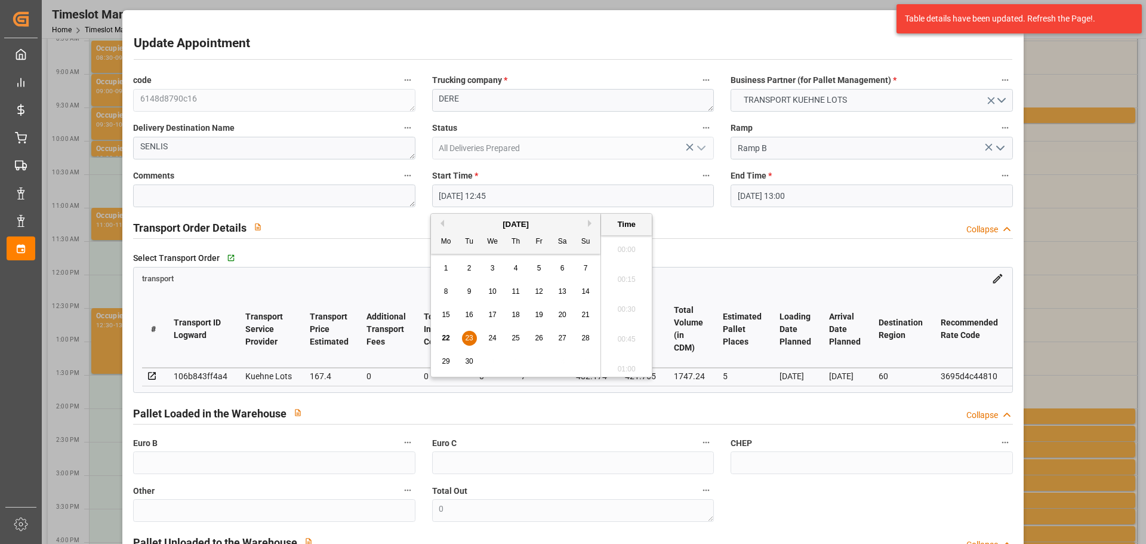
scroll to position [1466, 0]
click at [471, 338] on span "23" at bounding box center [469, 338] width 8 height 8
click at [622, 273] on li "12:30" at bounding box center [626, 276] width 51 height 30
type input "23-09-2025 12:30"
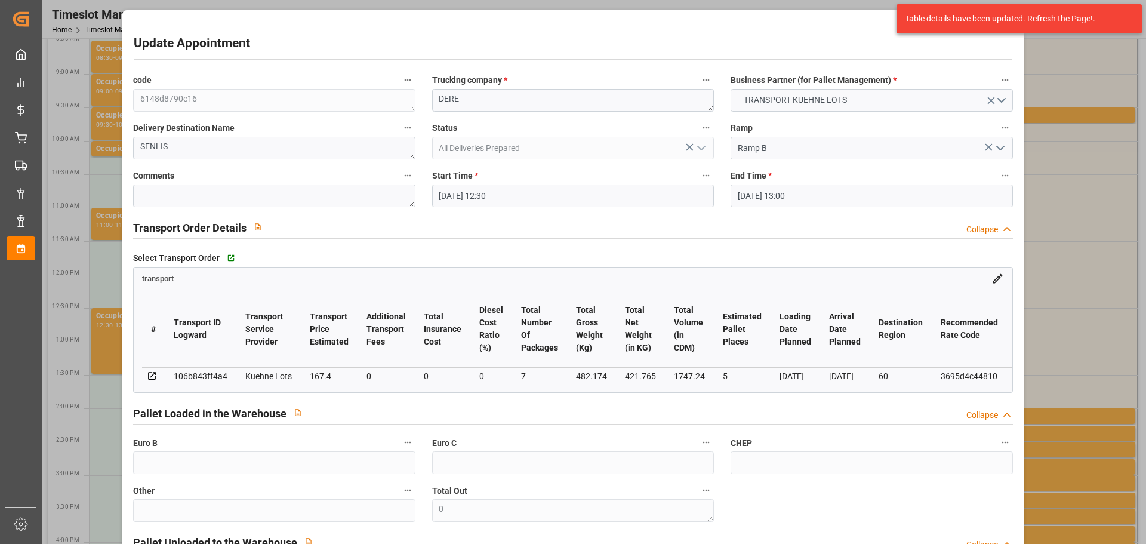
click at [750, 195] on input "23-09-2025 13:00" at bounding box center [871, 195] width 282 height 23
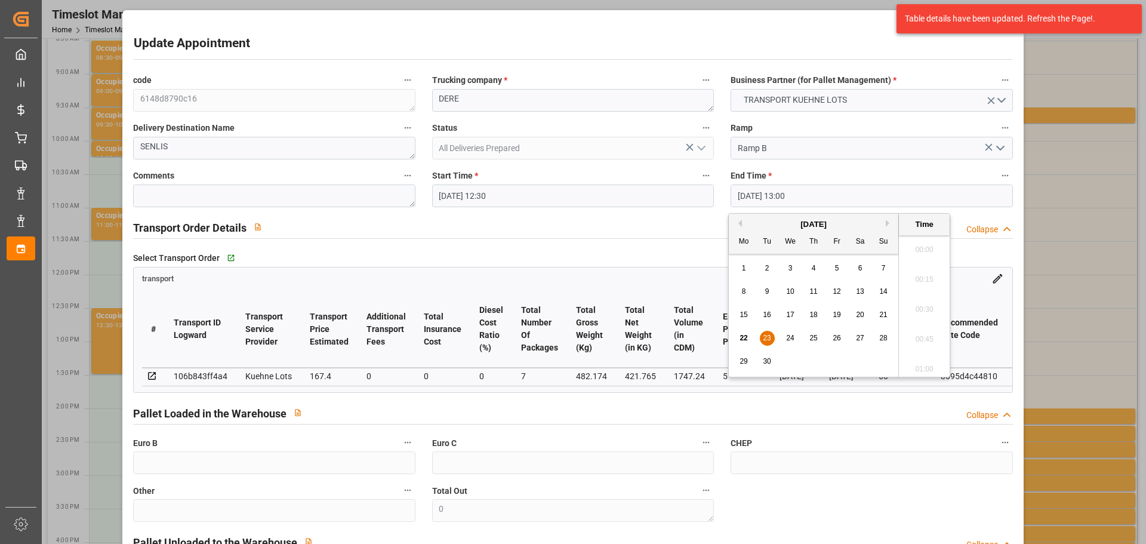
scroll to position [1496, 0]
click at [764, 335] on span "23" at bounding box center [767, 338] width 8 height 8
click at [923, 276] on li "12:45" at bounding box center [924, 276] width 51 height 30
type input "23-09-2025 12:45"
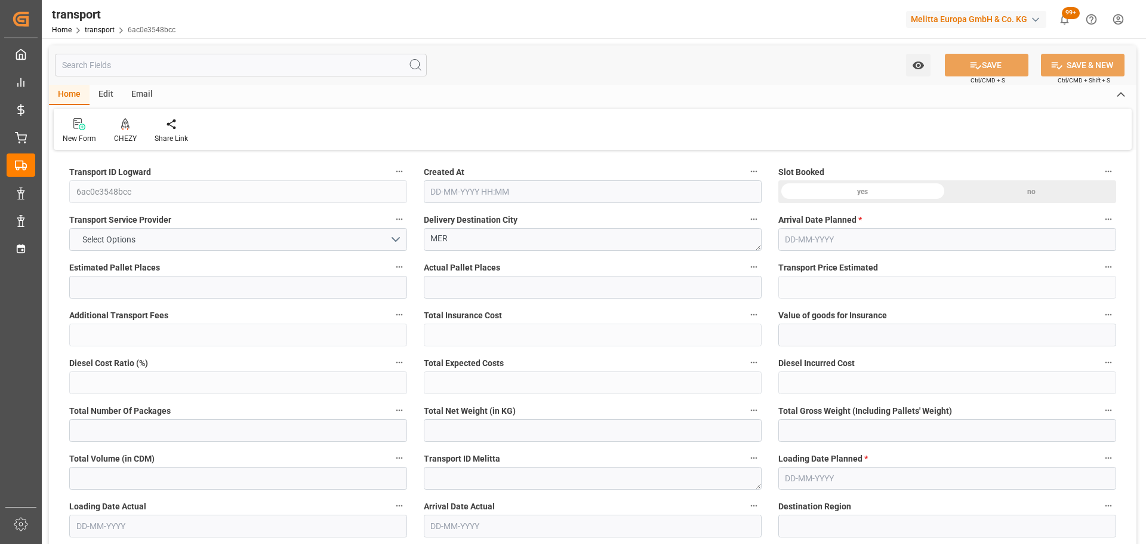
type input "12"
type input "313.46"
type input "0"
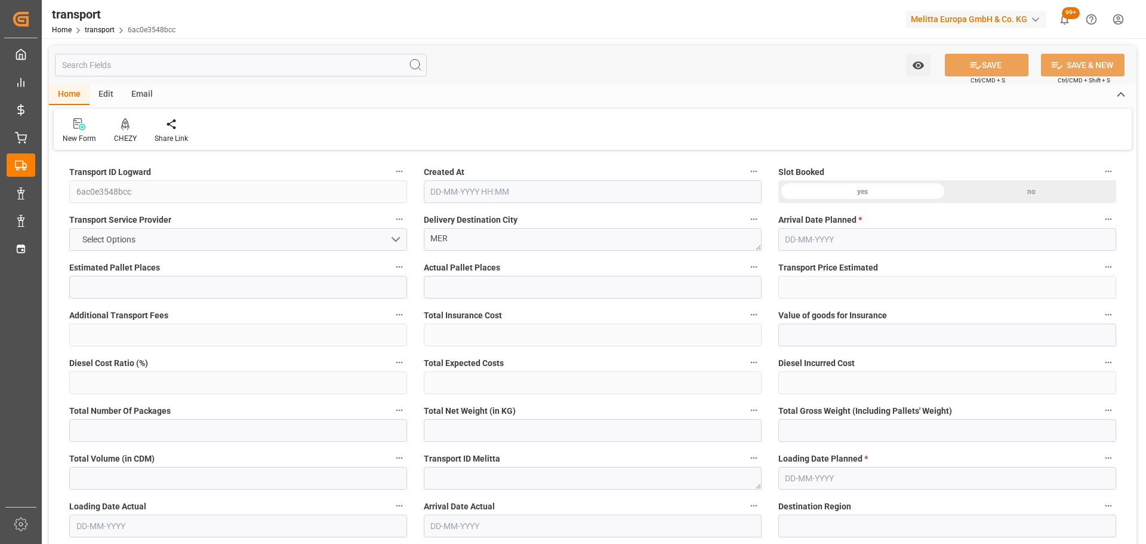
type input "313.46"
type input "0"
type input "1250.64"
type input "1970.744"
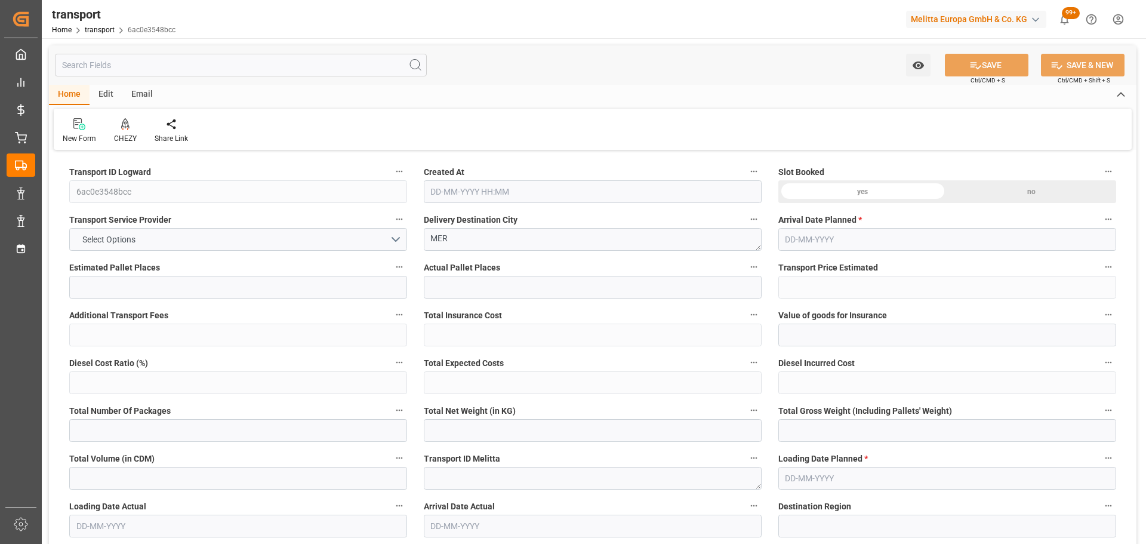
type input "13888.08"
type input "41"
type input "11"
type input "16"
type input "12"
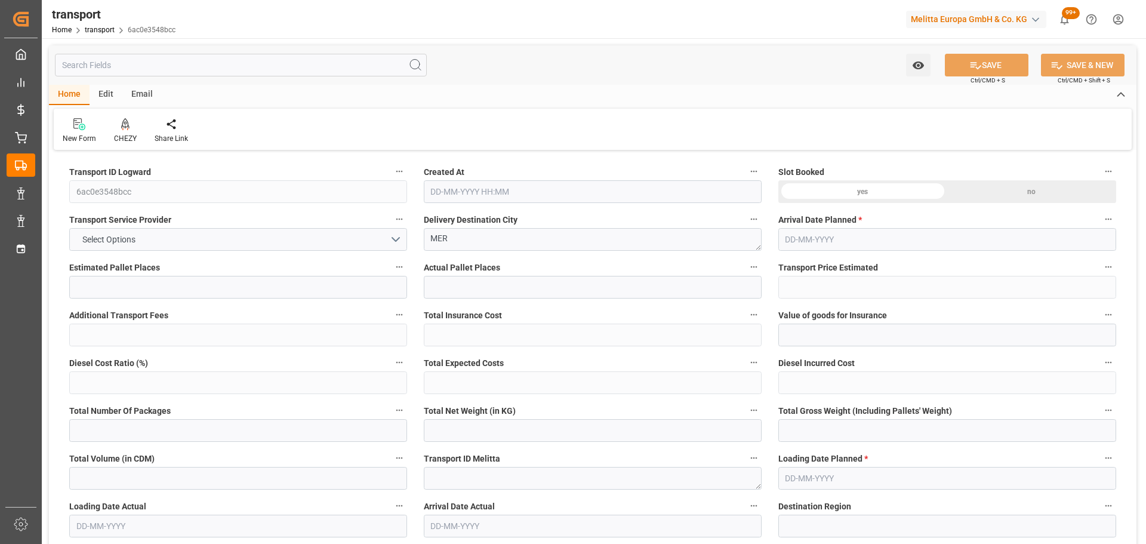
type input "101"
type input "1518.48"
type input "0"
type input "4710.8598"
type input "0"
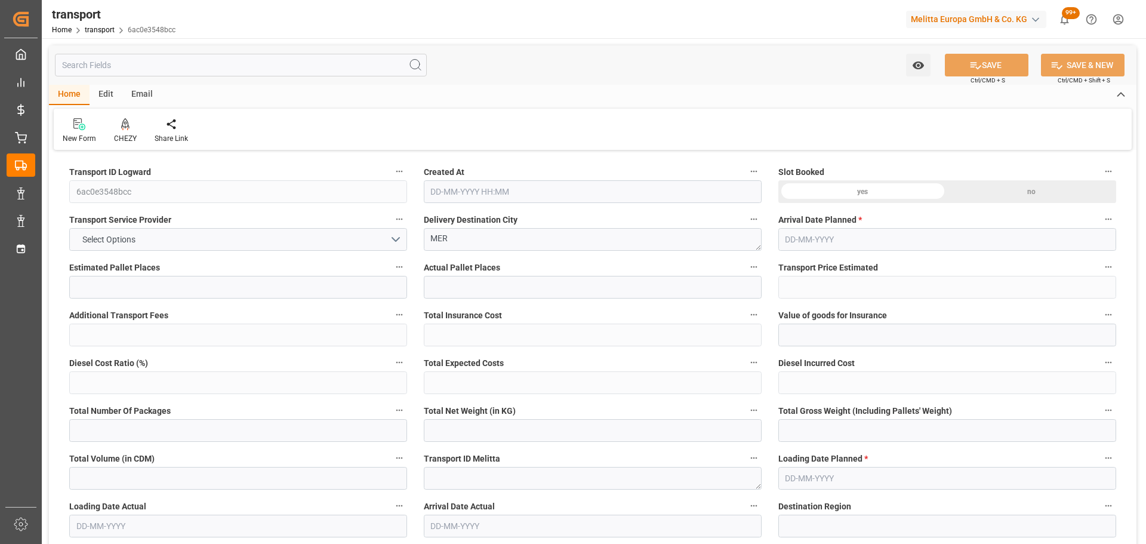
type input "0"
type input "21"
type input "35"
type input "22-09-2025 11:22"
type input "[DATE]"
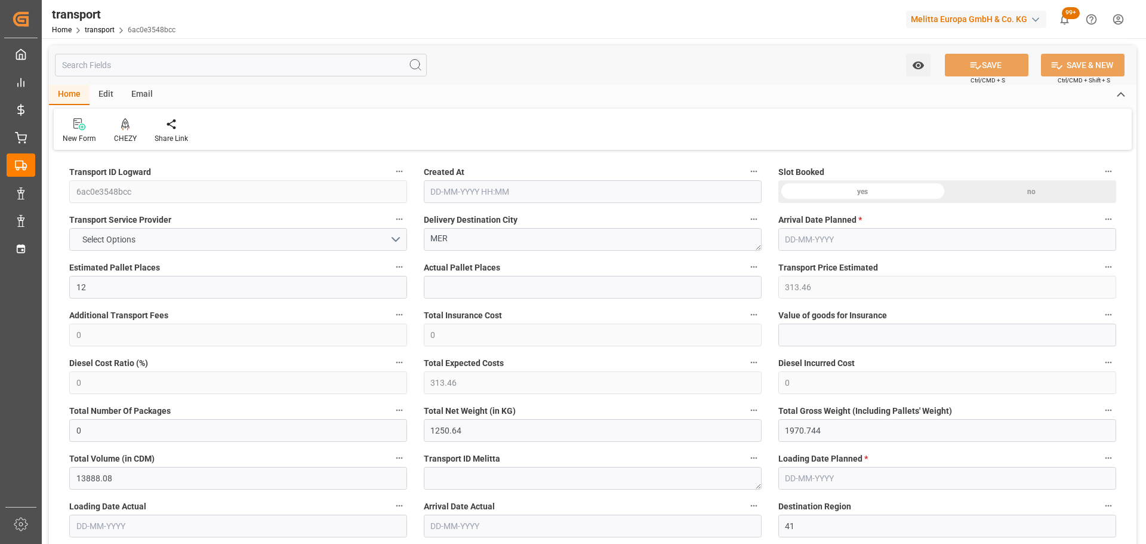
type input "[DATE]"
click at [122, 126] on icon at bounding box center [125, 123] width 8 height 10
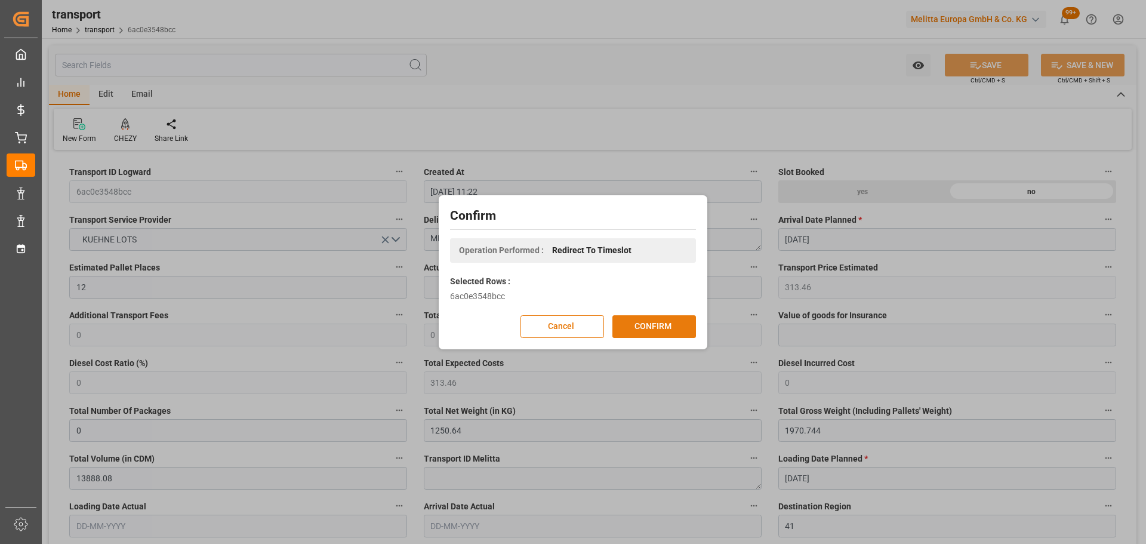
click at [671, 325] on button "CONFIRM" at bounding box center [654, 326] width 84 height 23
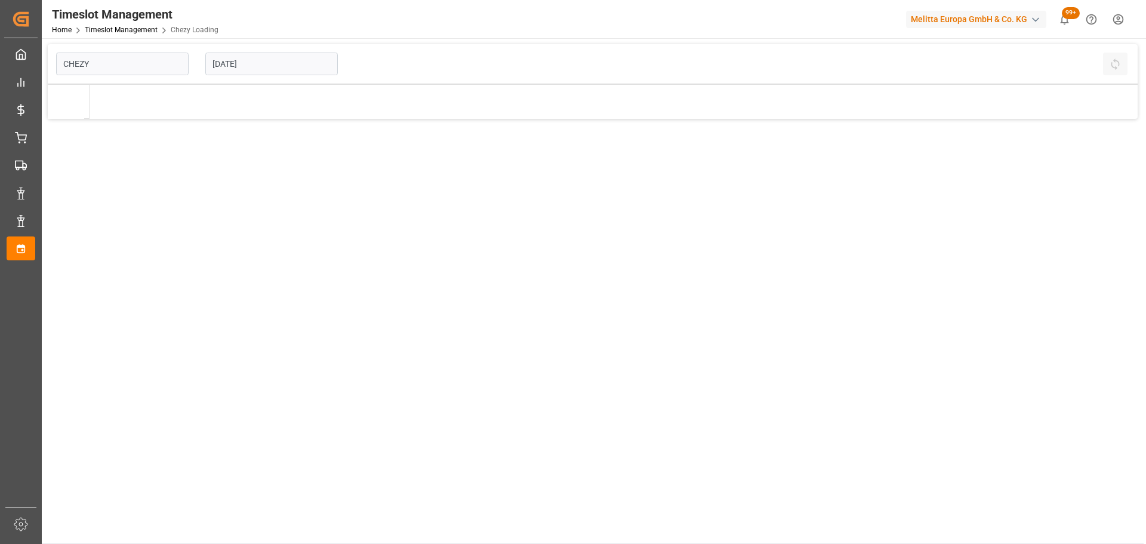
type input "Chezy Loading"
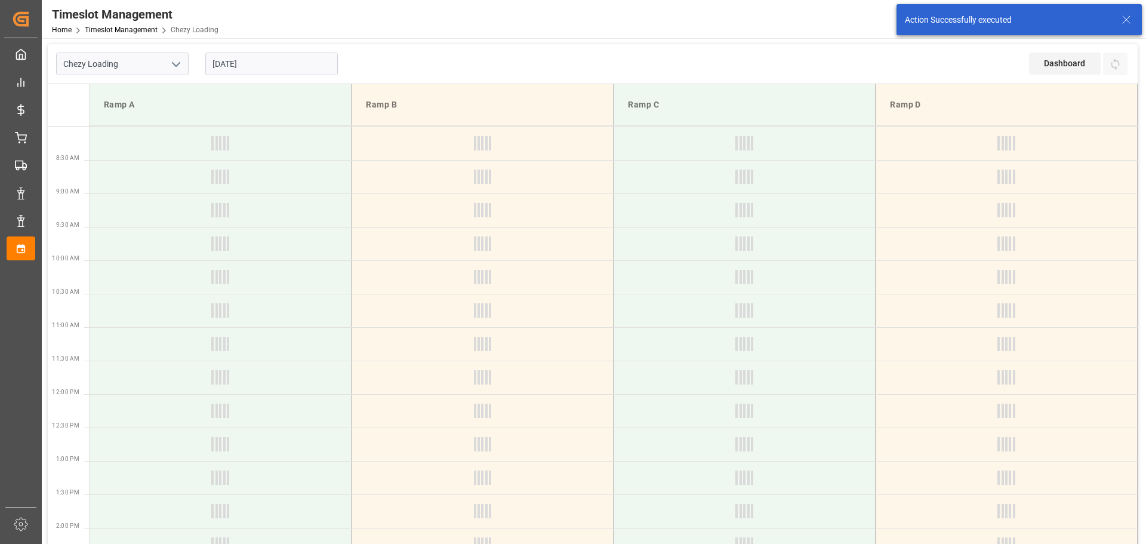
click at [230, 55] on input "[DATE]" at bounding box center [271, 64] width 132 height 23
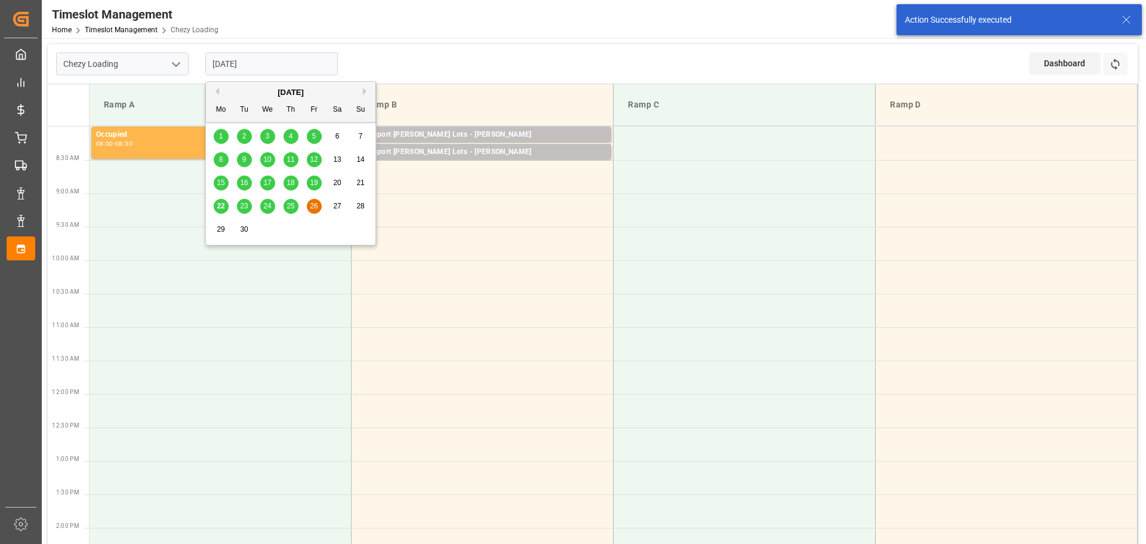
click at [291, 202] on span "25" at bounding box center [290, 206] width 8 height 8
type input "[DATE]"
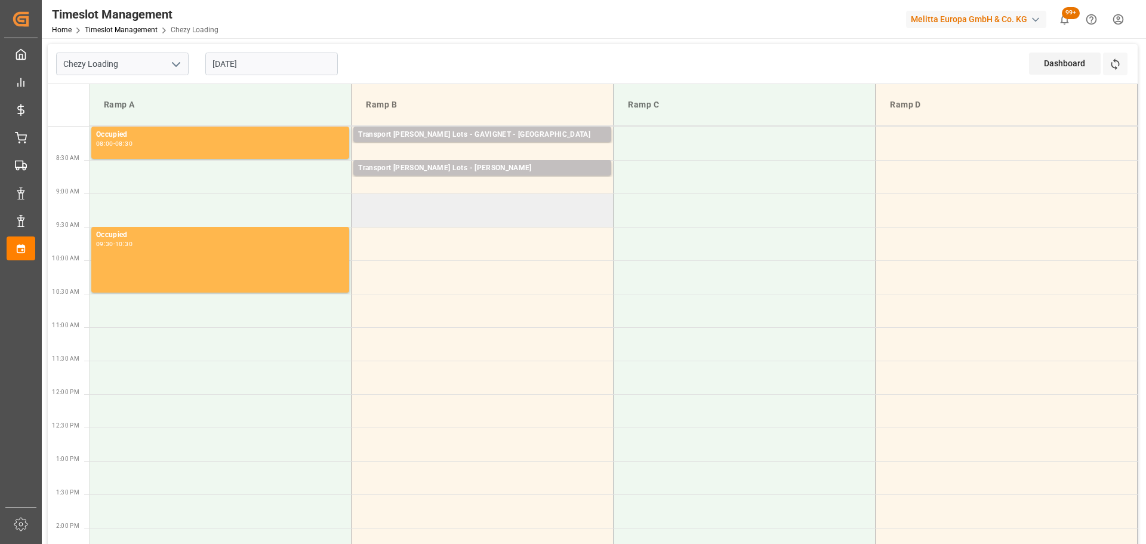
click at [359, 202] on td at bounding box center [483, 209] width 262 height 33
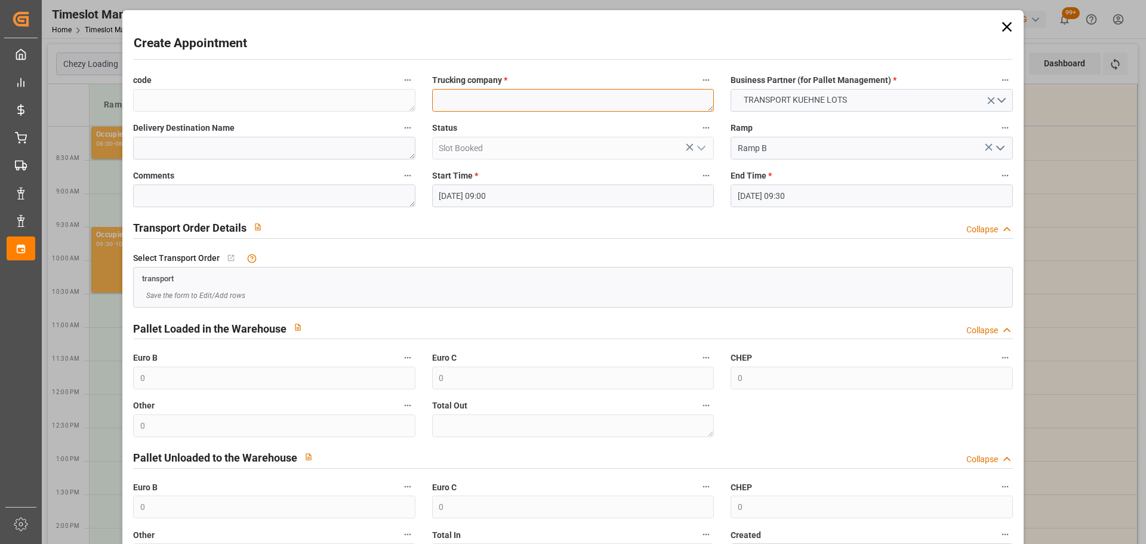
click at [476, 106] on textarea at bounding box center [573, 100] width 282 height 23
type textarea "SIMON 51"
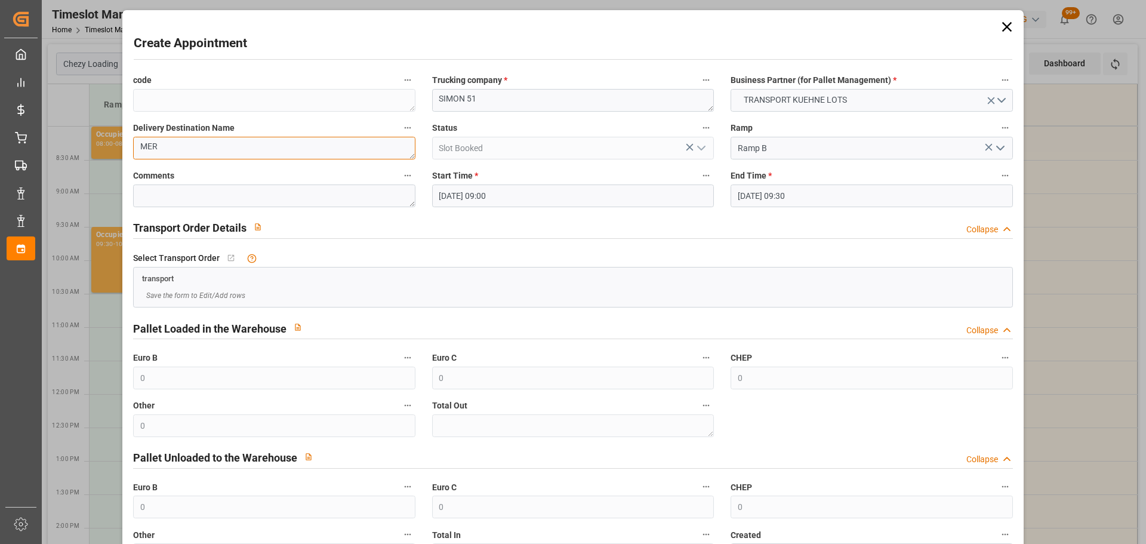
type textarea "MER"
click at [769, 194] on input "[DATE] 09:30" at bounding box center [871, 195] width 282 height 23
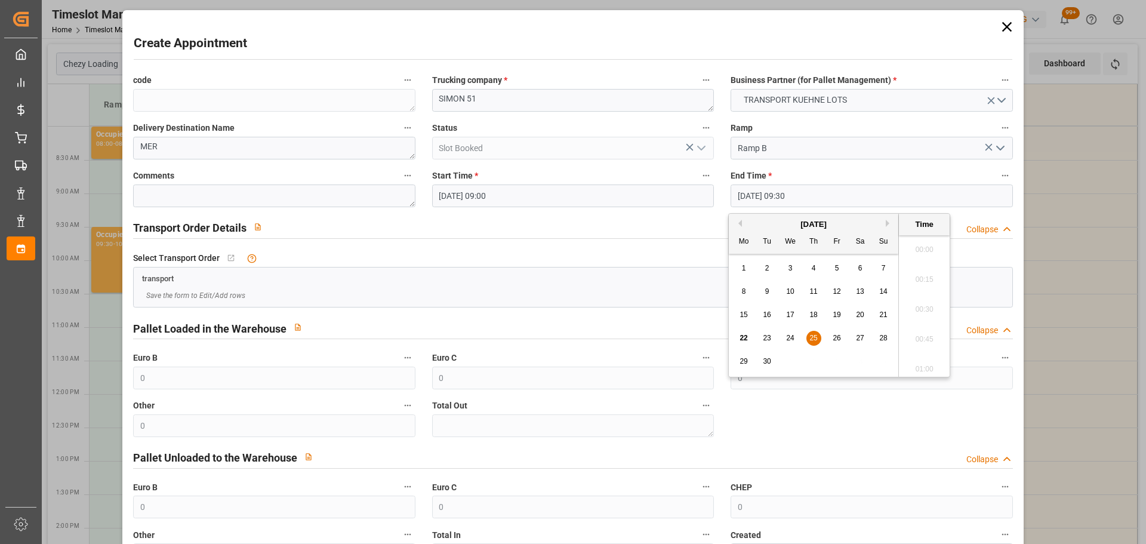
scroll to position [1078, 0]
click at [815, 335] on span "25" at bounding box center [813, 338] width 8 height 8
click at [917, 272] on li "09:15" at bounding box center [924, 276] width 51 height 30
type input "[DATE] 09:15"
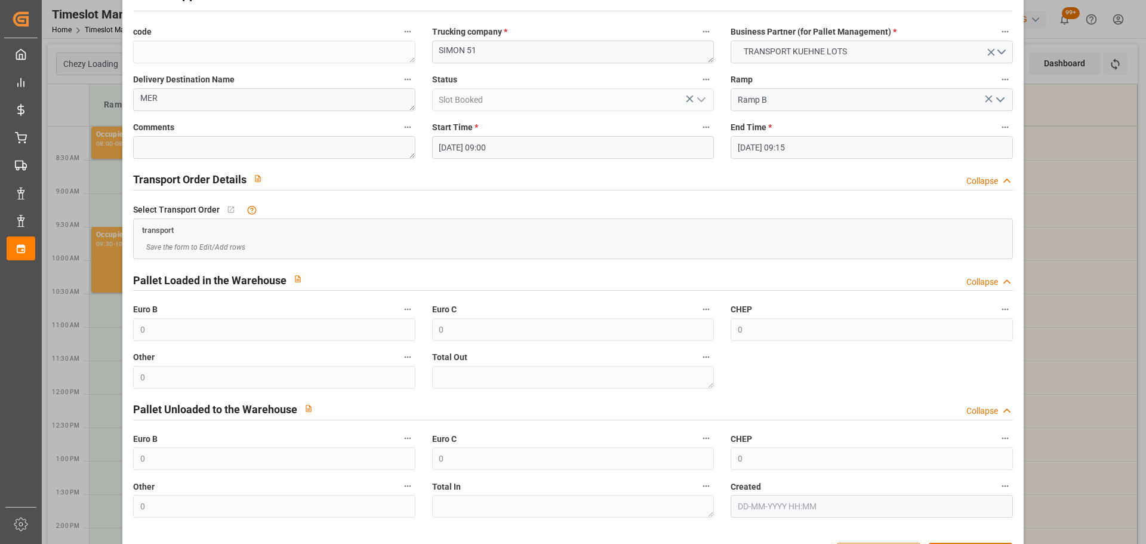
scroll to position [91, 0]
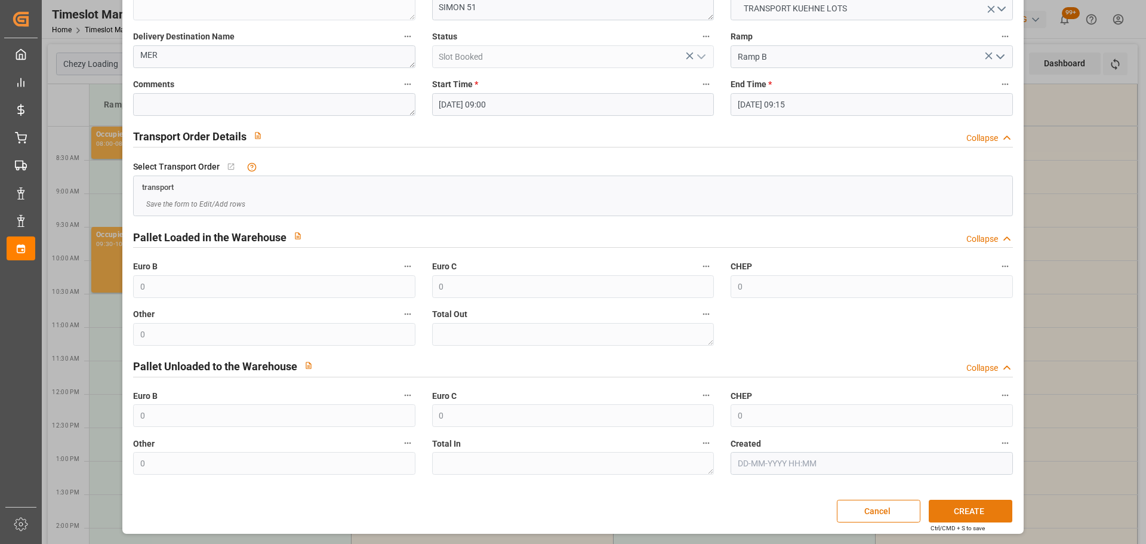
click at [964, 510] on button "CREATE" at bounding box center [971, 511] width 84 height 23
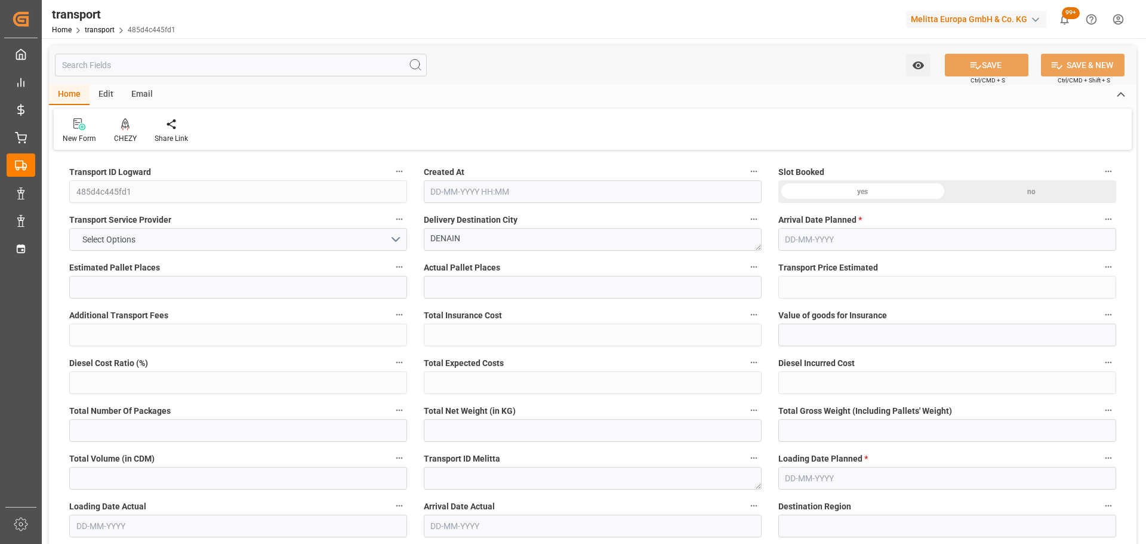
type input "5"
type input "177.51"
type input "0"
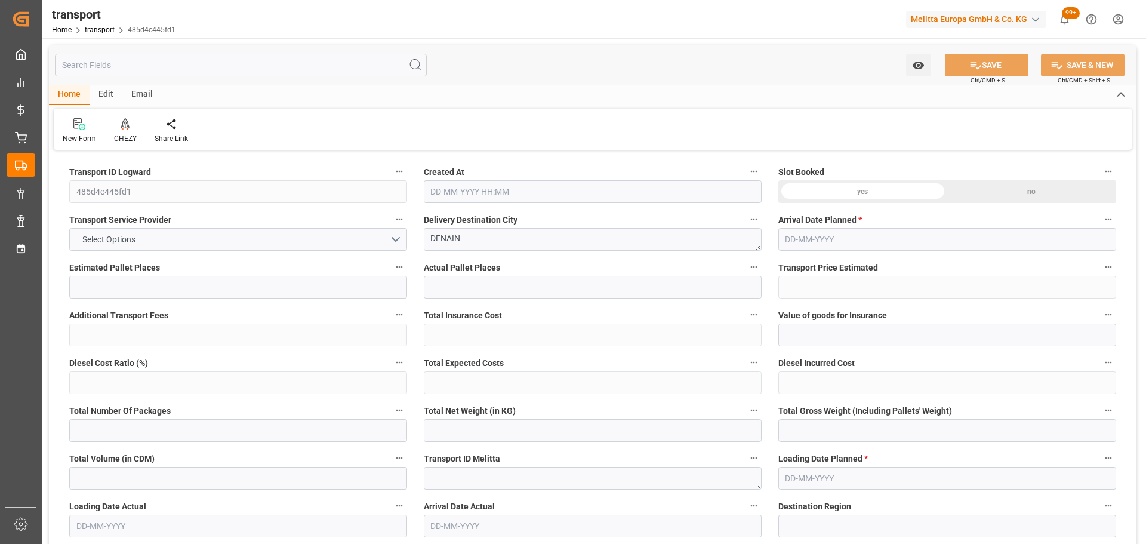
type input "177.51"
type input "0"
type input "483.619"
type input "609.352"
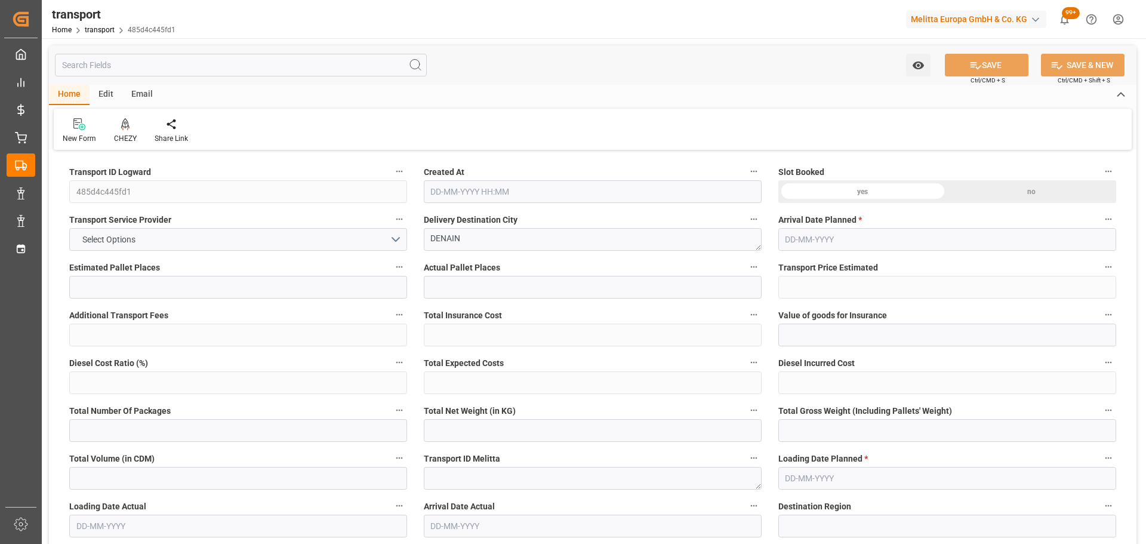
type input "1016.488"
type input "59"
type input "0"
type input "116"
type input "5"
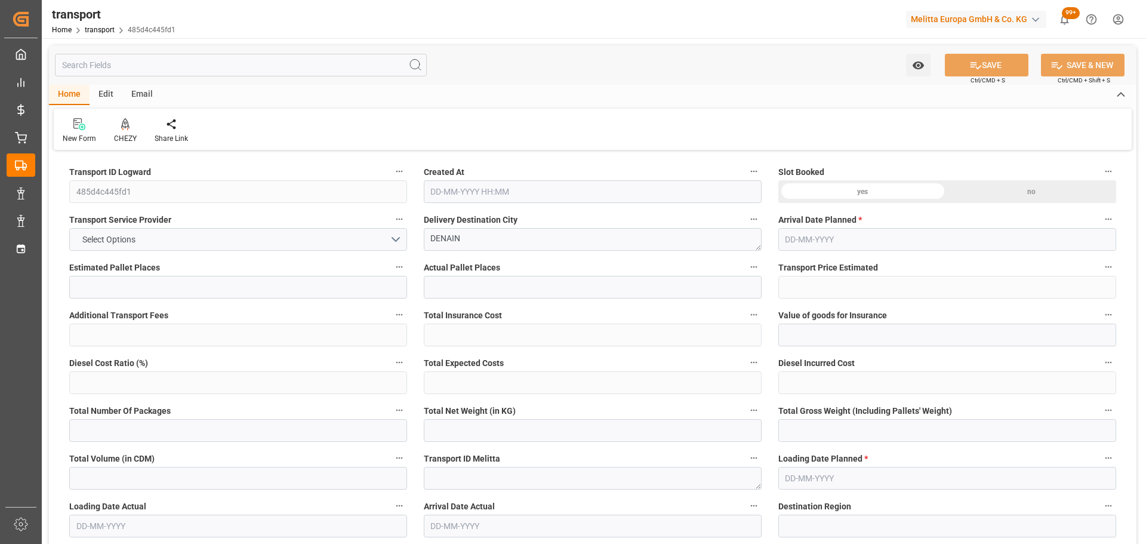
type input "101"
type input "494.352"
type input "0"
type input "4710.8598"
type input "0"
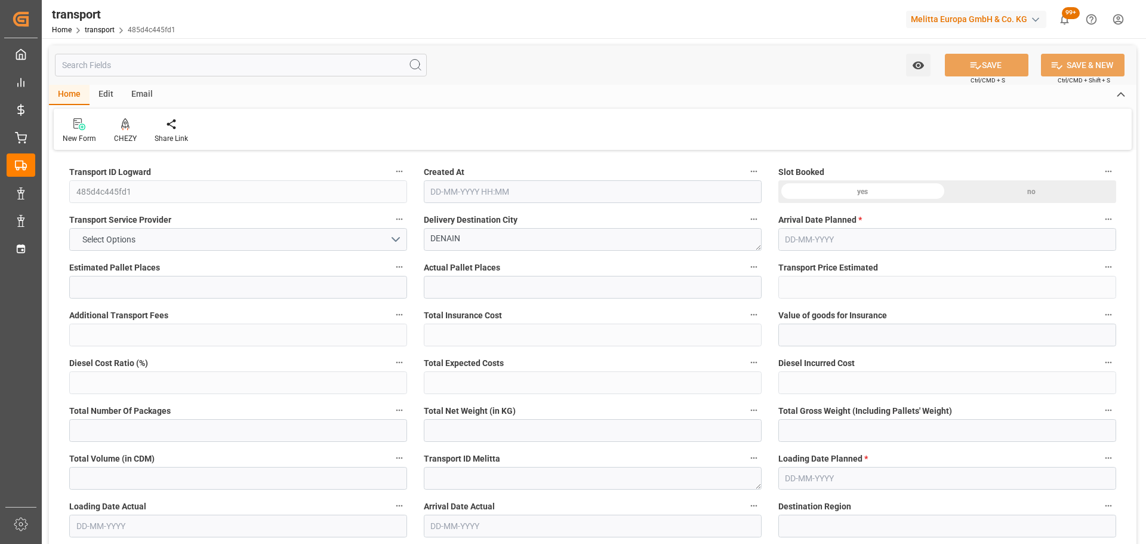
type input "0"
type input "21"
type input "35"
type input "[DATE] 11:19"
type input "[DATE]"
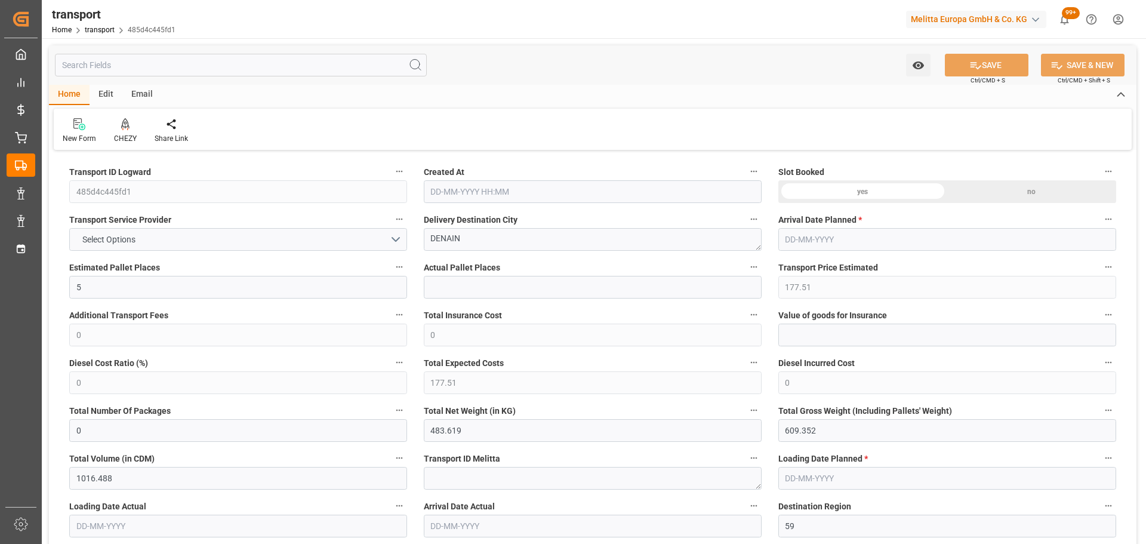
type input "[DATE]"
click at [130, 125] on div at bounding box center [125, 124] width 23 height 13
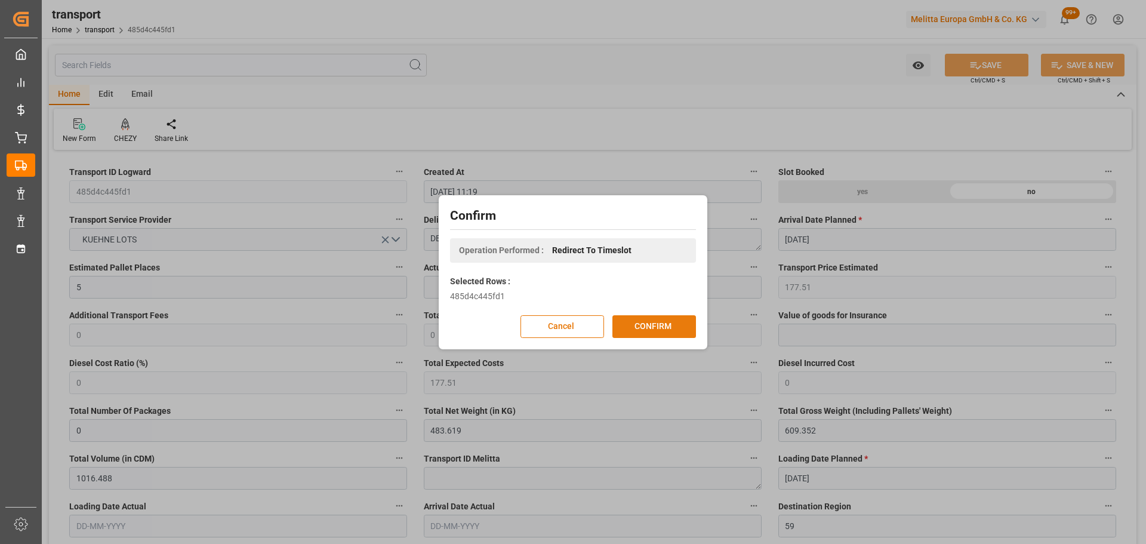
click at [673, 326] on button "CONFIRM" at bounding box center [654, 326] width 84 height 23
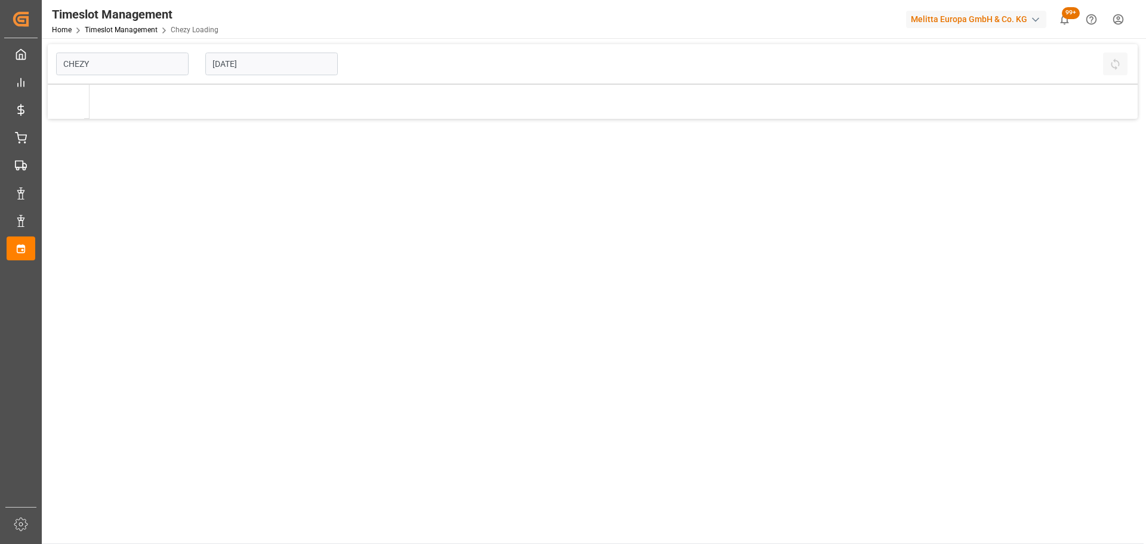
type input "Chezy Loading"
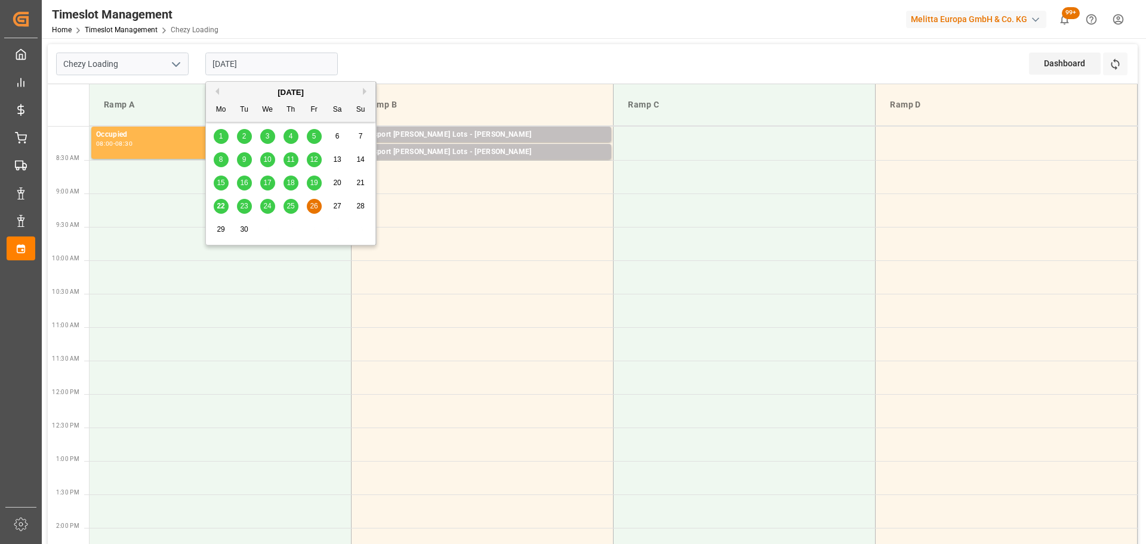
click at [260, 60] on input "[DATE]" at bounding box center [271, 64] width 132 height 23
click at [443, 230] on td at bounding box center [483, 243] width 262 height 33
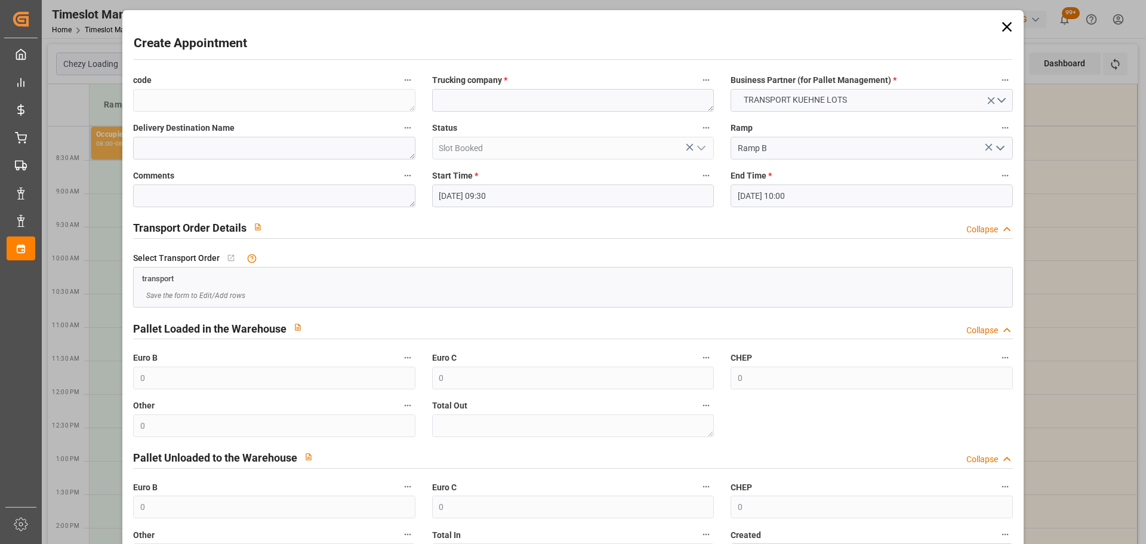
click at [1003, 26] on icon at bounding box center [1006, 27] width 10 height 10
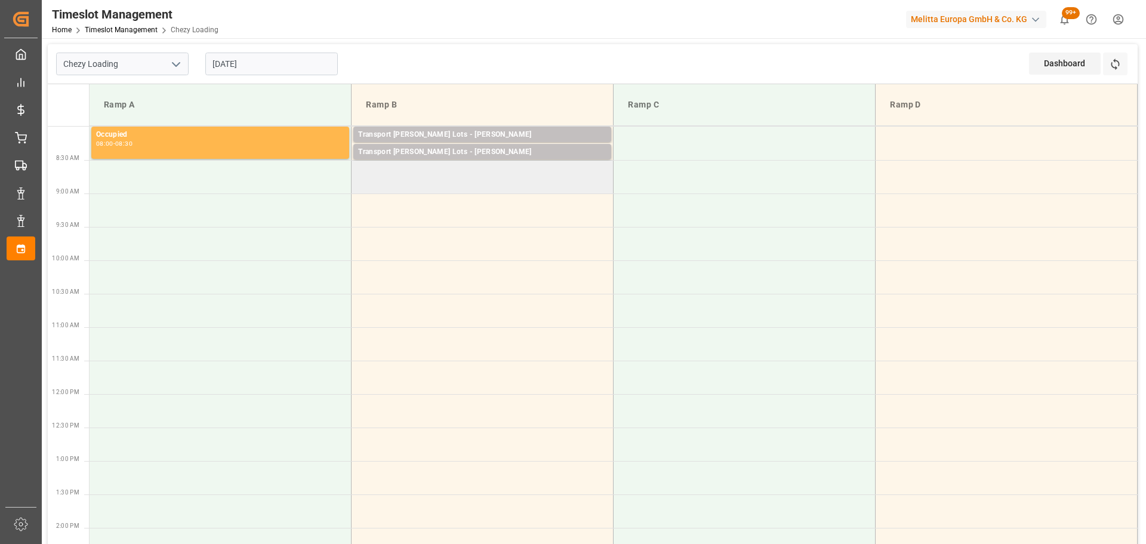
click at [363, 188] on td at bounding box center [483, 176] width 262 height 33
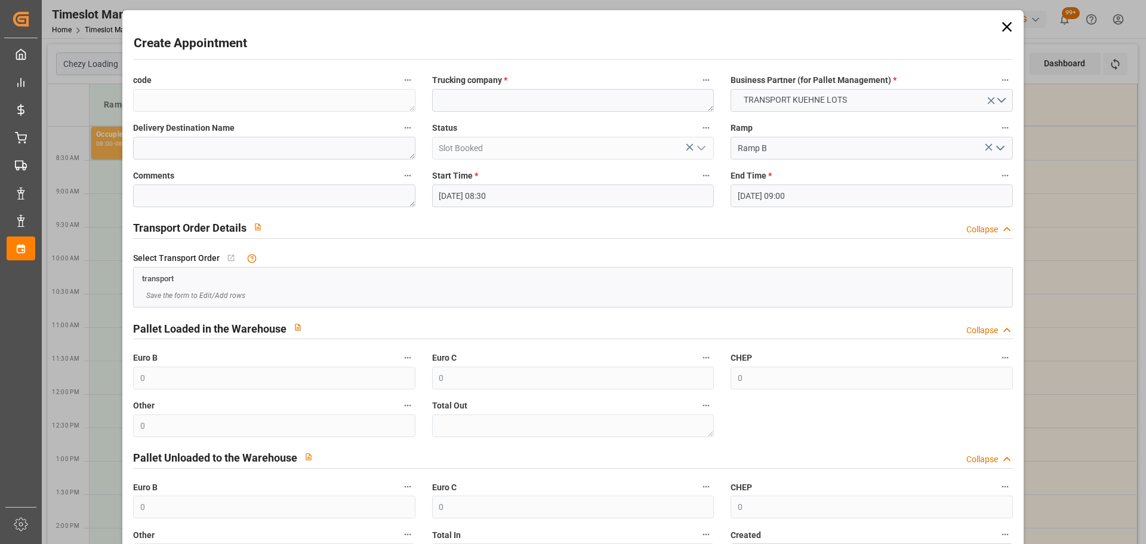
click at [501, 191] on input "[DATE] 08:30" at bounding box center [573, 195] width 282 height 23
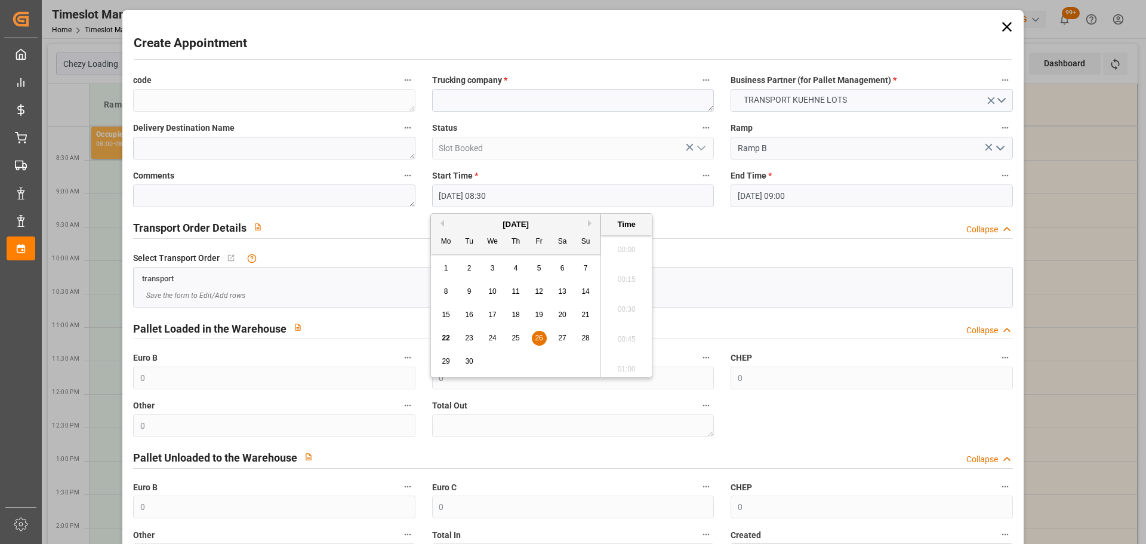
scroll to position [959, 0]
click at [541, 340] on span "26" at bounding box center [539, 338] width 8 height 8
click at [635, 329] on li "08:45" at bounding box center [626, 335] width 51 height 30
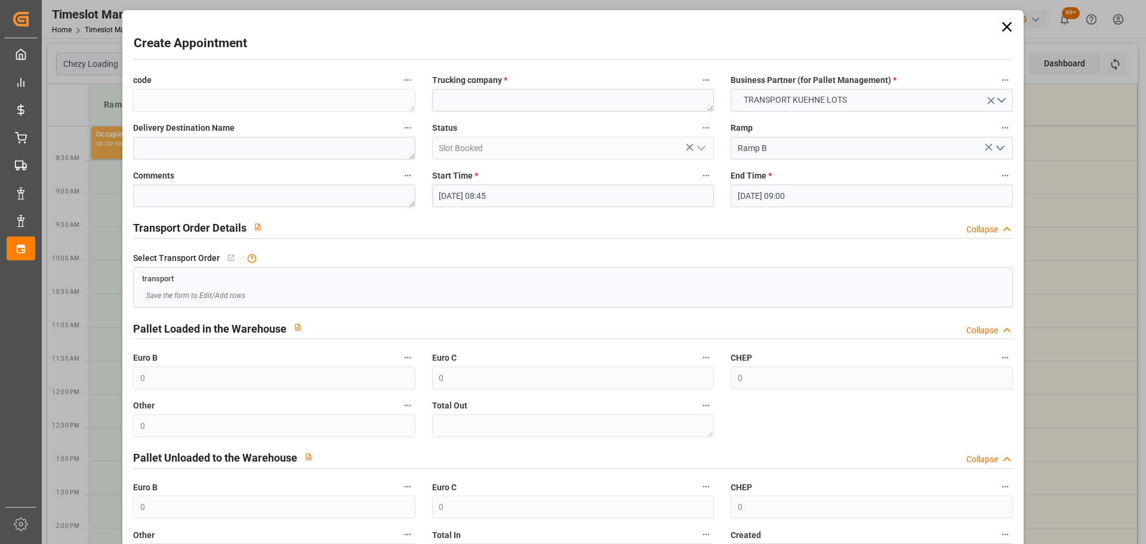
type input "[DATE] 08:45"
click at [501, 103] on textarea at bounding box center [573, 100] width 282 height 23
type textarea "LEBLANC"
type textarea "DEN"
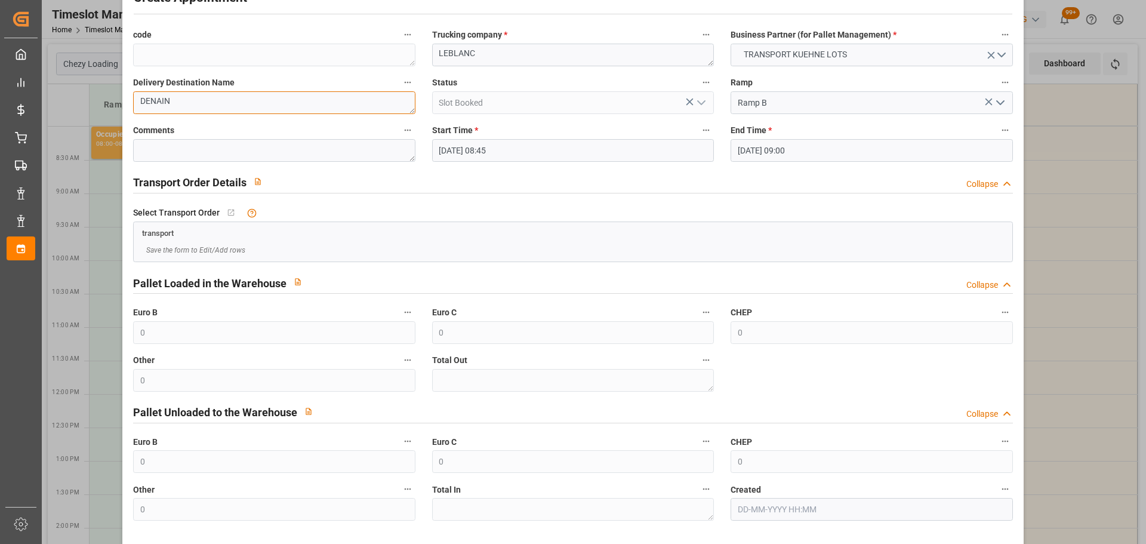
scroll to position [91, 0]
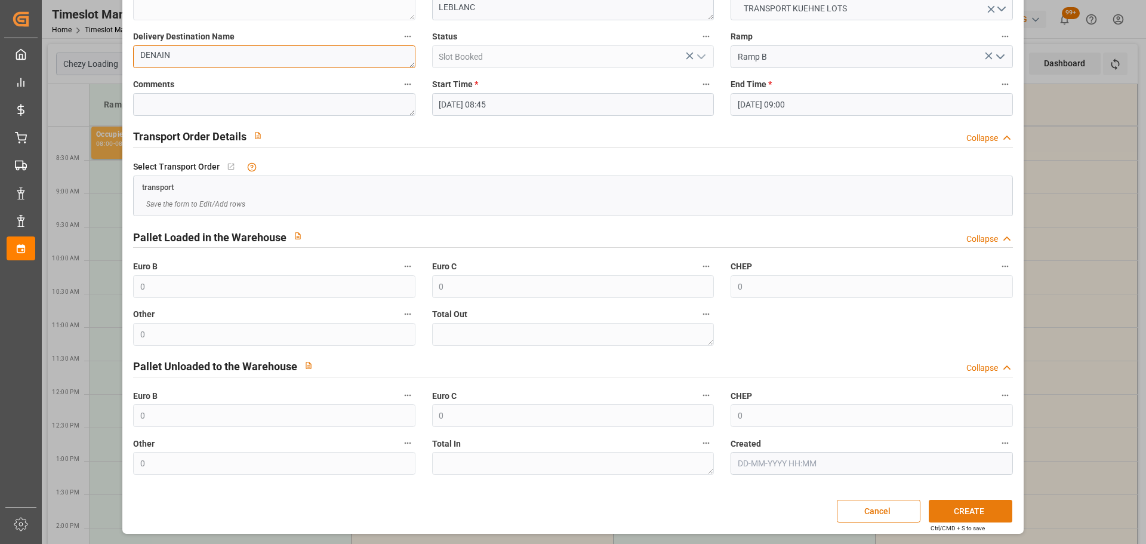
type textarea "DENAIN"
click at [973, 514] on button "CREATE" at bounding box center [971, 511] width 84 height 23
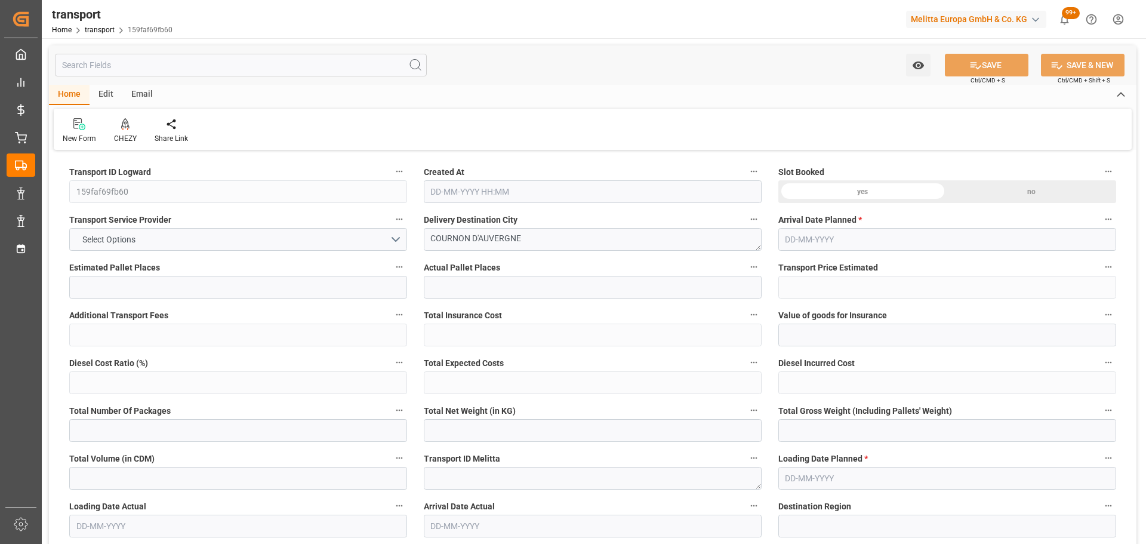
type input "10"
type input "393.23"
type input "0"
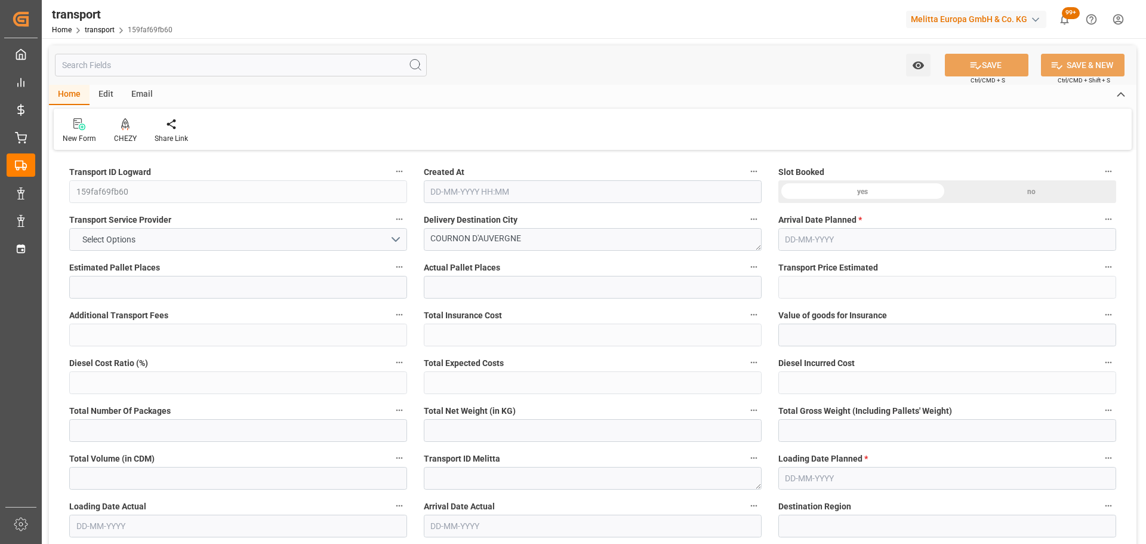
type input "393.23"
type input "0"
type input "2511.114"
type input "3914"
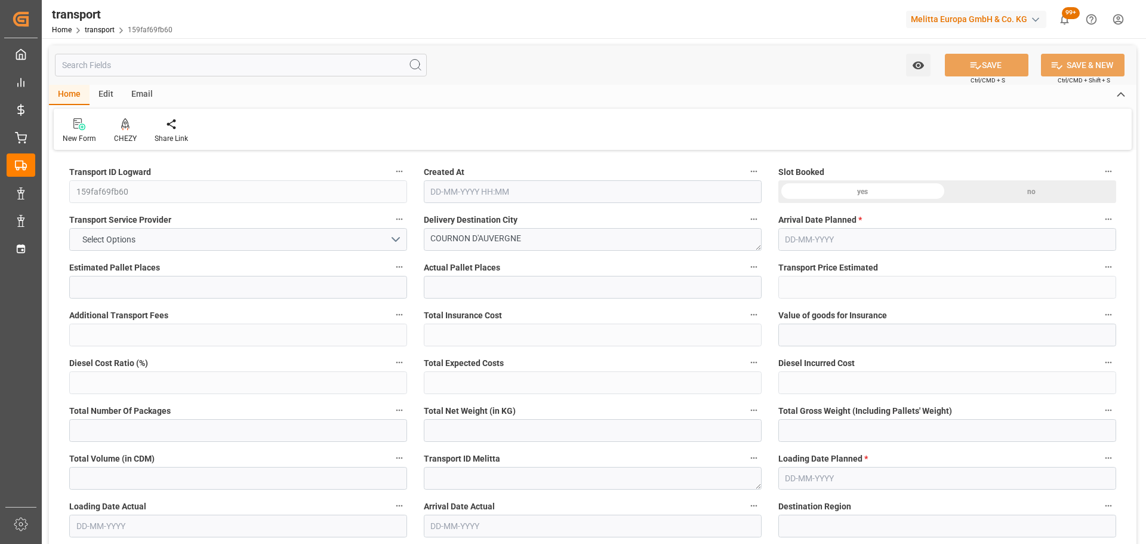
type input "12193.7"
type input "63"
type input "9"
type input "318"
type input "13"
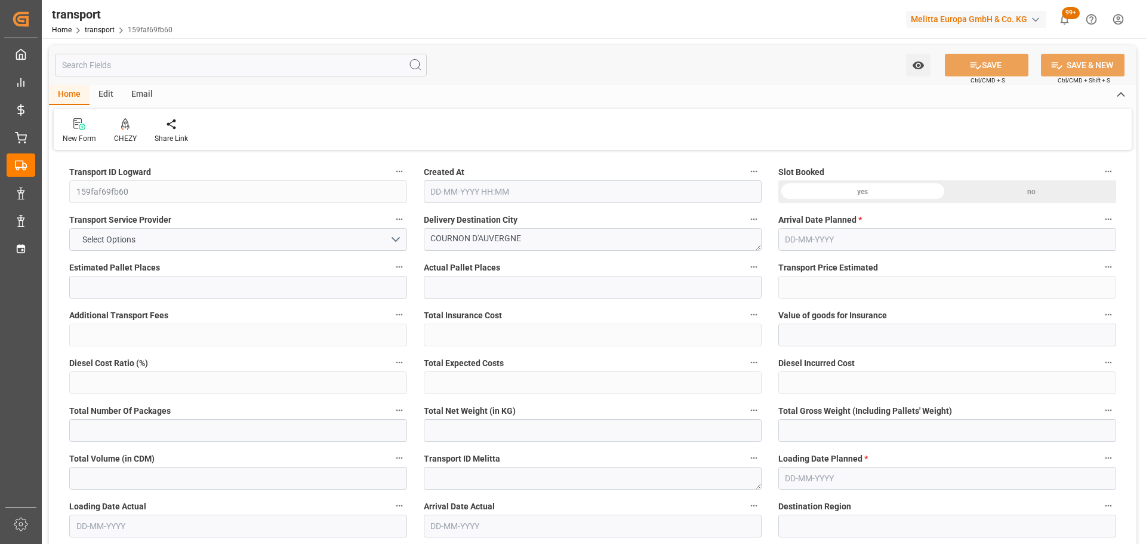
type input "101"
type input "3179.264"
type input "0"
type input "4710.8598"
type input "0"
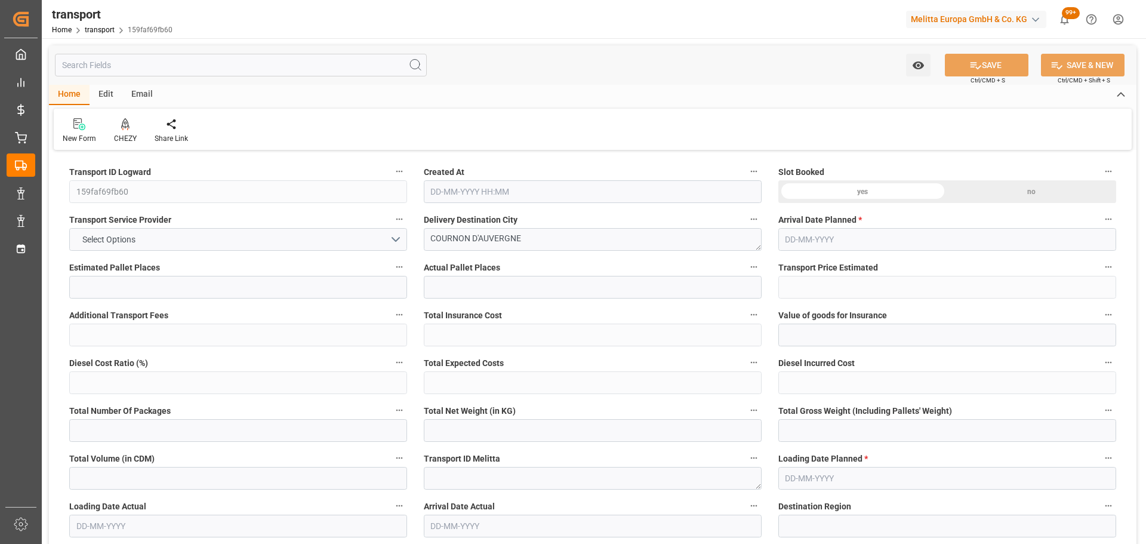
type input "0"
type input "21"
type input "35"
type input "22-09-2025 11:21"
type input "29-09-2025"
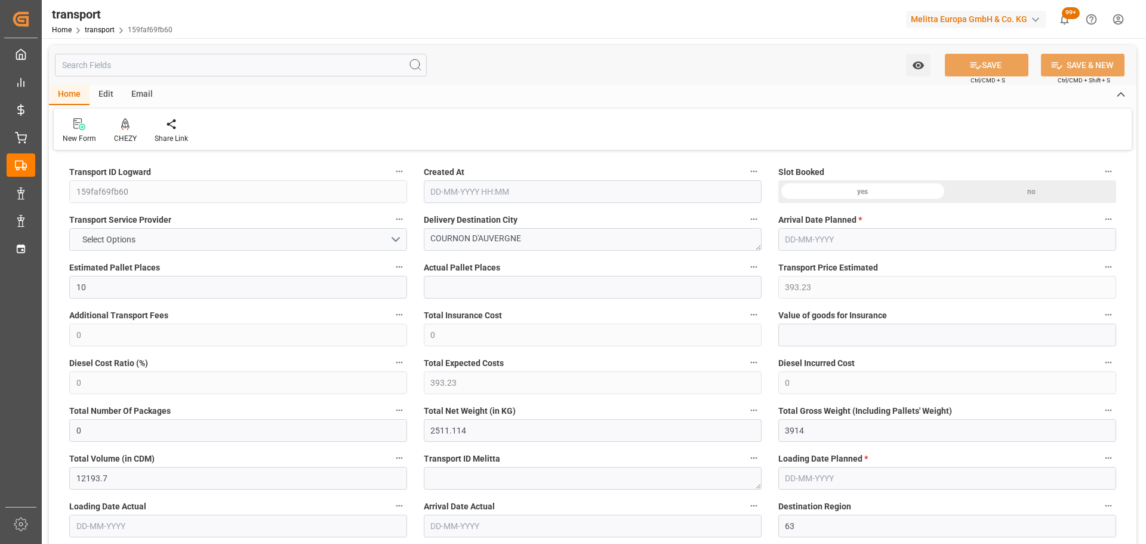
type input "25-09-2025"
click at [122, 127] on icon at bounding box center [125, 124] width 8 height 12
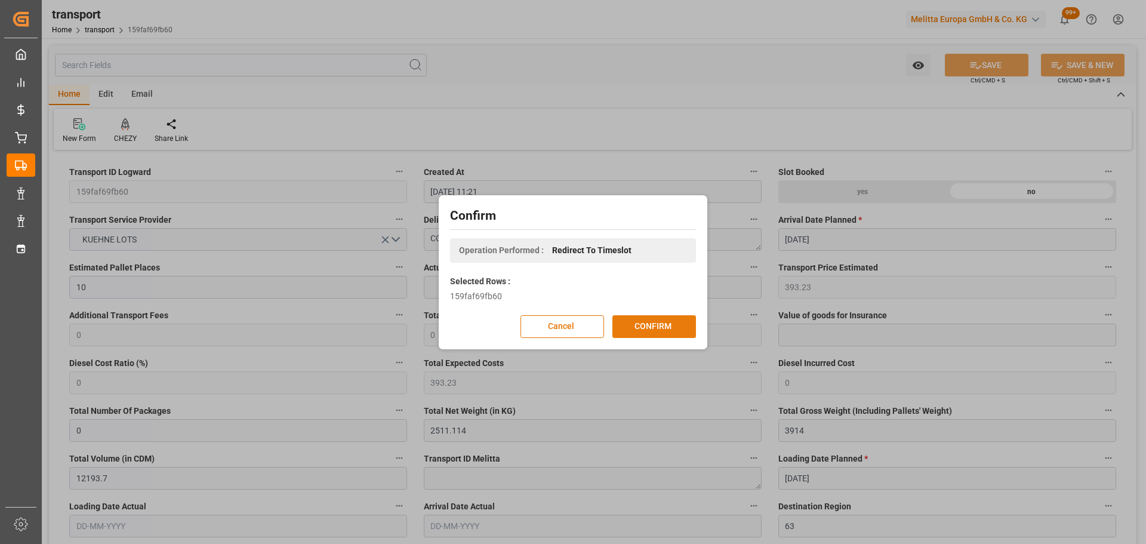
click at [663, 322] on button "CONFIRM" at bounding box center [654, 326] width 84 height 23
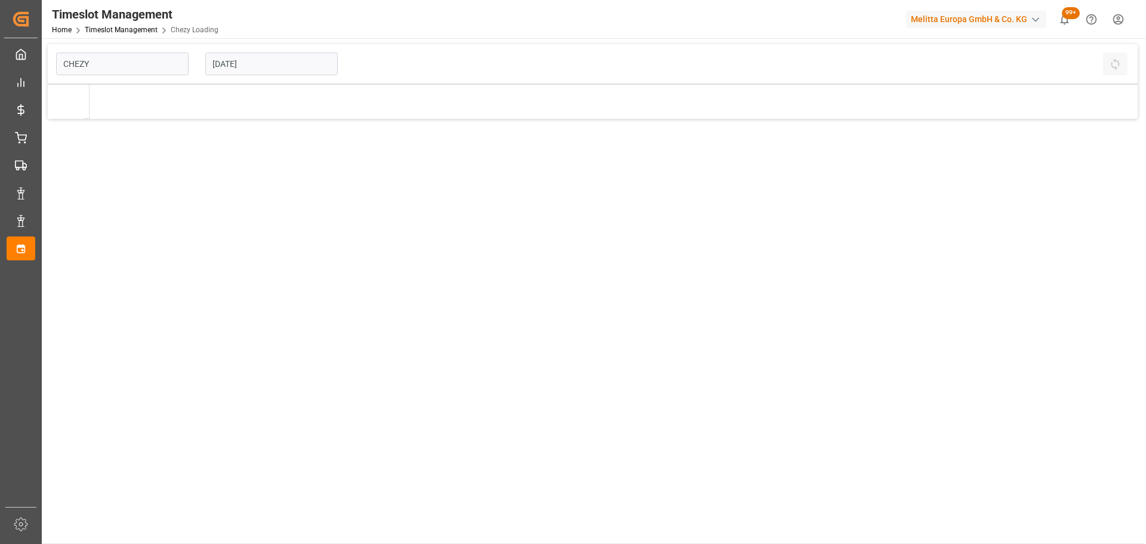
type input "Chezy Loading"
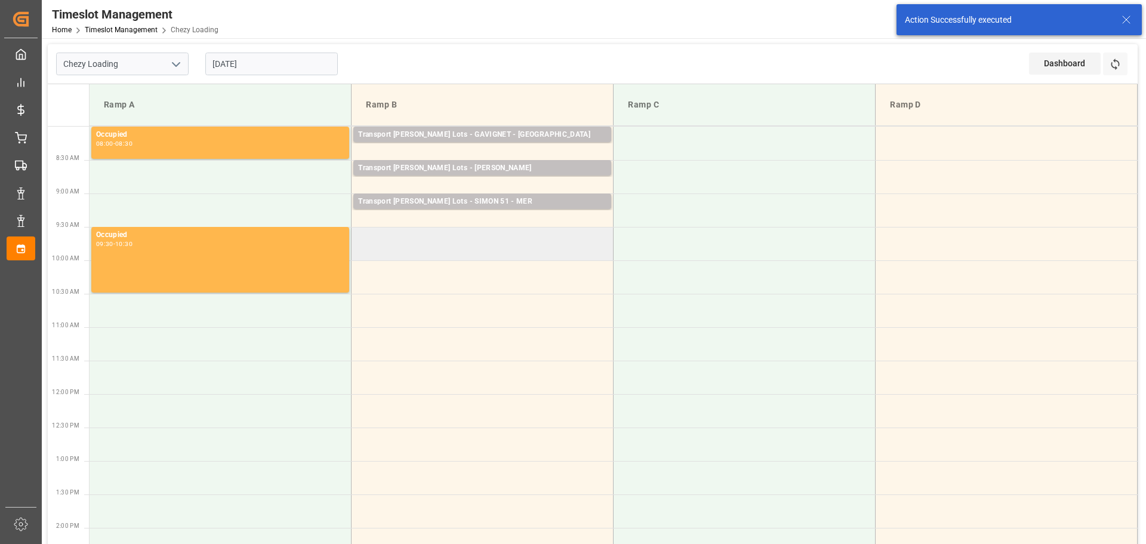
click at [356, 236] on td at bounding box center [483, 243] width 262 height 33
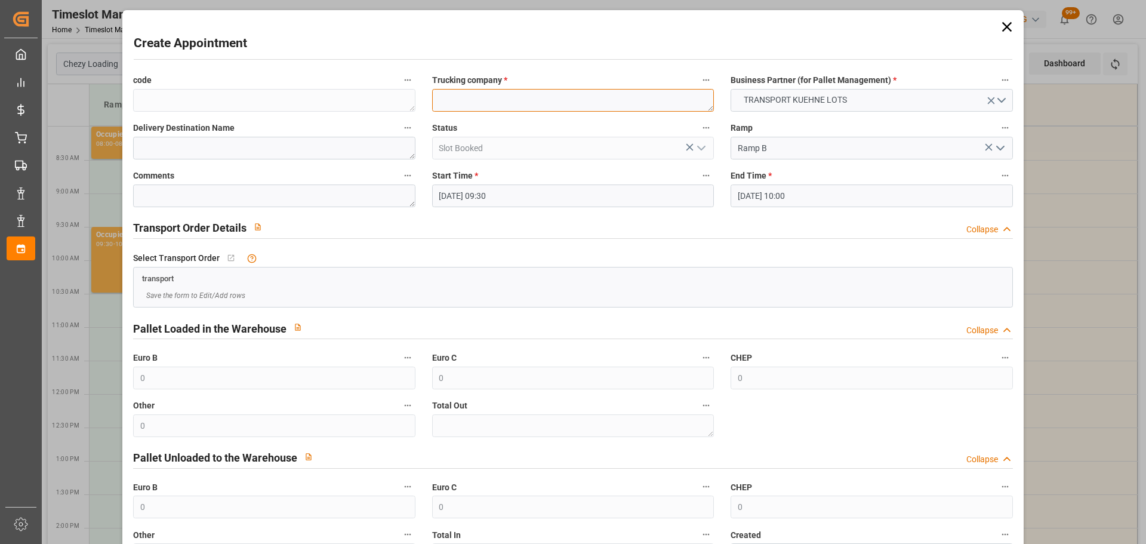
click at [463, 101] on textarea at bounding box center [573, 100] width 282 height 23
type textarea "?"
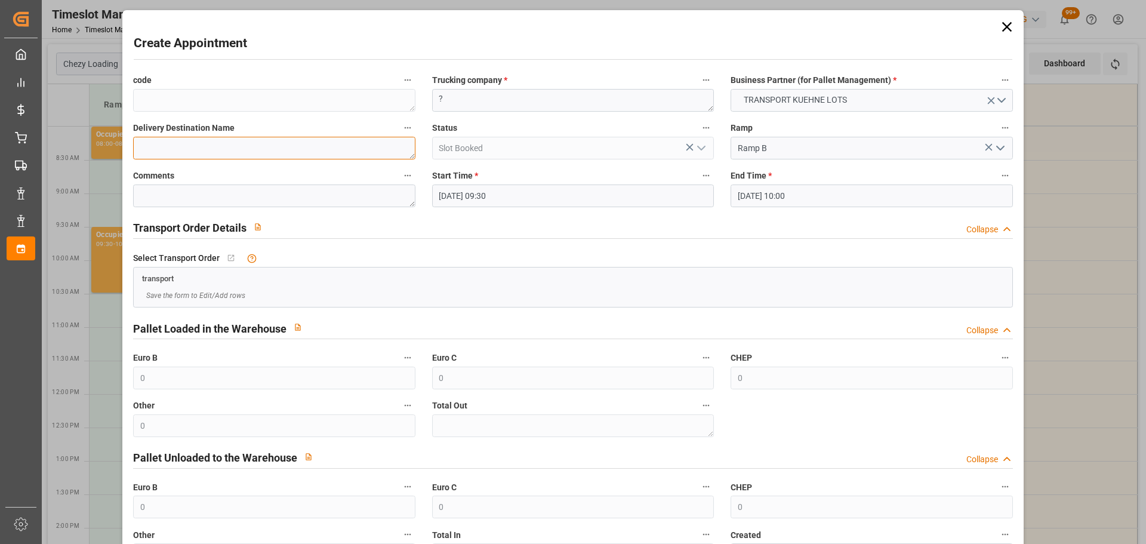
click at [198, 150] on textarea at bounding box center [274, 148] width 282 height 23
type textarea "COURNIN BM"
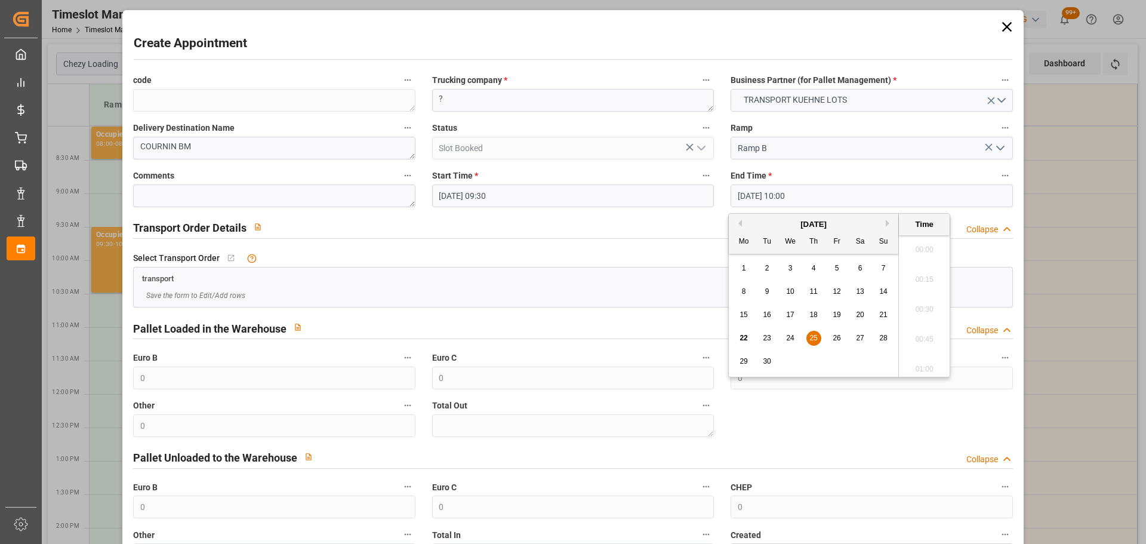
click at [798, 194] on input "[DATE] 10:00" at bounding box center [871, 195] width 282 height 23
click at [814, 335] on span "25" at bounding box center [813, 338] width 8 height 8
click at [923, 270] on li "09:45" at bounding box center [924, 276] width 51 height 30
type input "[DATE] 09:45"
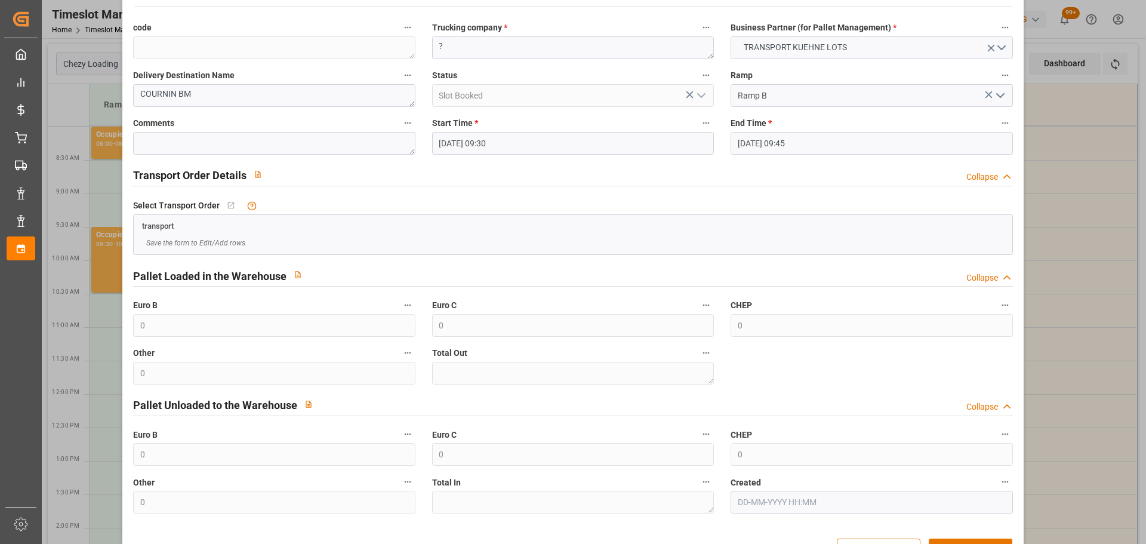
scroll to position [91, 0]
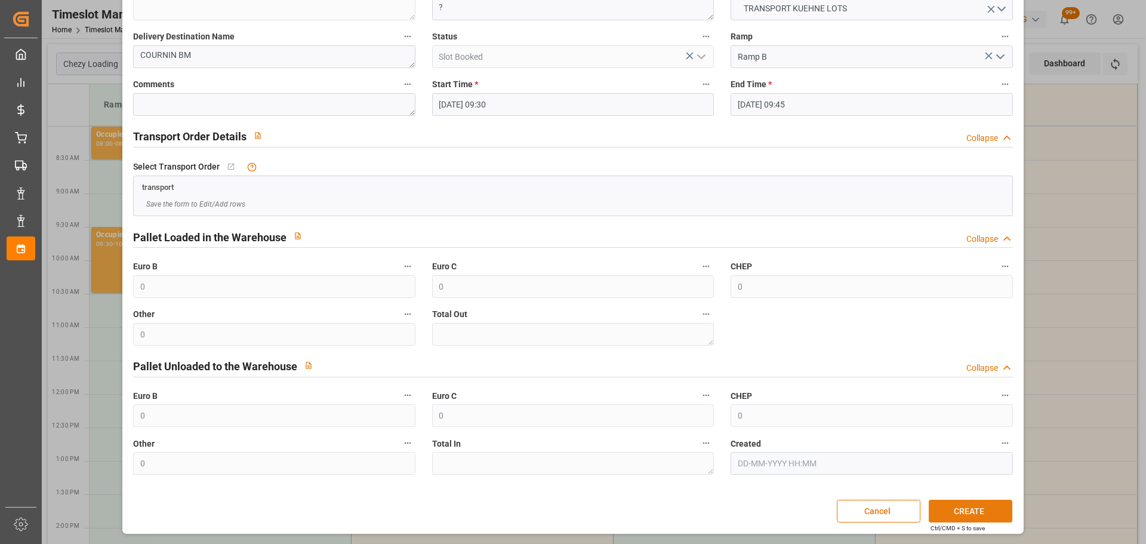
click at [992, 517] on button "CREATE" at bounding box center [971, 511] width 84 height 23
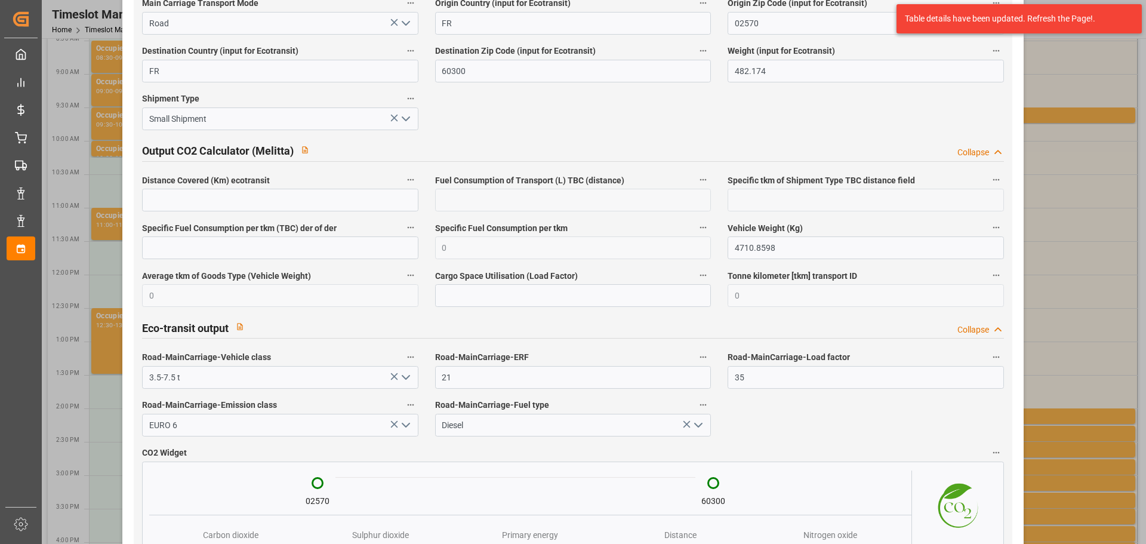
scroll to position [2043, 0]
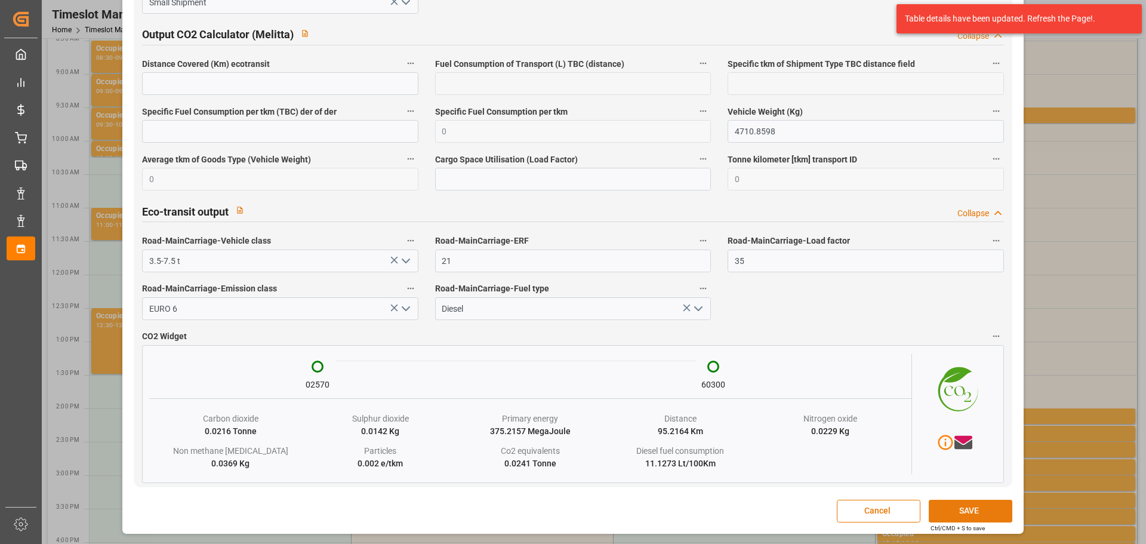
click at [938, 510] on button "SAVE" at bounding box center [971, 511] width 84 height 23
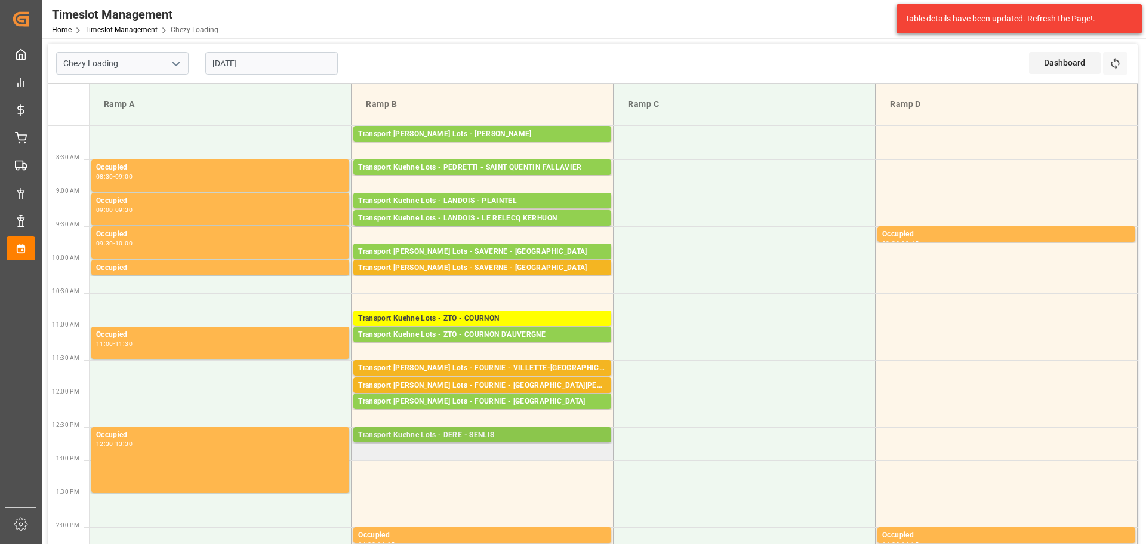
scroll to position [0, 0]
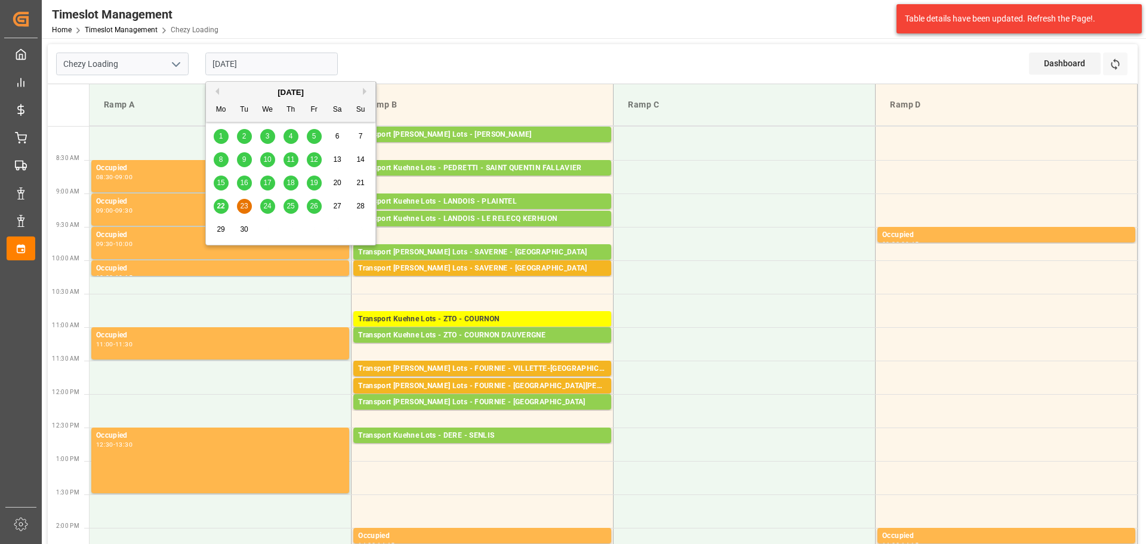
click at [232, 60] on input "[DATE]" at bounding box center [271, 64] width 132 height 23
click at [220, 203] on span "22" at bounding box center [221, 206] width 8 height 8
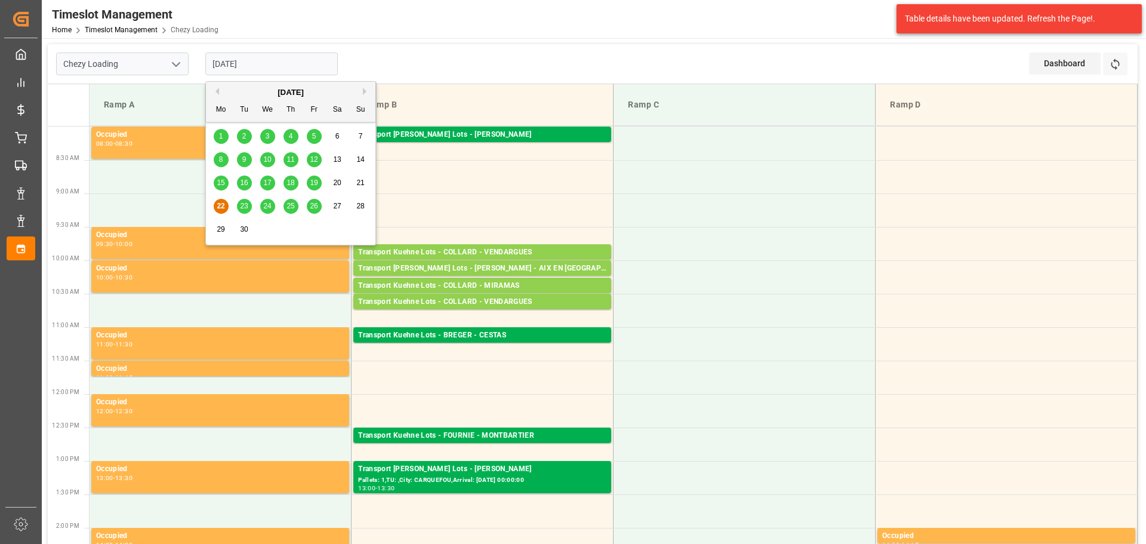
click at [300, 66] on input "[DATE]" at bounding box center [271, 64] width 132 height 23
click at [252, 207] on div "22 23 24 25 26 27 28" at bounding box center [290, 206] width 163 height 23
click at [249, 202] on div "23" at bounding box center [244, 206] width 15 height 14
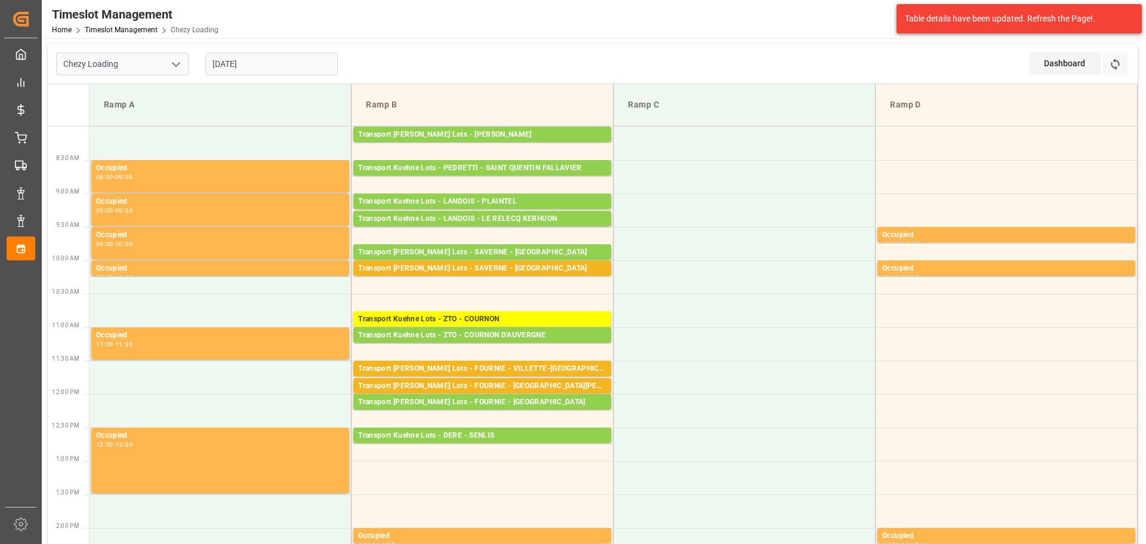
click at [260, 62] on input "[DATE]" at bounding box center [271, 64] width 132 height 23
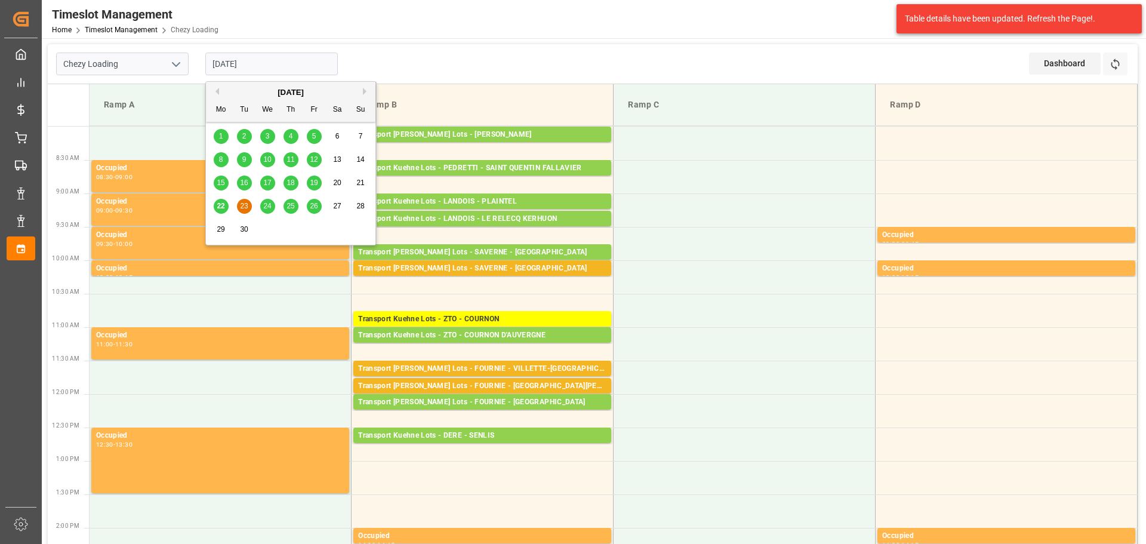
click at [220, 208] on span "22" at bounding box center [221, 206] width 8 height 8
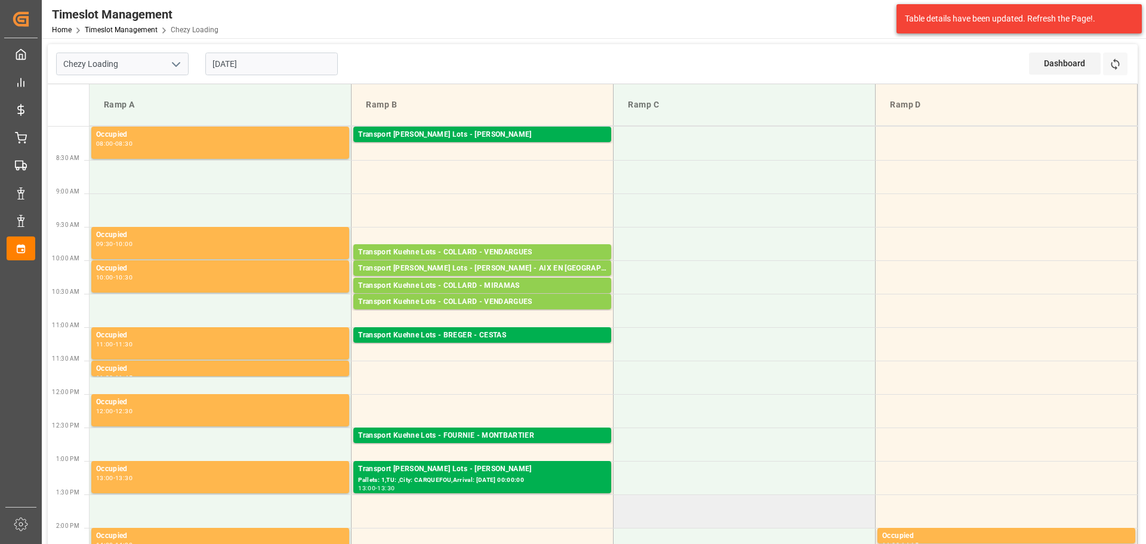
click at [803, 519] on td at bounding box center [744, 510] width 262 height 33
click at [230, 56] on input "[DATE]" at bounding box center [271, 64] width 132 height 23
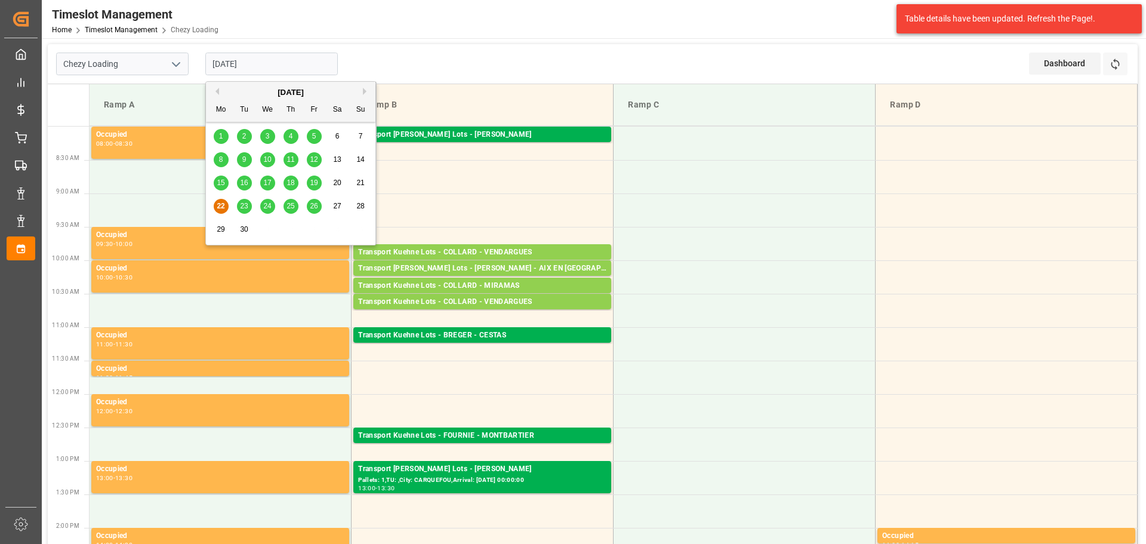
click at [246, 205] on span "23" at bounding box center [244, 206] width 8 height 8
type input "[DATE]"
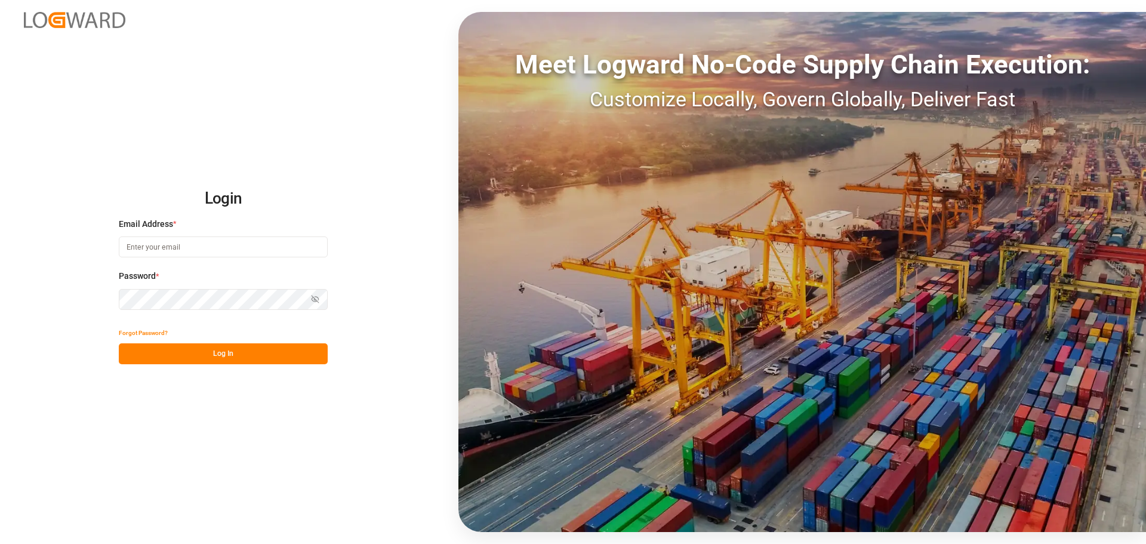
type input "[EMAIL_ADDRESS][PERSON_NAME][DOMAIN_NAME]"
click at [209, 351] on button "Log In" at bounding box center [223, 353] width 209 height 21
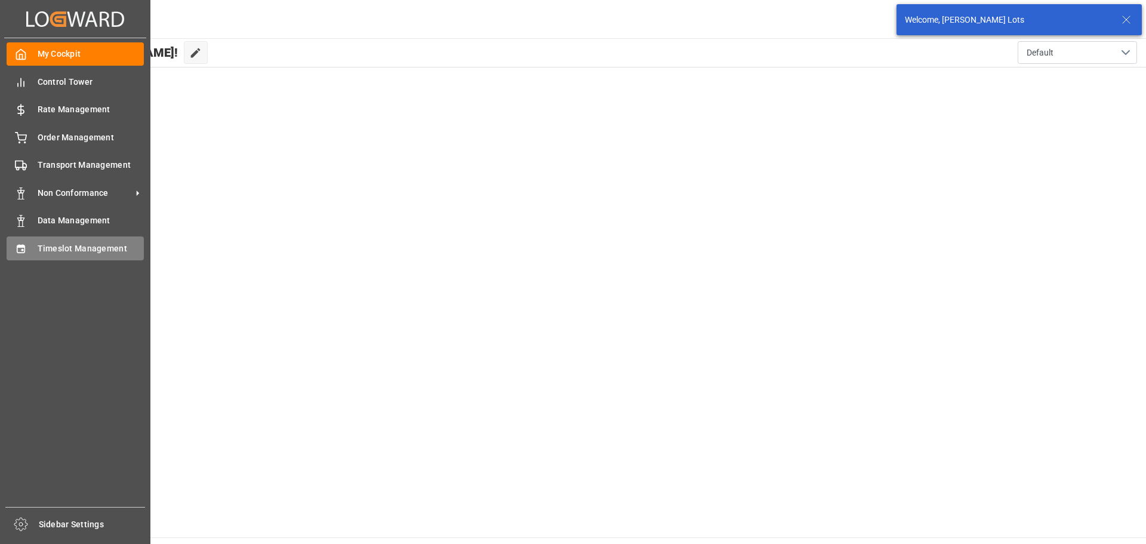
click at [75, 250] on span "Timeslot Management" at bounding box center [91, 248] width 107 height 13
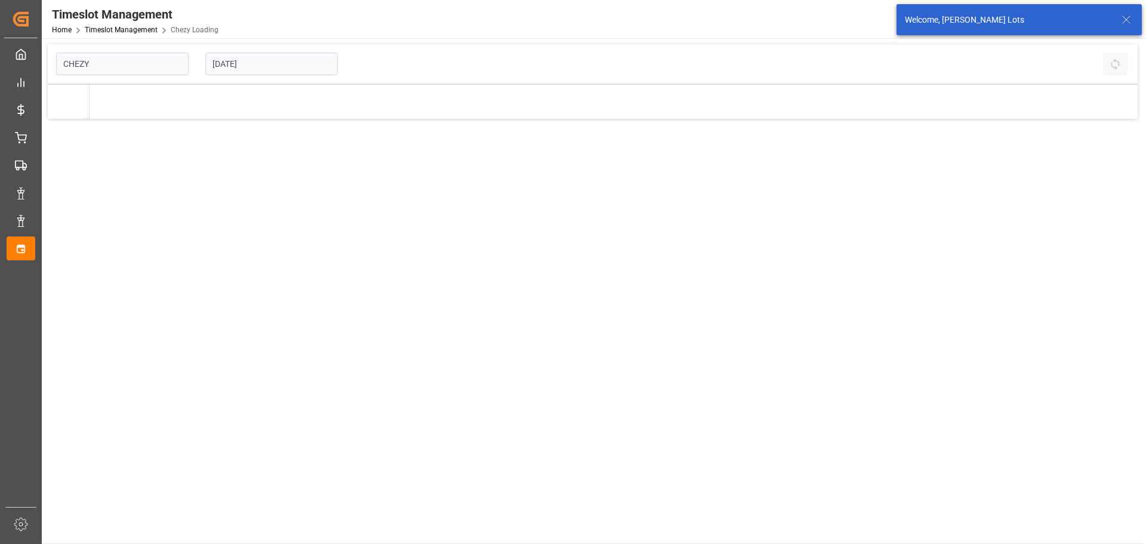
type input "Chezy Loading"
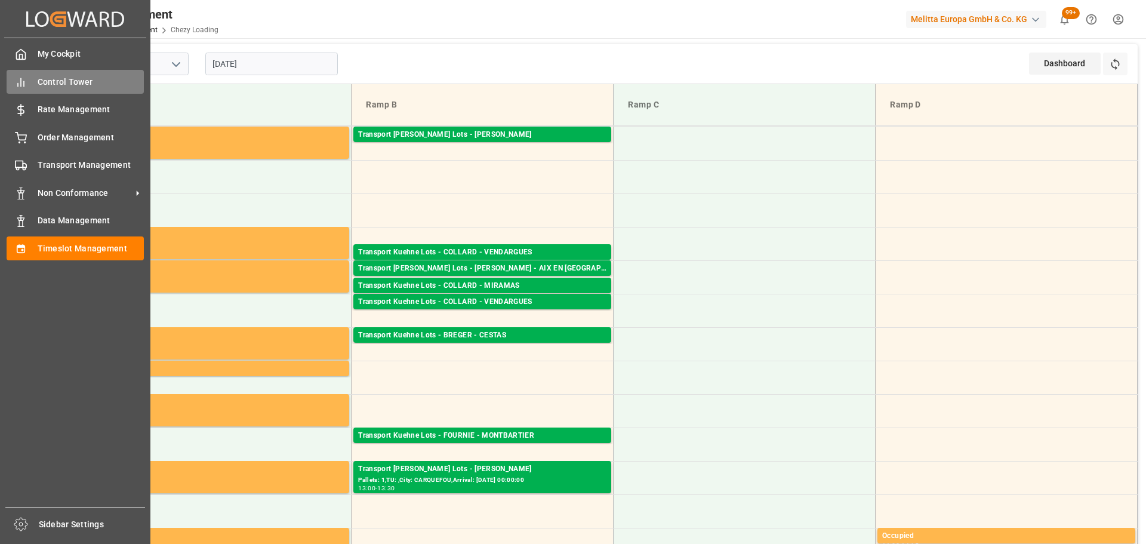
click at [47, 79] on span "Control Tower" at bounding box center [91, 82] width 107 height 13
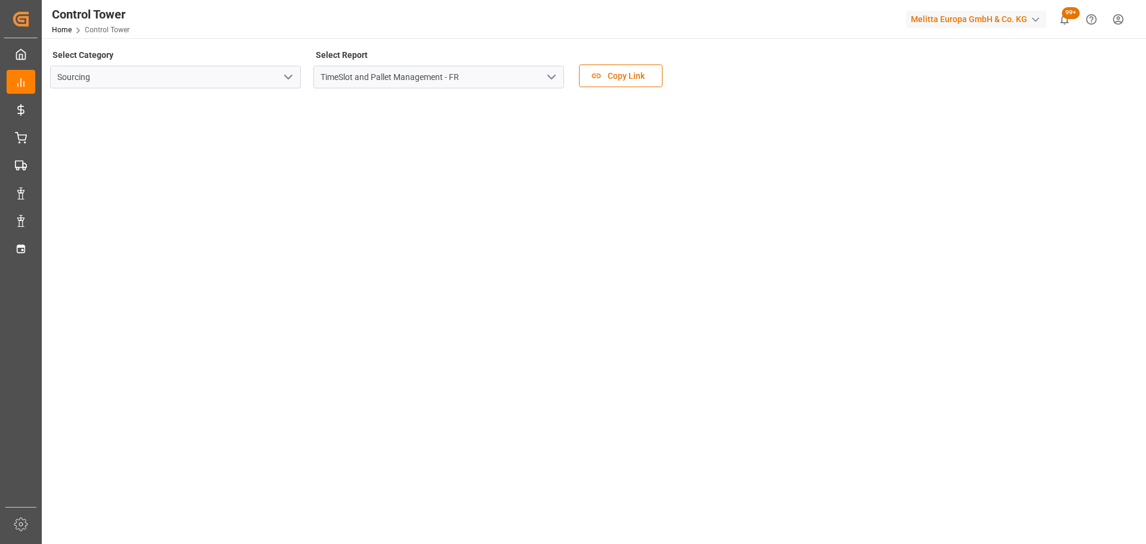
click at [554, 76] on polyline "open menu" at bounding box center [551, 77] width 7 height 4
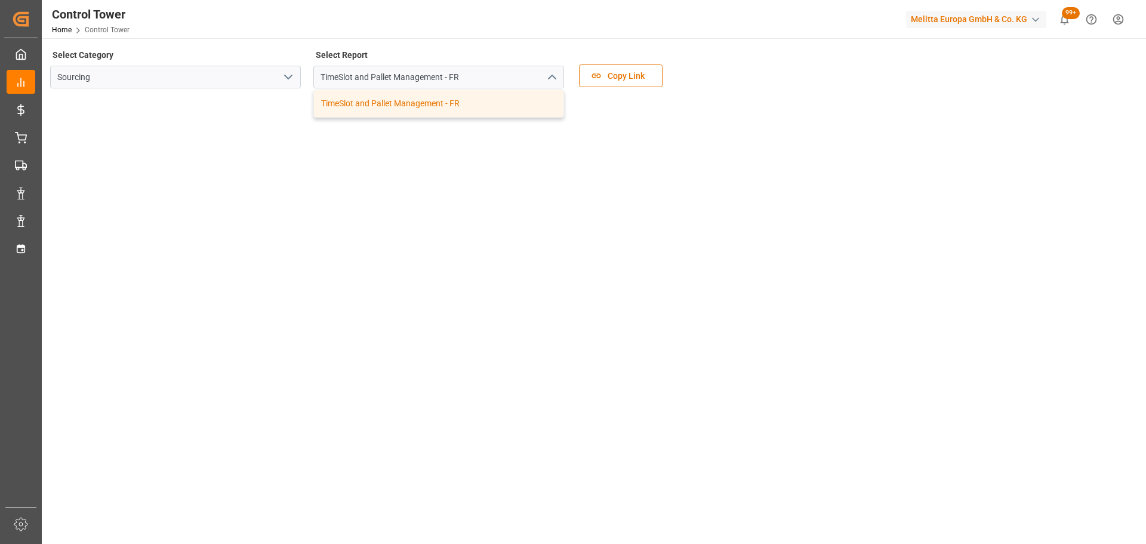
click at [315, 117] on div "TimeSlot and Pallet Management - FR" at bounding box center [438, 104] width 251 height 28
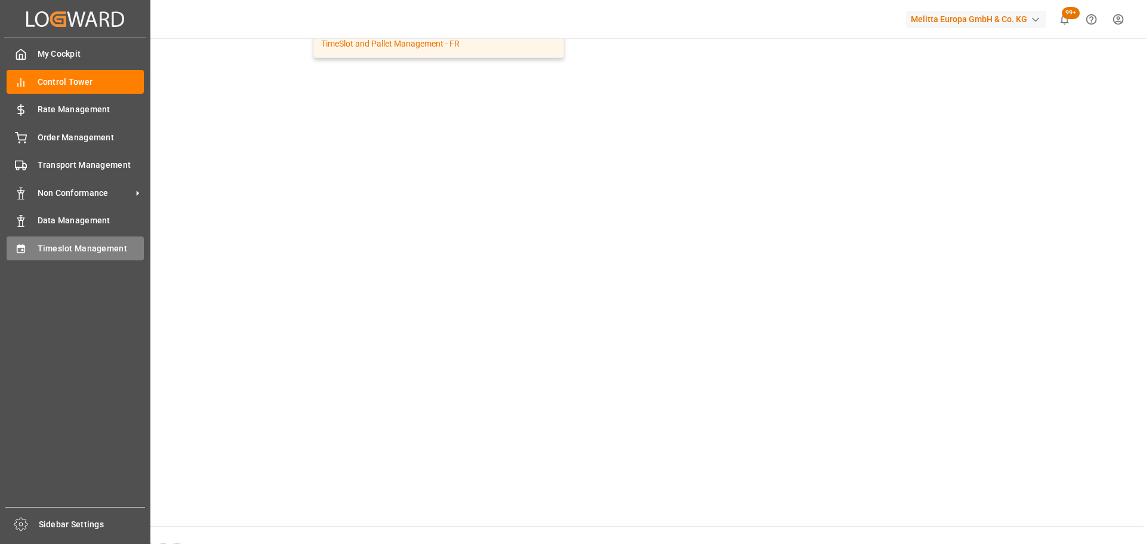
click at [50, 249] on span "Timeslot Management" at bounding box center [91, 248] width 107 height 13
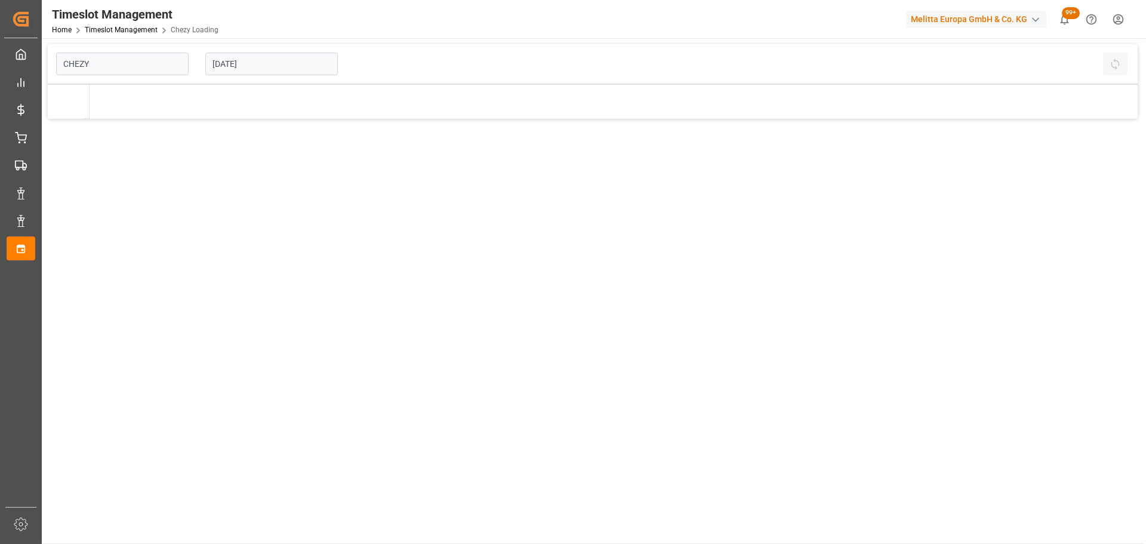
type input "Chezy Loading"
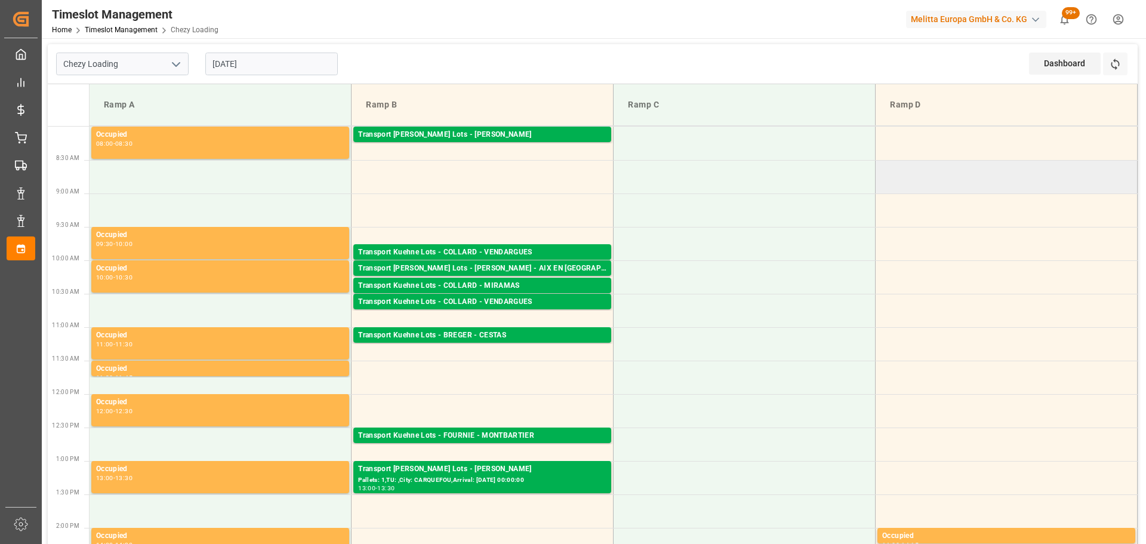
click at [1075, 174] on td at bounding box center [1006, 176] width 262 height 33
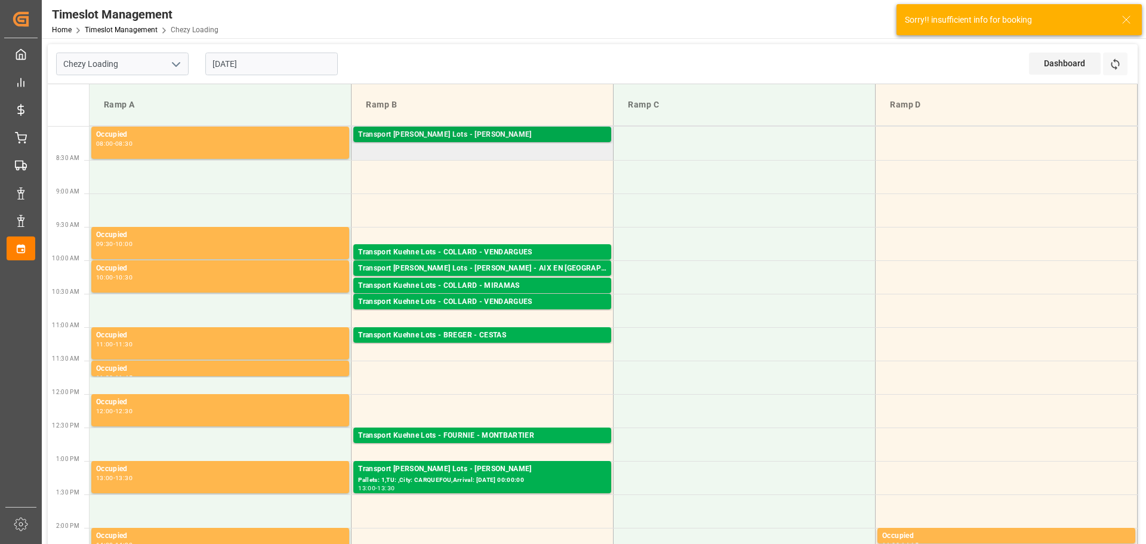
click at [460, 134] on div "Transport [PERSON_NAME] Lots - [PERSON_NAME]" at bounding box center [482, 135] width 248 height 12
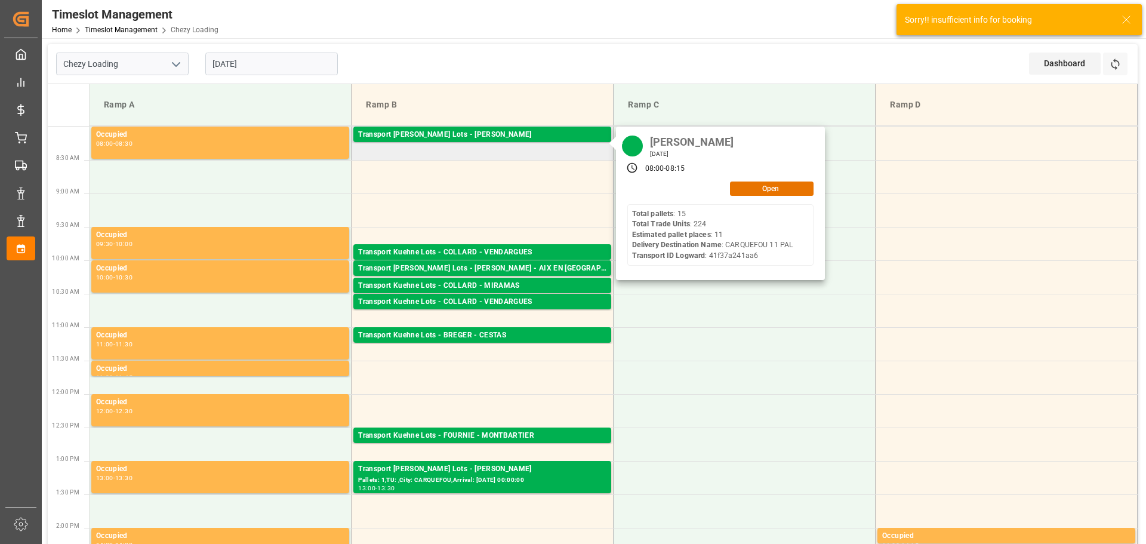
click at [745, 196] on div "[PERSON_NAME][DATE] 08:00 - 08:15 Open Total pallets : 15 Total Trade Units : 2…" at bounding box center [720, 204] width 209 height 154
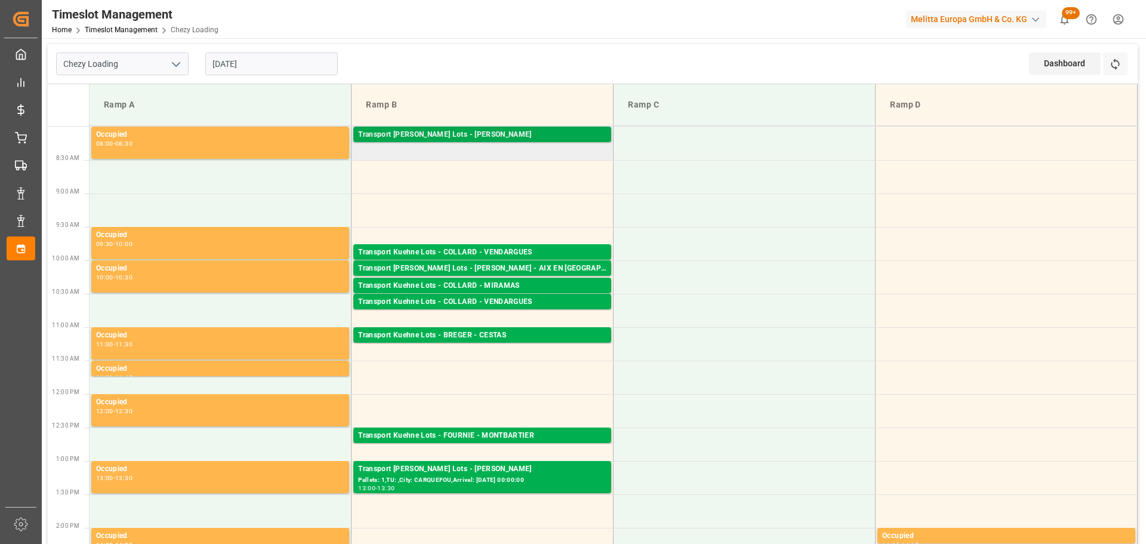
click at [521, 134] on div "Transport [PERSON_NAME] Lots - [PERSON_NAME]" at bounding box center [482, 135] width 248 height 12
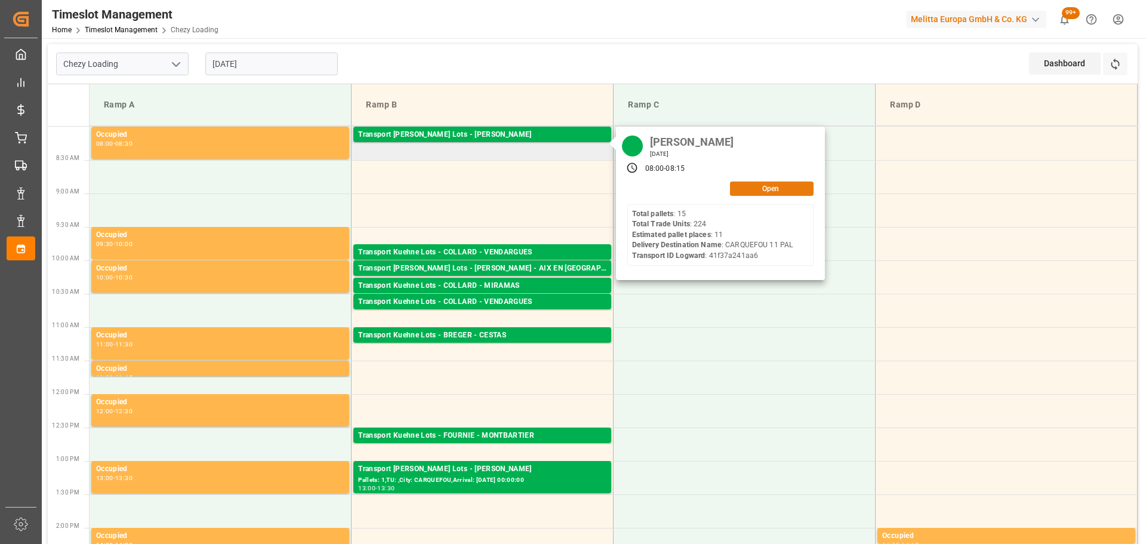
click at [759, 187] on button "Open" at bounding box center [772, 188] width 84 height 14
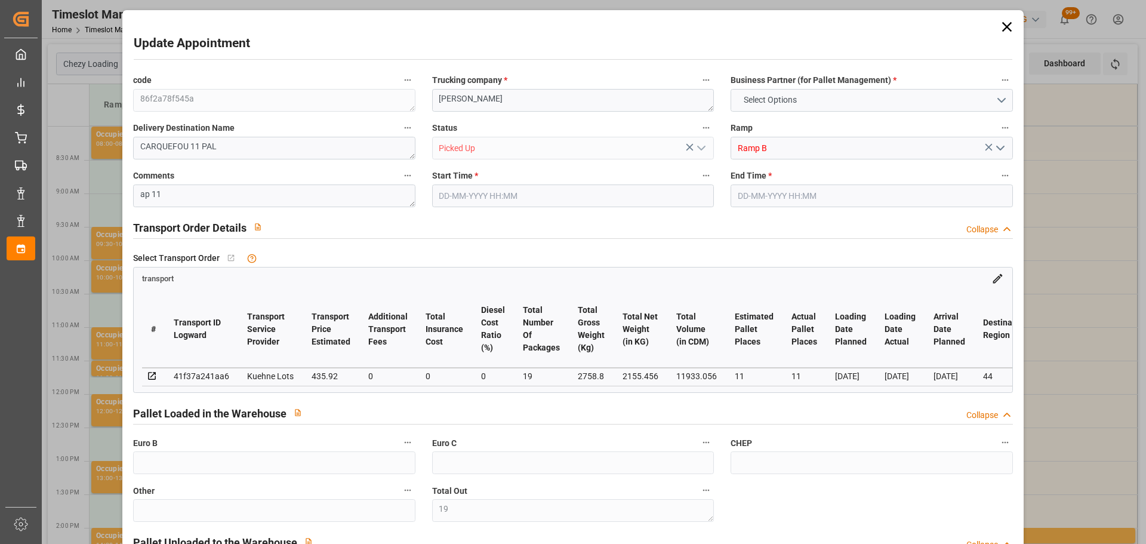
type input "19"
type input "33"
type input "11"
type input "435.92"
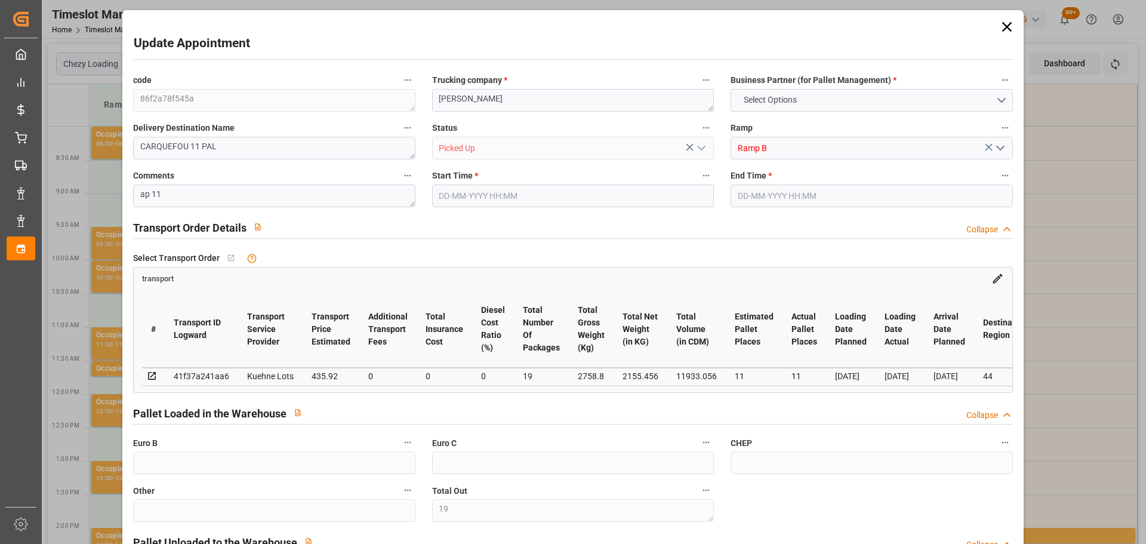
type input "0"
type input "435.92"
type input "0"
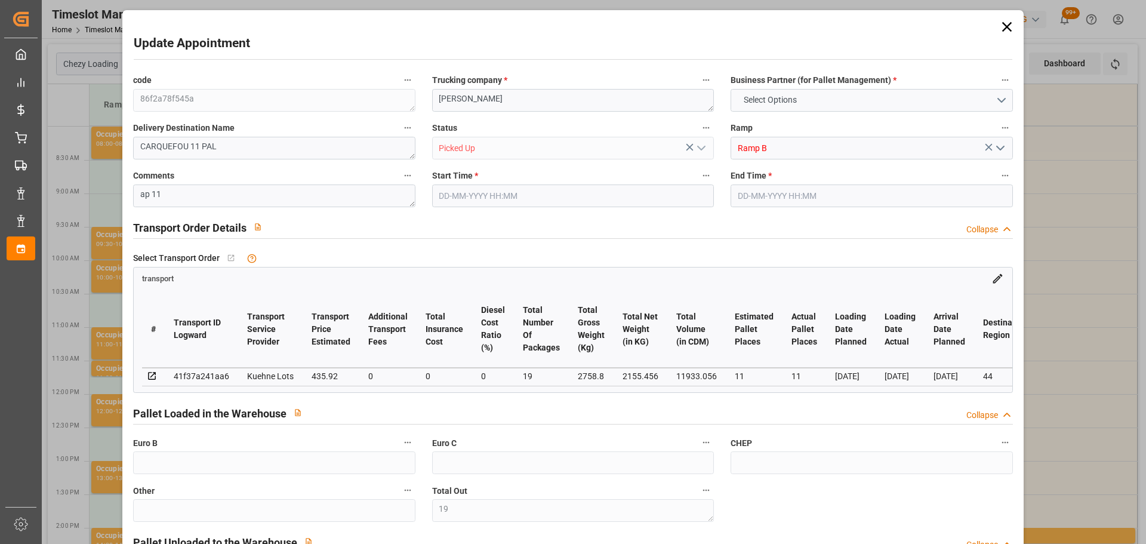
type input "19"
type input "2155.456"
type input "3293.08"
type input "11933.056"
type input "44"
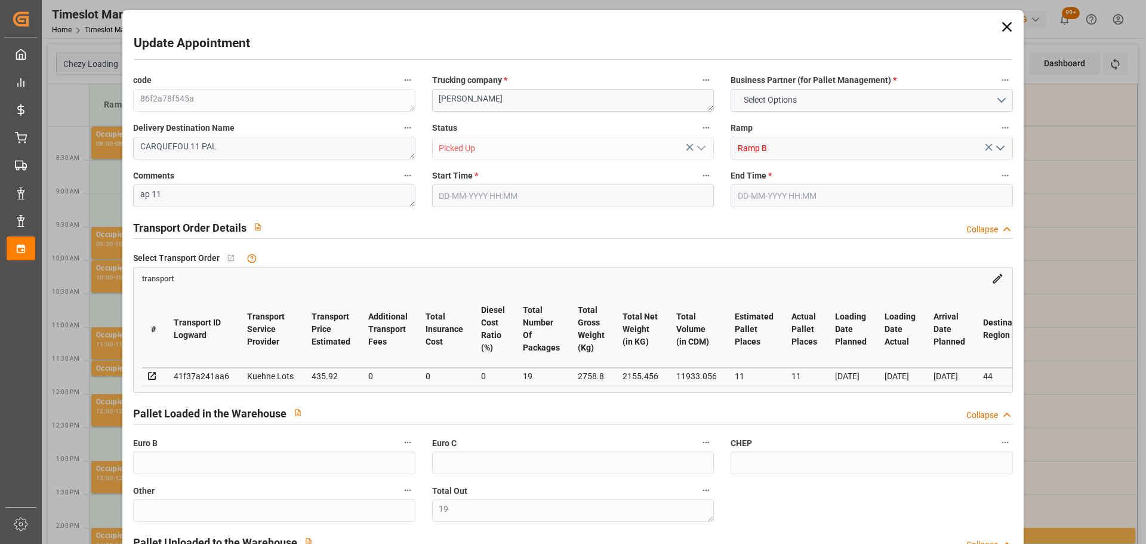
type input "15"
type input "224"
type input "19"
type input "101"
type input "2758.8"
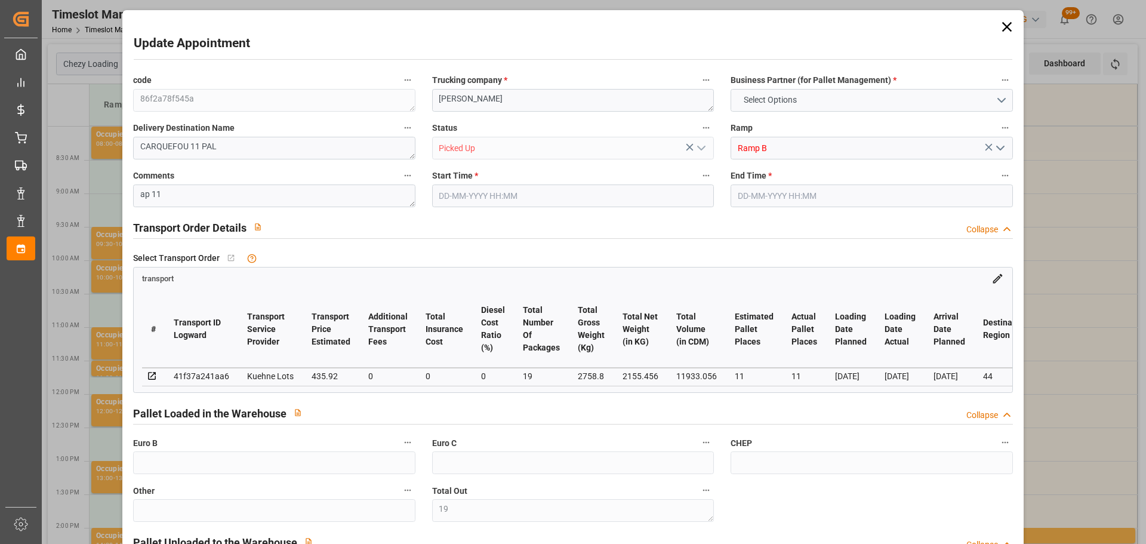
type input "0"
type input "10767.6795"
type input "0"
type input "21"
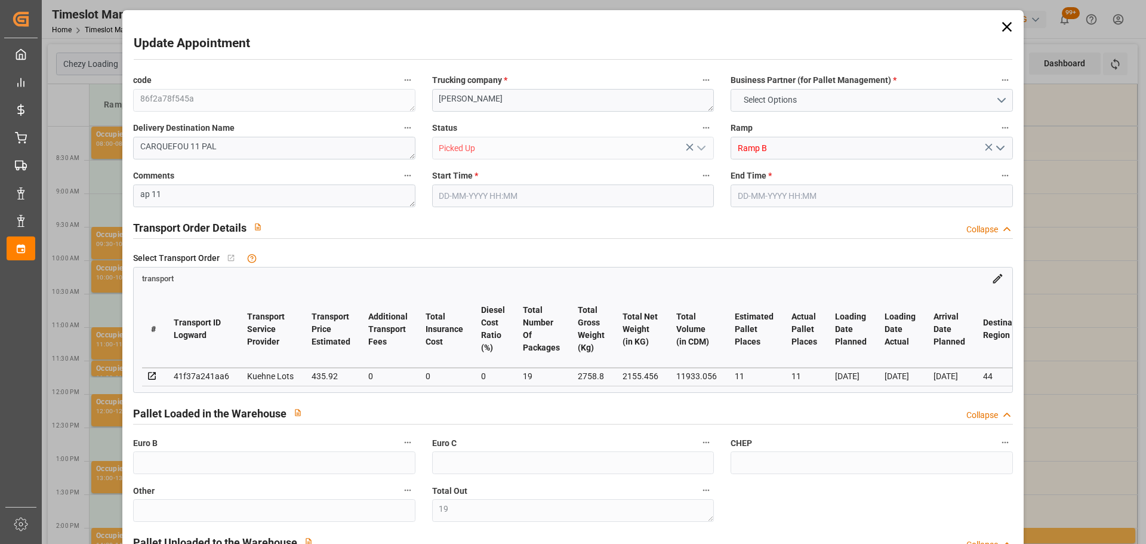
type input "80"
type input "[DATE] 08:00"
type input "[DATE] 08:15"
type input "[DATE] 12:46"
type input "[DATE] 11:25"
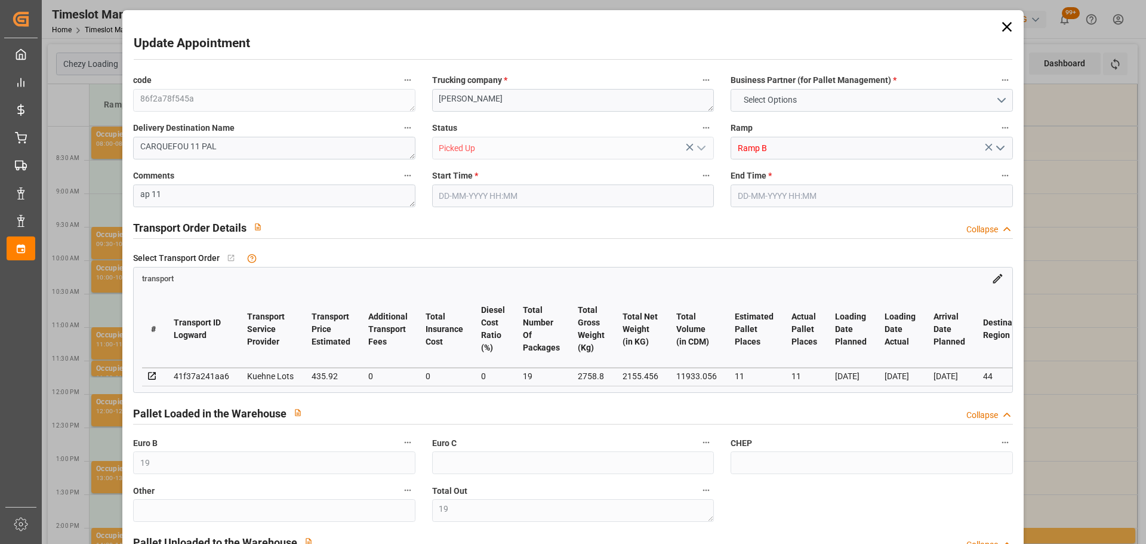
type input "[DATE]"
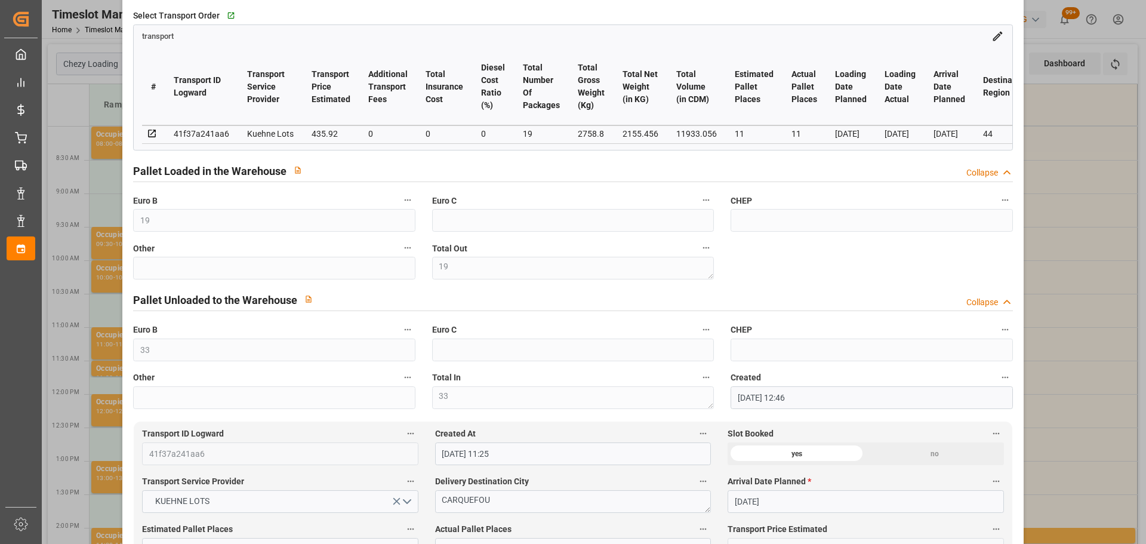
scroll to position [298, 0]
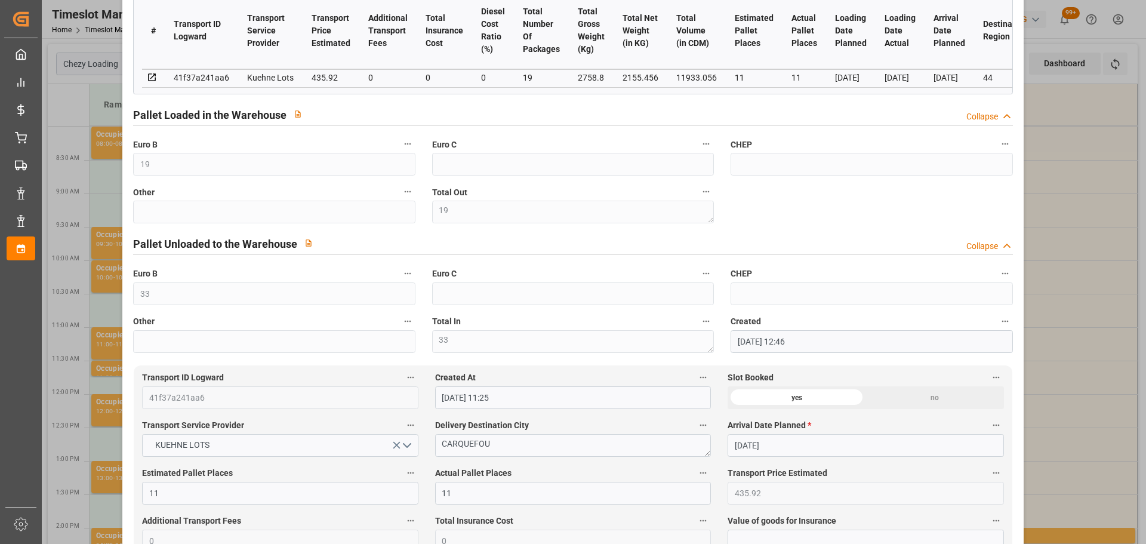
click at [215, 193] on label "Other" at bounding box center [274, 192] width 282 height 17
click at [400, 193] on button "Other" at bounding box center [408, 192] width 16 height 16
click at [882, 269] on div at bounding box center [573, 272] width 1146 height 544
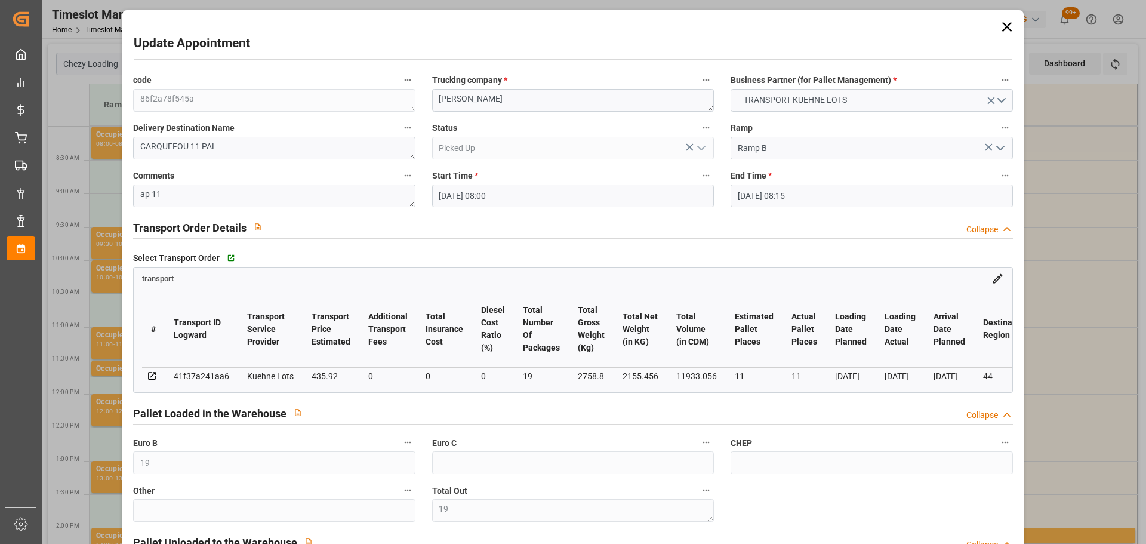
click at [1003, 20] on icon at bounding box center [1006, 27] width 17 height 17
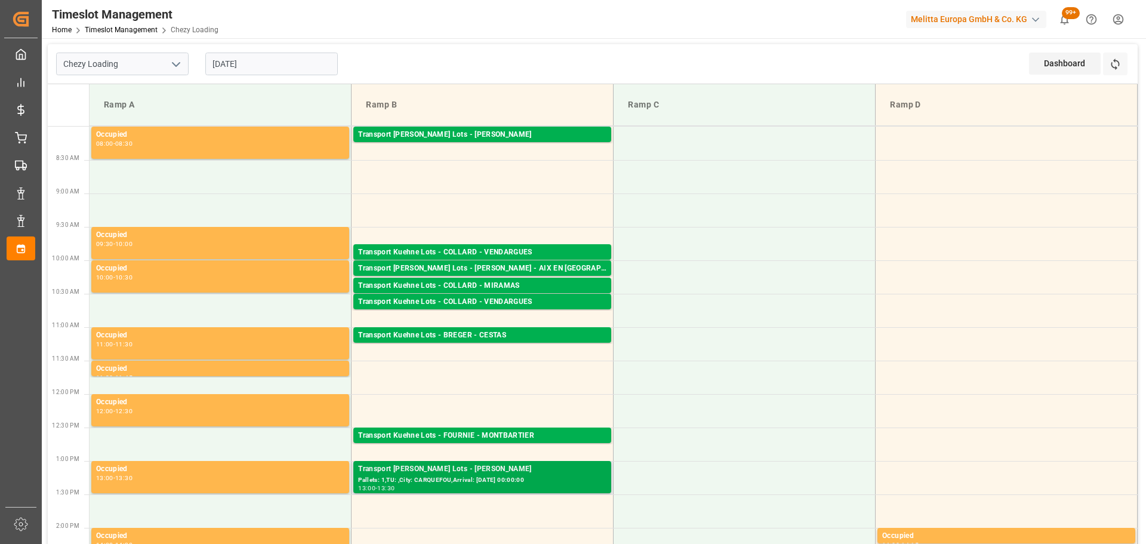
click at [491, 488] on div "13:00 - 13:30" at bounding box center [482, 488] width 248 height 7
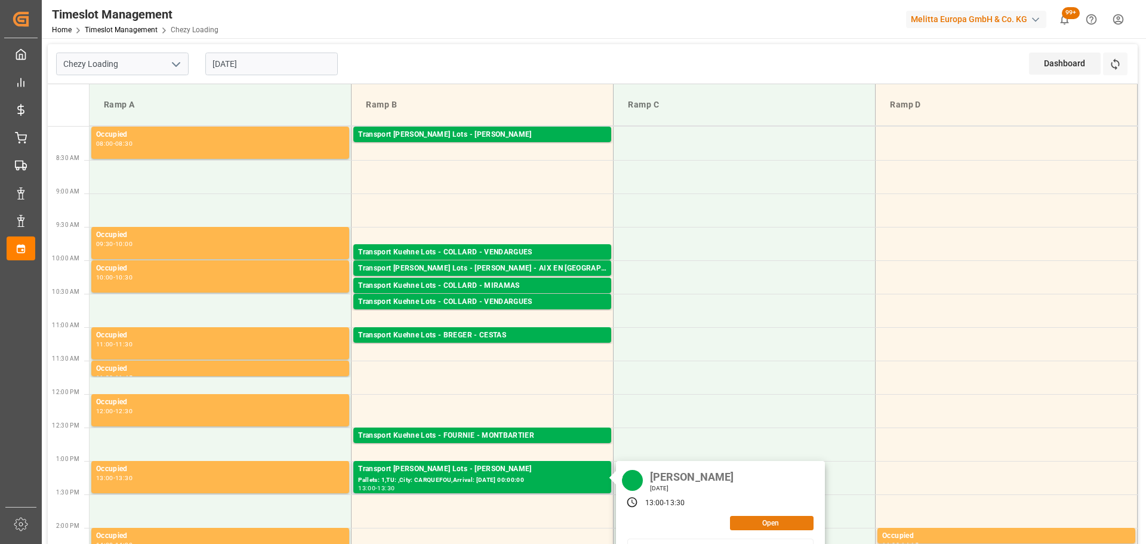
click at [776, 521] on button "Open" at bounding box center [772, 523] width 84 height 14
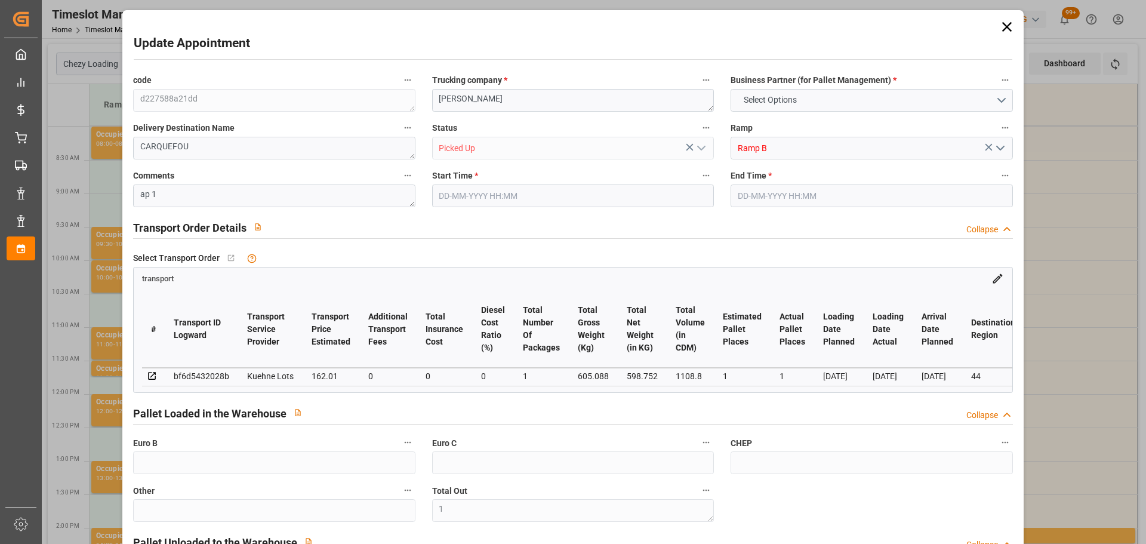
type input "1"
type input "162.01"
type input "0"
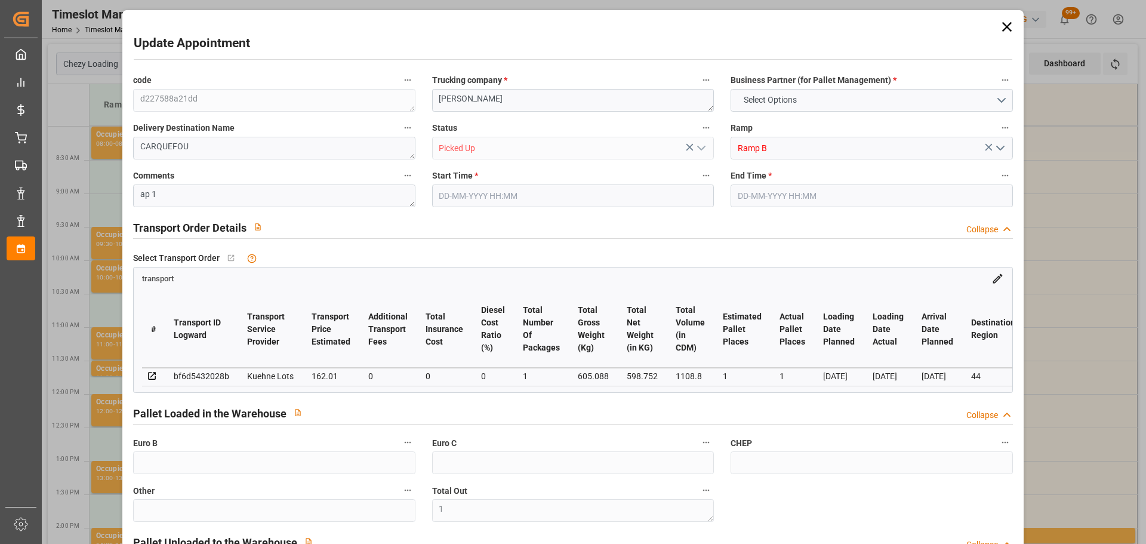
type input "0"
type input "162.01"
type input "0"
type input "1"
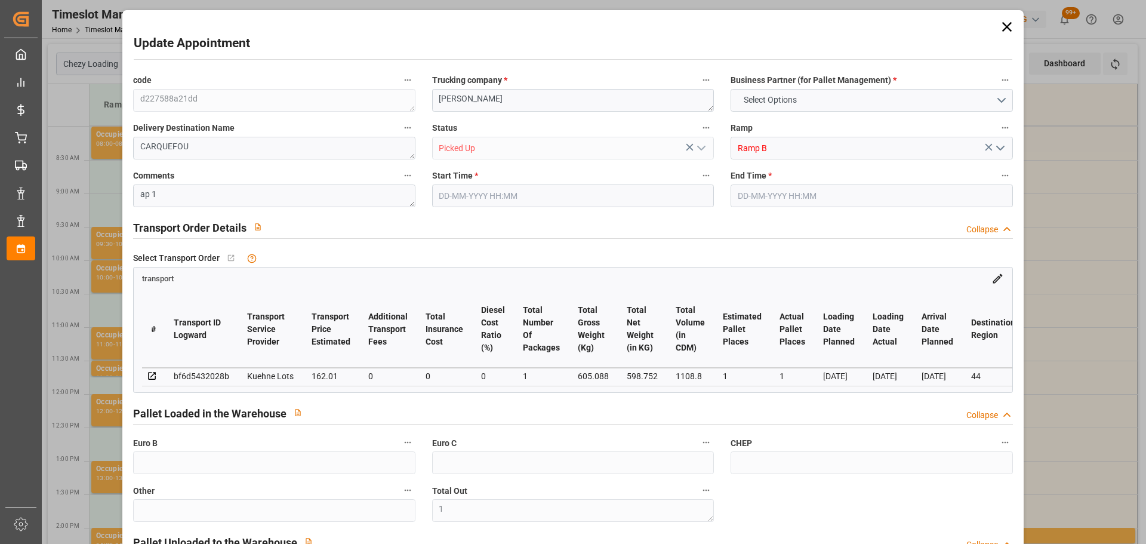
type input "598.752"
type input "656"
type input "1108.8"
type input "44"
type input "1"
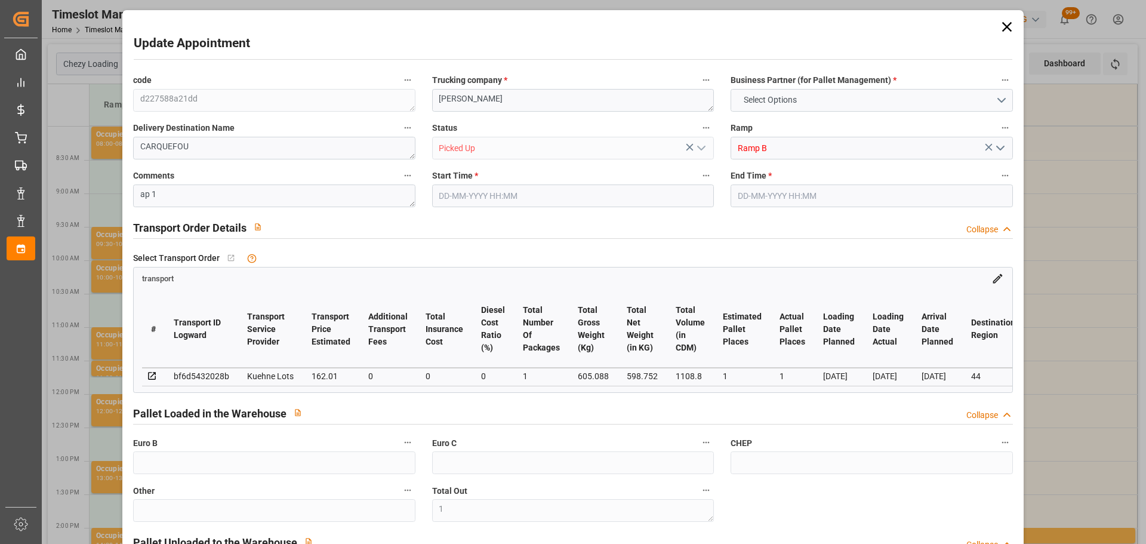
type input "0"
type input "1"
type input "101"
type input "605.088"
type input "0"
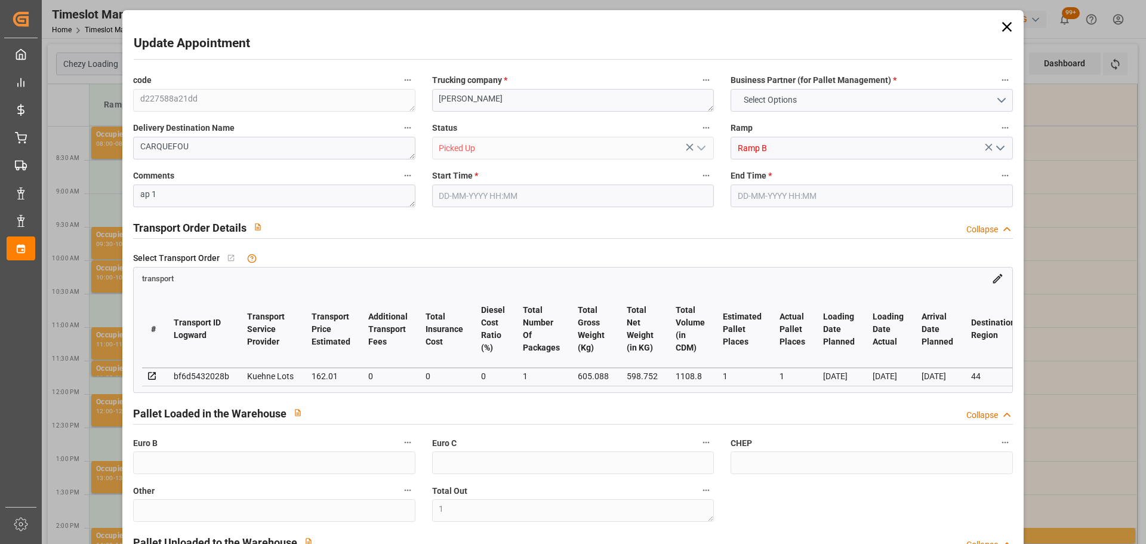
type input "4710.8598"
type input "0"
type input "21"
type input "35"
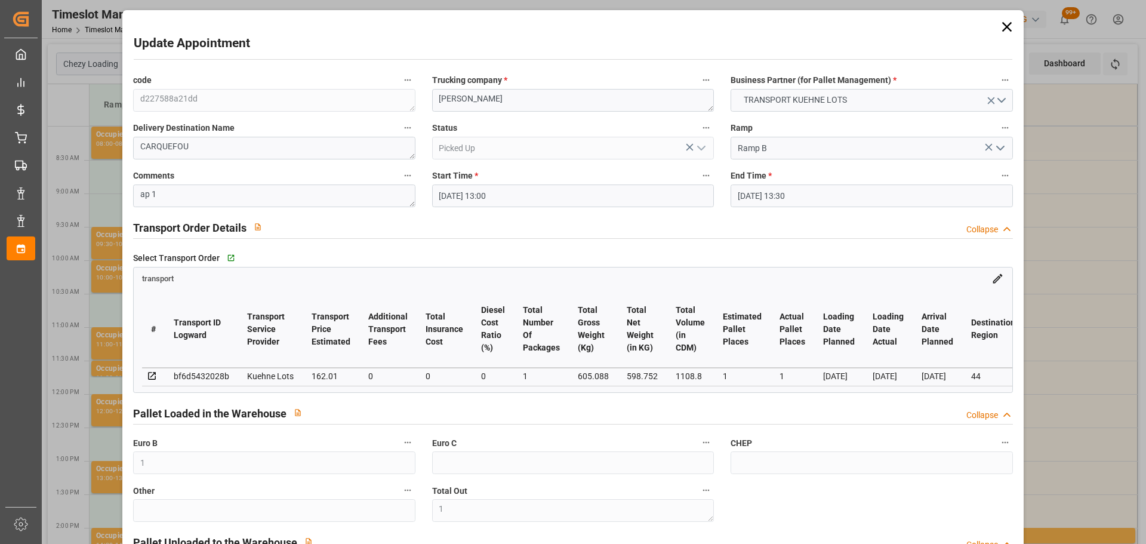
type input "[DATE] 13:00"
type input "[DATE] 13:30"
type input "[DATE] 13:14"
type input "[DATE] 11:26"
type input "[DATE]"
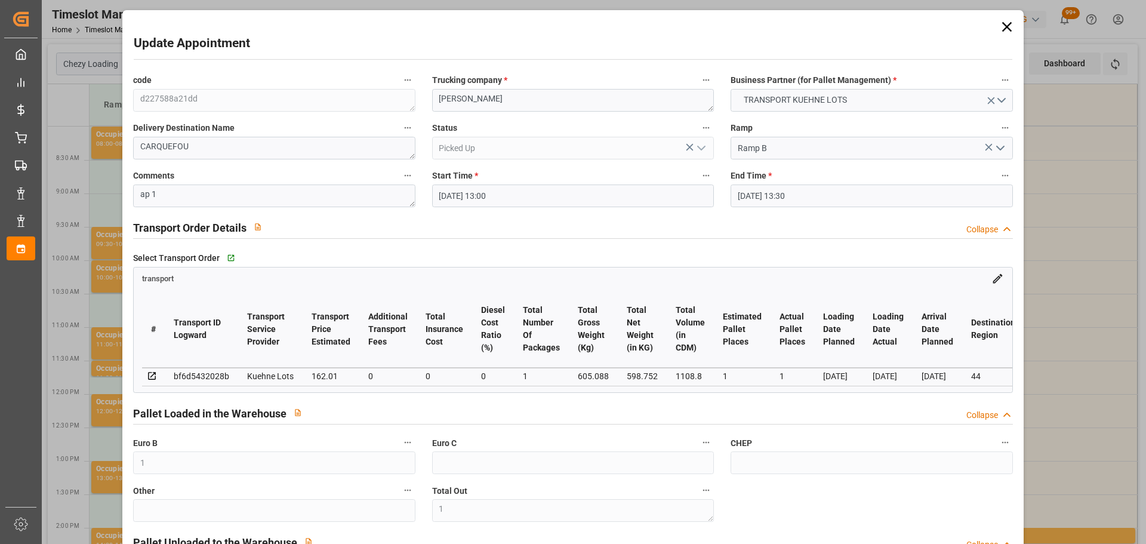
type input "[DATE]"
drag, startPoint x: 202, startPoint y: 273, endPoint x: 315, endPoint y: 231, distance: 120.5
click at [202, 273] on div "transport" at bounding box center [573, 275] width 878 height 17
click at [1002, 24] on icon at bounding box center [1006, 27] width 17 height 17
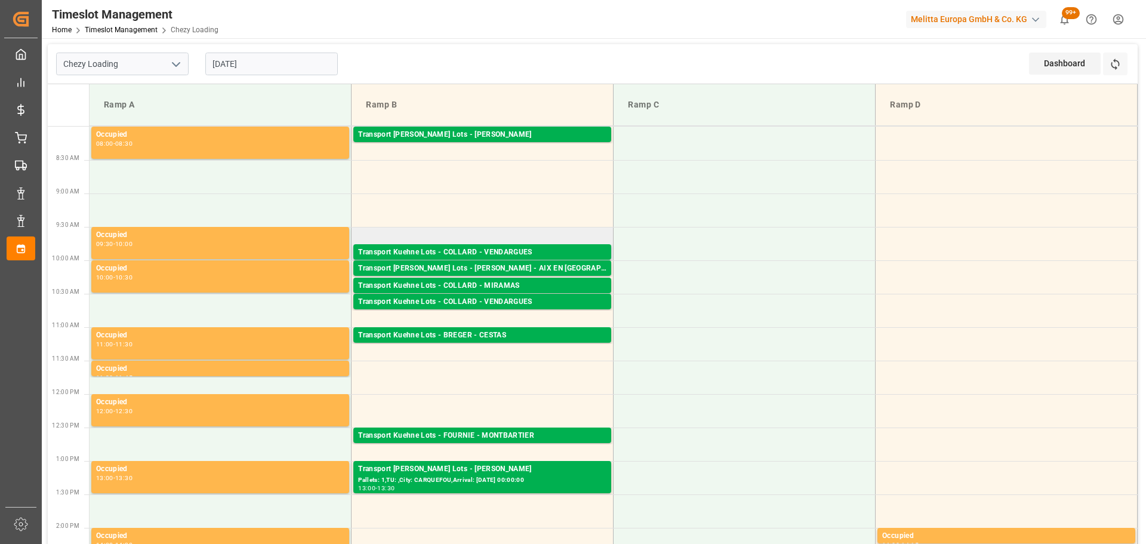
click at [411, 243] on td "Transport [PERSON_NAME] Lots - [PERSON_NAME] - VENDARGUES Pallets: 1,TU: ,City:…" at bounding box center [483, 243] width 262 height 33
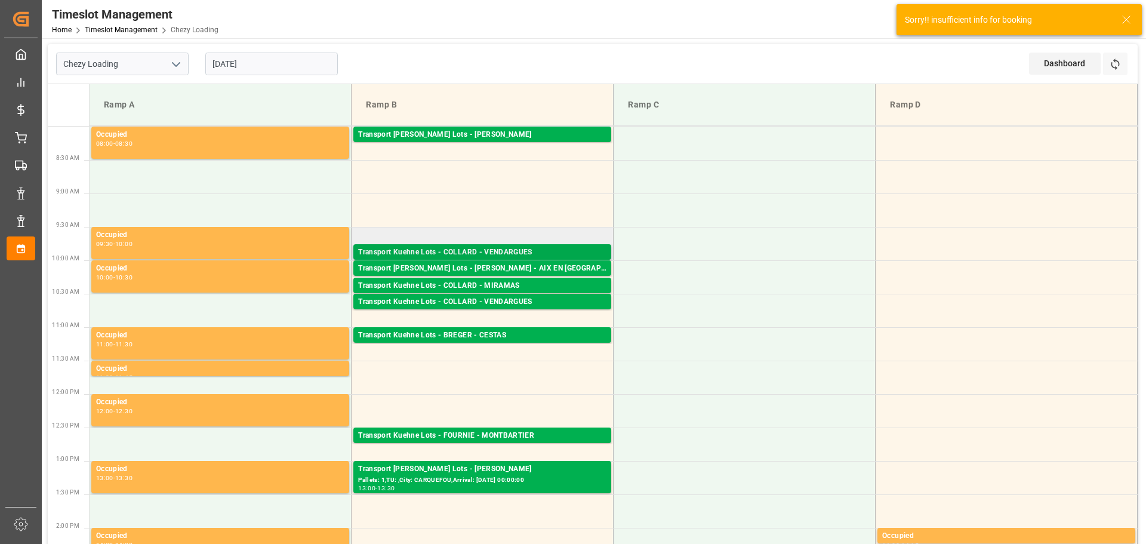
click at [464, 246] on div "Transport Kuehne Lots - COLLARD - VENDARGUES" at bounding box center [482, 252] width 248 height 12
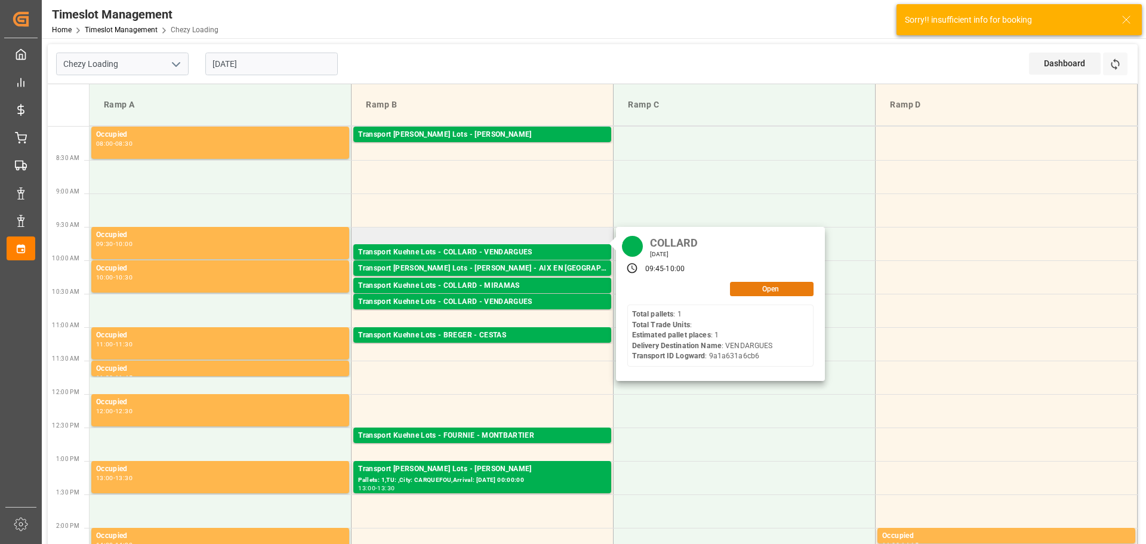
click at [753, 286] on button "Open" at bounding box center [772, 289] width 84 height 14
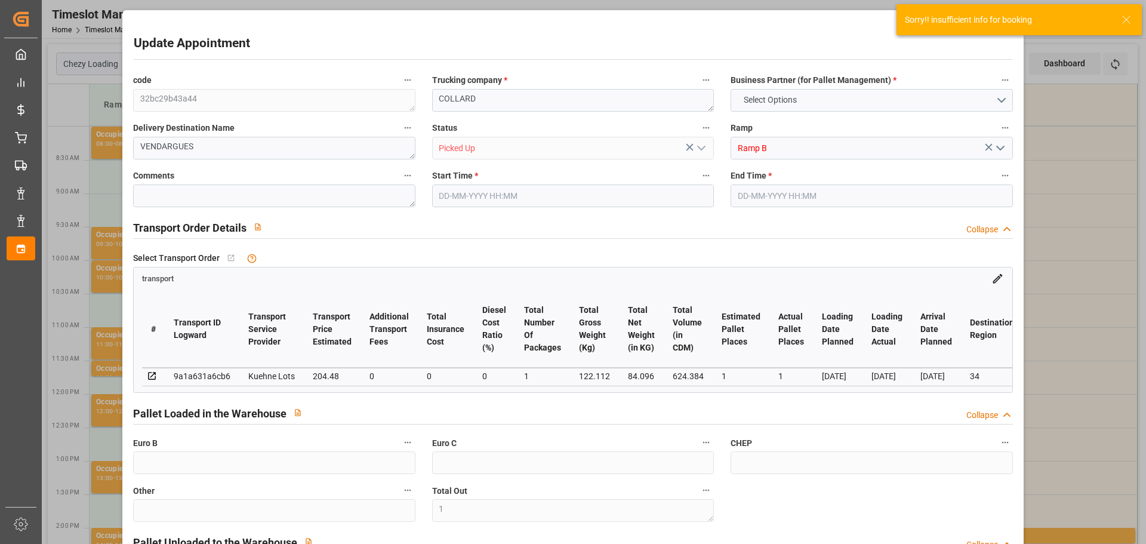
type input "1"
type input "204.48"
type input "0"
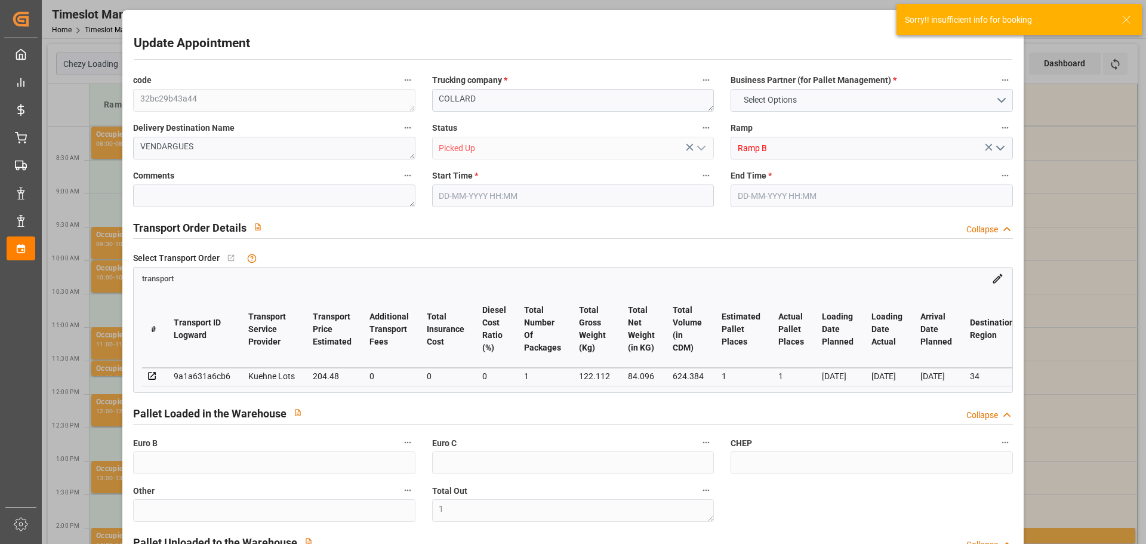
type input "0"
type input "204.48"
type input "0"
type input "1"
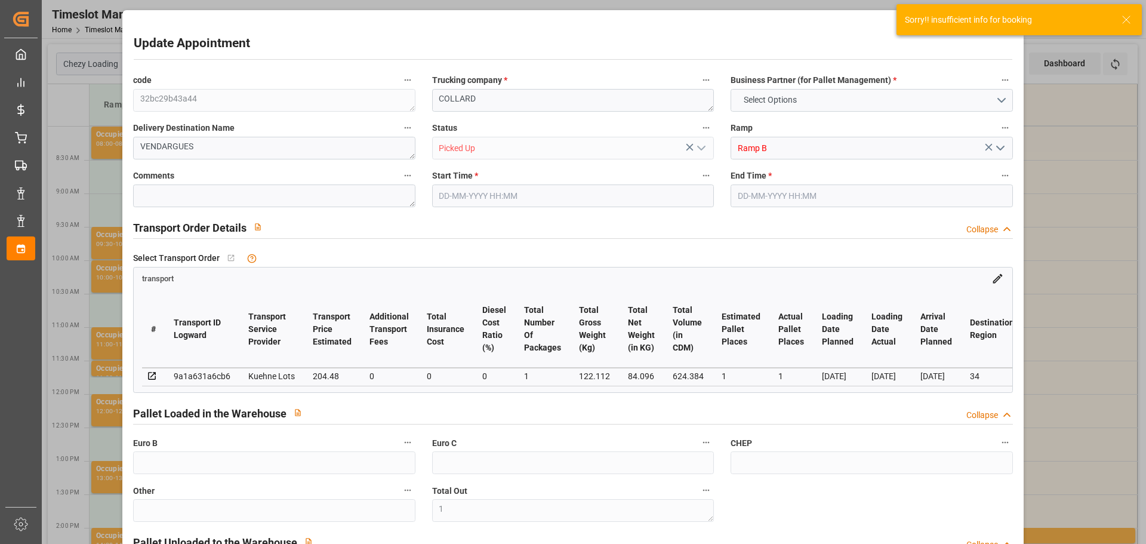
type input "84.096"
type input "150"
type input "624.384"
type input "34"
type input "1"
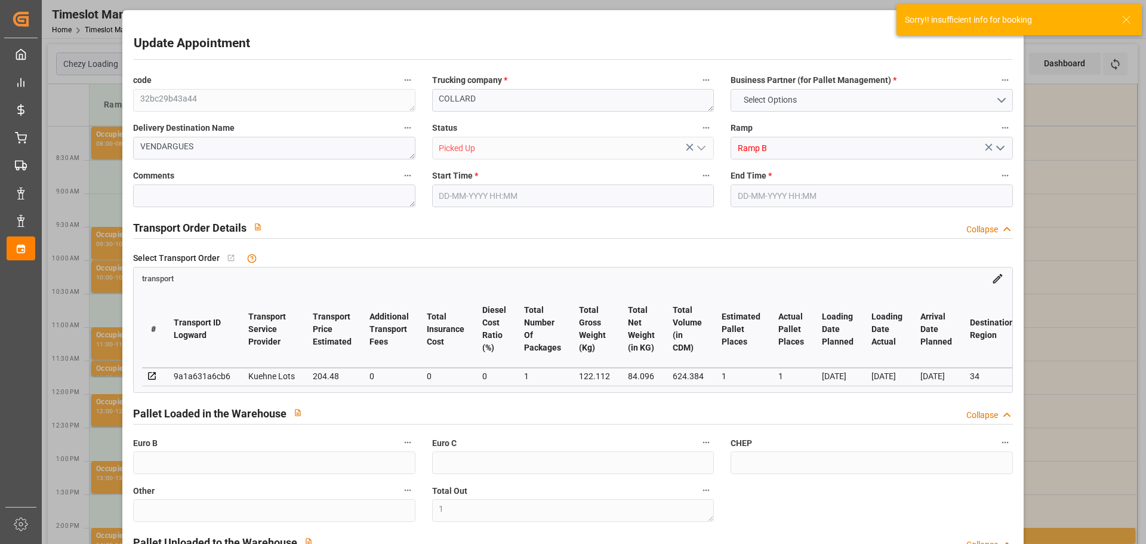
type input "0"
type input "1"
type input "101"
type input "122.112"
type input "0"
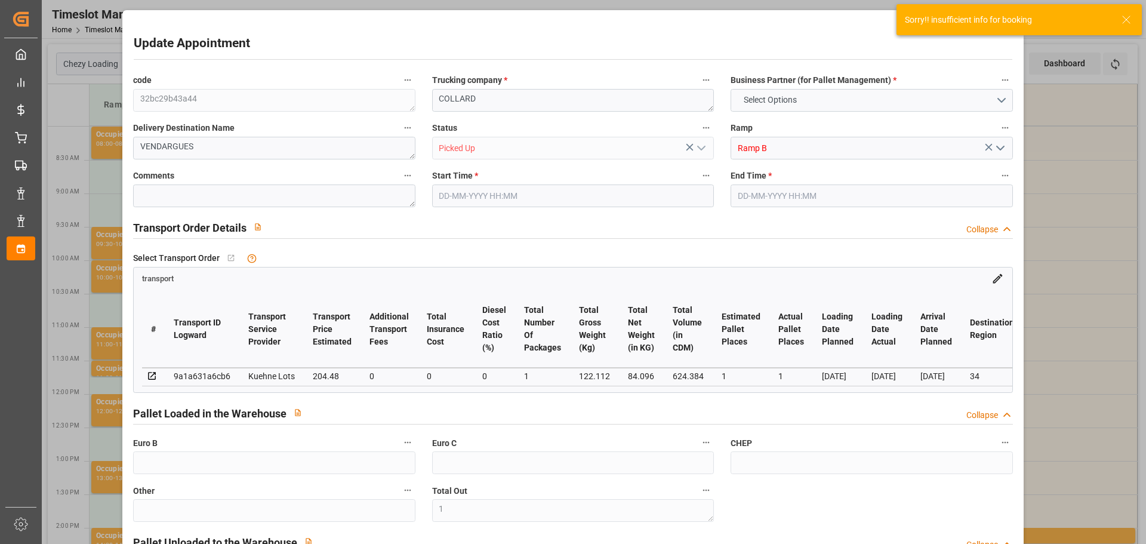
type input "4710.8598"
type input "0"
type input "21"
type input "35"
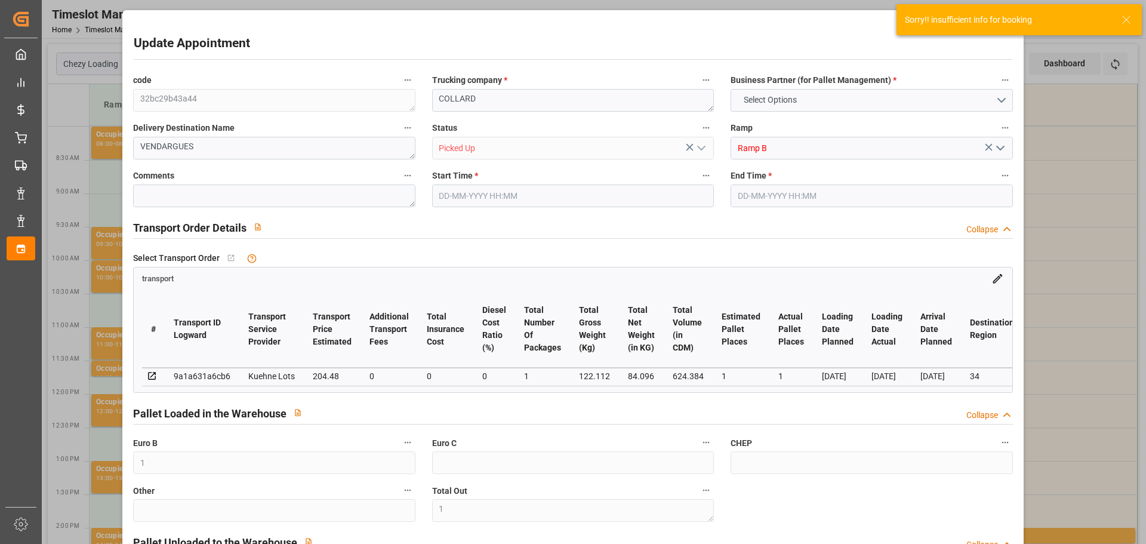
type input "[DATE] 09:45"
type input "[DATE] 10:00"
type input "[DATE] 13:14"
type input "[DATE] 11:27"
type input "[DATE]"
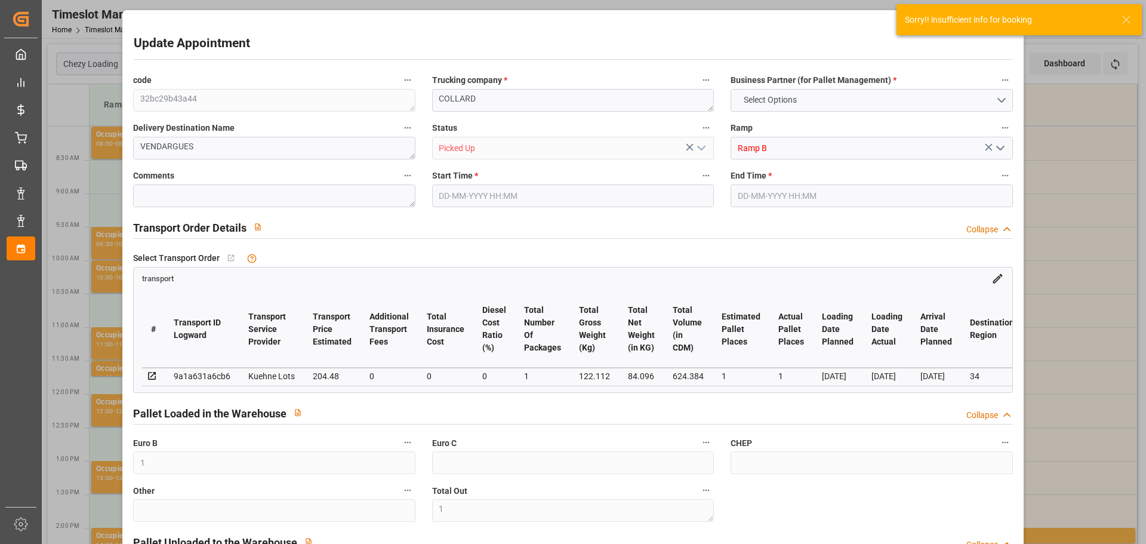
type input "[DATE]"
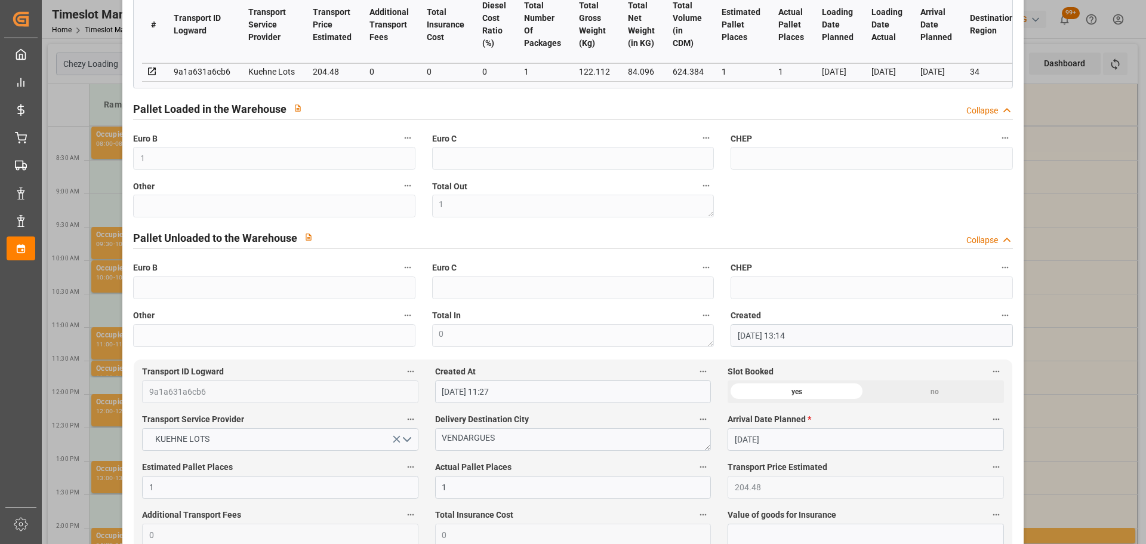
scroll to position [298, 0]
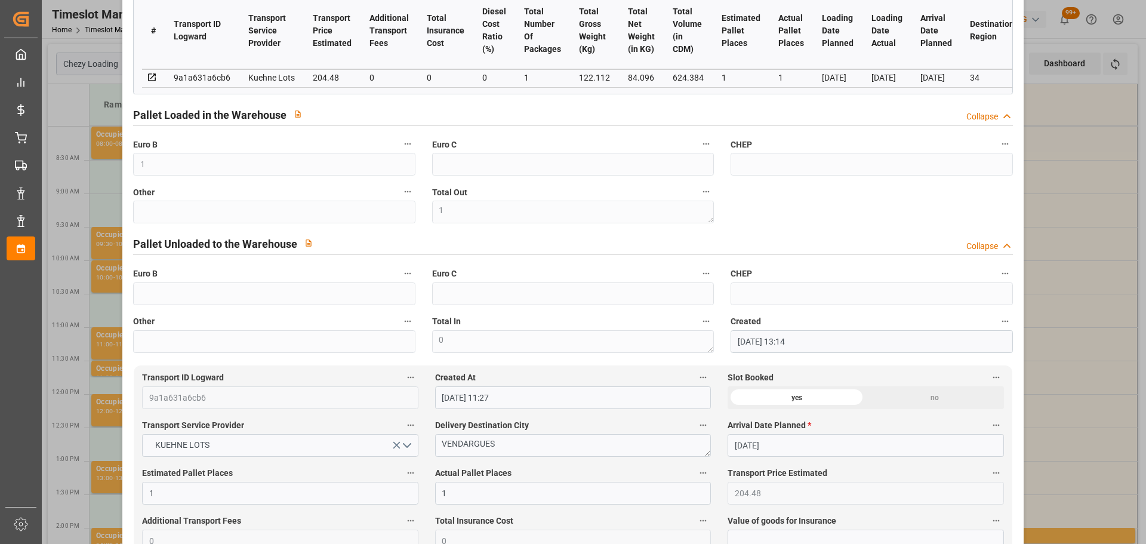
drag, startPoint x: 1056, startPoint y: 250, endPoint x: 1051, endPoint y: 246, distance: 6.3
click at [1056, 250] on div "Update Appointment code 32bc29b43a44 Trucking company * [PERSON_NAME] Business …" at bounding box center [573, 272] width 1146 height 544
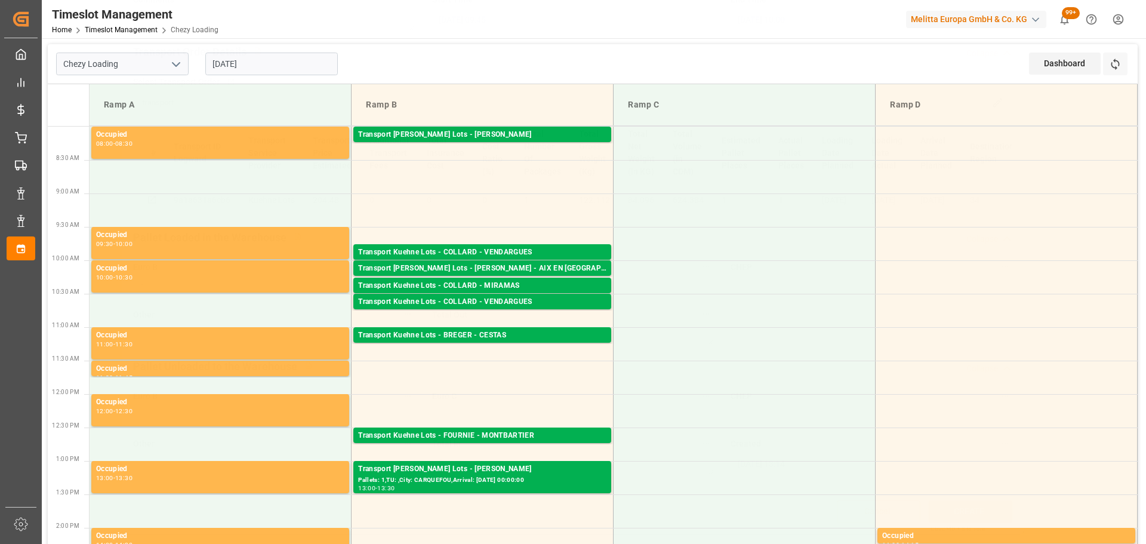
scroll to position [180, 0]
click at [493, 267] on div "Transport [PERSON_NAME] Lots - [PERSON_NAME] - AIX EN [GEOGRAPHIC_DATA]" at bounding box center [482, 269] width 248 height 12
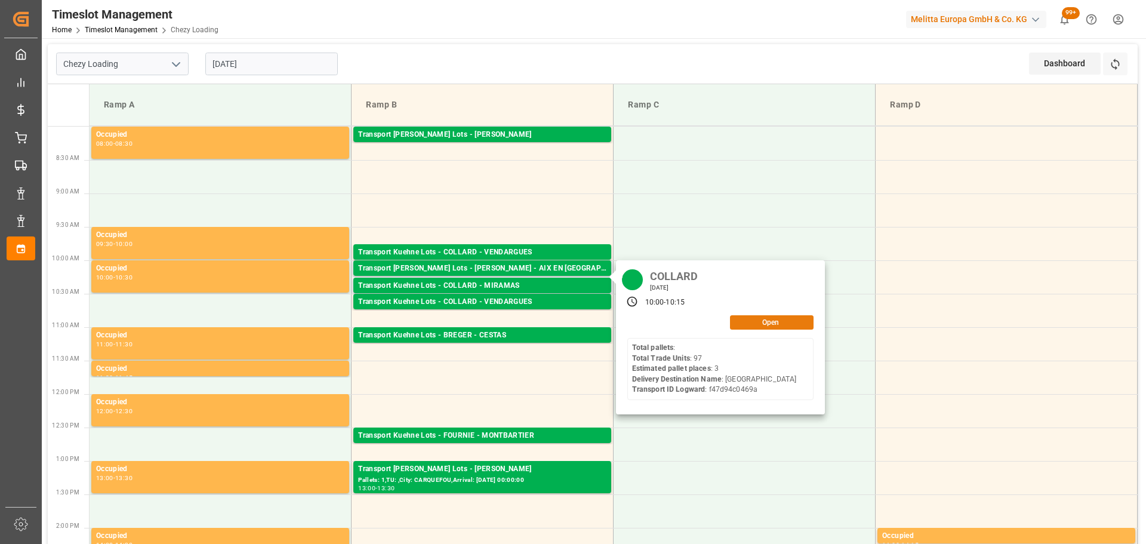
click at [738, 318] on button "Open" at bounding box center [772, 322] width 84 height 14
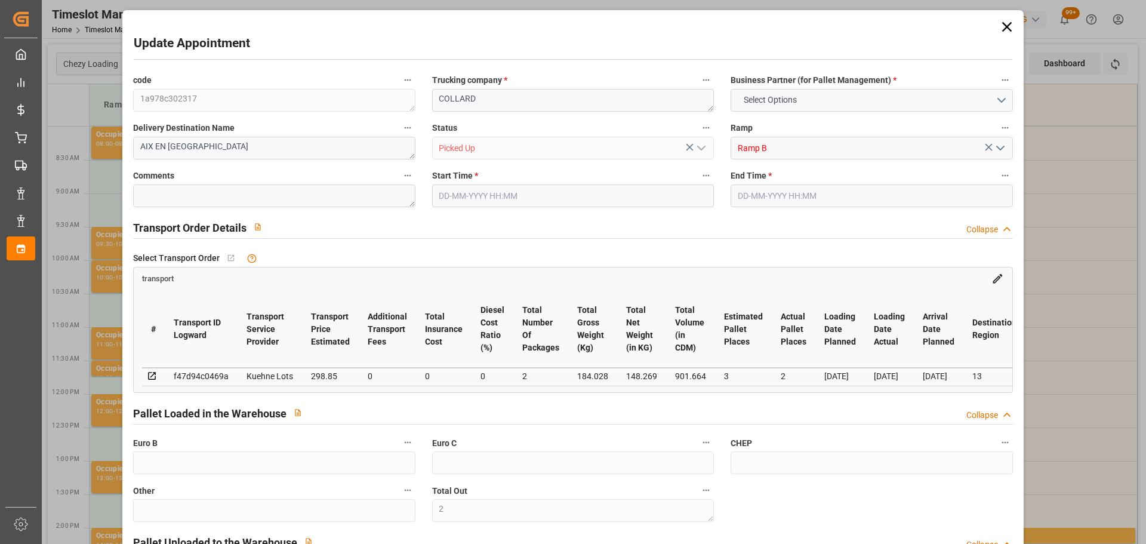
type input "2"
type input "3"
type input "2"
type input "298.85"
type input "0"
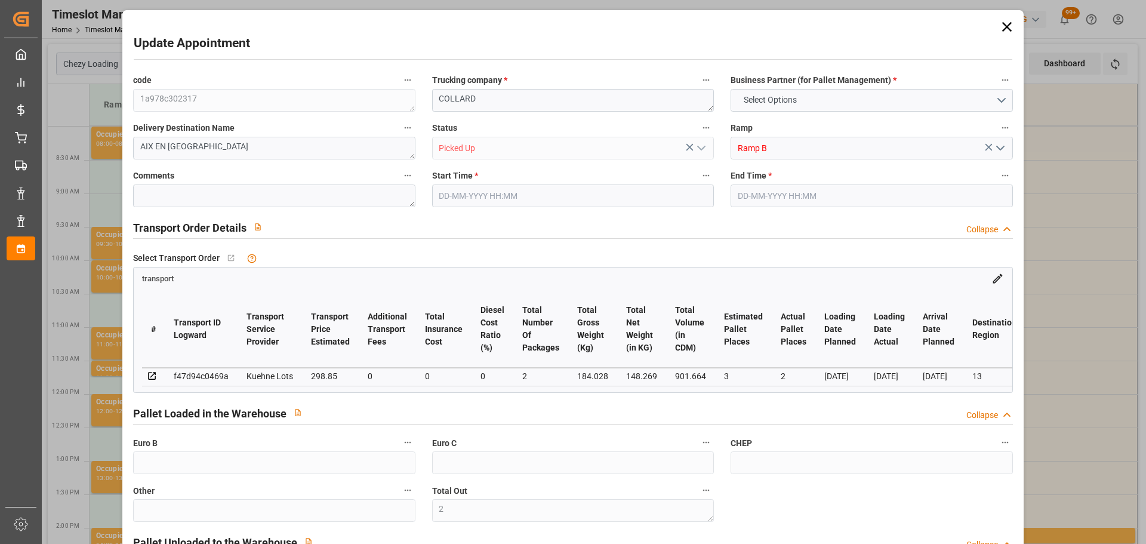
type input "0"
type input "298.85"
type input "0"
type input "2"
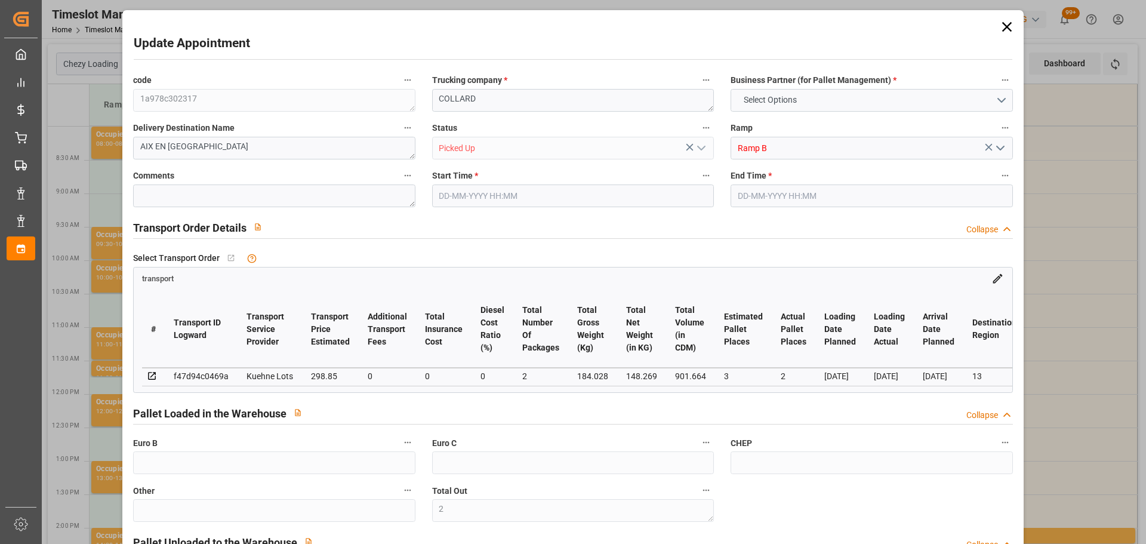
type input "148.269"
type input "460.028"
type input "901.664"
type input "13"
type input "0"
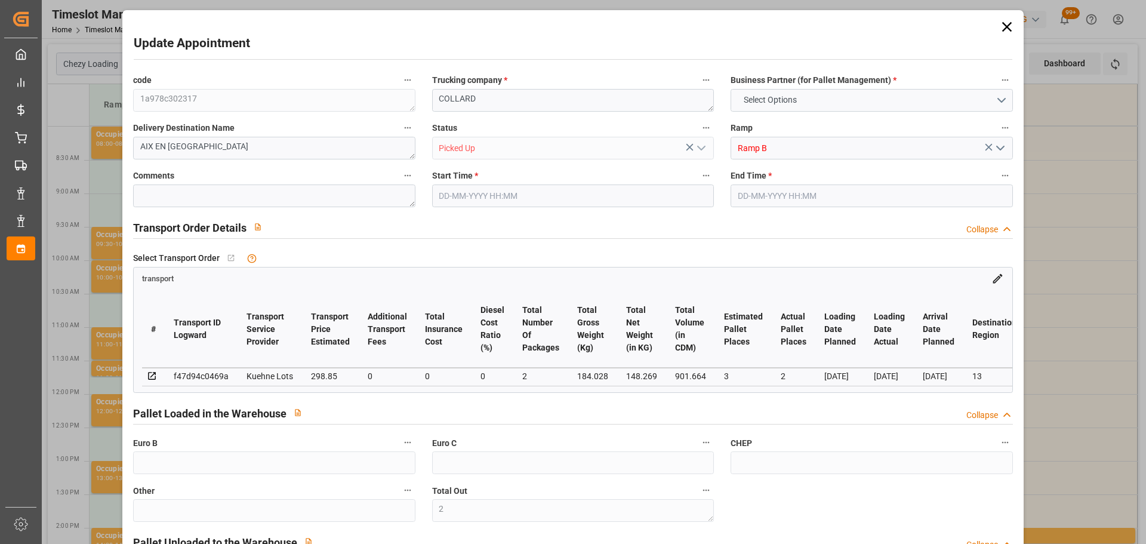
type input "97"
type input "12"
type input "101"
type input "184.028"
type input "0"
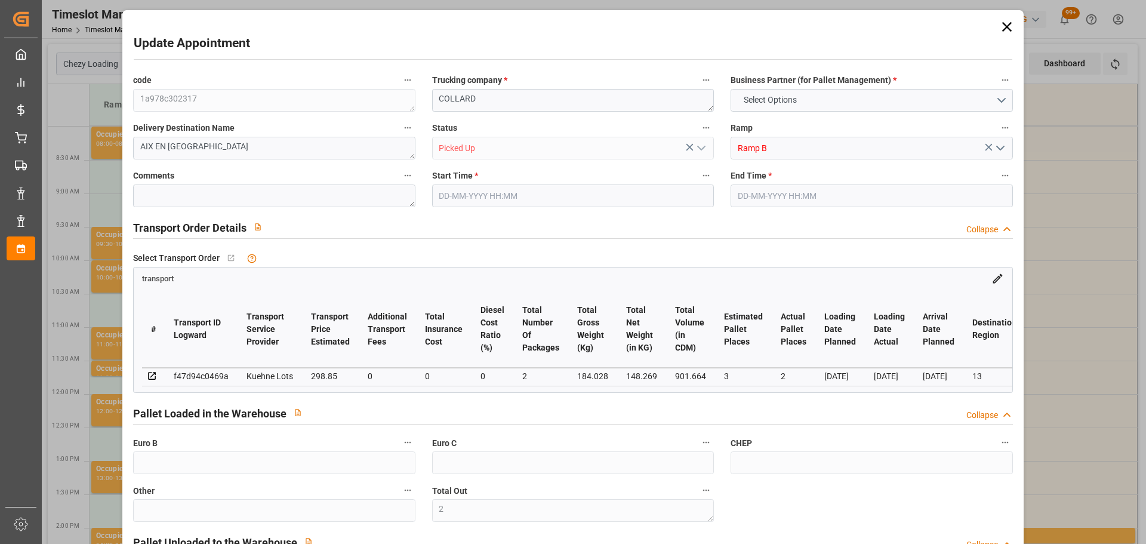
type input "4710.8598"
type input "0"
type input "21"
type input "35"
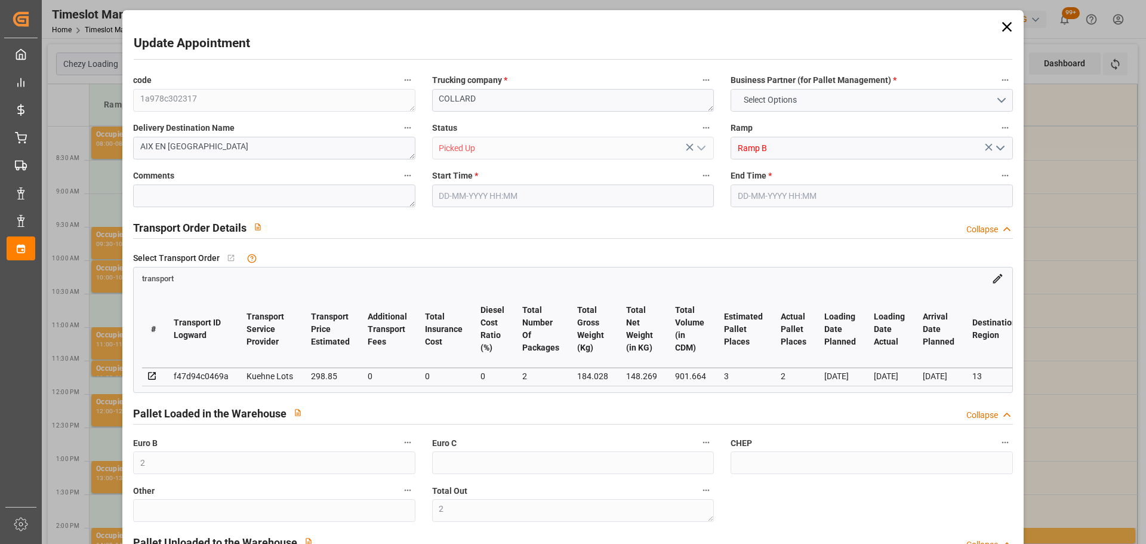
type input "[DATE] 10:00"
type input "[DATE] 10:15"
type input "[DATE] 15:53"
type input "[DATE] 11:35"
type input "[DATE]"
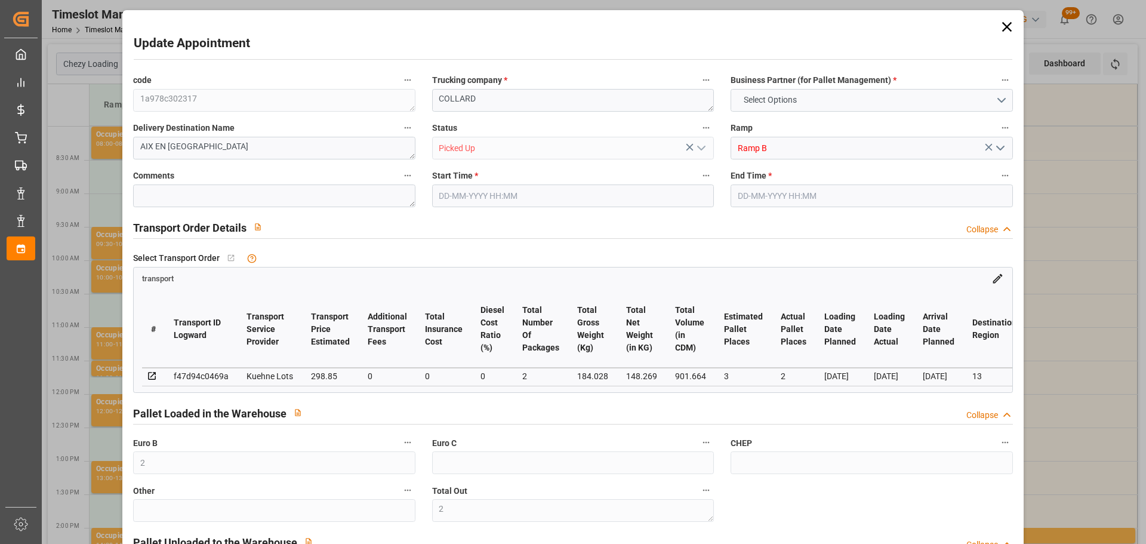
type input "[DATE]"
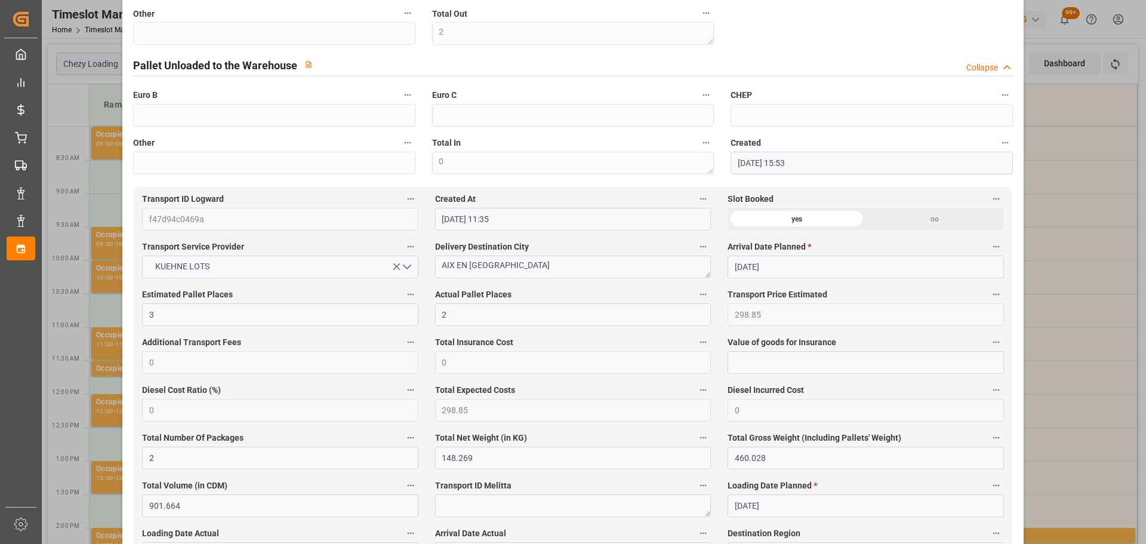
scroll to position [477, 0]
drag, startPoint x: 1049, startPoint y: 333, endPoint x: 1021, endPoint y: 323, distance: 29.3
click at [1049, 333] on div "Update Appointment code 1a978c302317 Trucking company * [PERSON_NAME] Business …" at bounding box center [573, 272] width 1146 height 544
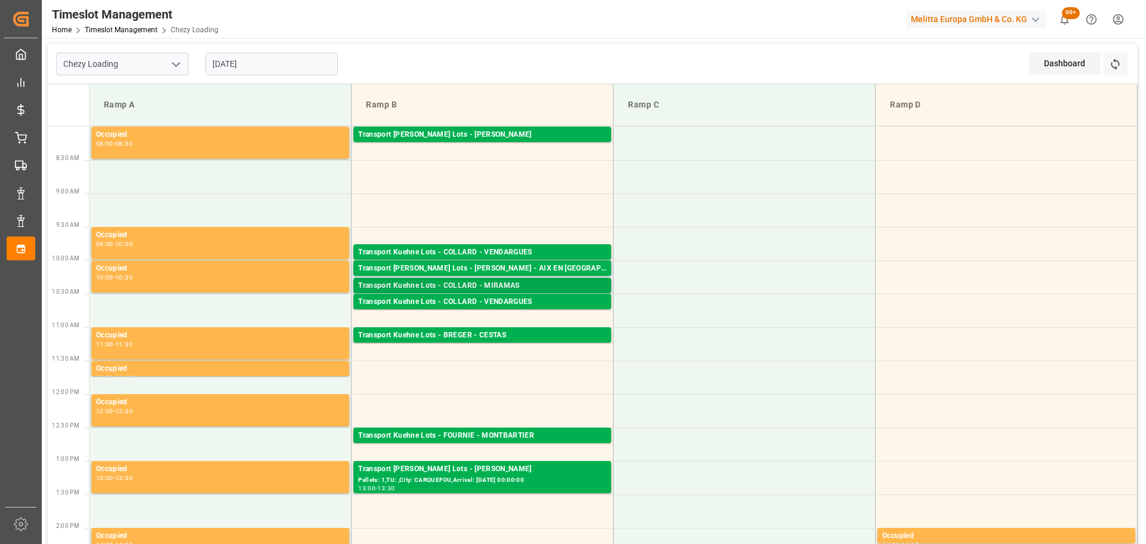
click at [506, 282] on div "Transport Kuehne Lots - COLLARD - MIRAMAS" at bounding box center [482, 286] width 248 height 12
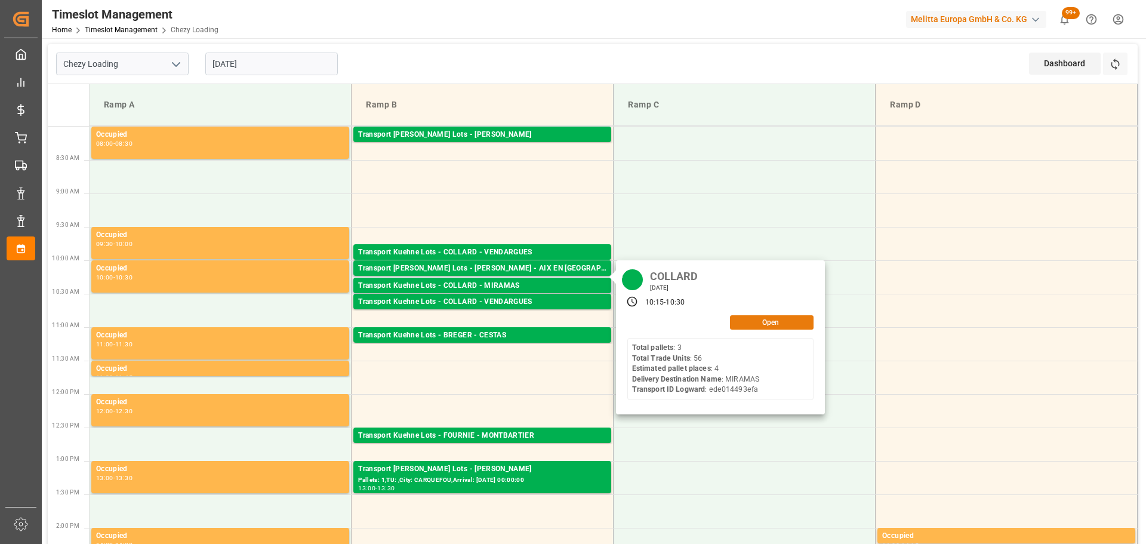
click at [757, 324] on button "Open" at bounding box center [772, 322] width 84 height 14
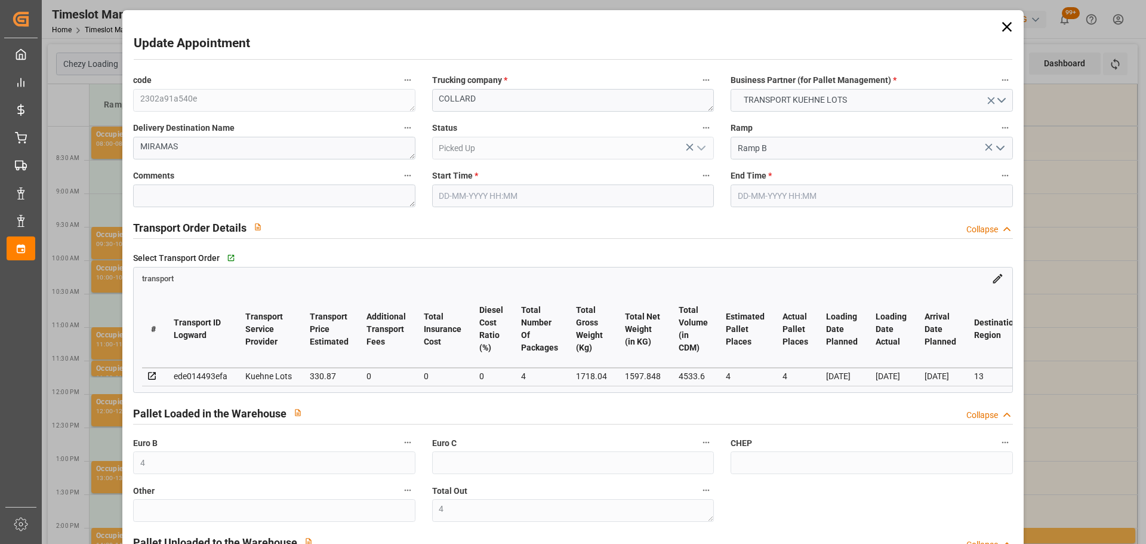
type input "[DATE] 10:15"
type input "[DATE] 10:30"
type input "[DATE] 15:53"
type input "[DATE] 11:34"
type input "[DATE]"
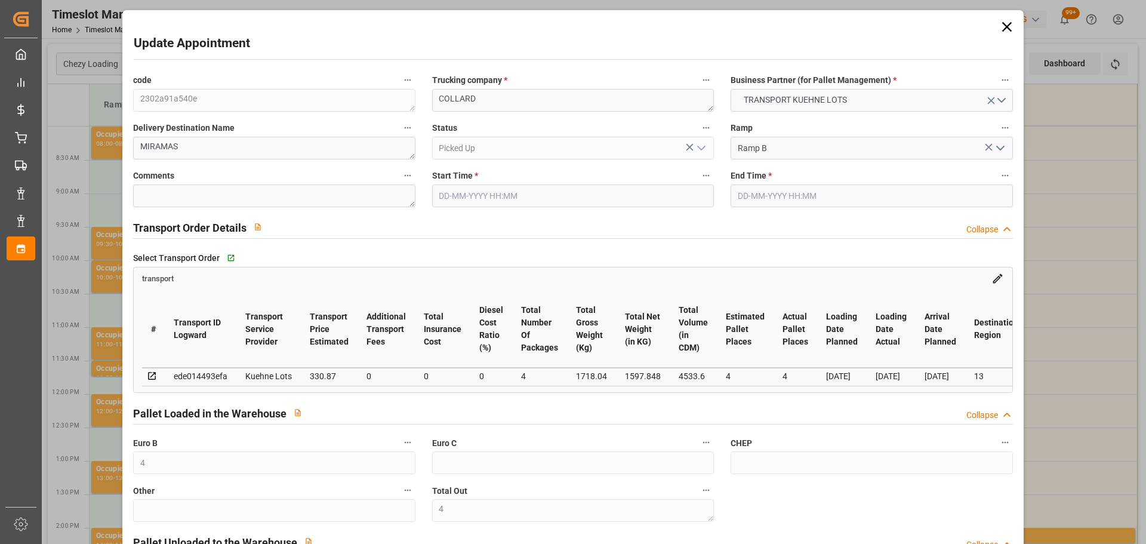
type input "[DATE]"
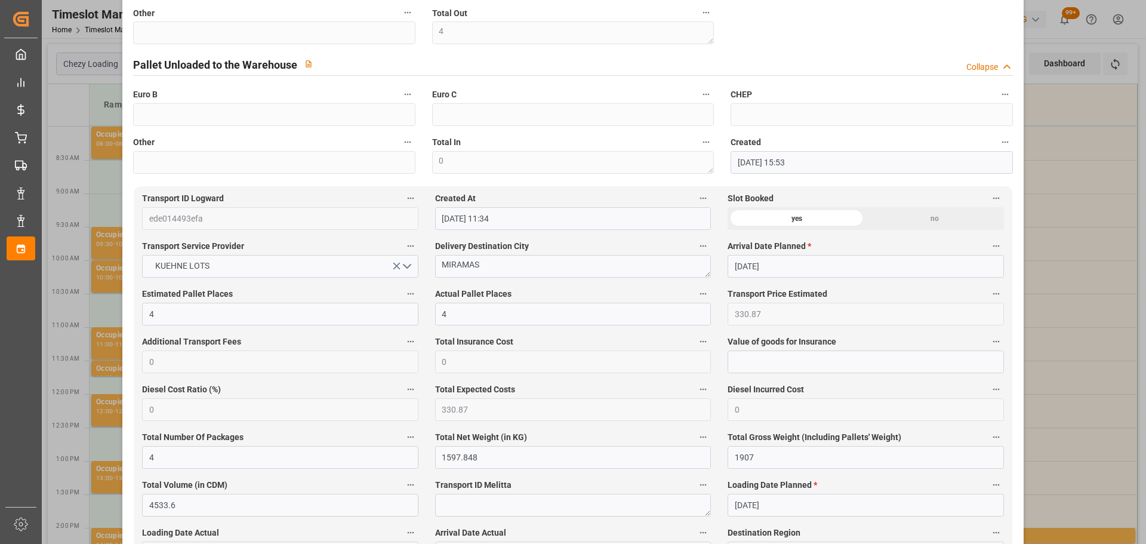
scroll to position [0, 0]
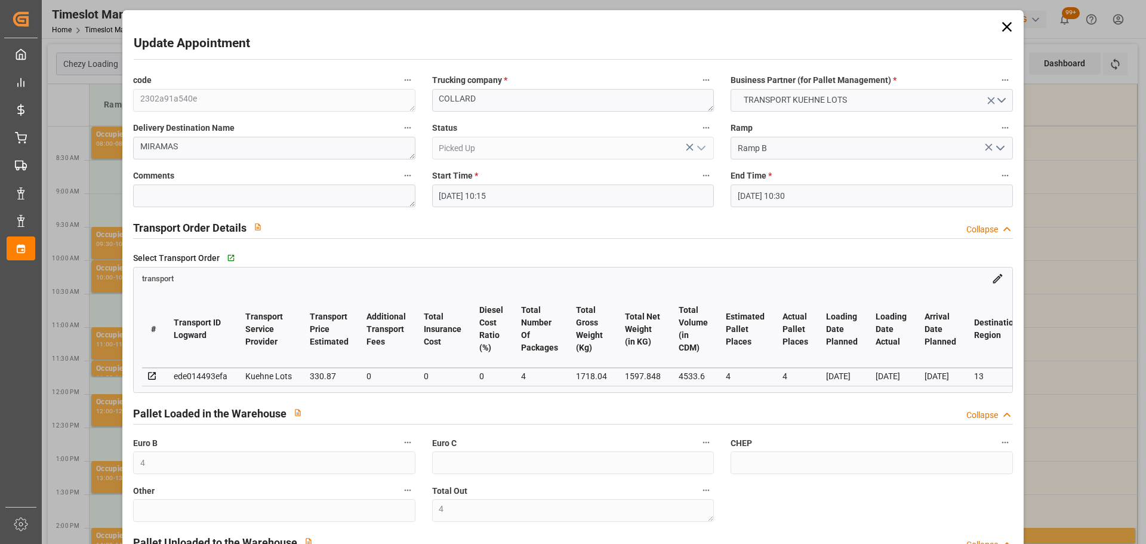
click at [1101, 115] on div "Update Appointment code 2302a91a540e Trucking company * [PERSON_NAME] Business …" at bounding box center [573, 272] width 1146 height 544
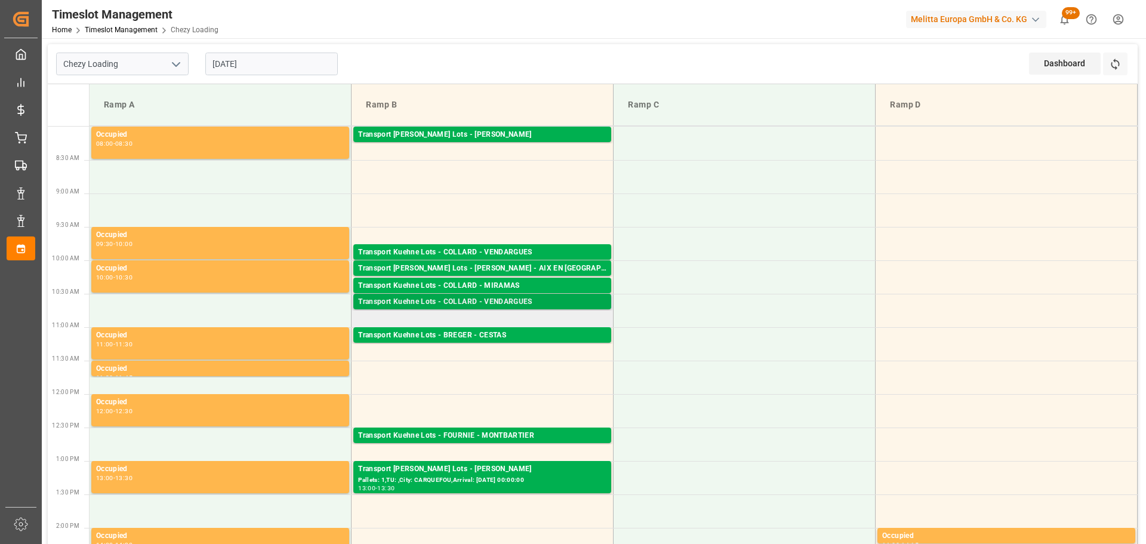
click at [515, 301] on div "Transport Kuehne Lots - COLLARD - VENDARGUES" at bounding box center [482, 302] width 248 height 12
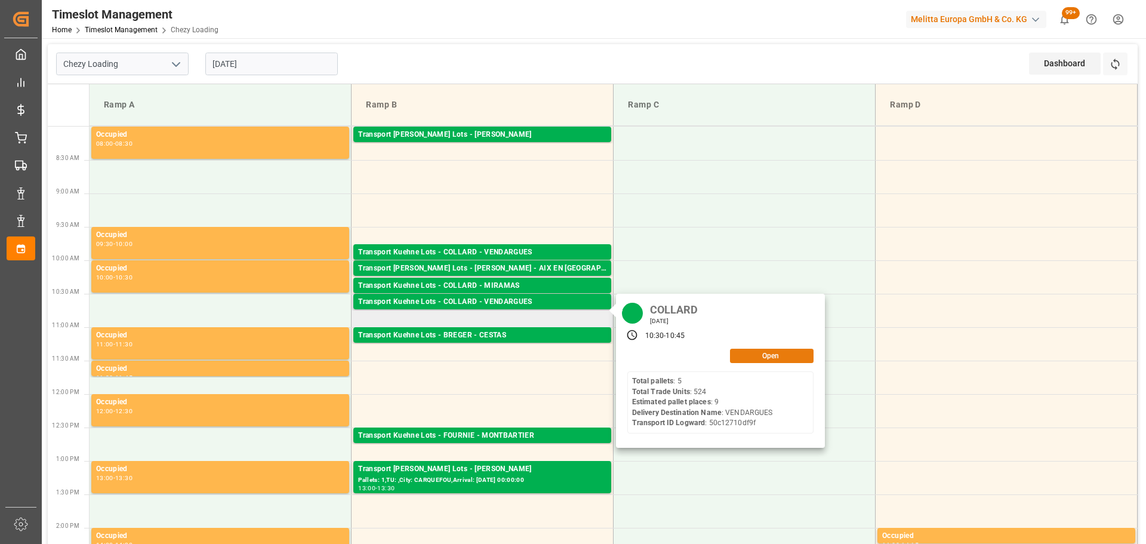
click at [791, 352] on button "Open" at bounding box center [772, 356] width 84 height 14
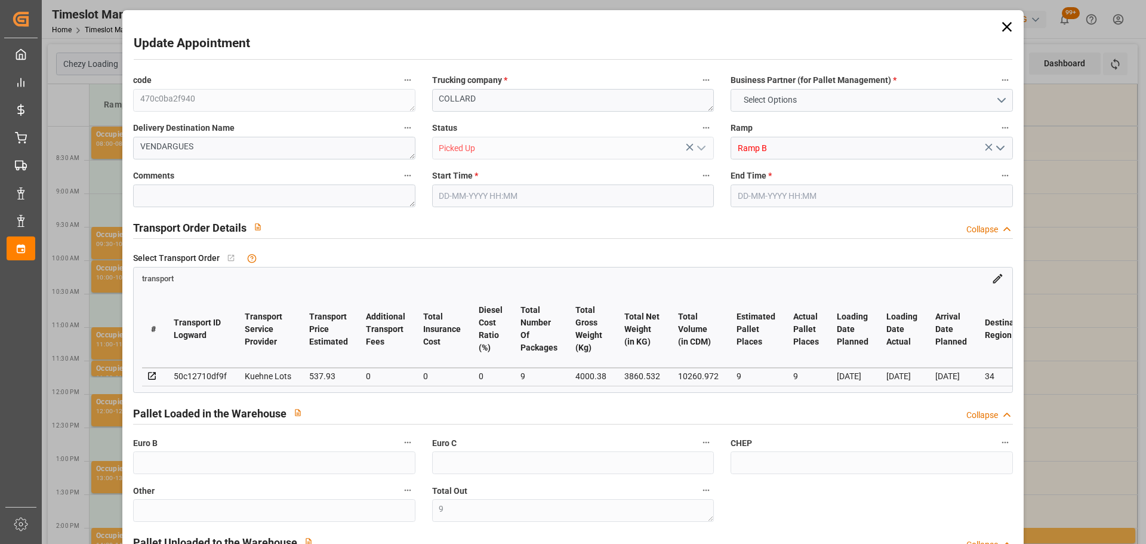
type input "9"
type input "537.93"
type input "0"
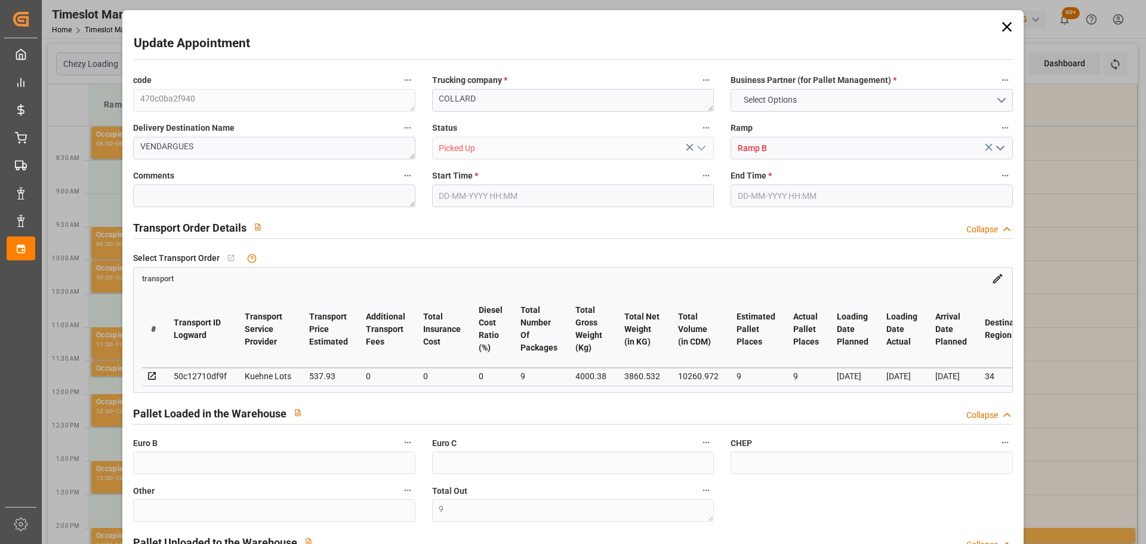
type input "0"
type input "537.93"
type input "0"
type input "9"
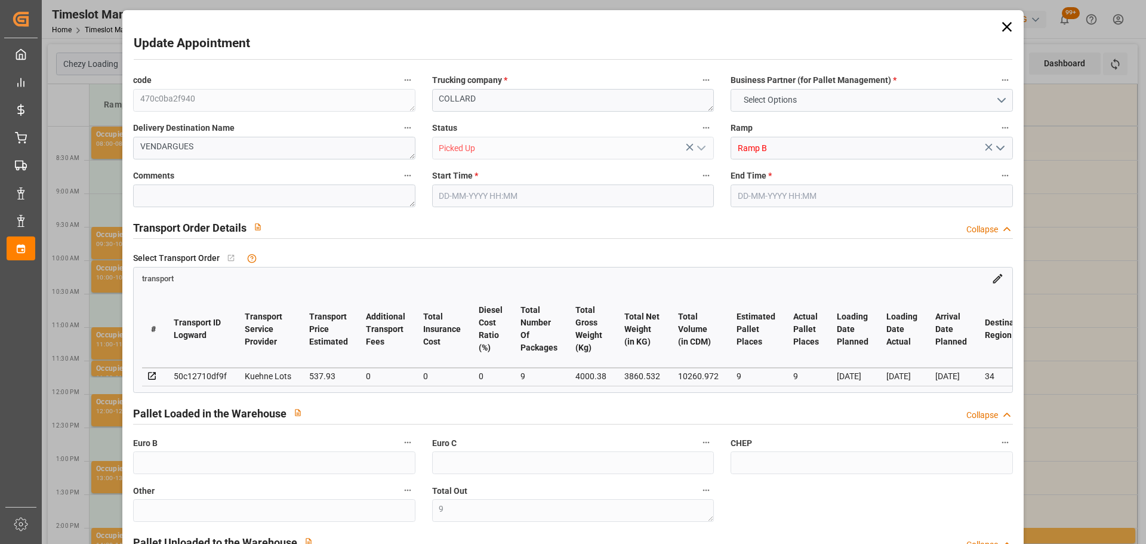
type input "3860.532"
type input "4435"
type input "10260.972"
type input "34"
type input "5"
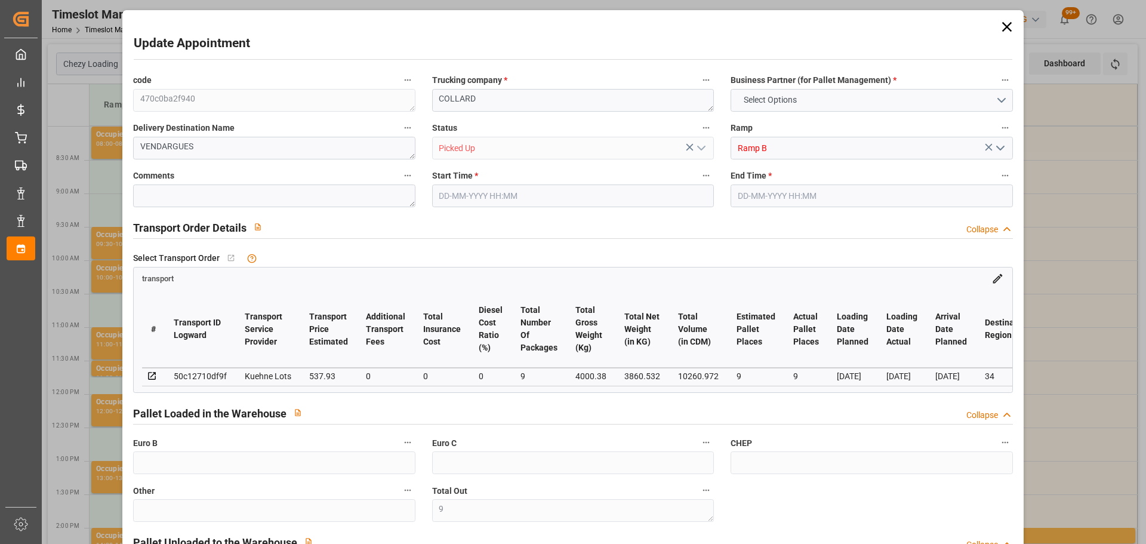
type input "524"
type input "9"
type input "101"
type input "4000.38"
type input "0"
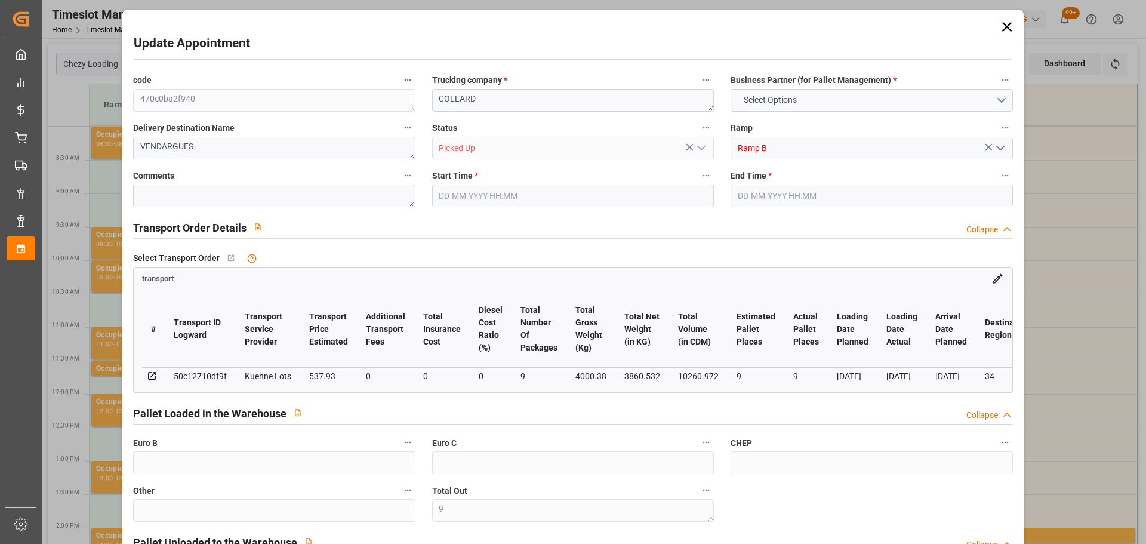
type input "10767.6795"
type input "0"
type input "21"
type input "80"
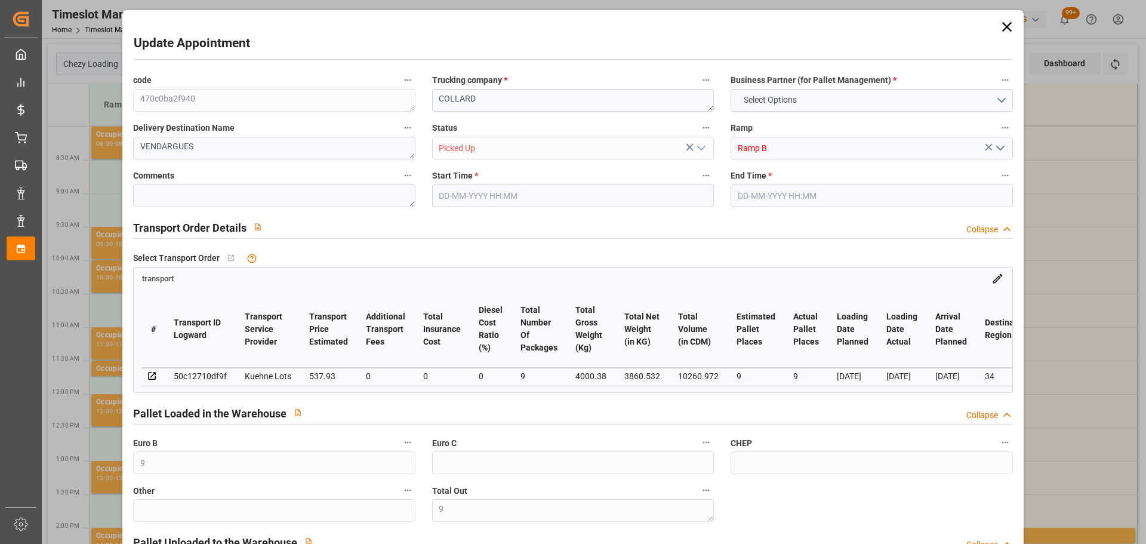
type input "[DATE] 10:30"
type input "[DATE] 10:45"
type input "[DATE] 15:54"
type input "[DATE] 11:35"
type input "[DATE]"
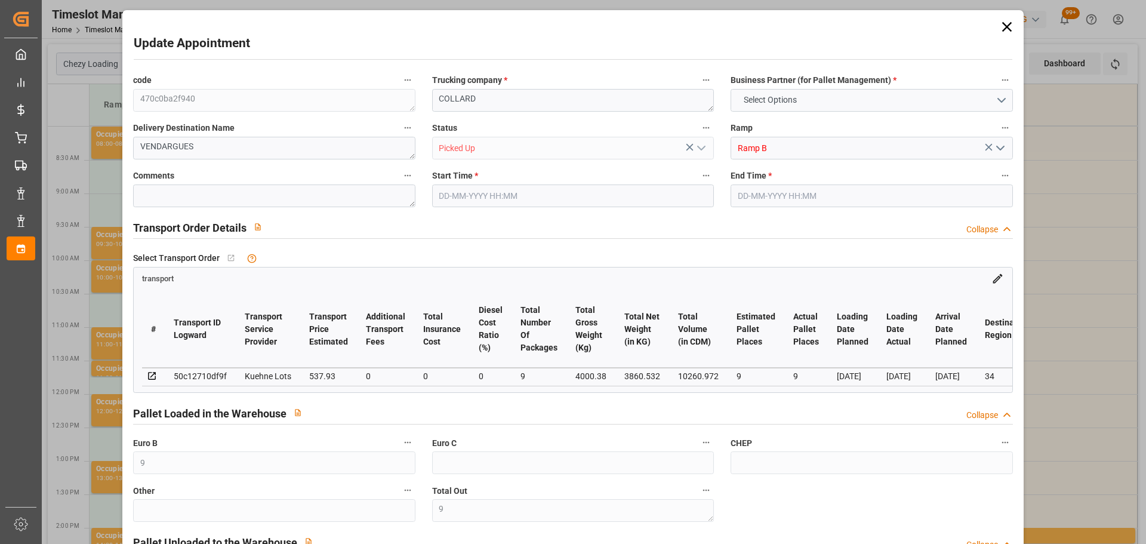
type input "[DATE]"
drag, startPoint x: 257, startPoint y: 289, endPoint x: 419, endPoint y: 216, distance: 177.4
click at [257, 289] on div "# Transport ID Logward Transport Service Provider Transport Price Estimated Add…" at bounding box center [573, 338] width 878 height 107
drag, startPoint x: 1000, startPoint y: 26, endPoint x: 992, endPoint y: 46, distance: 21.5
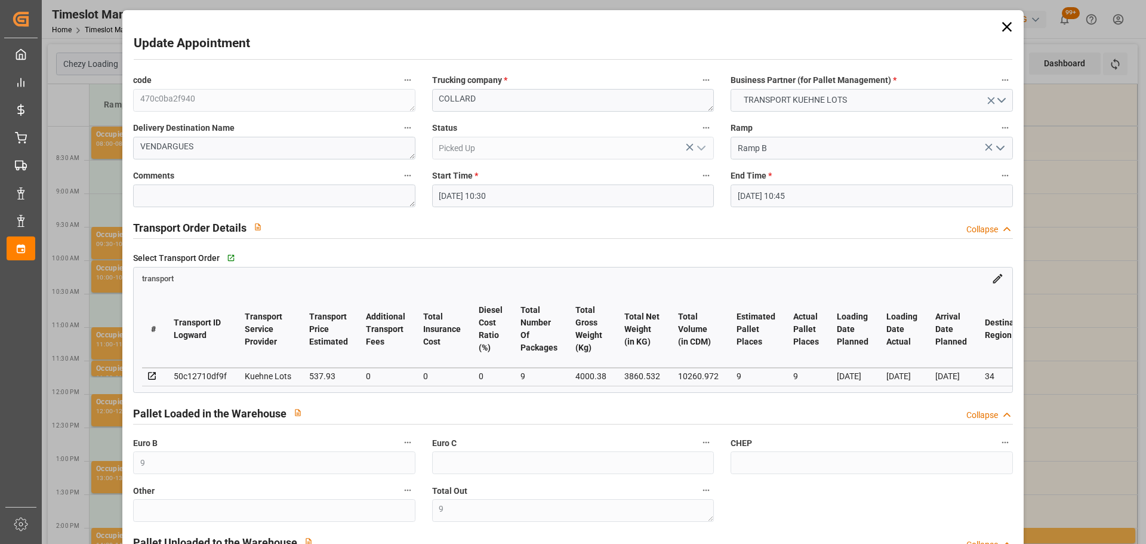
click at [1000, 25] on icon at bounding box center [1006, 27] width 17 height 17
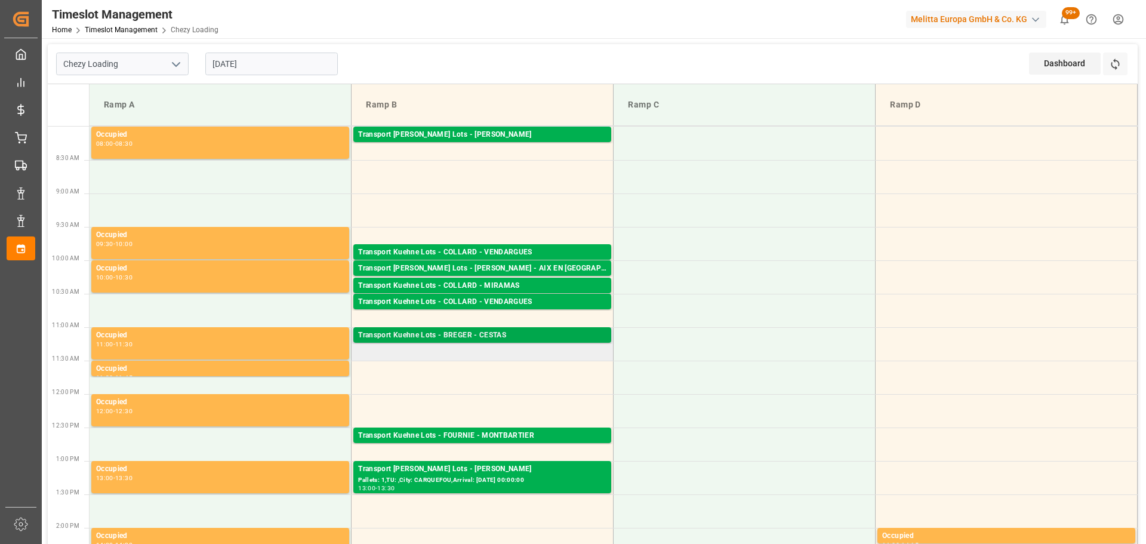
click at [496, 335] on div "Transport Kuehne Lots - BREGER - CESTAS" at bounding box center [482, 335] width 248 height 12
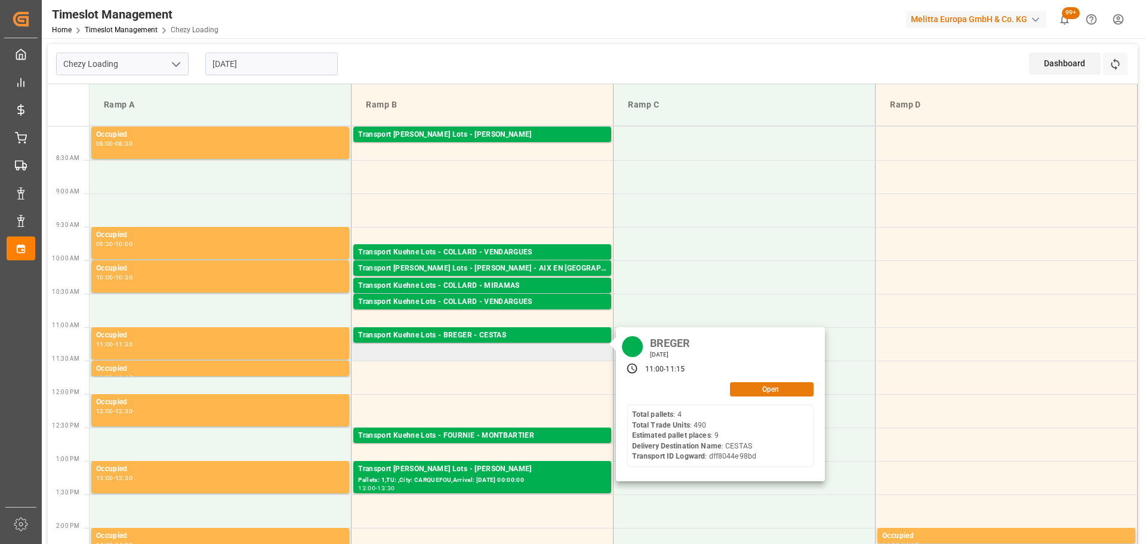
click at [791, 387] on button "Open" at bounding box center [772, 389] width 84 height 14
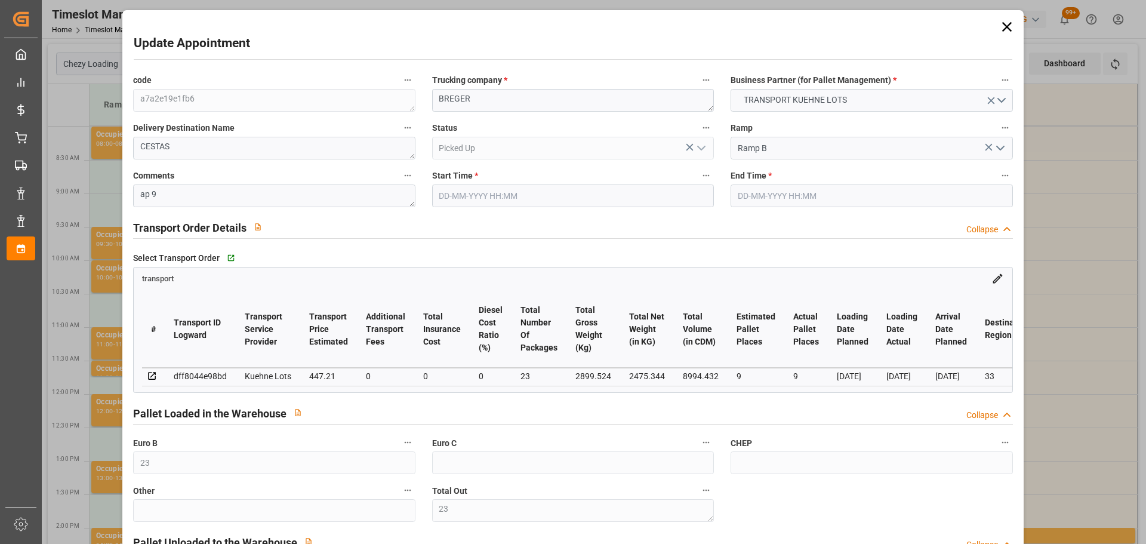
type input "[DATE] 11:00"
type input "[DATE] 11:15"
type input "[DATE] 15:54"
type input "[DATE] 11:35"
type input "[DATE]"
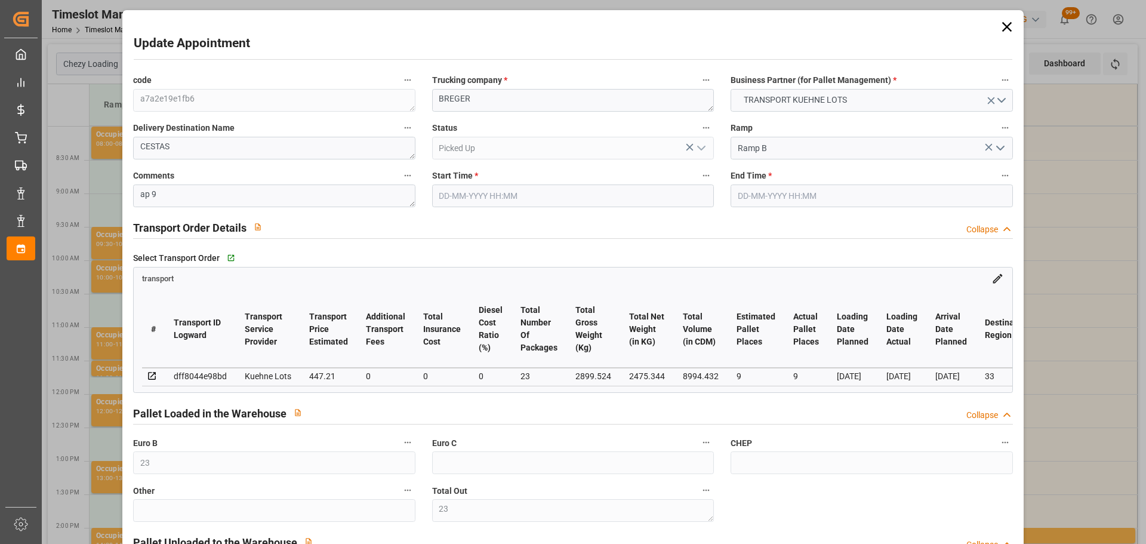
type input "[DATE]"
click at [1064, 90] on div "Update Appointment code a7a2e19e1fb6 Trucking company * [PERSON_NAME] Business …" at bounding box center [573, 272] width 1146 height 544
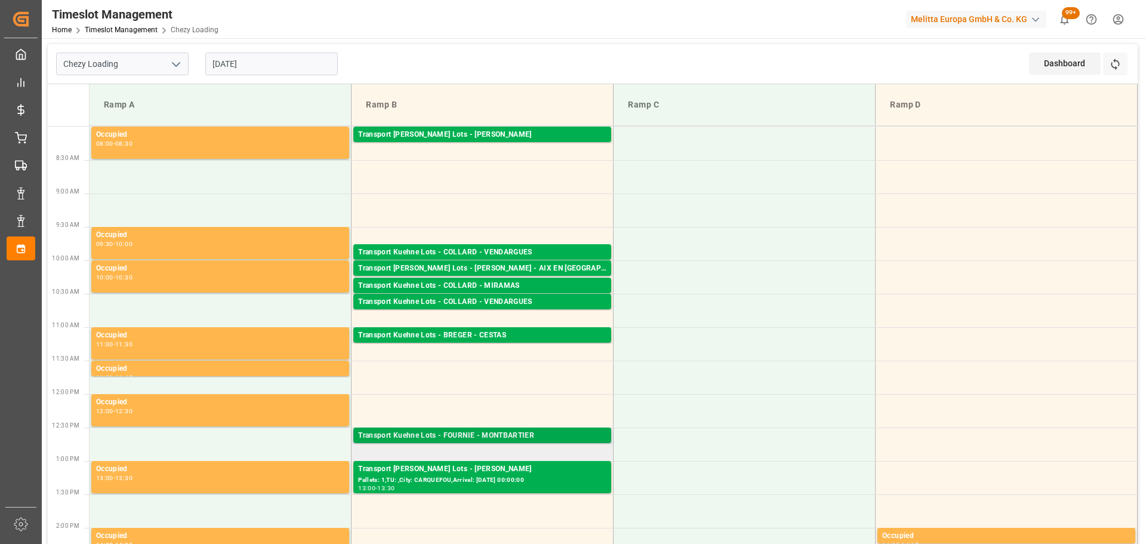
click at [511, 431] on div "Transport Kuehne Lots - FOURNIE - MONTBARTIER" at bounding box center [482, 436] width 248 height 12
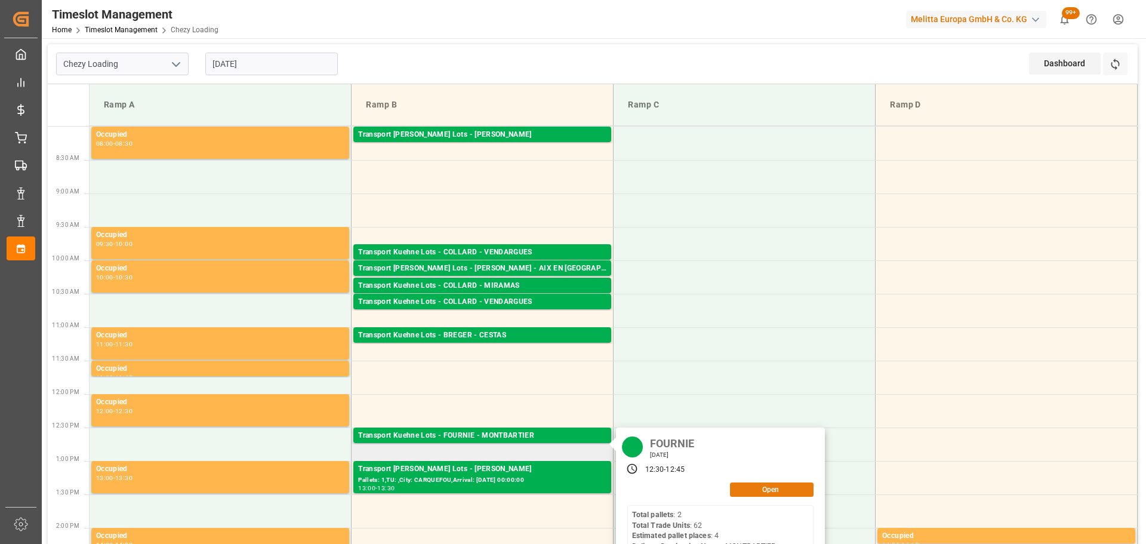
click at [757, 486] on button "Open" at bounding box center [772, 489] width 84 height 14
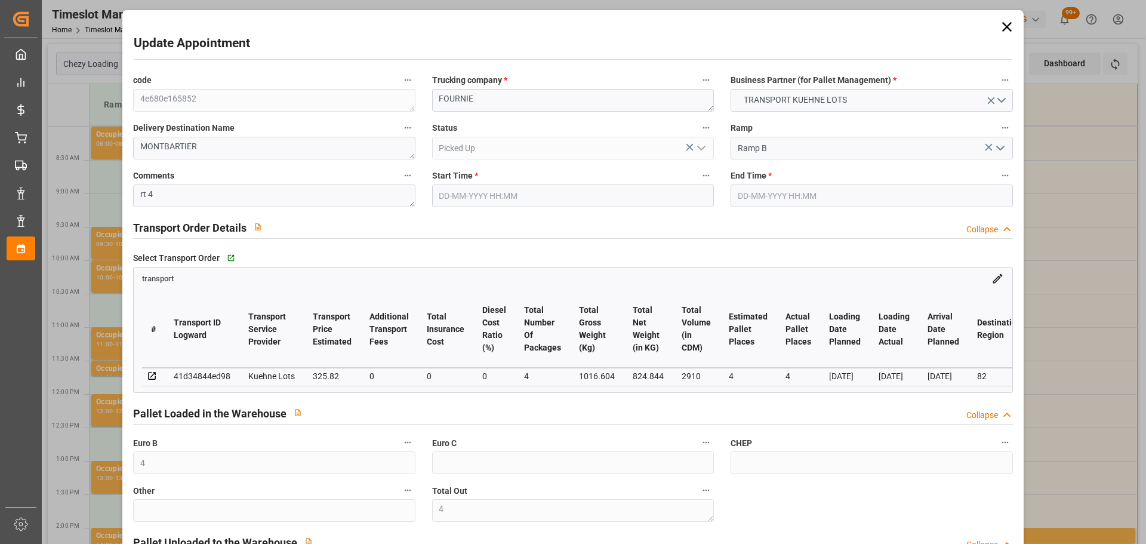
type input "4"
type input "325.82"
type input "0"
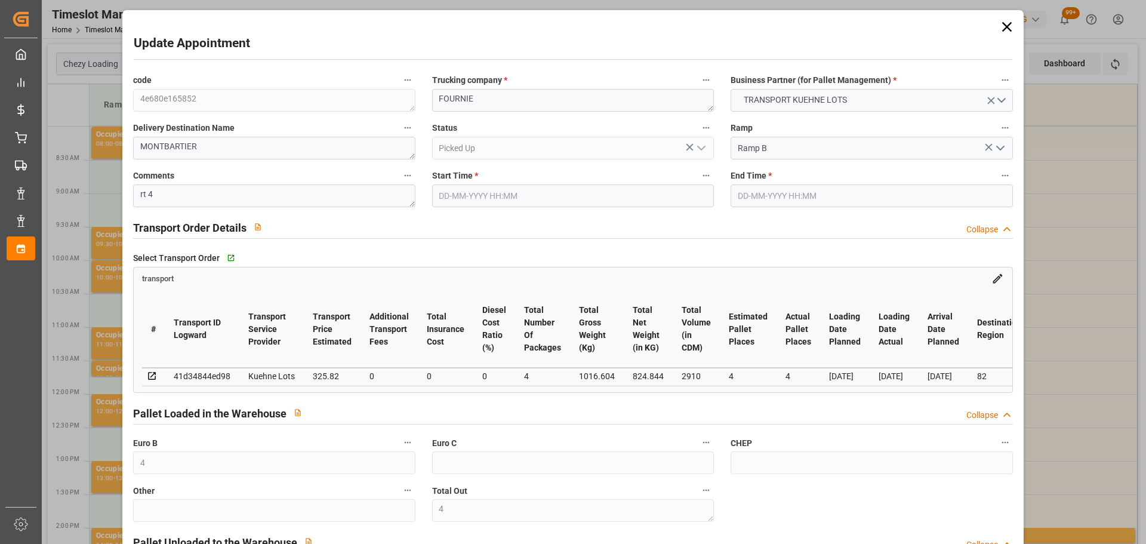
type input "0"
type input "325.82"
type input "0"
type input "4"
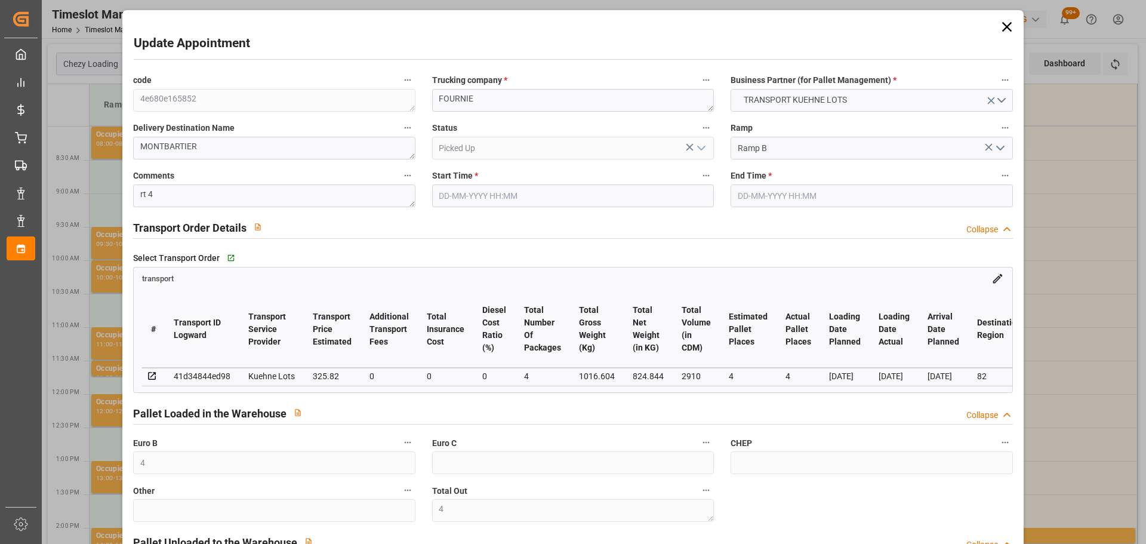
type input "824.844"
type input "1161.788"
type input "2910"
type input "82"
type input "2"
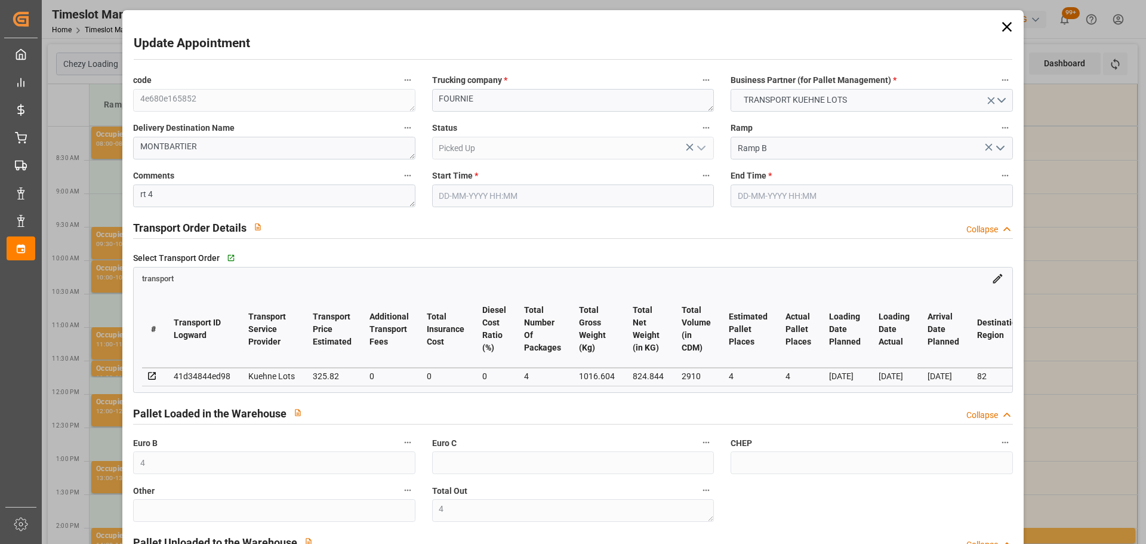
type input "62"
type input "4"
type input "101"
type input "1016.604"
type input "0"
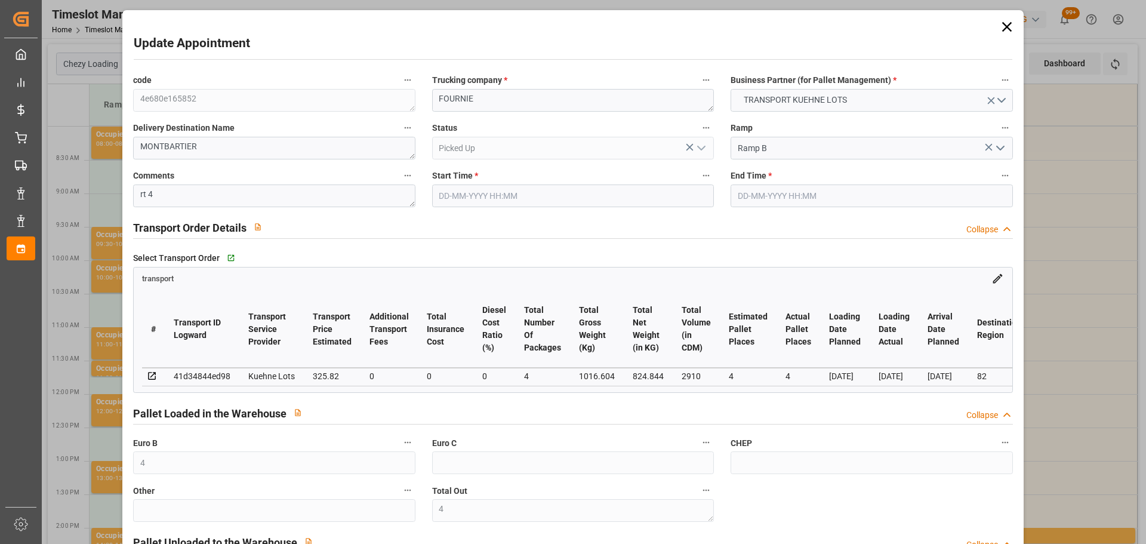
type input "4710.8598"
type input "0"
click at [1067, 163] on div "Update Appointment code 4e680e165852 Trucking company * FOURNIE Business Partne…" at bounding box center [573, 272] width 1146 height 544
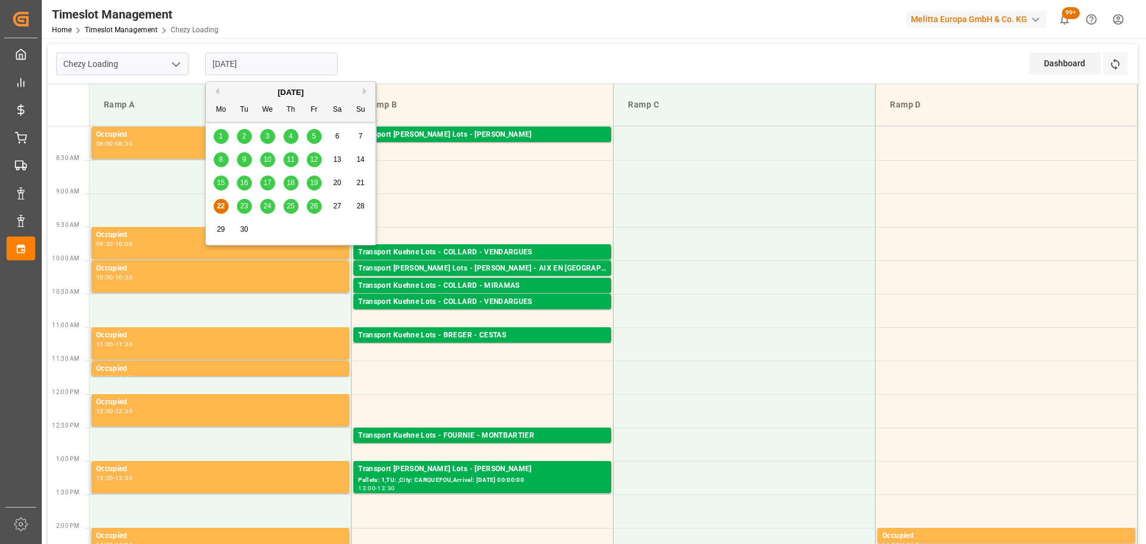
click at [230, 61] on input "[DATE]" at bounding box center [271, 64] width 132 height 23
click at [313, 181] on span "19" at bounding box center [314, 182] width 8 height 8
